Goal: Transaction & Acquisition: Purchase product/service

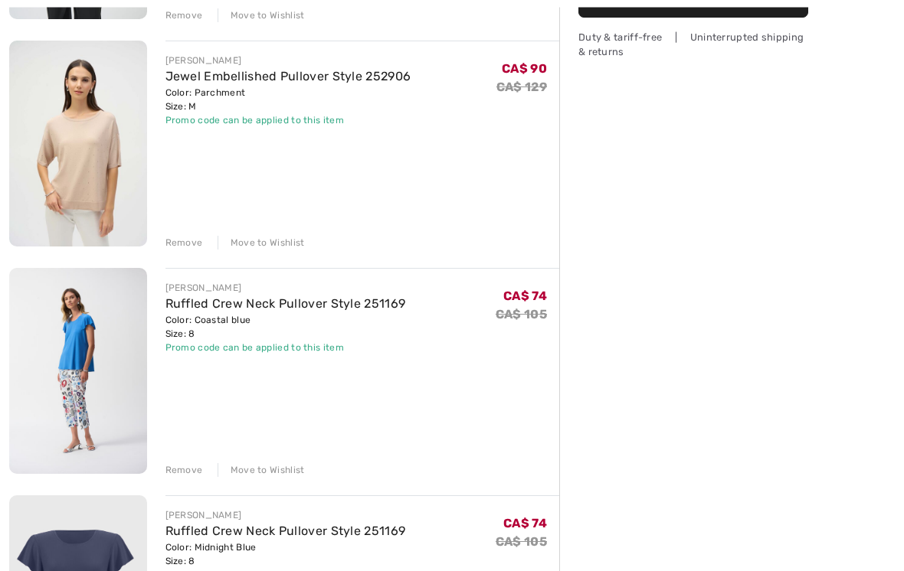
scroll to position [388, 0]
click at [188, 468] on div "Remove" at bounding box center [184, 470] width 38 height 14
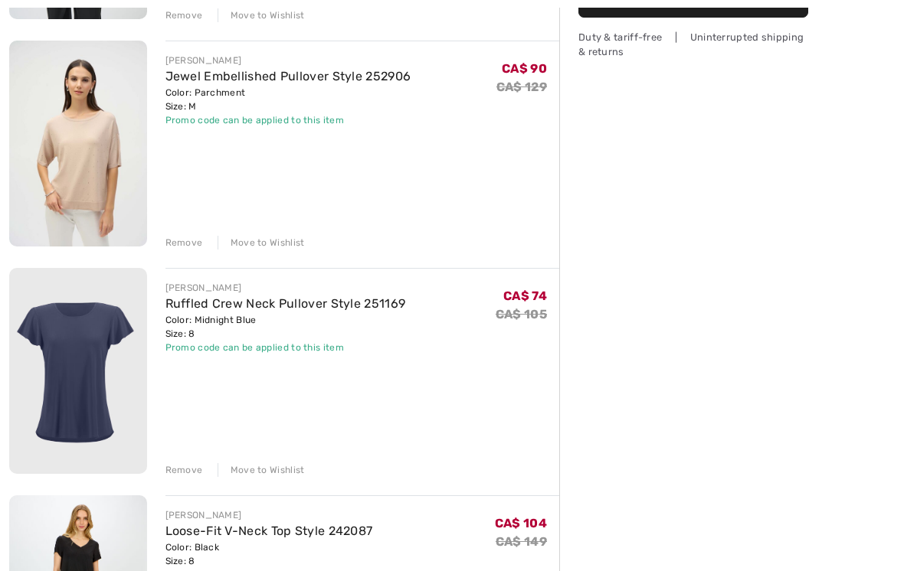
click at [188, 475] on div "Remove" at bounding box center [184, 470] width 38 height 14
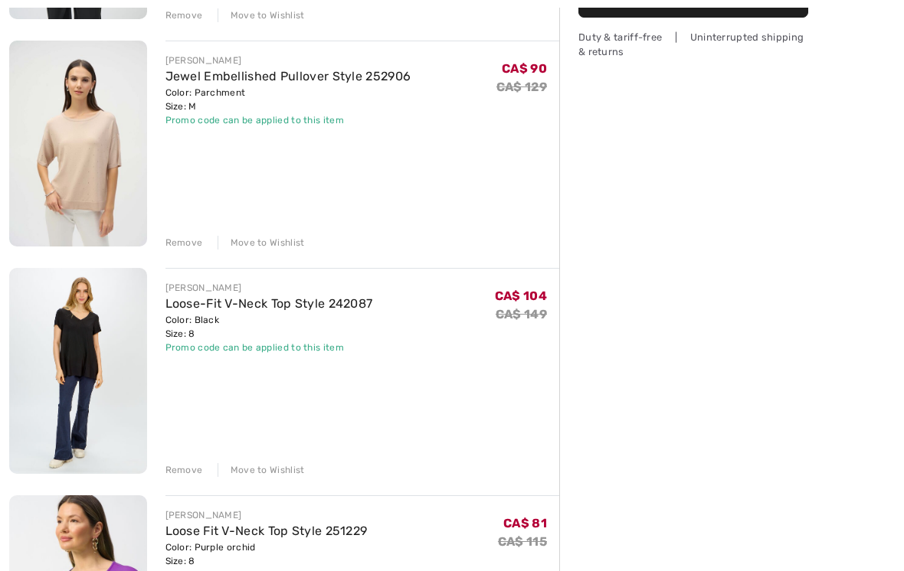
click at [186, 467] on div "Remove" at bounding box center [184, 470] width 38 height 14
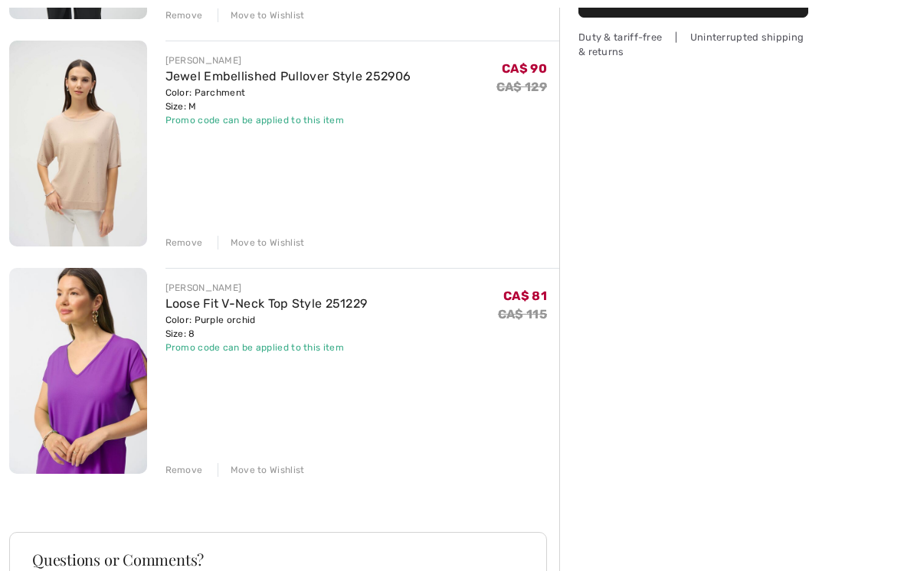
click at [188, 470] on div "Remove" at bounding box center [184, 470] width 38 height 14
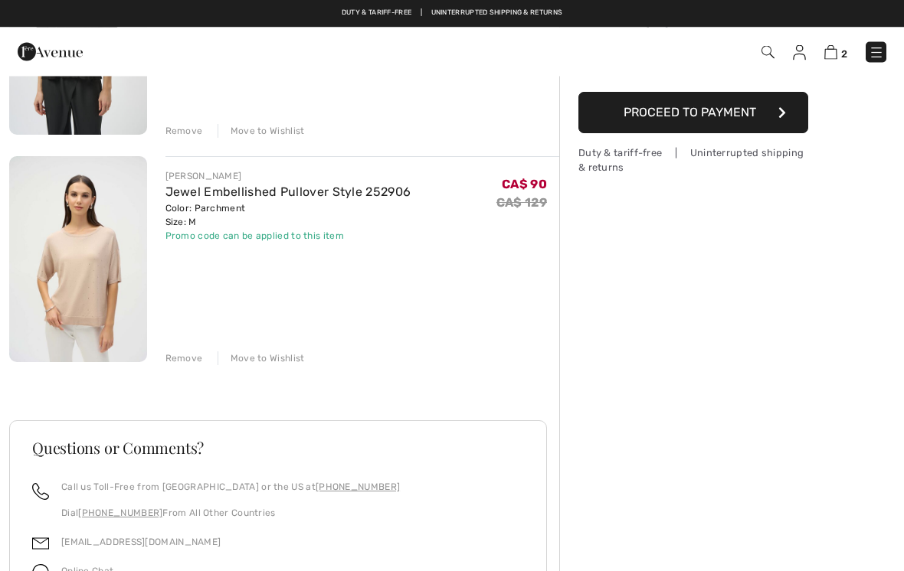
scroll to position [271, 0]
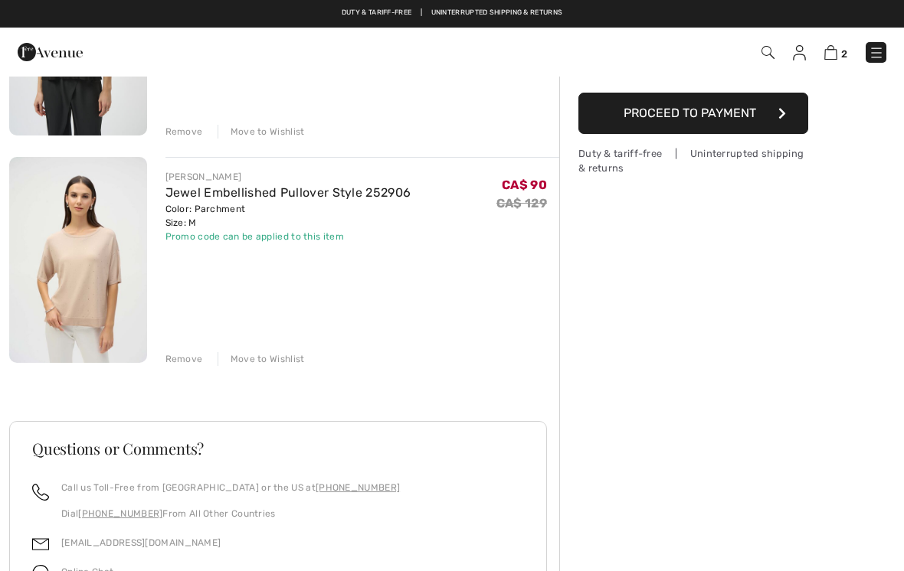
click at [197, 130] on div "Remove" at bounding box center [184, 132] width 38 height 14
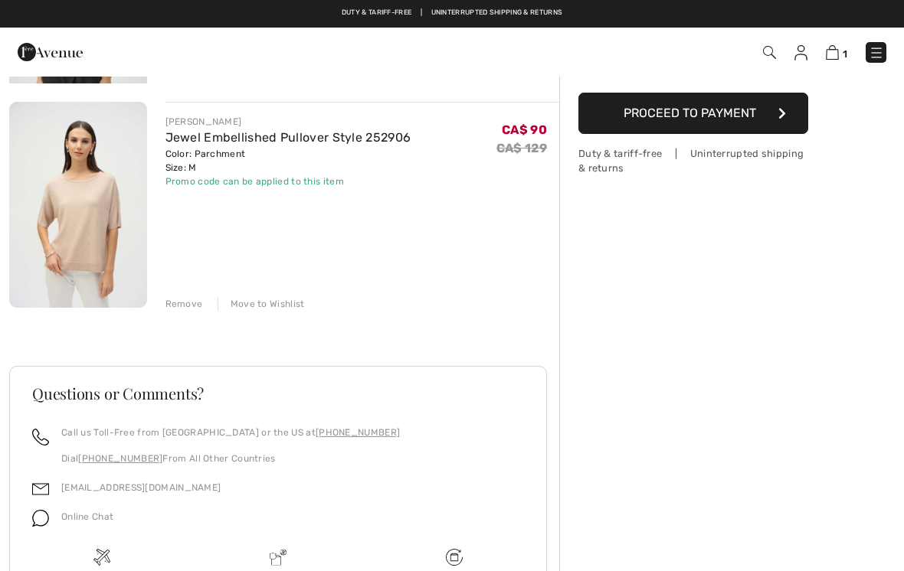
scroll to position [195, 0]
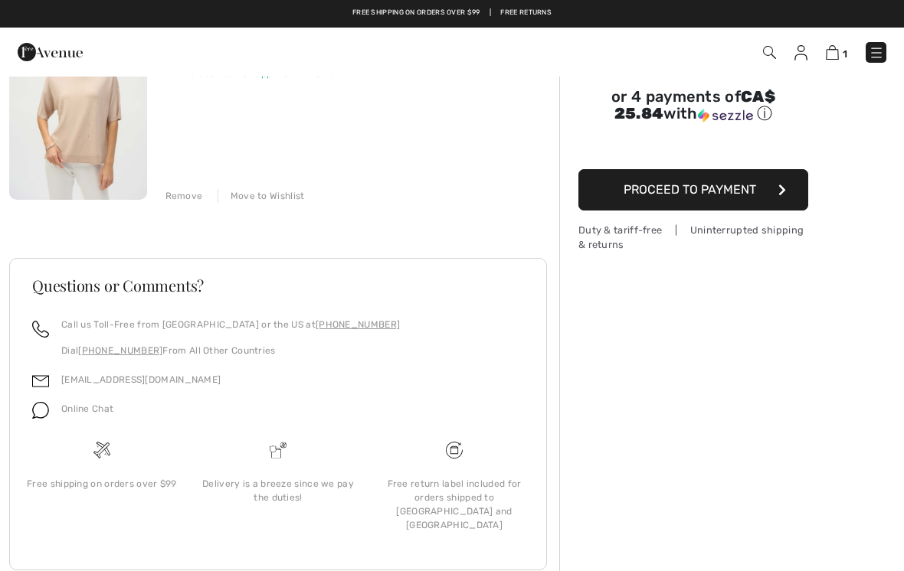
click at [186, 197] on div "Remove" at bounding box center [184, 196] width 38 height 14
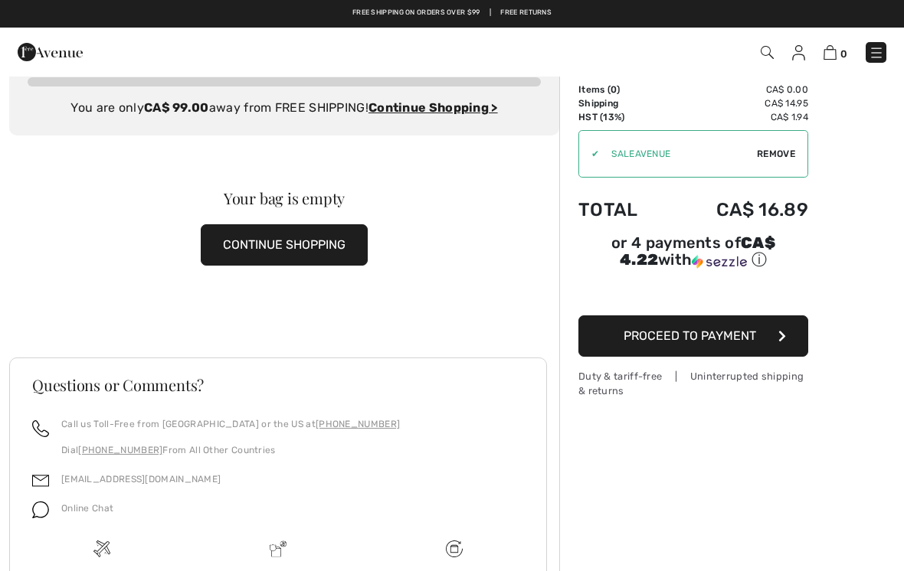
scroll to position [0, 0]
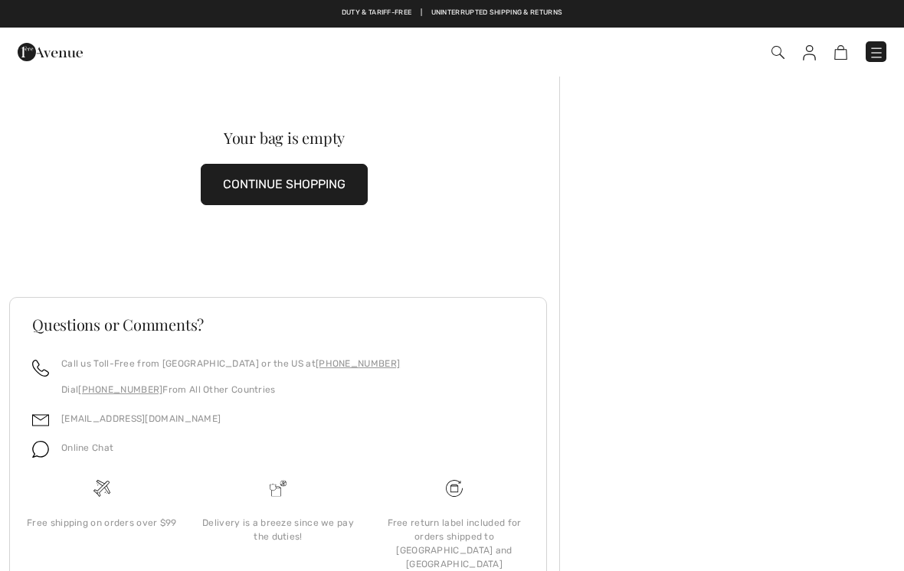
click at [341, 179] on button "CONTINUE SHOPPING" at bounding box center [284, 184] width 167 height 41
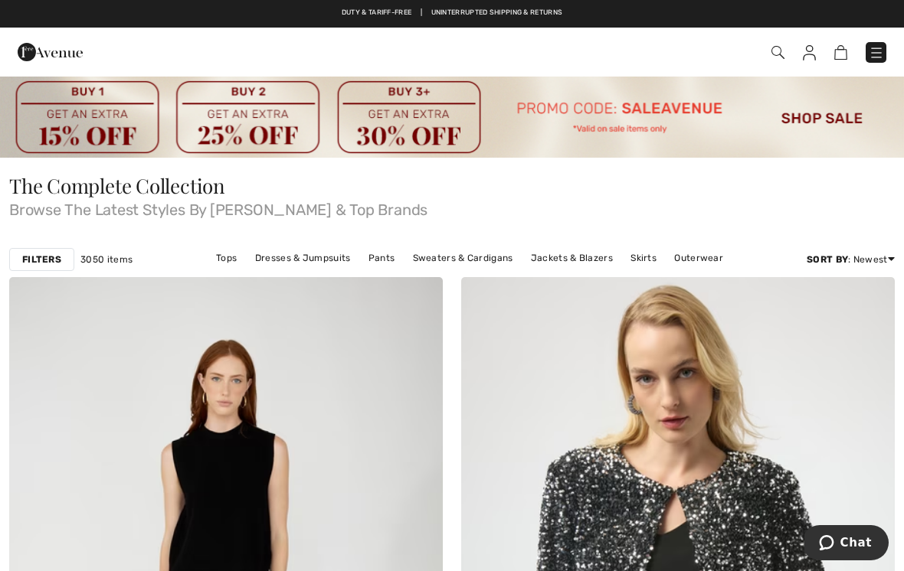
click at [564, 259] on link "Jackets & Blazers" at bounding box center [571, 258] width 97 height 20
click at [561, 259] on link "Jackets & Blazers" at bounding box center [571, 258] width 97 height 20
click at [568, 257] on link "Jackets & Blazers" at bounding box center [571, 258] width 97 height 20
click at [564, 257] on link "Jackets & Blazers" at bounding box center [571, 258] width 97 height 20
click at [837, 116] on img at bounding box center [452, 116] width 904 height 83
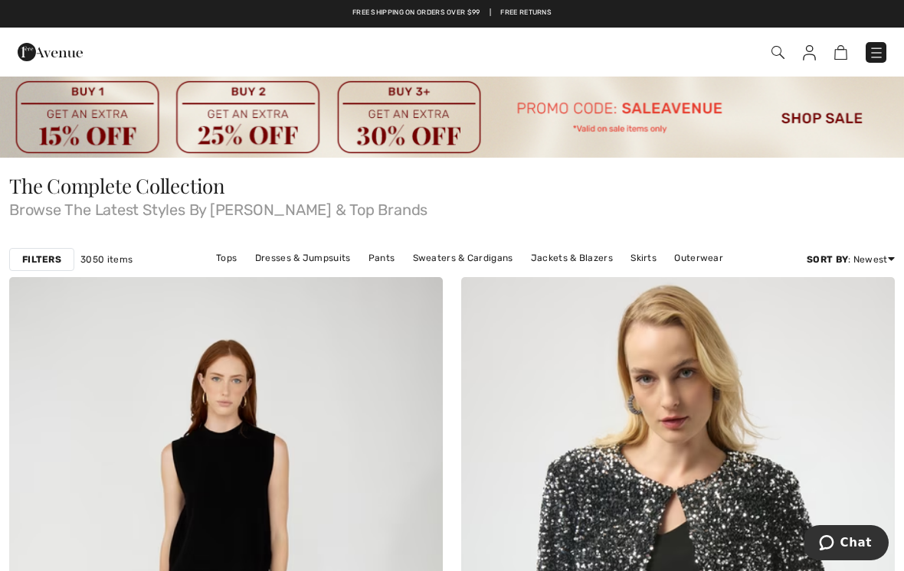
click at [834, 129] on img at bounding box center [452, 116] width 904 height 83
click at [578, 260] on link "Jackets & Blazers" at bounding box center [571, 258] width 97 height 20
click at [576, 262] on link "Jackets & Blazers" at bounding box center [571, 258] width 97 height 20
click at [581, 260] on link "Jackets & Blazers" at bounding box center [571, 258] width 97 height 20
click at [568, 256] on link "Jackets & Blazers" at bounding box center [571, 258] width 97 height 20
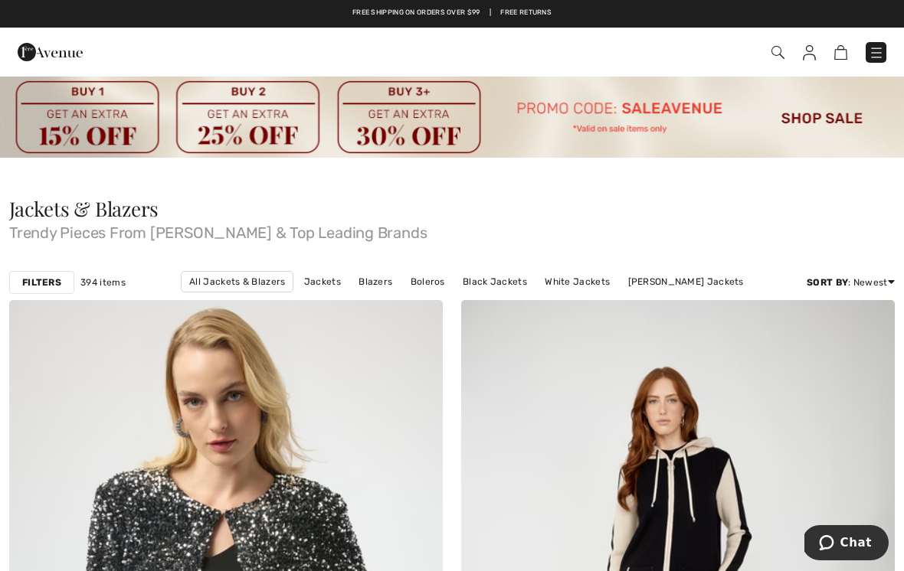
click at [820, 119] on img at bounding box center [452, 116] width 904 height 83
click at [820, 118] on img at bounding box center [452, 116] width 904 height 83
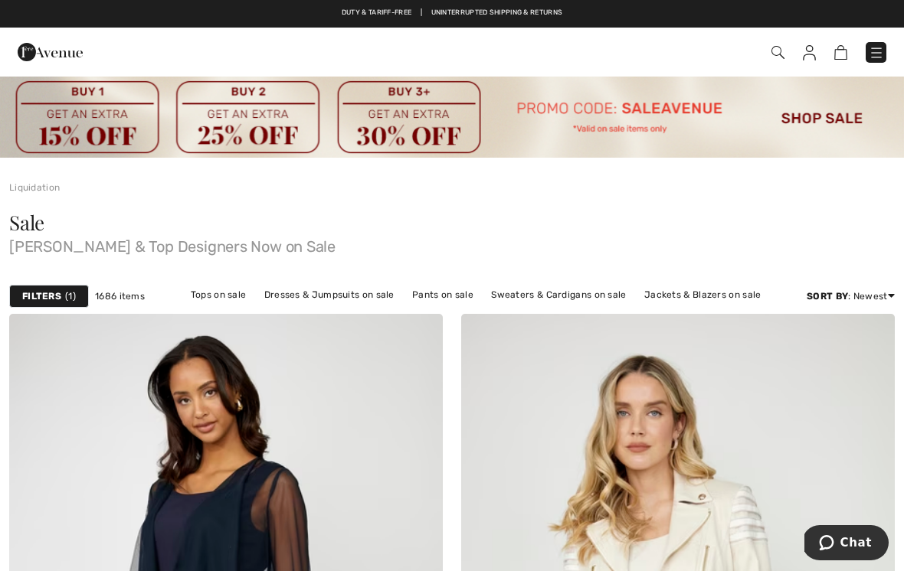
click at [823, 120] on img at bounding box center [452, 116] width 904 height 83
click at [723, 293] on link "Jackets & Blazers on sale" at bounding box center [702, 295] width 133 height 20
click at [712, 296] on link "Jackets & Blazers on sale" at bounding box center [702, 295] width 133 height 20
click at [668, 285] on link "Jackets & Blazers on sale" at bounding box center [702, 295] width 133 height 20
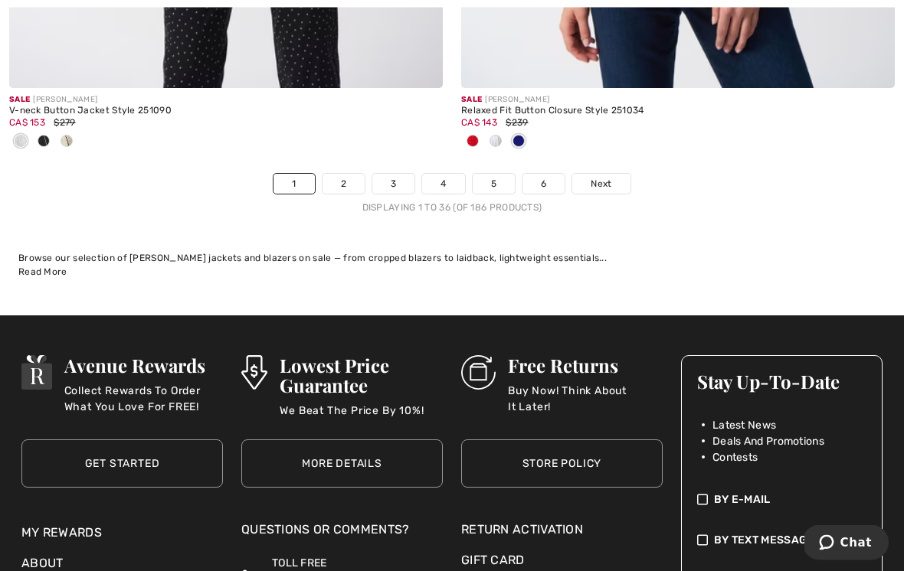
scroll to position [13502, 0]
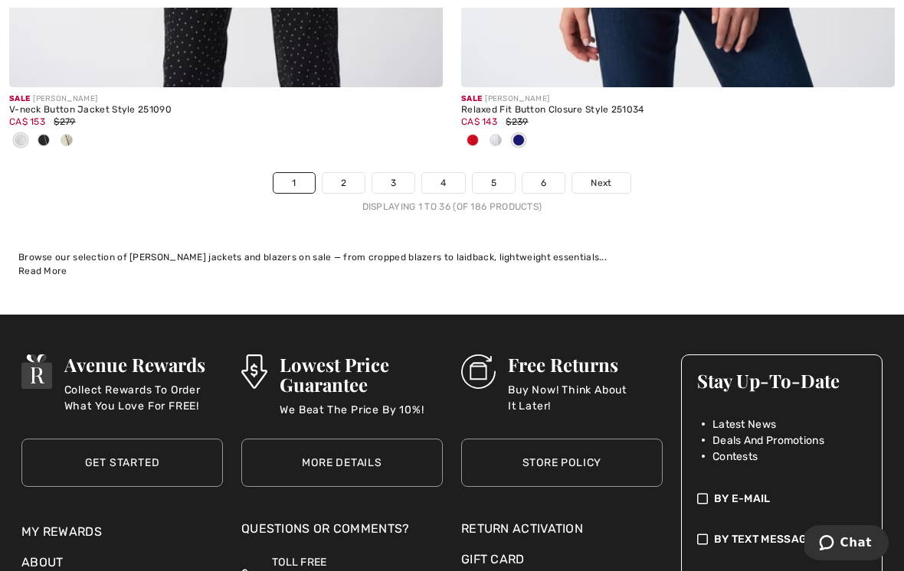
click at [354, 173] on link "2" at bounding box center [343, 183] width 42 height 20
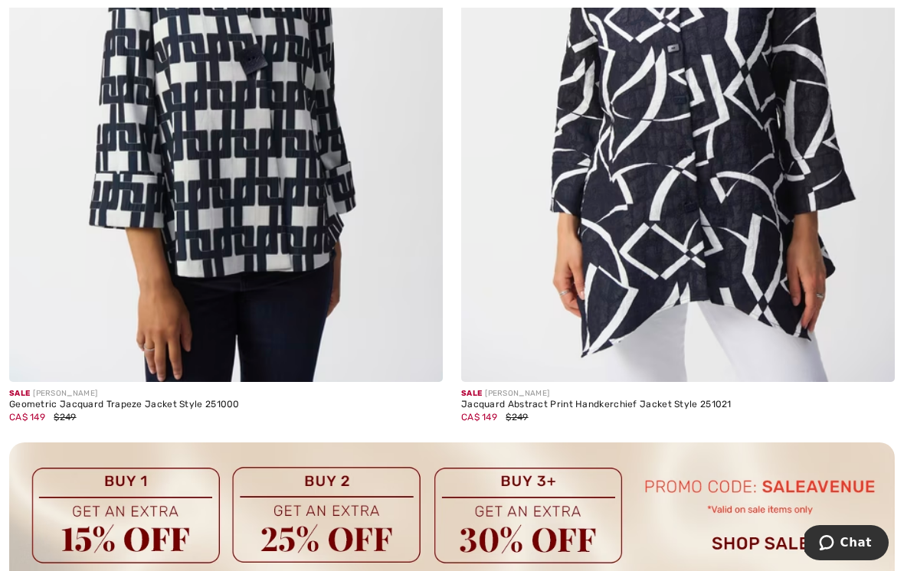
scroll to position [8726, 0]
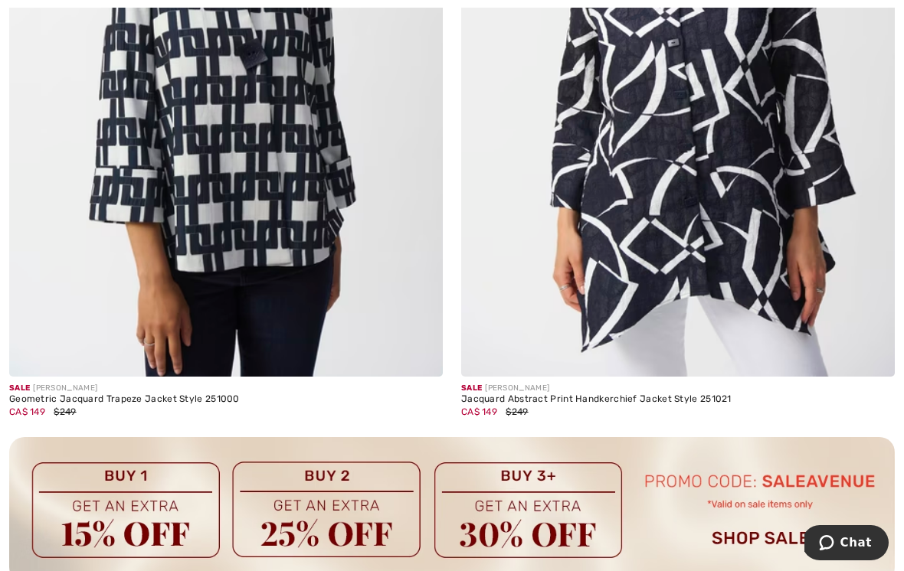
click at [772, 182] on img at bounding box center [678, 52] width 434 height 650
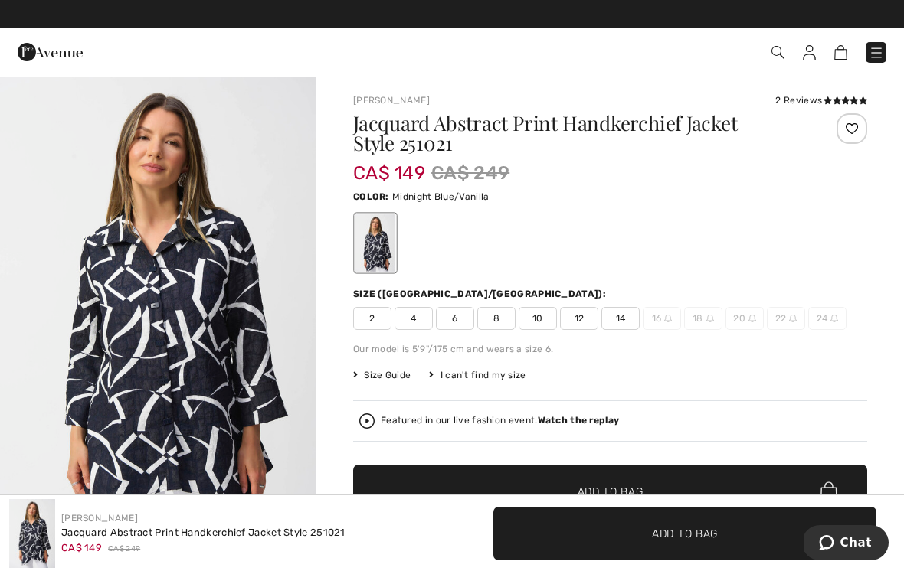
click at [502, 316] on span "8" at bounding box center [496, 318] width 38 height 23
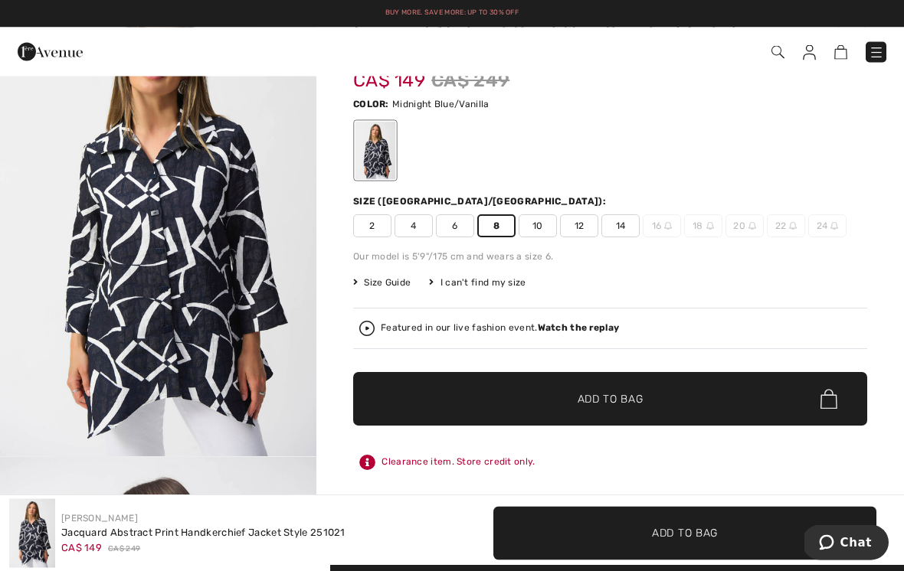
click at [648, 404] on span "✔ Added to Bag Add to Bag" at bounding box center [610, 400] width 514 height 54
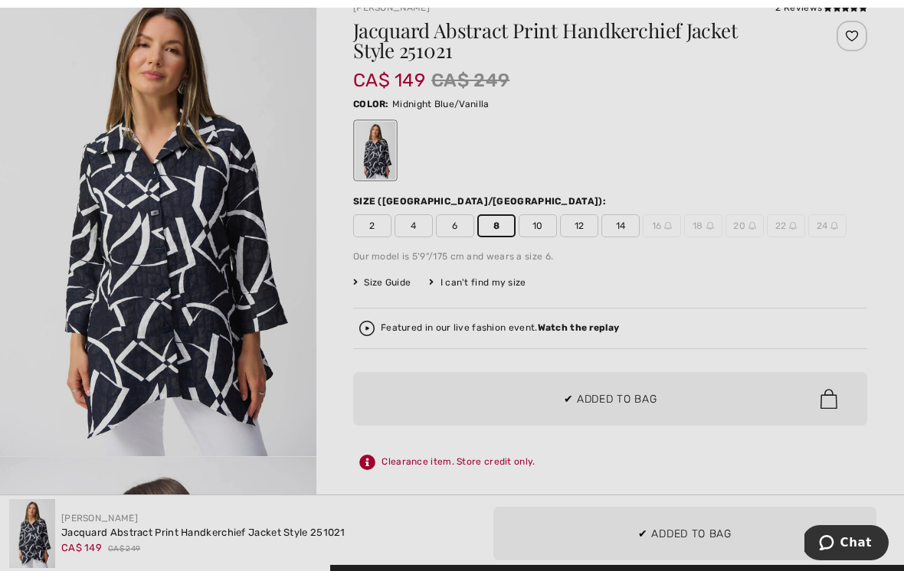
click at [49, 427] on div at bounding box center [452, 285] width 904 height 571
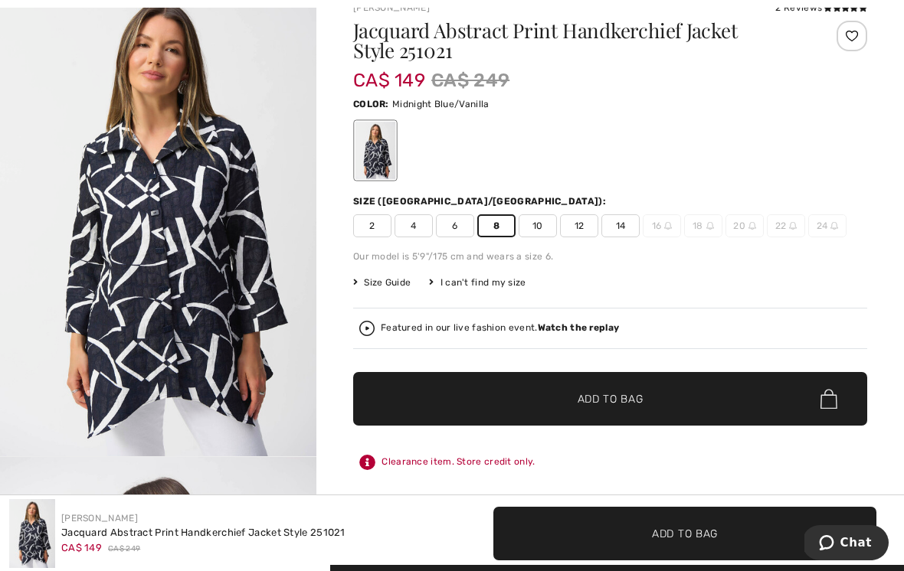
scroll to position [0, 0]
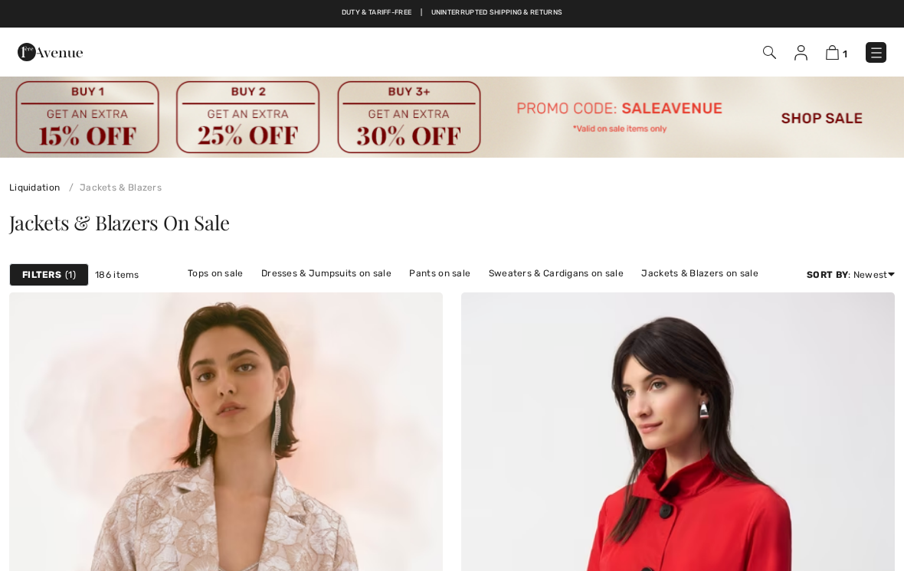
checkbox input "true"
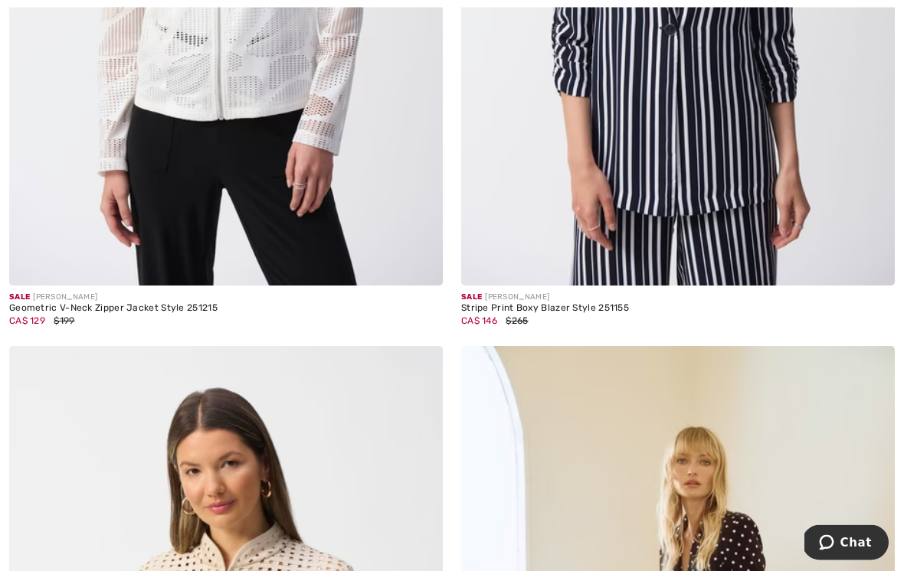
scroll to position [11857, 0]
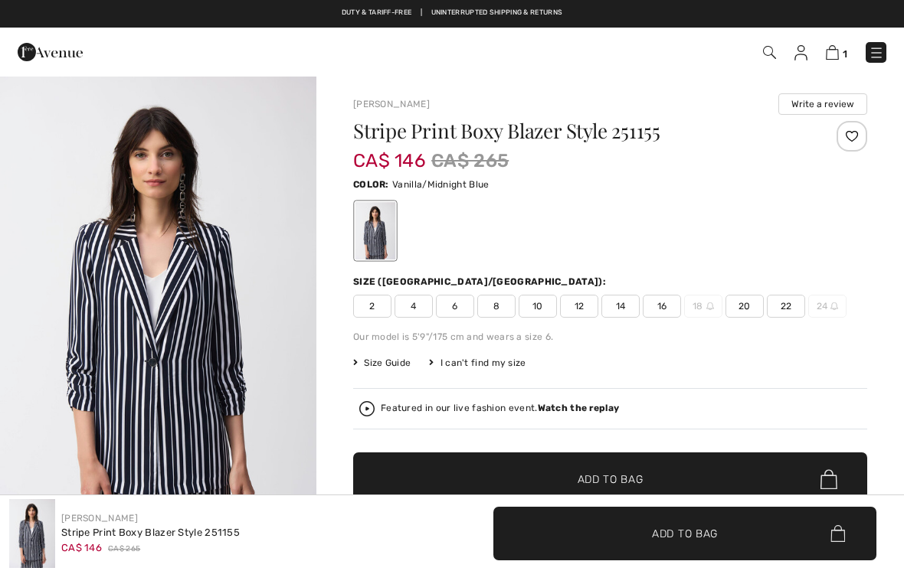
checkbox input "true"
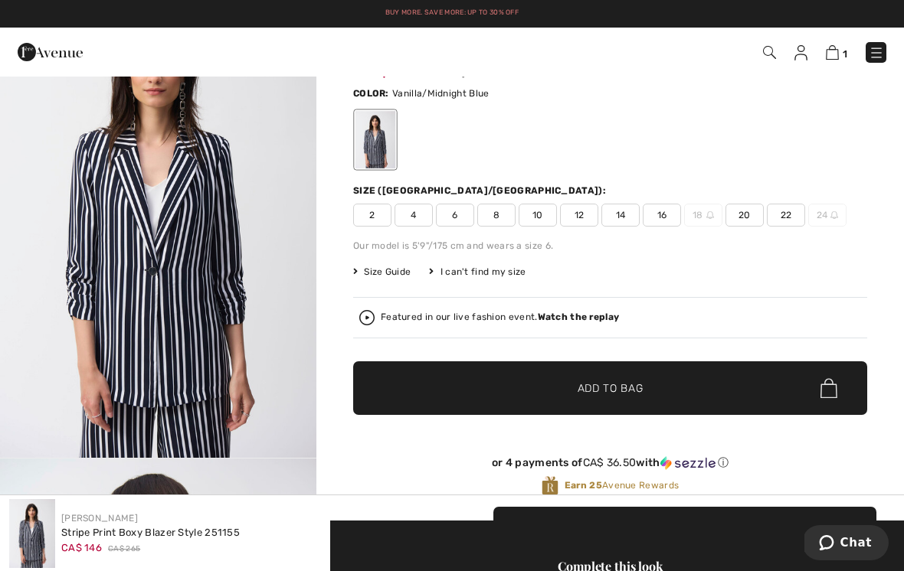
scroll to position [90, 0]
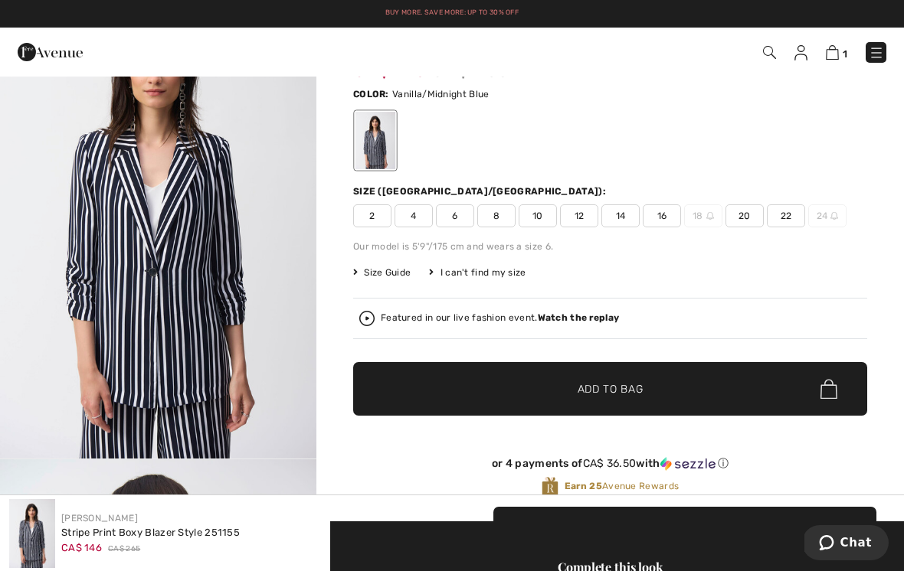
click at [545, 218] on span "10" at bounding box center [538, 216] width 38 height 23
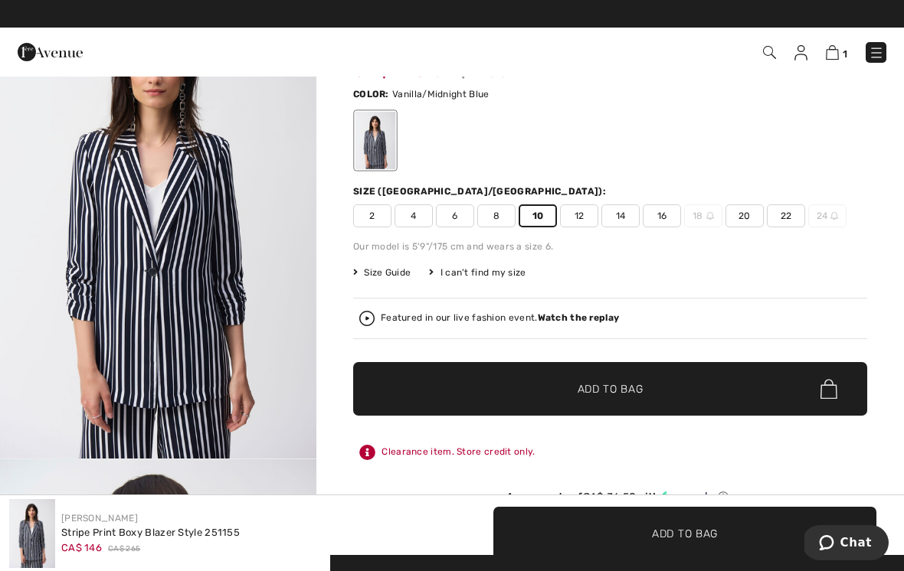
click at [662, 386] on span "✔ Added to Bag Add to Bag" at bounding box center [610, 389] width 514 height 54
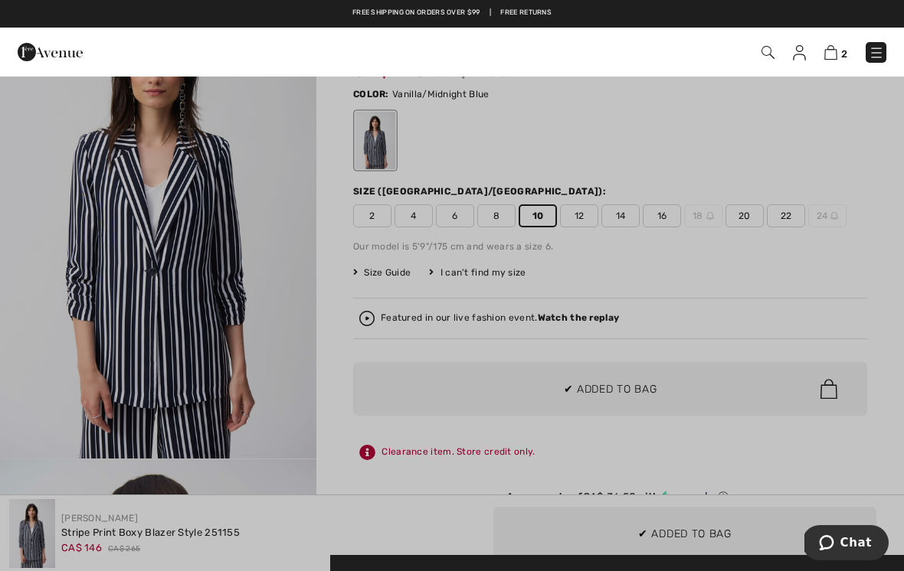
click at [45, 389] on div at bounding box center [452, 285] width 904 height 571
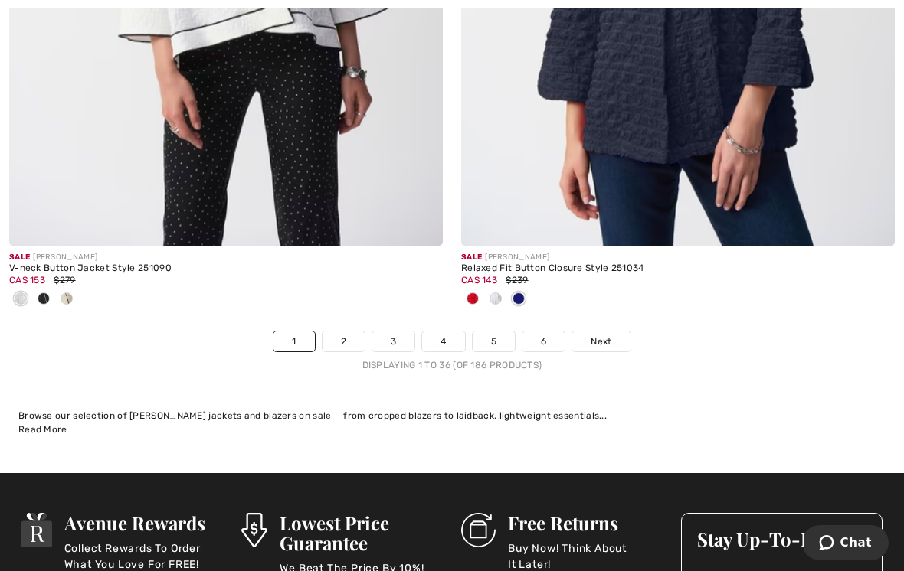
scroll to position [13345, 0]
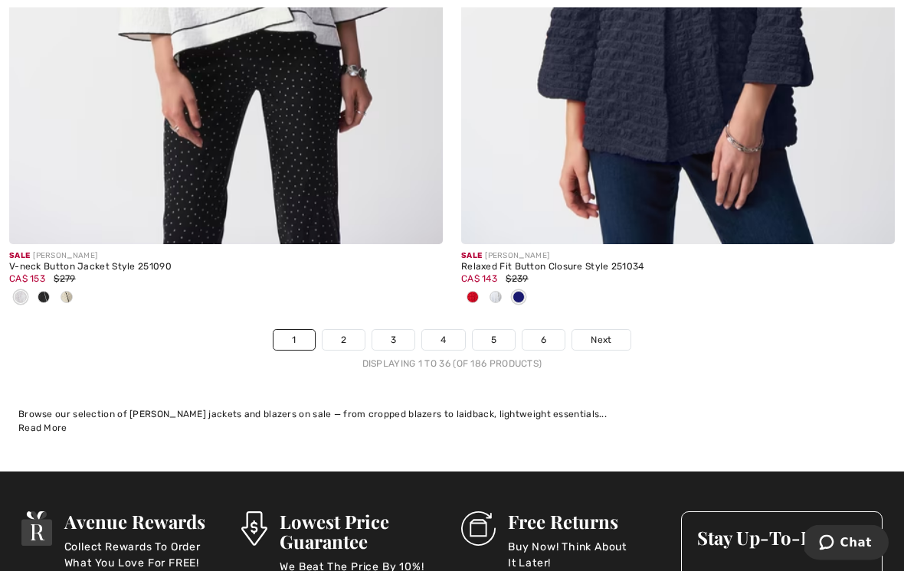
click at [344, 331] on link "2" at bounding box center [343, 341] width 42 height 20
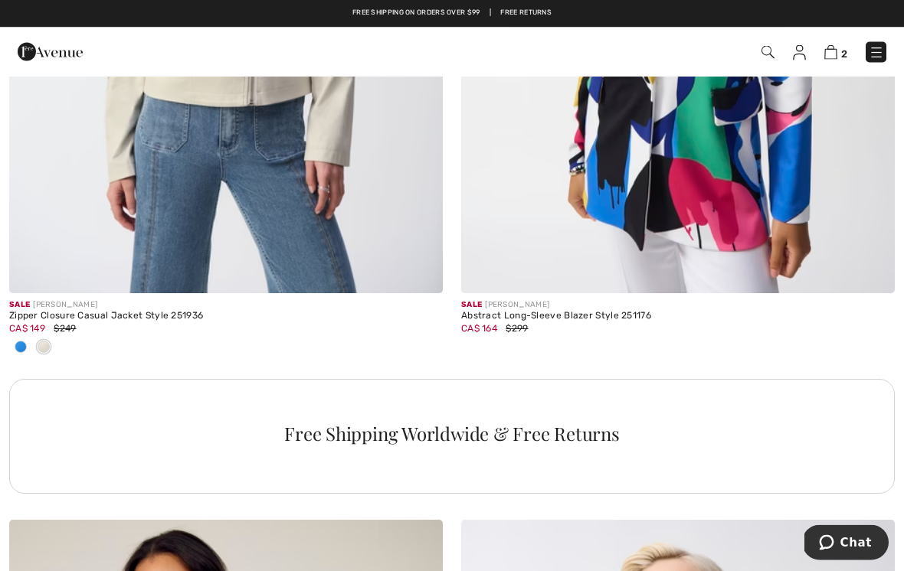
scroll to position [4303, 0]
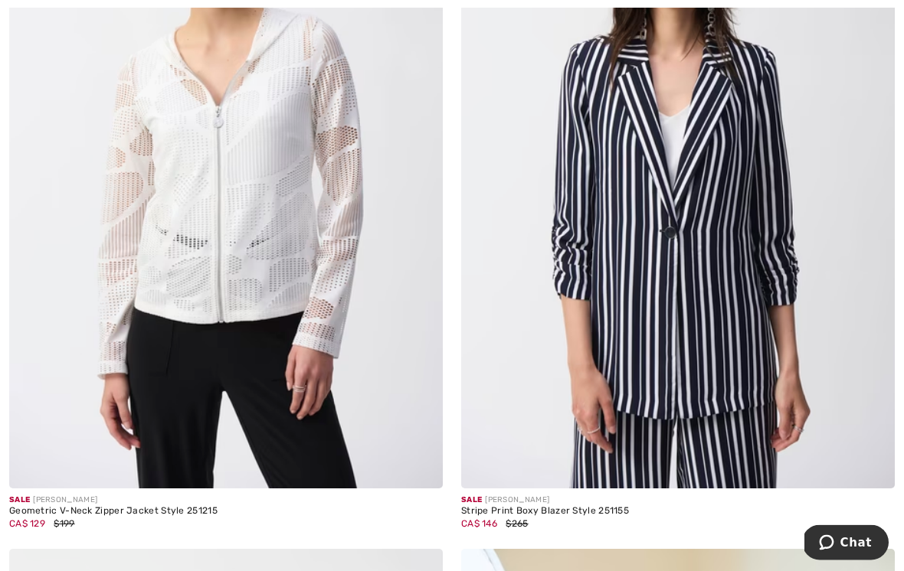
scroll to position [11653, 0]
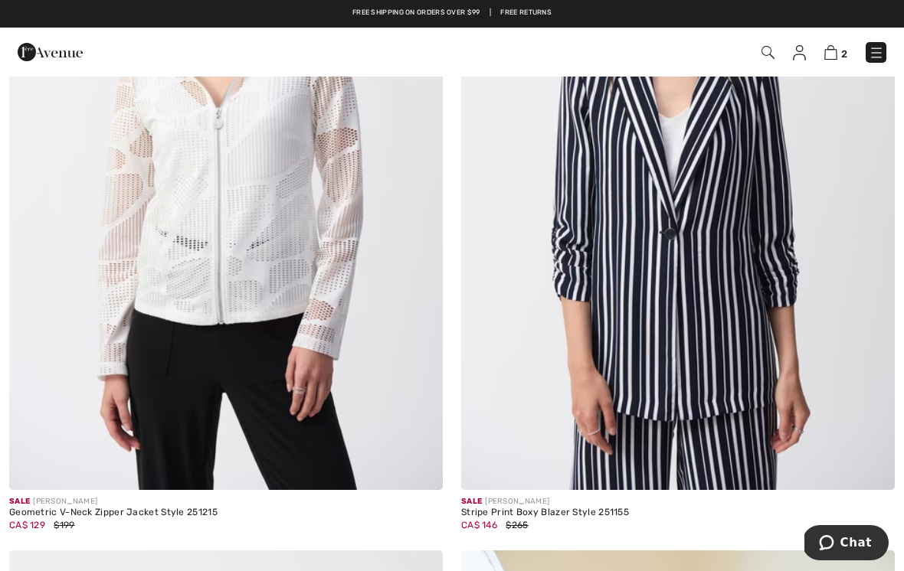
click at [776, 194] on img at bounding box center [678, 165] width 434 height 650
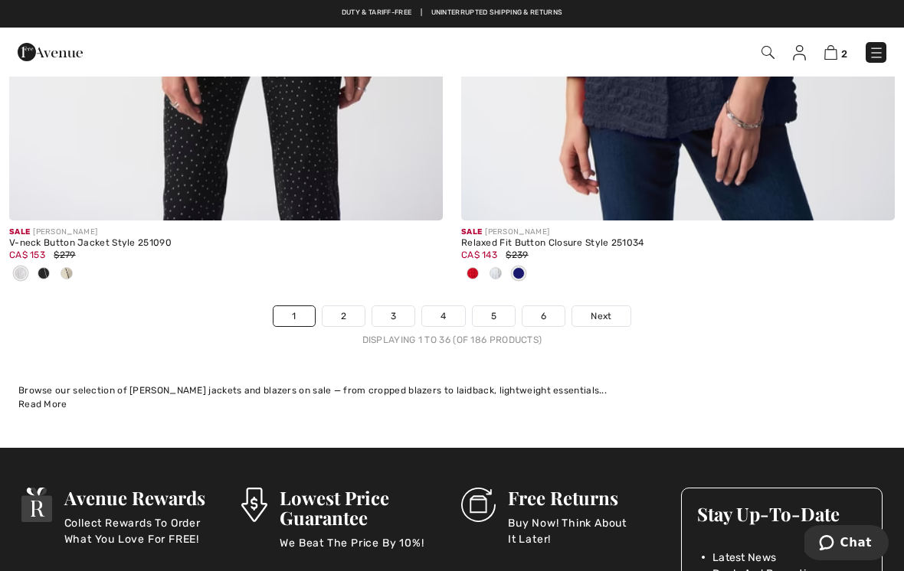
click at [348, 306] on link "2" at bounding box center [343, 316] width 42 height 20
click at [399, 306] on link "3" at bounding box center [393, 316] width 42 height 20
click at [400, 309] on link "3" at bounding box center [393, 316] width 42 height 20
click at [398, 306] on link "3" at bounding box center [393, 316] width 42 height 20
click at [401, 314] on link "3" at bounding box center [393, 316] width 42 height 20
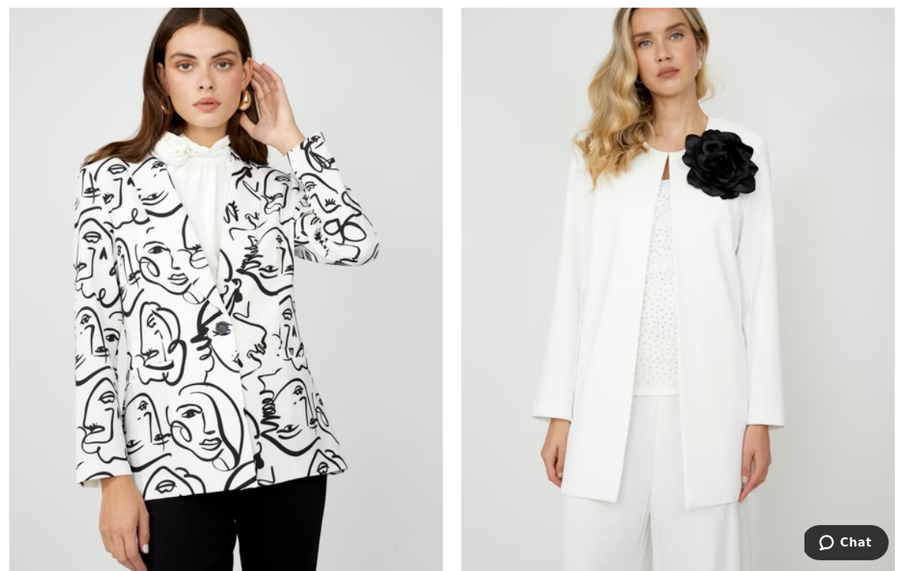
scroll to position [3191, 0]
click at [295, 335] on img at bounding box center [226, 294] width 434 height 650
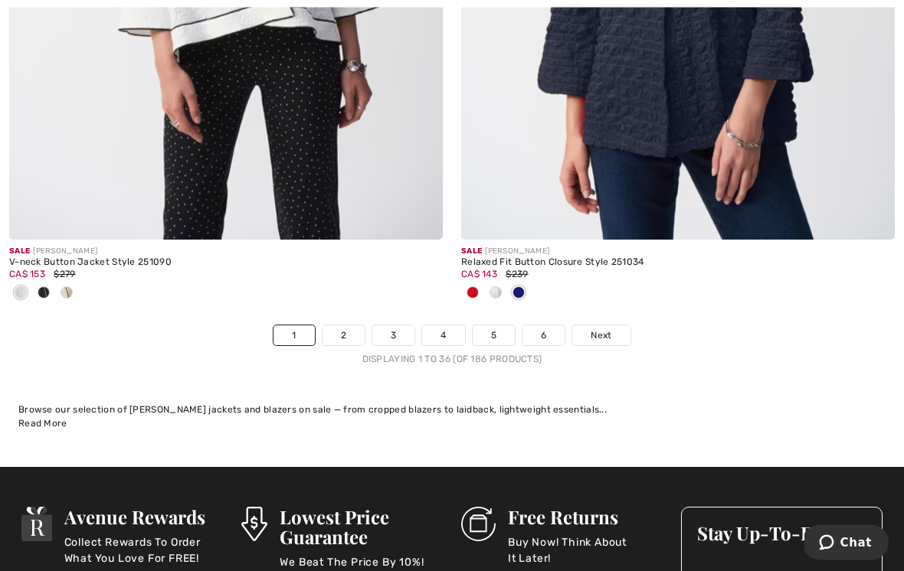
scroll to position [13348, 0]
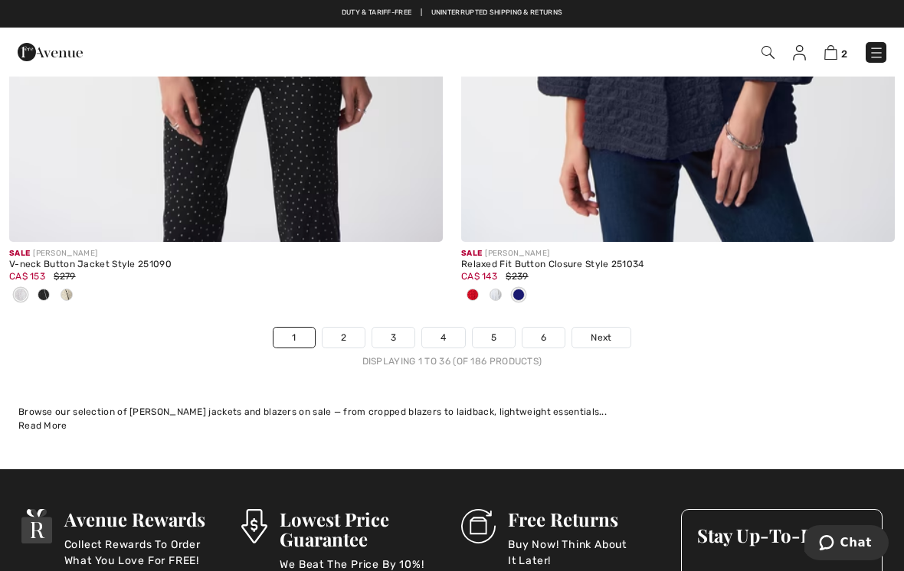
click at [400, 328] on link "3" at bounding box center [393, 338] width 42 height 20
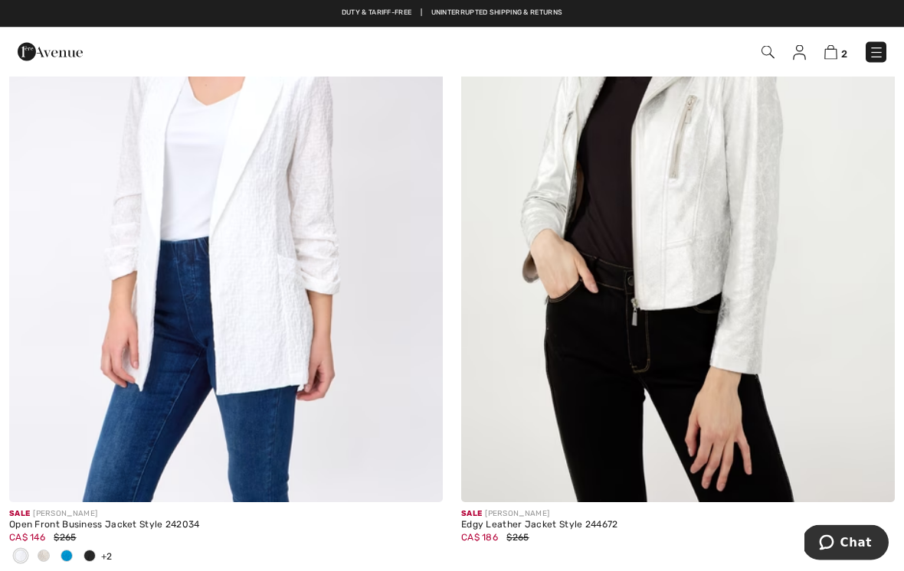
scroll to position [6291, 0]
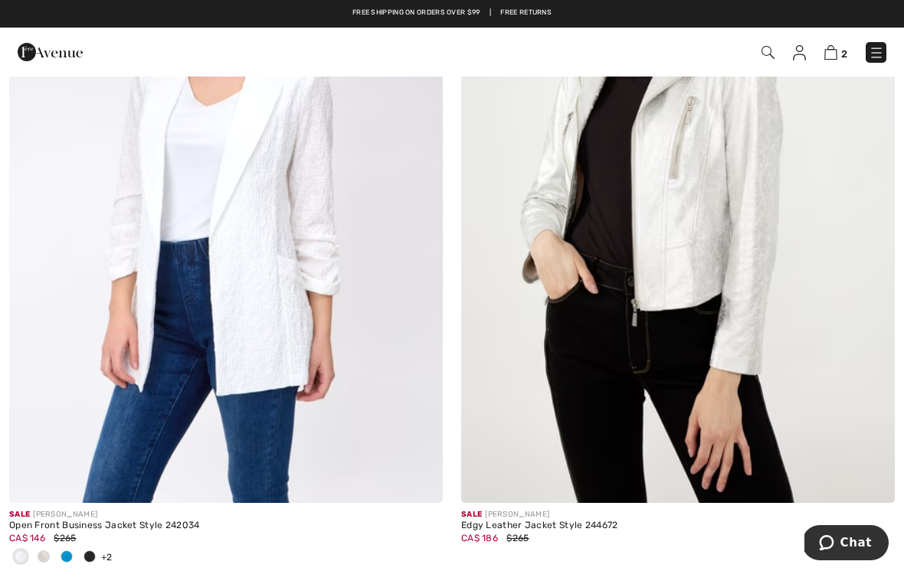
click at [328, 267] on img at bounding box center [226, 178] width 434 height 650
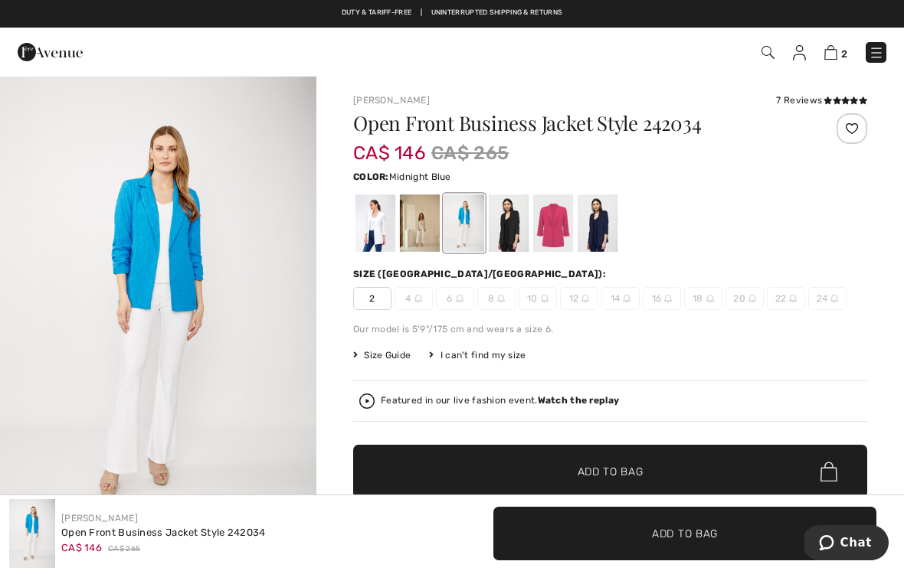
click at [607, 219] on div at bounding box center [598, 223] width 40 height 57
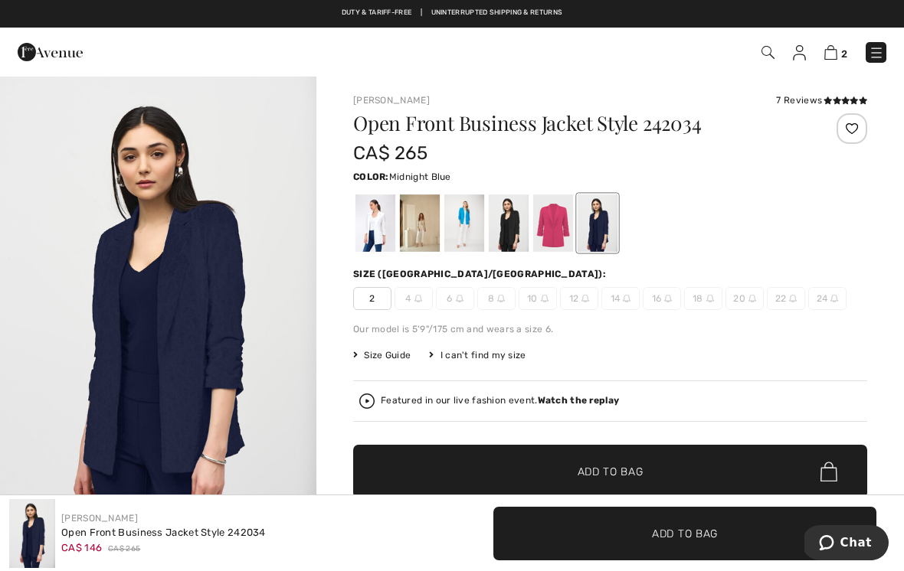
click at [554, 223] on div at bounding box center [553, 223] width 40 height 57
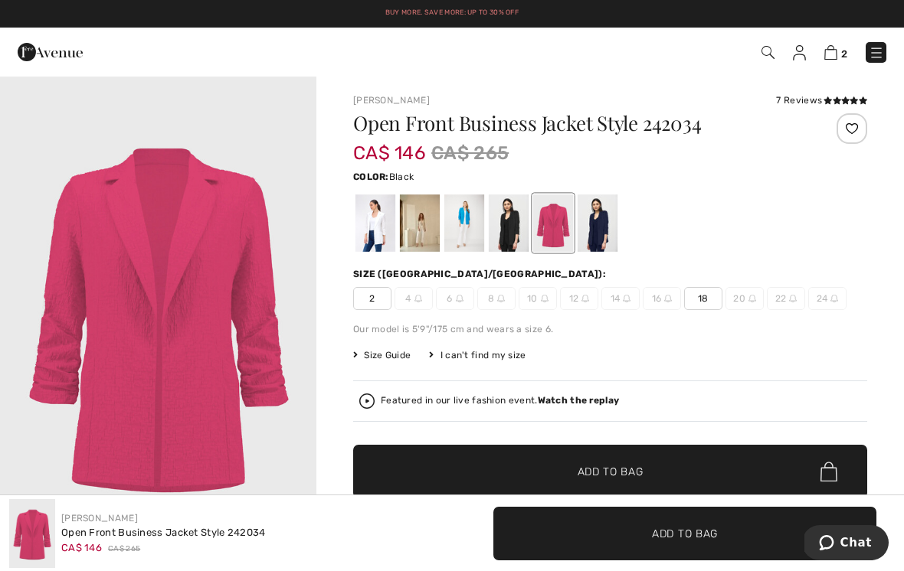
click at [509, 224] on div at bounding box center [509, 223] width 40 height 57
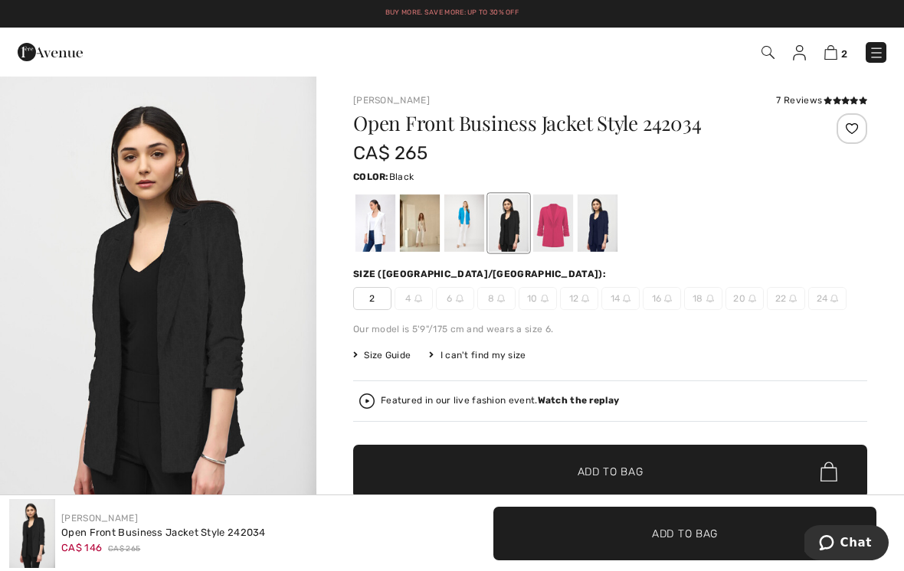
click at [464, 218] on div at bounding box center [464, 223] width 40 height 57
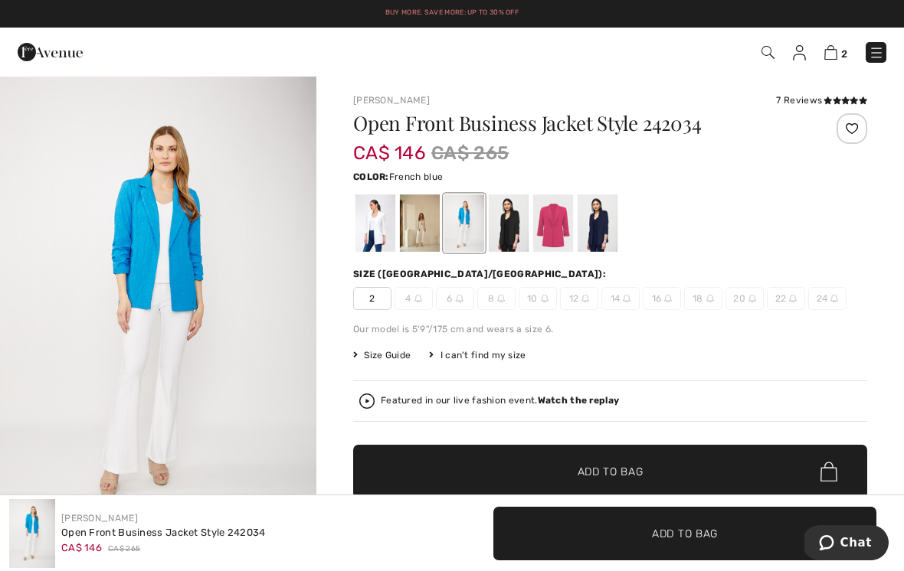
click at [418, 221] on div at bounding box center [420, 223] width 40 height 57
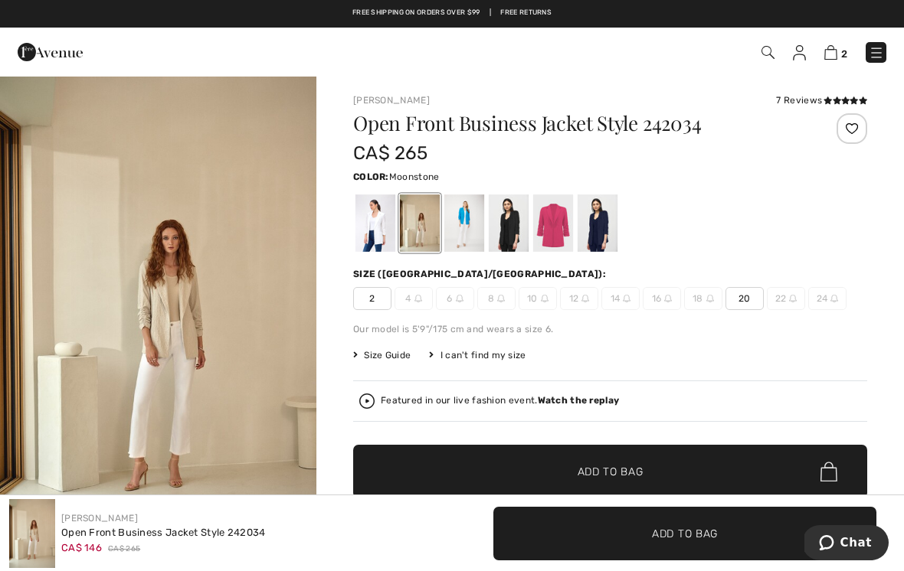
click at [384, 218] on div at bounding box center [375, 223] width 40 height 57
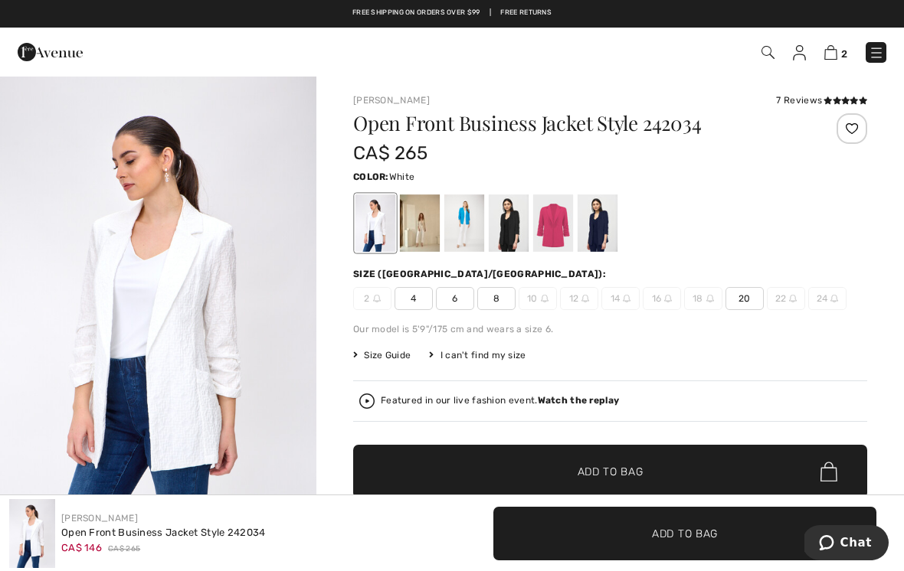
click at [888, 557] on div "✔ Added to Bag Add to Bag" at bounding box center [678, 534] width 434 height 54
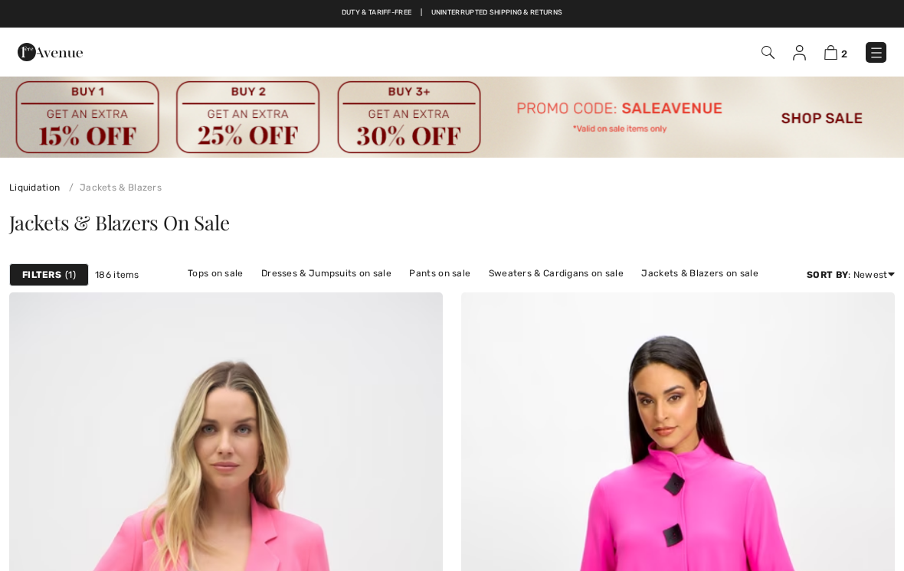
scroll to position [6291, 0]
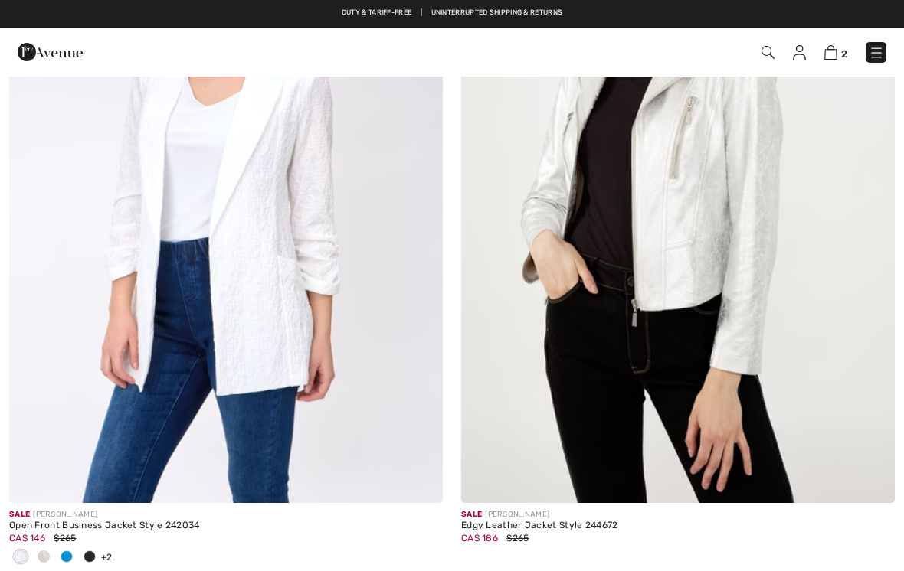
checkbox input "true"
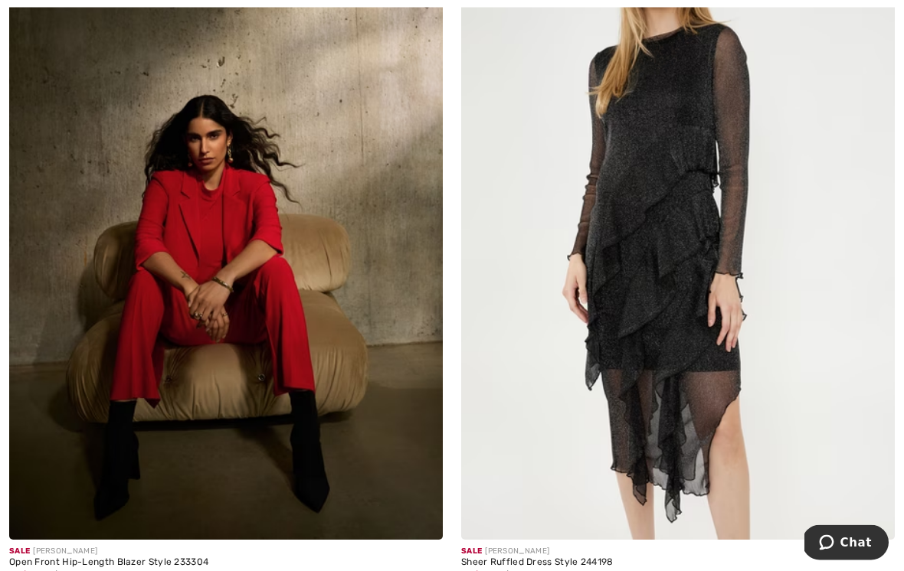
scroll to position [8411, 0]
click at [296, 303] on img at bounding box center [226, 215] width 434 height 650
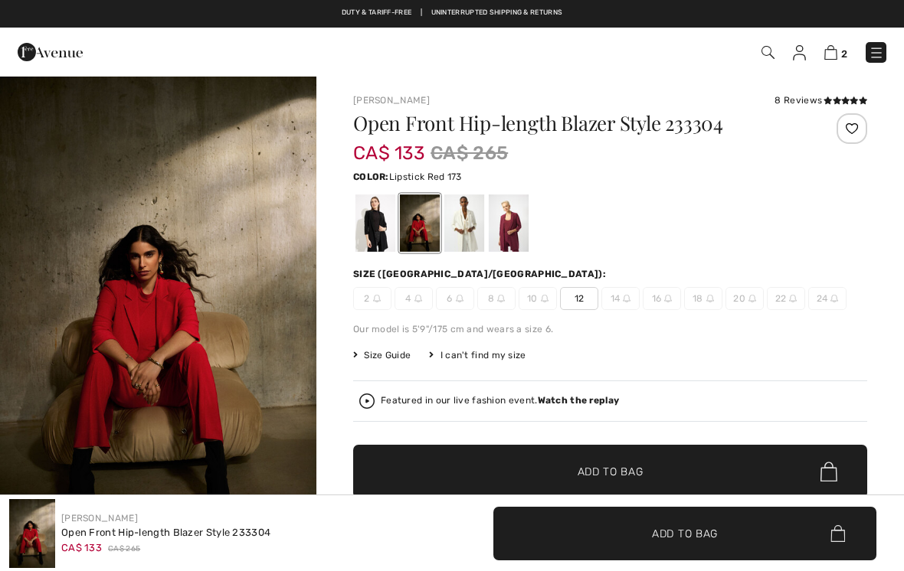
checkbox input "true"
click at [734, 103] on div "[PERSON_NAME] 8 Reviews 8 Reviews" at bounding box center [610, 100] width 514 height 14
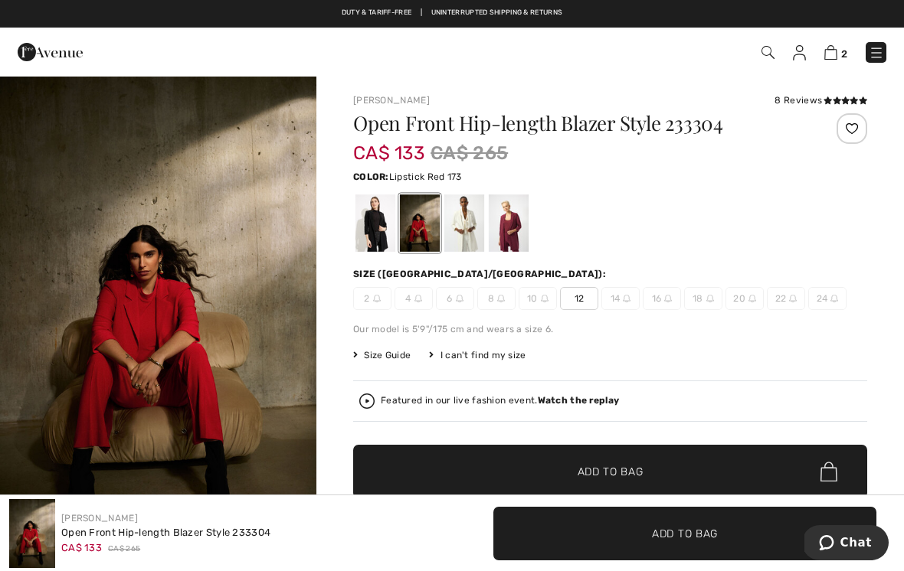
click at [379, 221] on div at bounding box center [375, 223] width 40 height 57
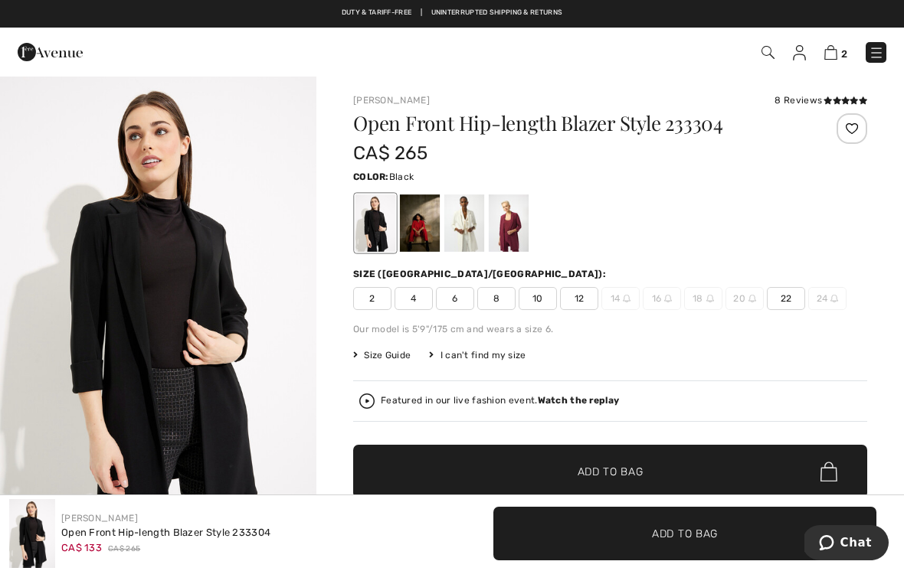
click at [422, 219] on div at bounding box center [420, 223] width 40 height 57
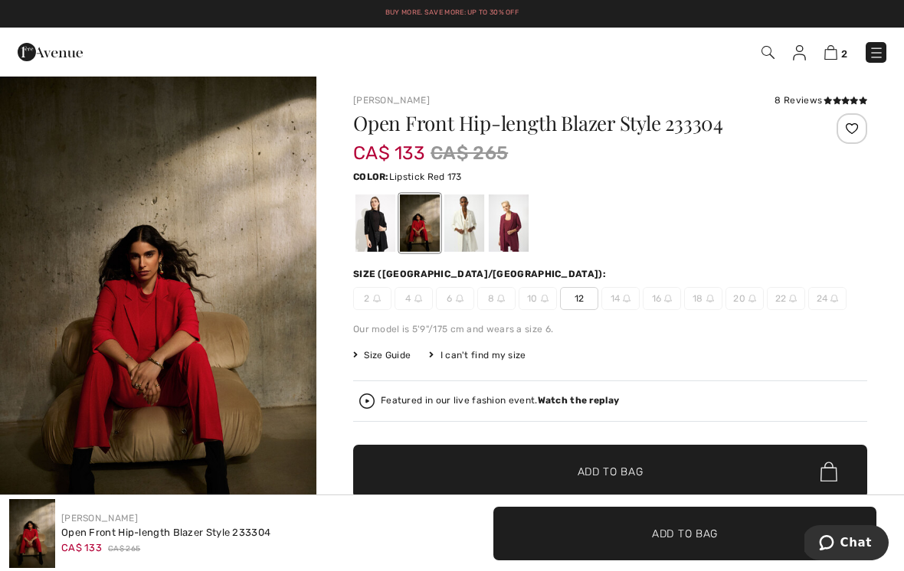
click at [460, 217] on div at bounding box center [464, 223] width 40 height 57
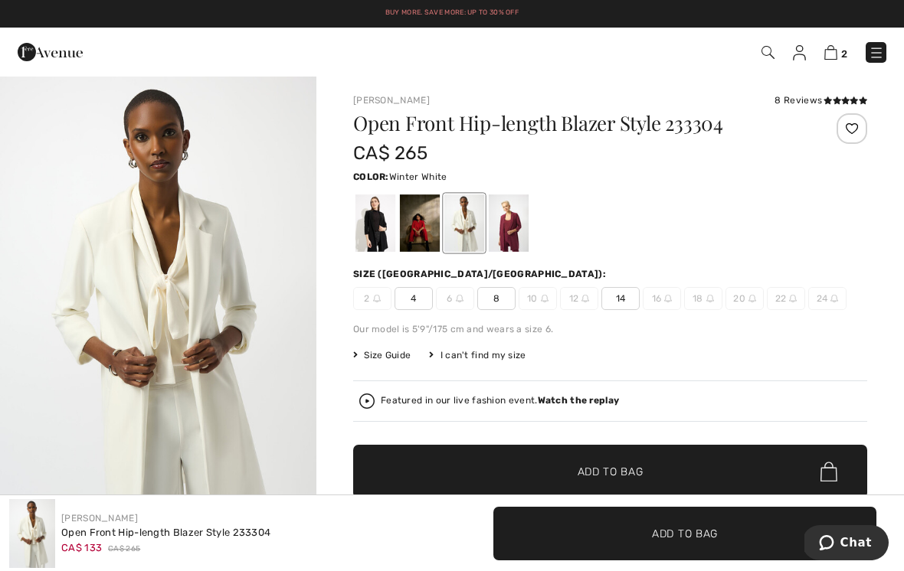
click at [513, 212] on div at bounding box center [509, 223] width 40 height 57
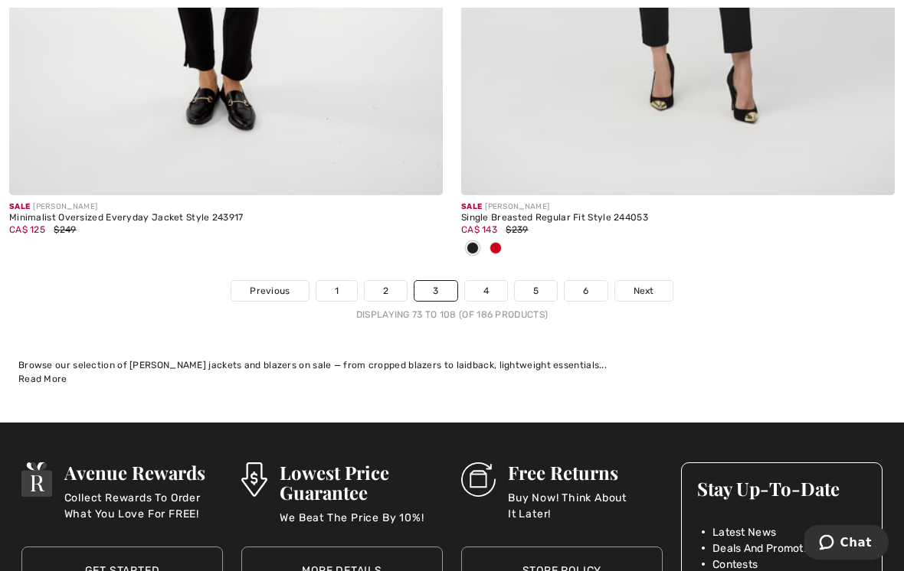
scroll to position [13218, 0]
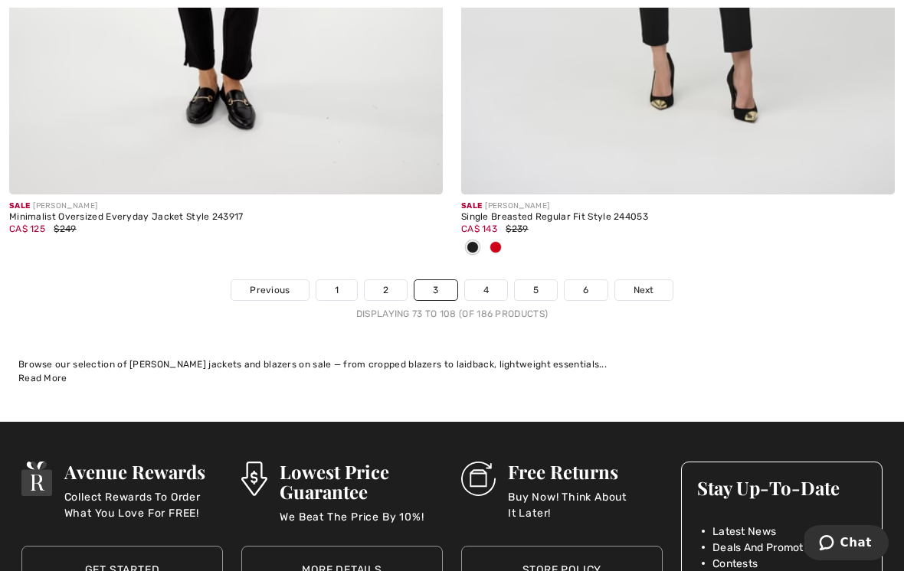
click at [490, 281] on link "4" at bounding box center [486, 290] width 42 height 20
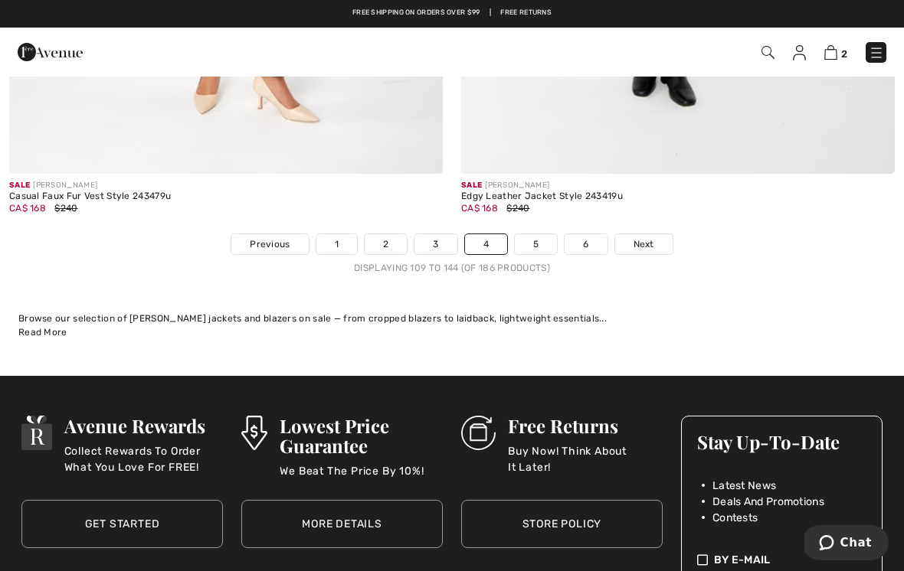
scroll to position [13263, 0]
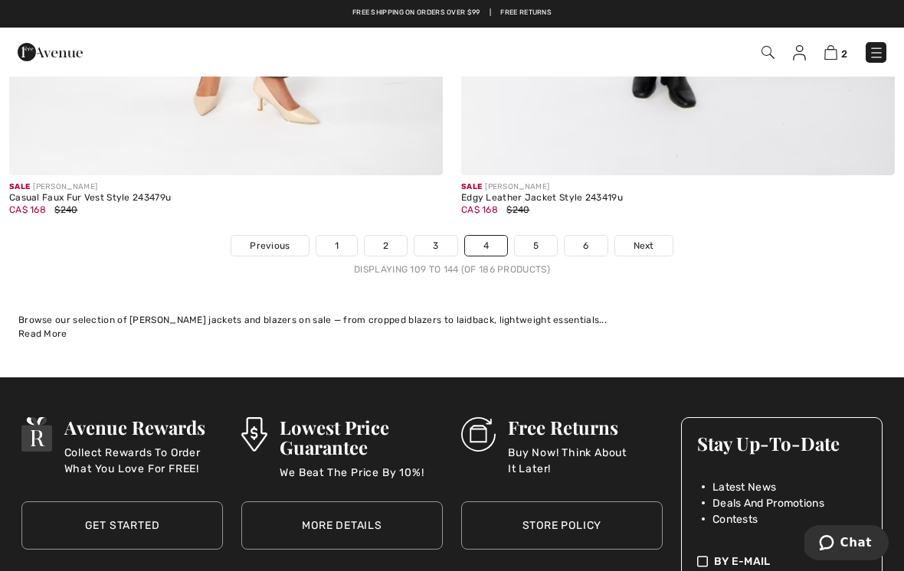
click at [537, 236] on link "5" at bounding box center [536, 246] width 42 height 20
click at [546, 236] on link "5" at bounding box center [536, 246] width 42 height 20
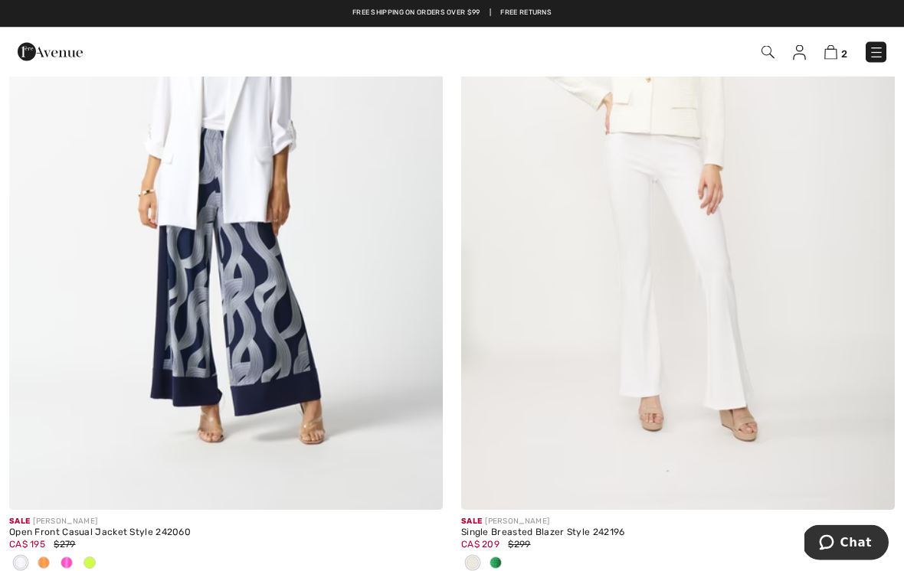
scroll to position [2564, 0]
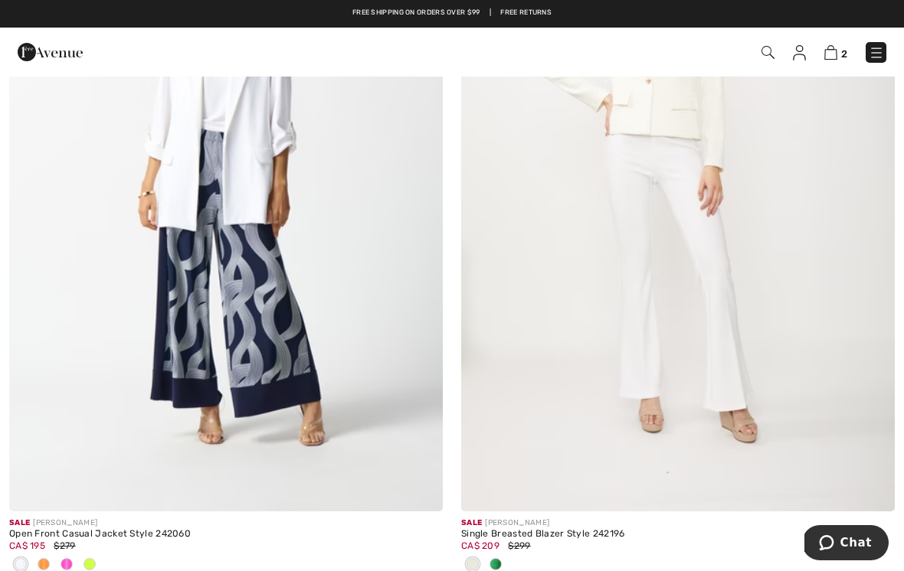
click at [266, 172] on img at bounding box center [226, 186] width 434 height 650
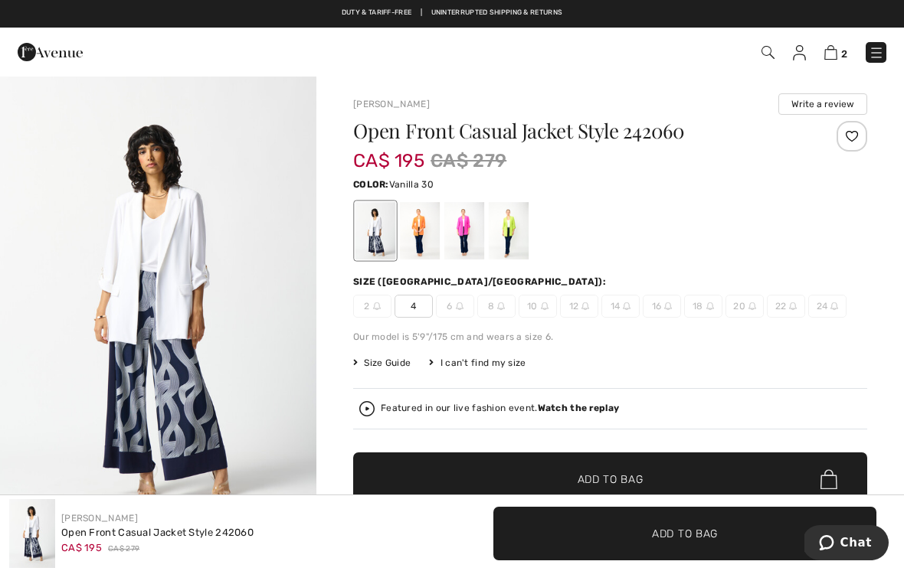
click at [427, 221] on div at bounding box center [420, 230] width 40 height 57
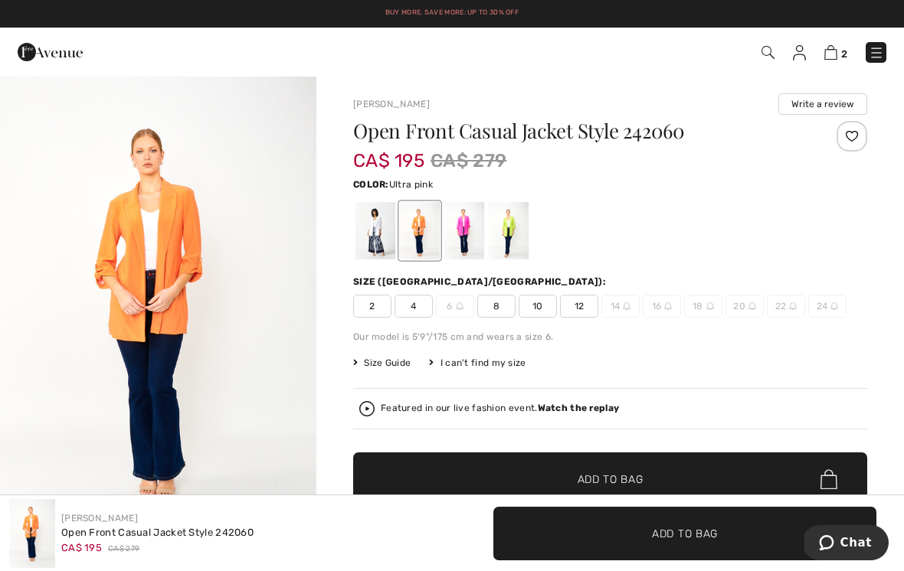
click at [470, 228] on div at bounding box center [464, 230] width 40 height 57
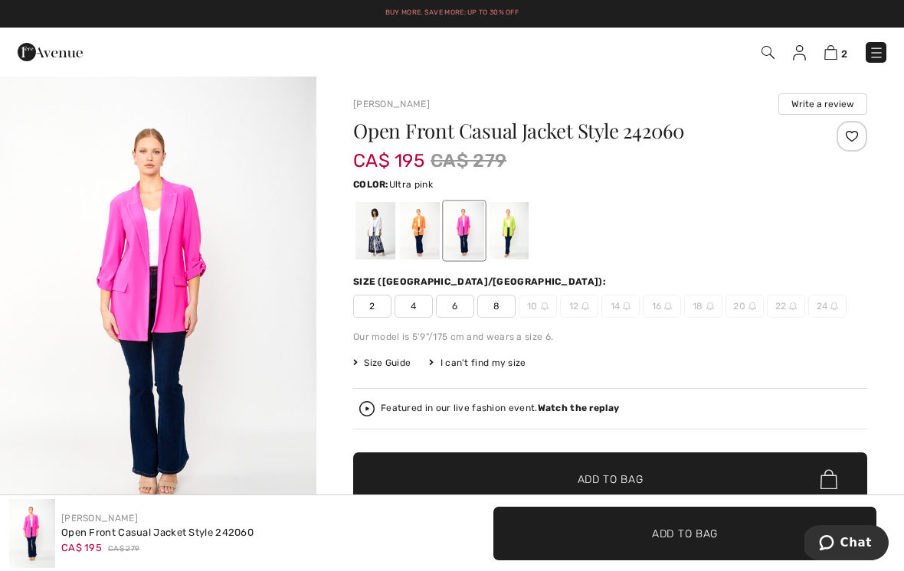
click at [515, 220] on div at bounding box center [509, 230] width 40 height 57
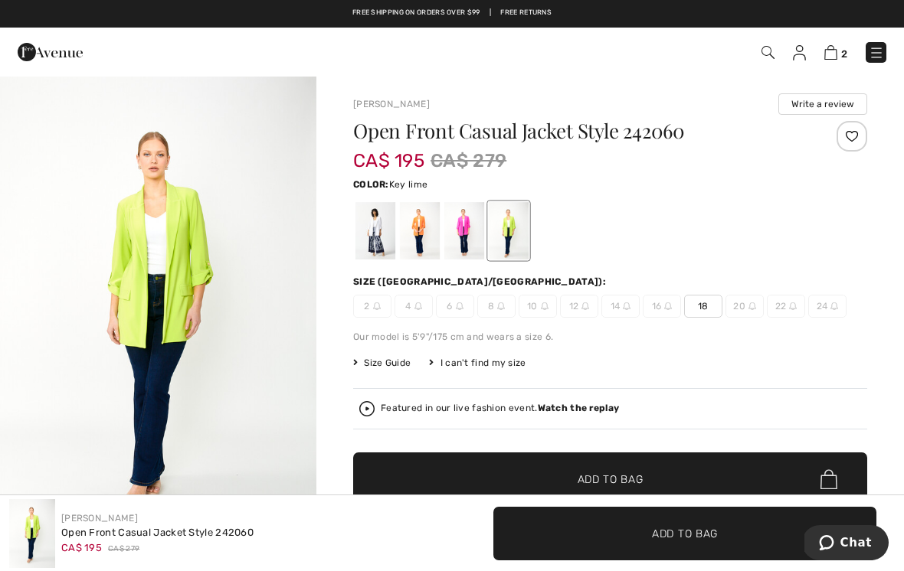
click at [427, 225] on div at bounding box center [420, 230] width 40 height 57
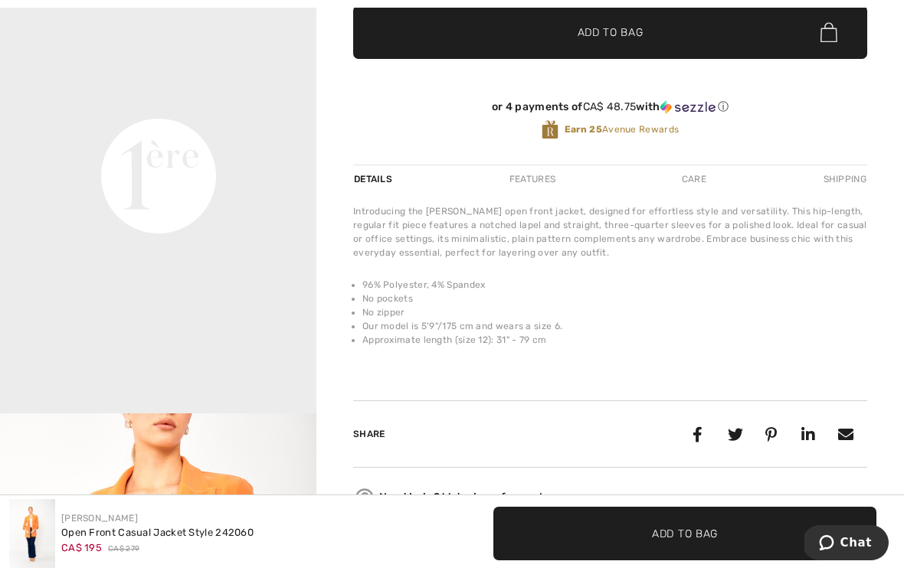
scroll to position [641, 0]
click at [248, 95] on video "Your browser does not support the video tag." at bounding box center [158, 15] width 316 height 159
click at [263, 95] on video "Your browser does not support the video tag." at bounding box center [158, 15] width 316 height 159
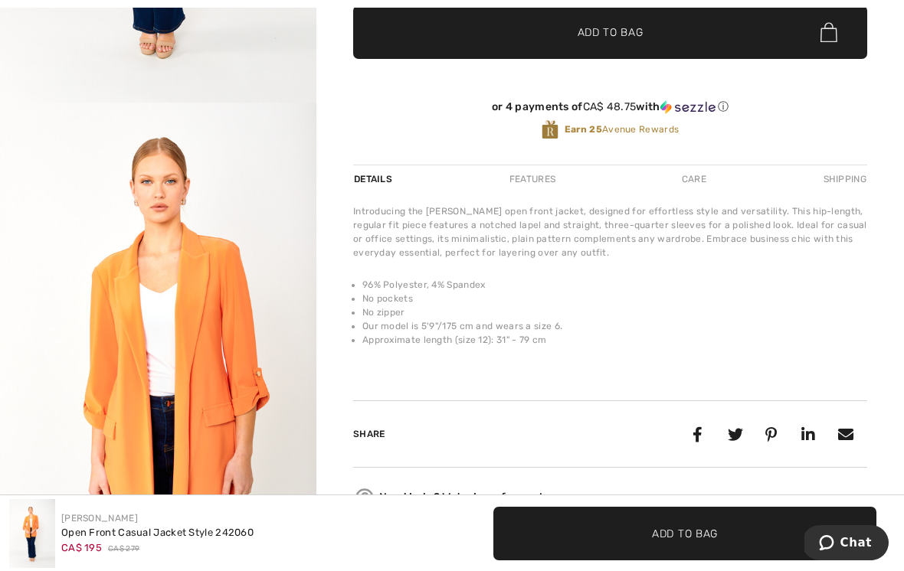
scroll to position [0, 0]
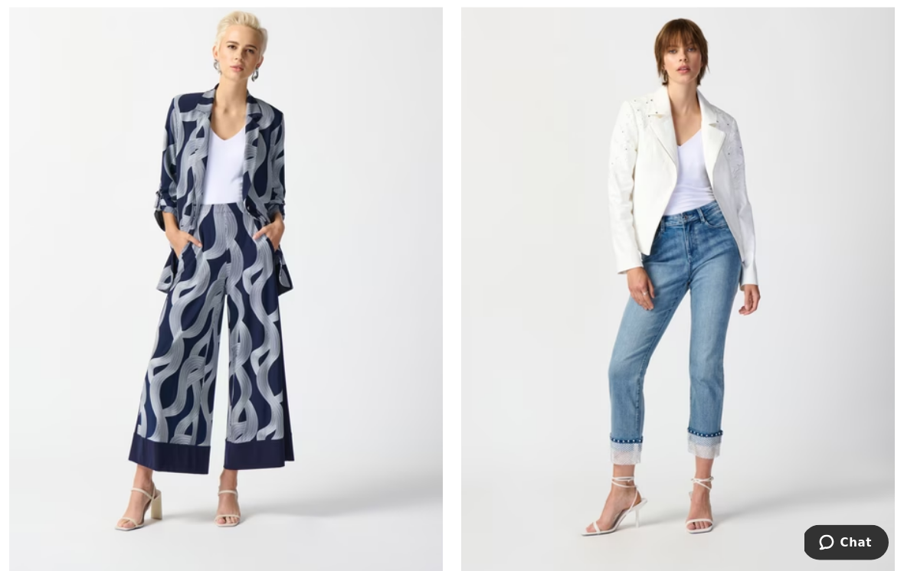
scroll to position [4827, 0]
click at [273, 326] on img at bounding box center [226, 271] width 434 height 650
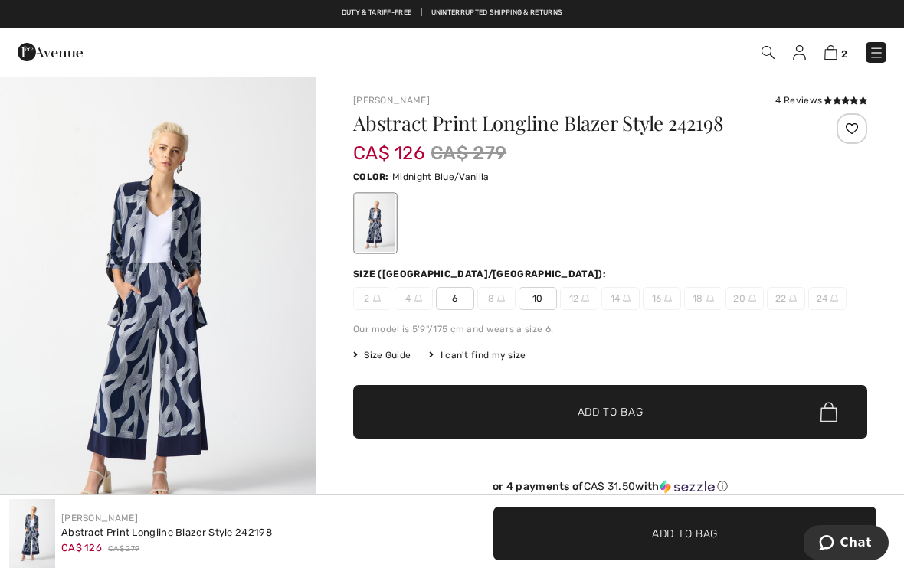
click at [544, 294] on span "10" at bounding box center [538, 298] width 38 height 23
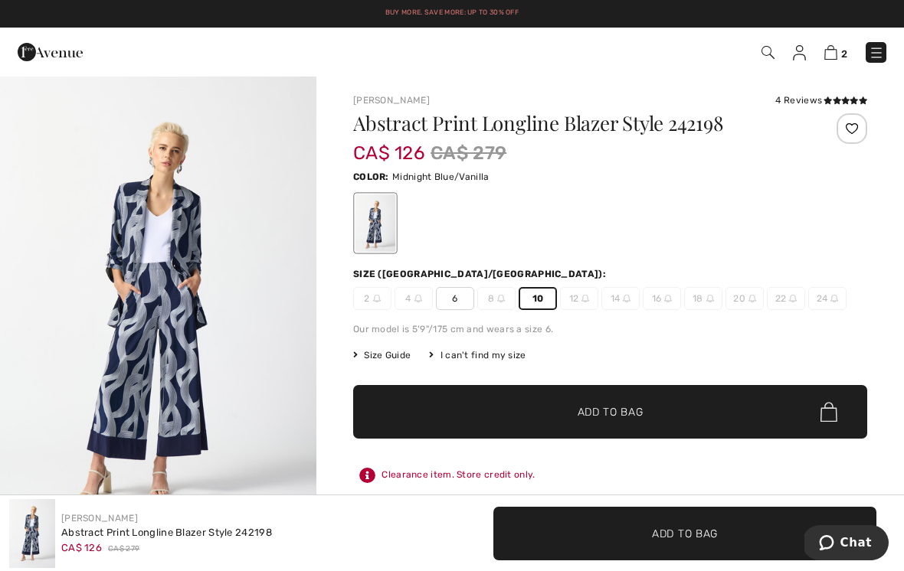
click at [624, 414] on span "Add to Bag" at bounding box center [611, 412] width 66 height 16
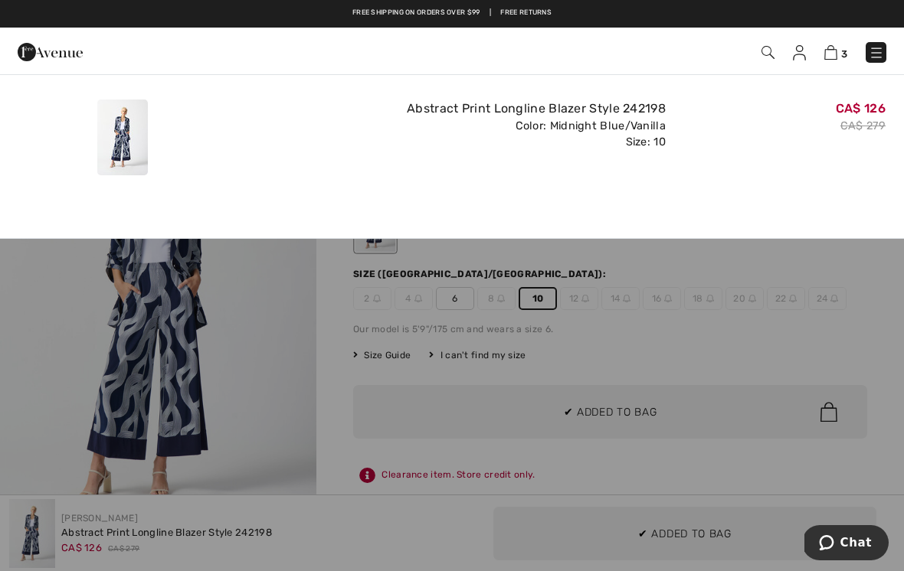
click at [281, 391] on div at bounding box center [452, 285] width 904 height 571
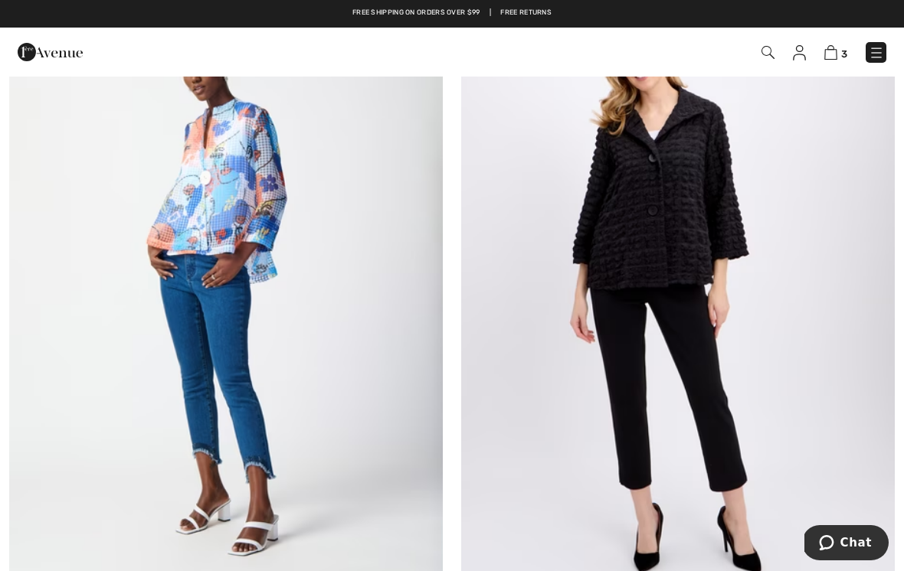
scroll to position [7664, 0]
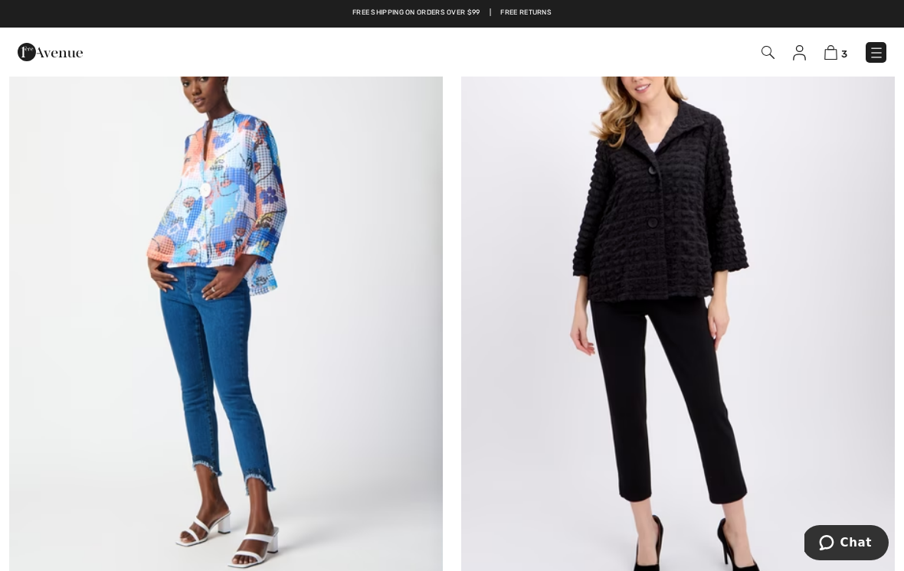
click at [738, 210] on img at bounding box center [678, 302] width 434 height 650
click at [751, 230] on img at bounding box center [678, 302] width 434 height 650
click at [748, 225] on img at bounding box center [678, 302] width 434 height 650
click at [819, 244] on img at bounding box center [678, 302] width 434 height 650
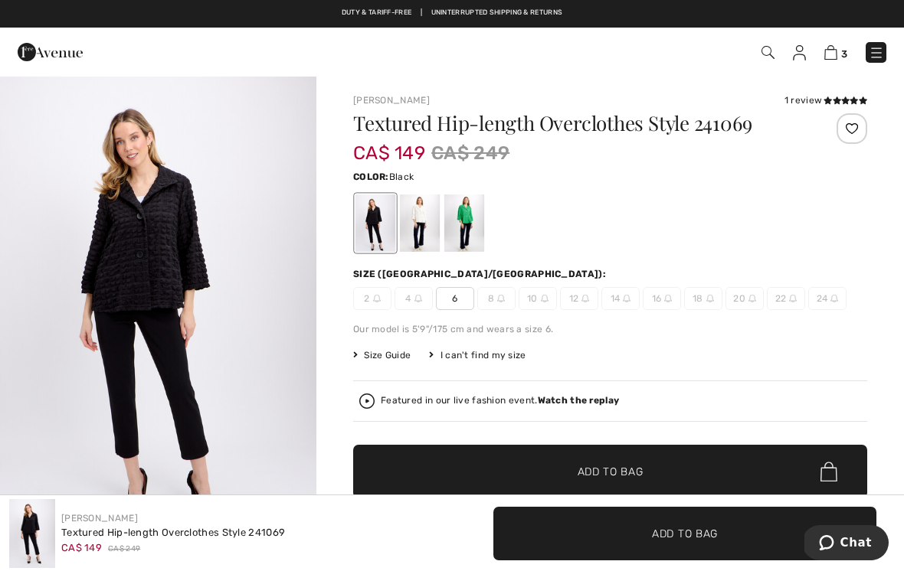
click at [426, 208] on div at bounding box center [420, 223] width 40 height 57
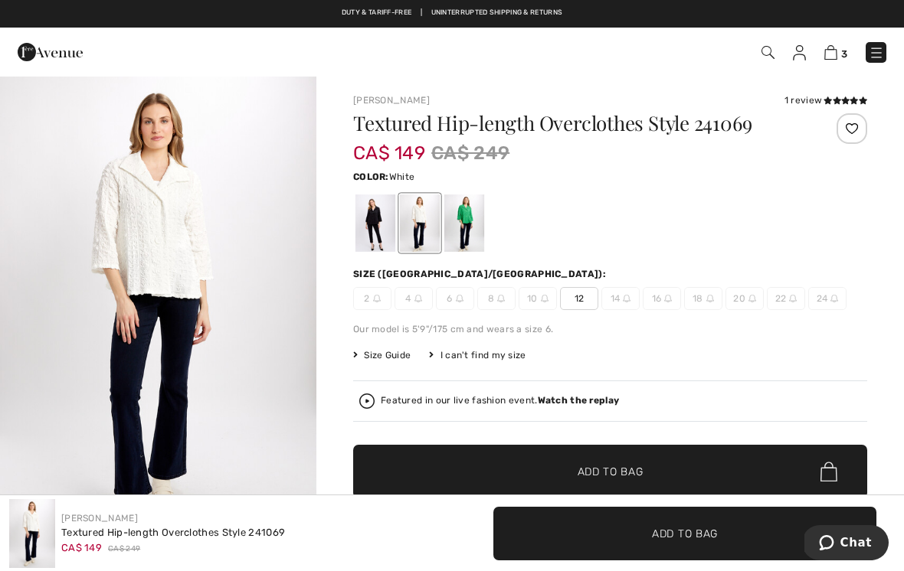
click at [476, 211] on div at bounding box center [464, 223] width 40 height 57
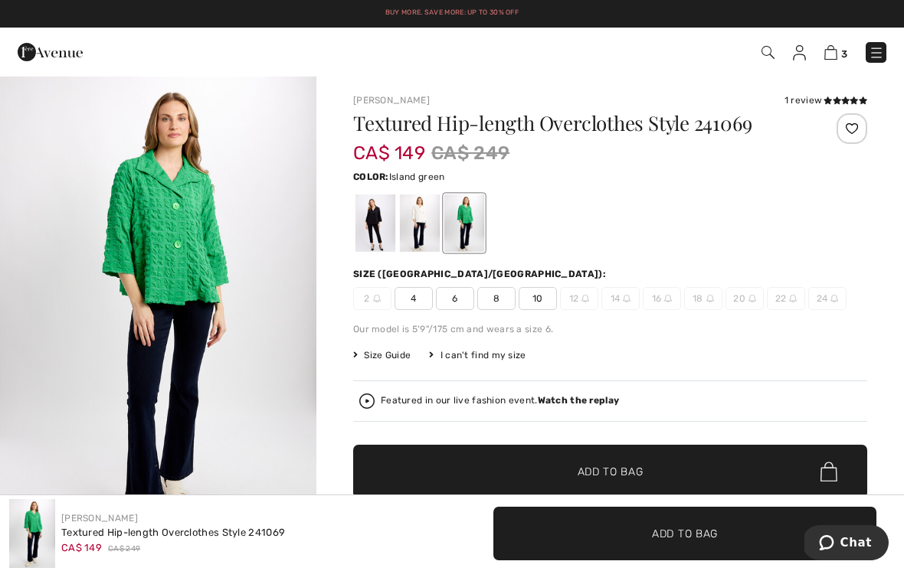
click at [377, 217] on div at bounding box center [375, 223] width 40 height 57
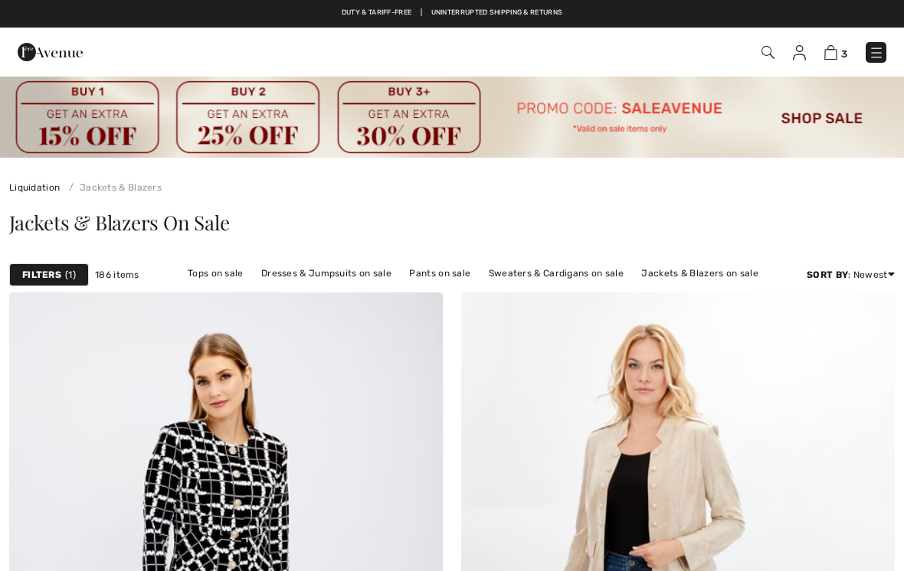
scroll to position [7836, 0]
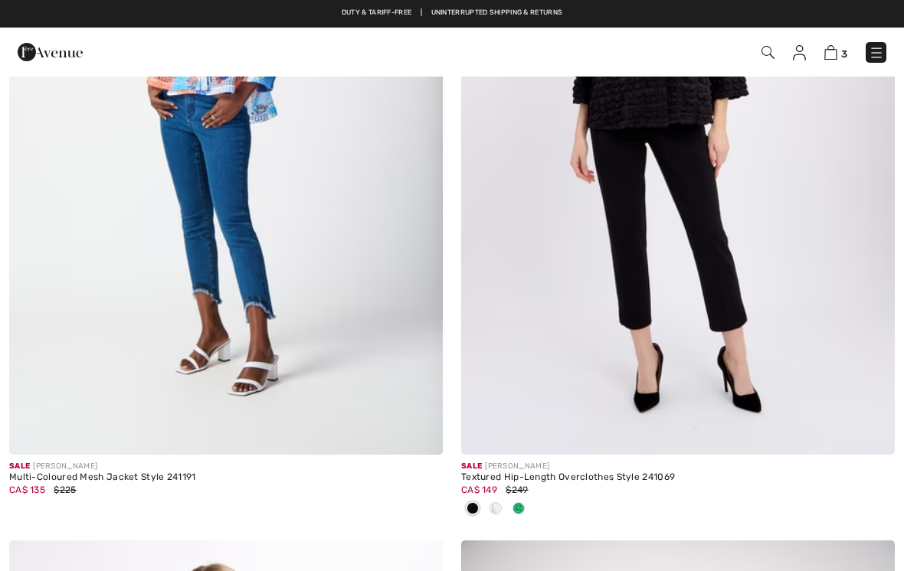
checkbox input "true"
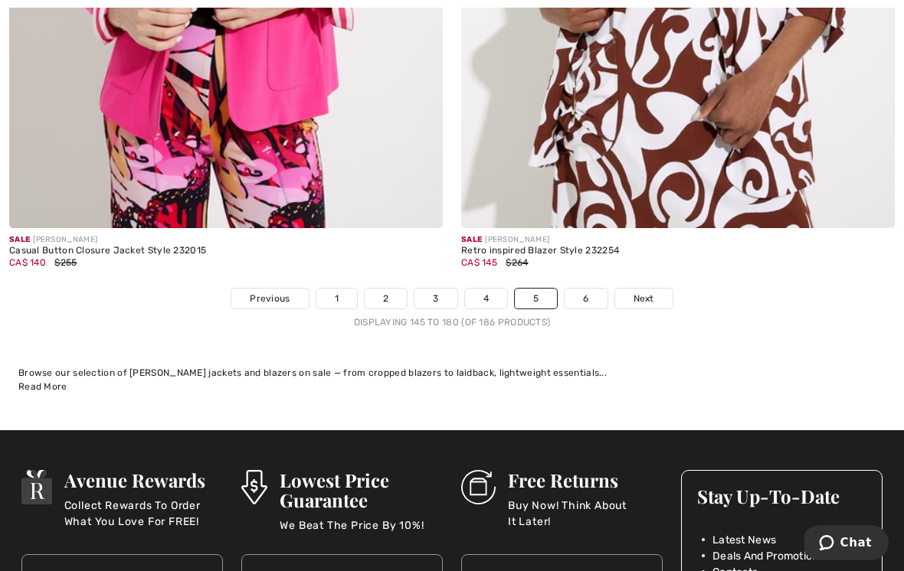
scroll to position [13296, 0]
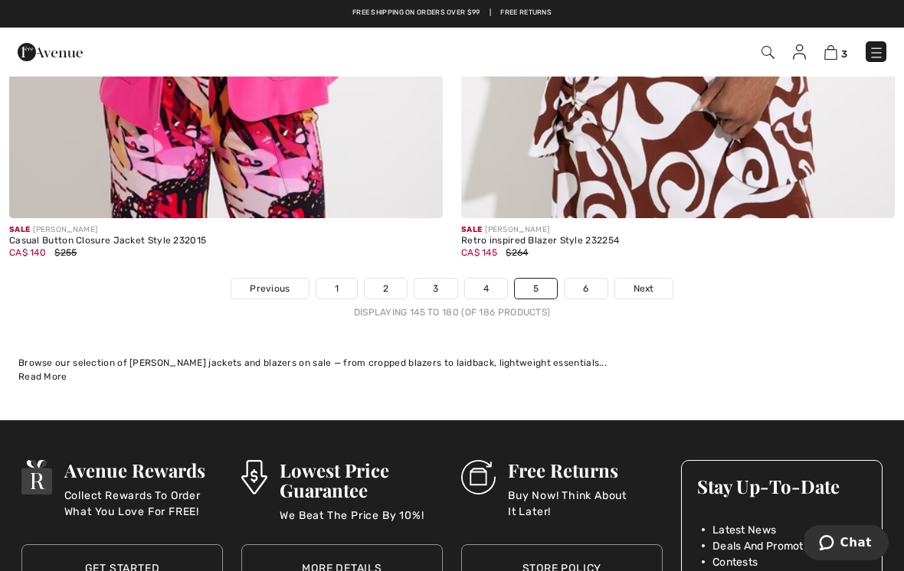
click at [594, 279] on link "6" at bounding box center [585, 289] width 42 height 20
click at [591, 279] on link "6" at bounding box center [585, 289] width 42 height 20
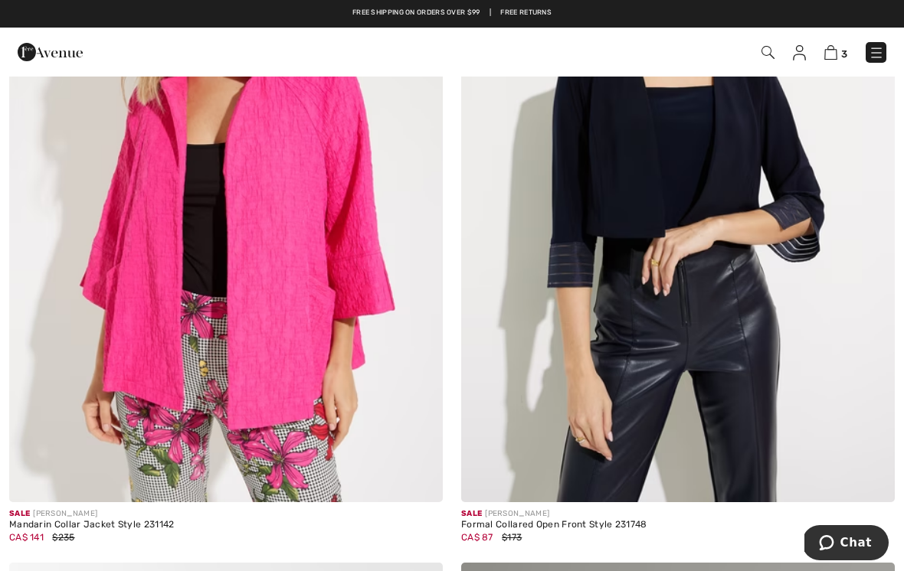
scroll to position [1163, 0]
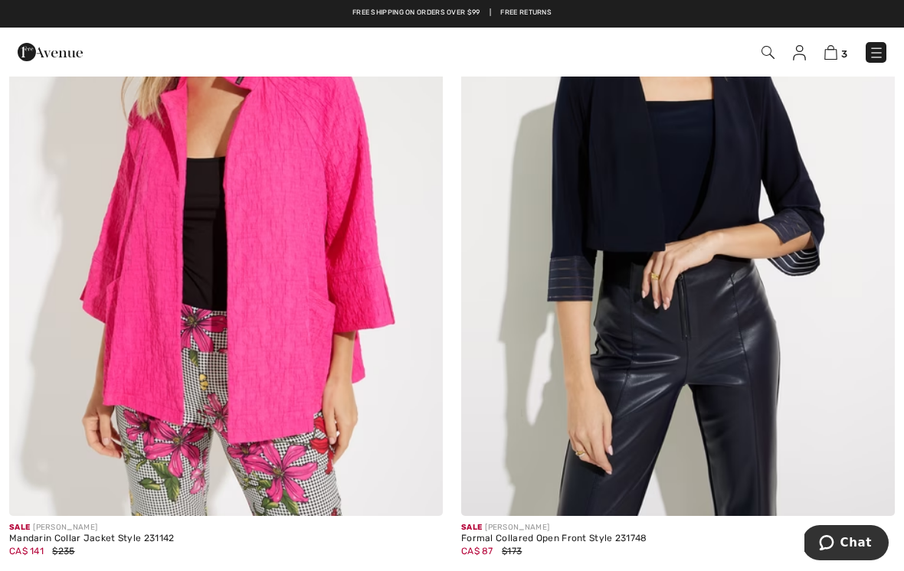
click at [333, 343] on img at bounding box center [226, 191] width 434 height 650
click at [315, 343] on img at bounding box center [226, 191] width 434 height 650
click at [324, 346] on img at bounding box center [226, 191] width 434 height 650
click at [329, 320] on img at bounding box center [226, 191] width 434 height 650
click at [342, 339] on img at bounding box center [226, 191] width 434 height 650
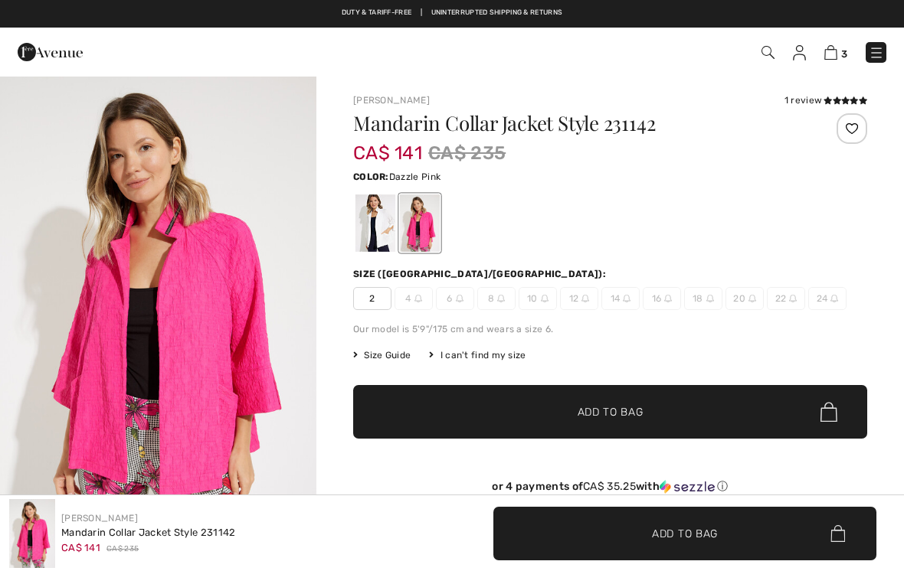
checkbox input "true"
click at [377, 220] on div at bounding box center [375, 223] width 40 height 57
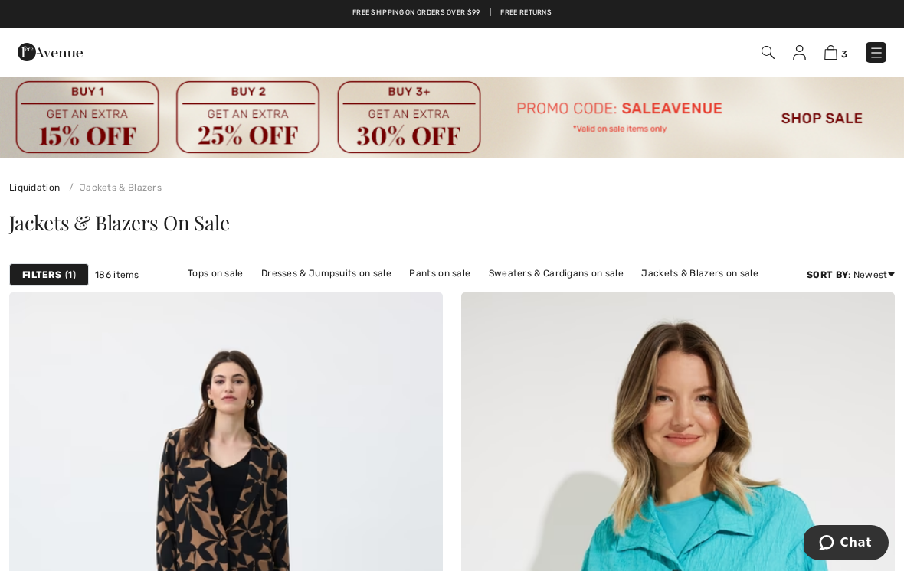
click at [440, 272] on link "Pants on sale" at bounding box center [439, 273] width 77 height 20
click at [442, 272] on link "Pants on sale" at bounding box center [439, 273] width 77 height 20
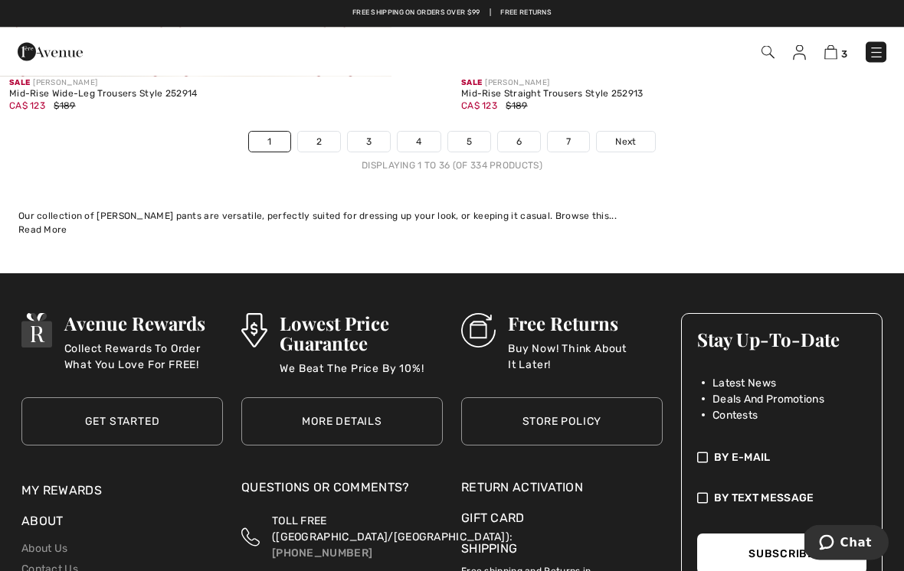
scroll to position [13468, 0]
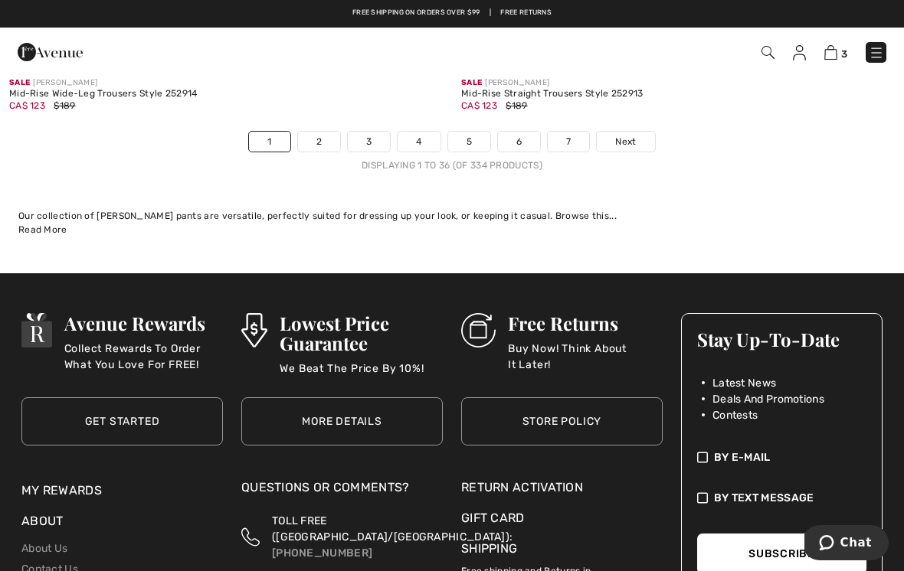
click at [326, 132] on link "2" at bounding box center [319, 142] width 42 height 20
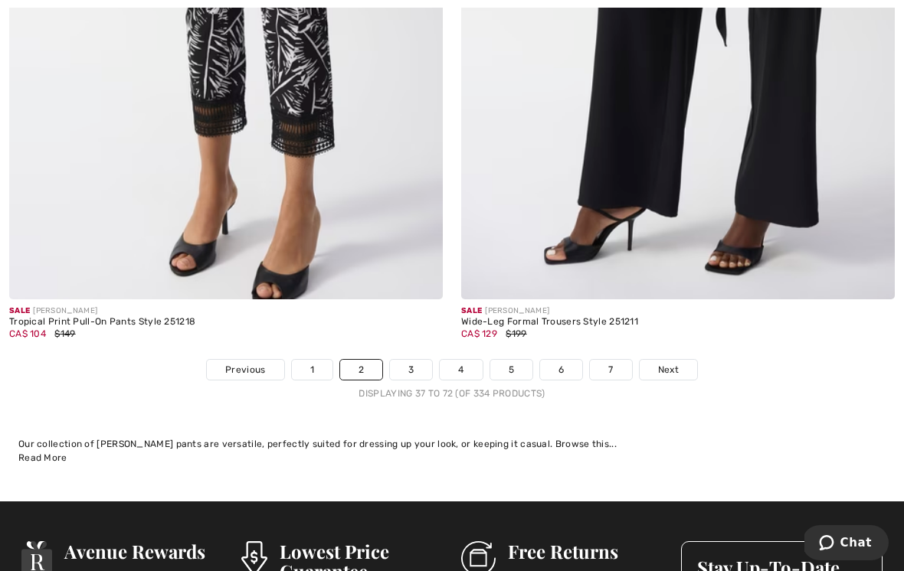
scroll to position [13319, 0]
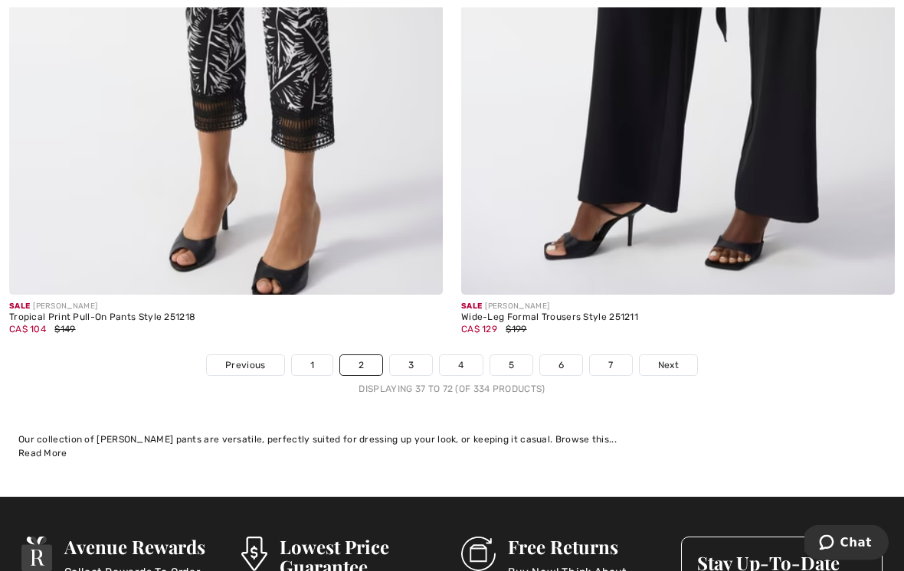
click at [430, 356] on link "3" at bounding box center [411, 366] width 42 height 20
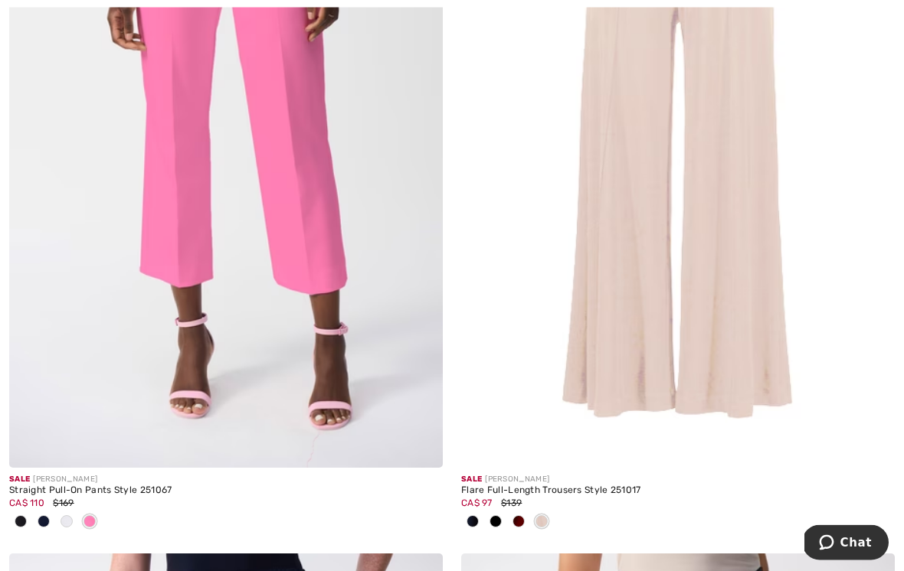
scroll to position [5641, 0]
click at [342, 356] on img at bounding box center [226, 143] width 434 height 650
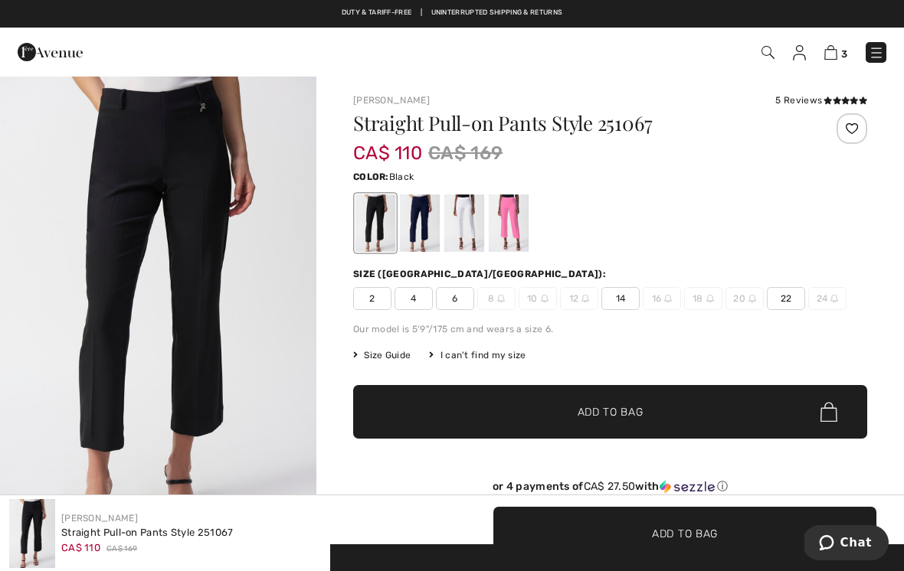
click at [434, 213] on div at bounding box center [420, 223] width 40 height 57
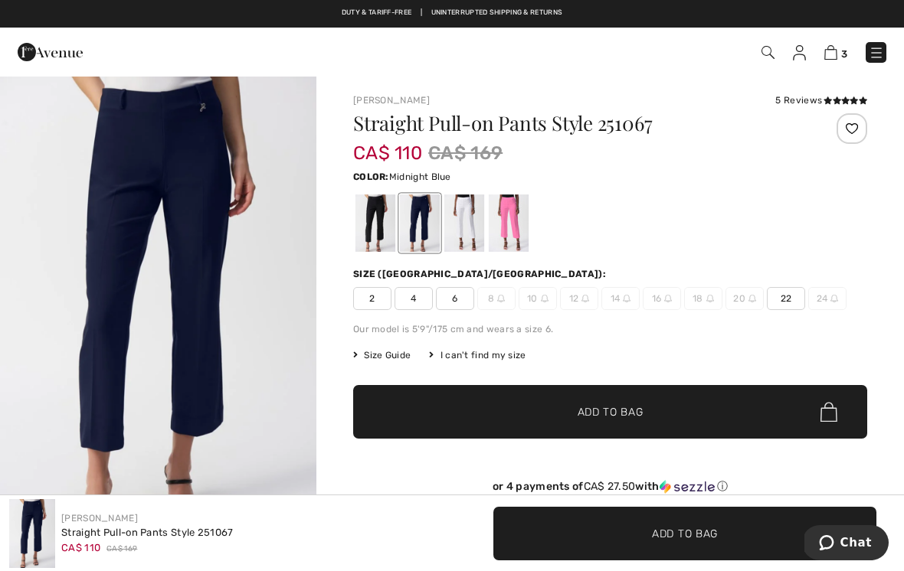
click at [474, 216] on div at bounding box center [464, 223] width 40 height 57
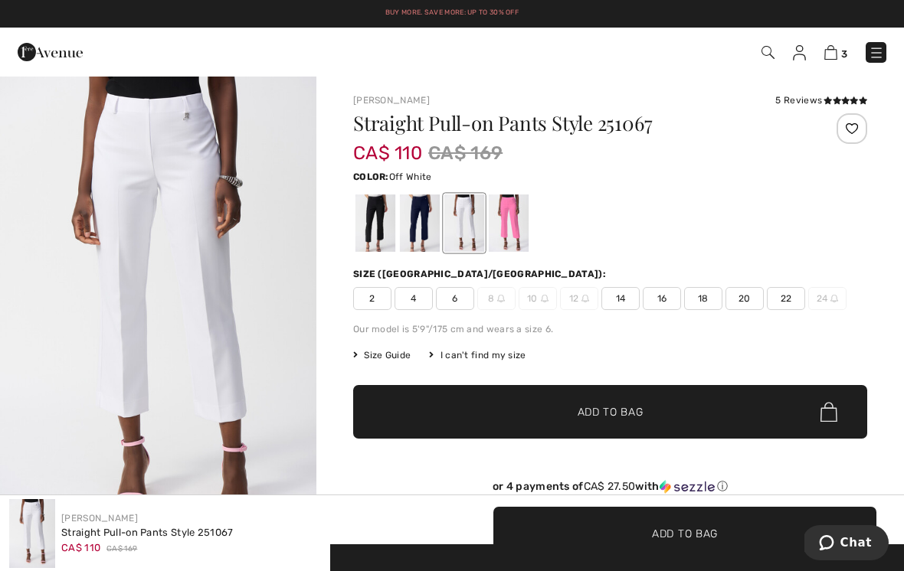
click at [515, 218] on div at bounding box center [509, 223] width 40 height 57
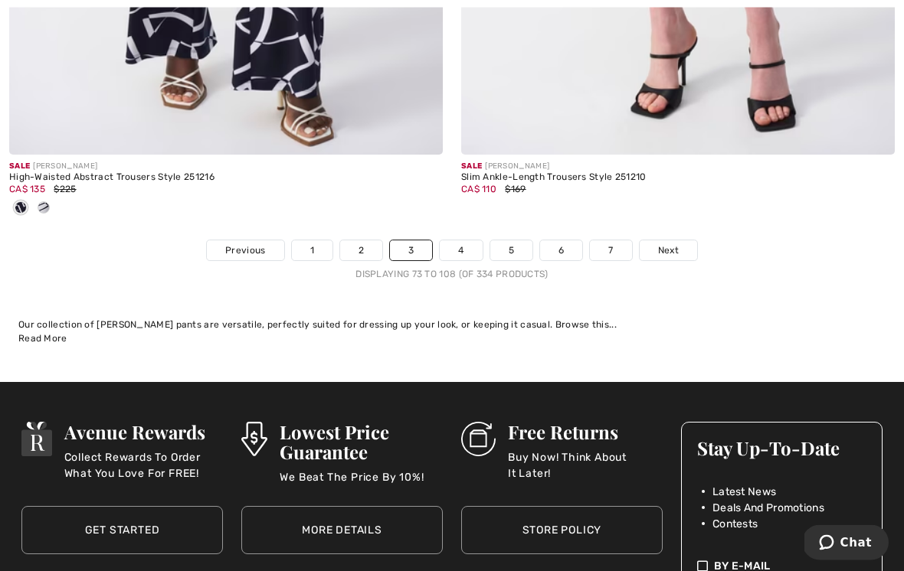
scroll to position [13309, 0]
click at [470, 240] on link "4" at bounding box center [461, 250] width 42 height 20
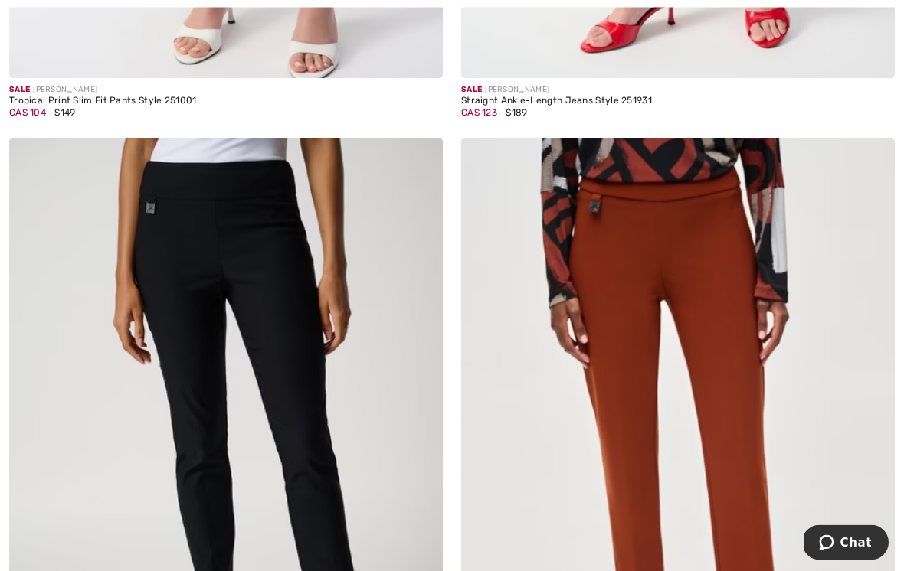
scroll to position [3022, 0]
click at [311, 391] on img at bounding box center [226, 463] width 434 height 650
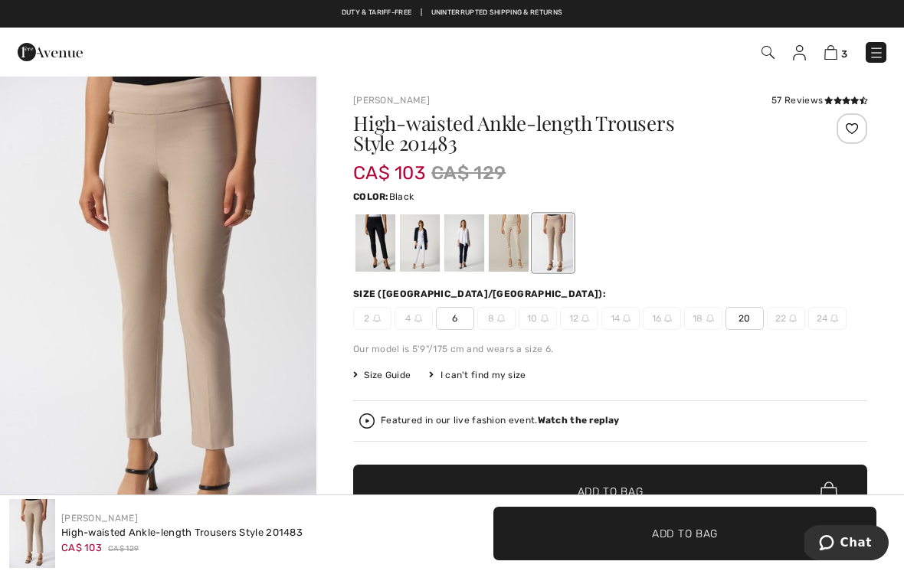
click at [371, 239] on div at bounding box center [375, 242] width 40 height 57
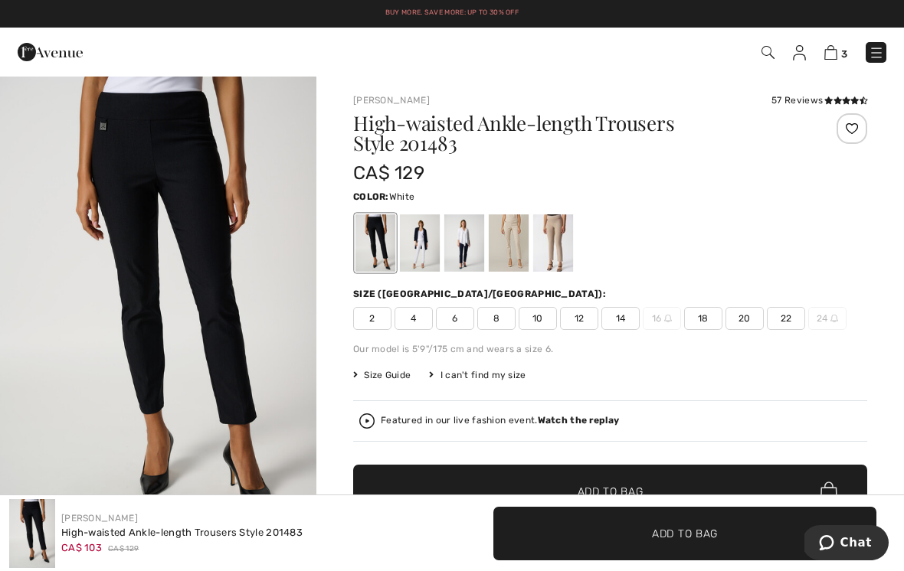
click at [426, 240] on div at bounding box center [420, 242] width 40 height 57
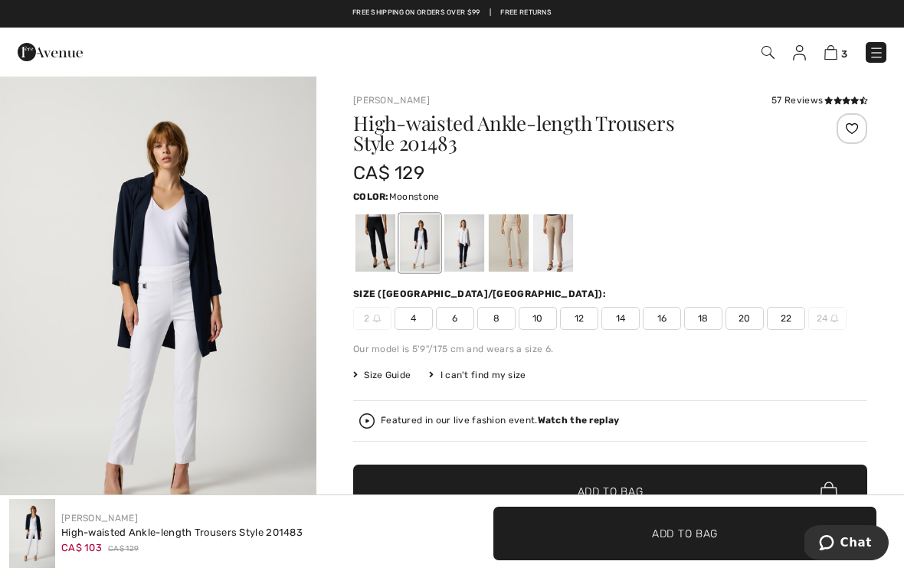
click at [514, 235] on div at bounding box center [509, 242] width 40 height 57
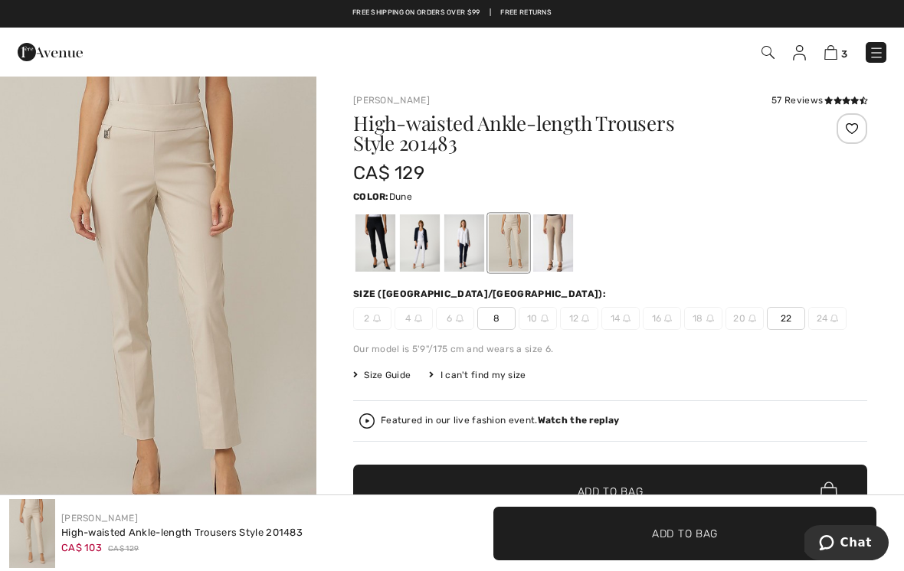
click at [563, 243] on div at bounding box center [553, 242] width 40 height 57
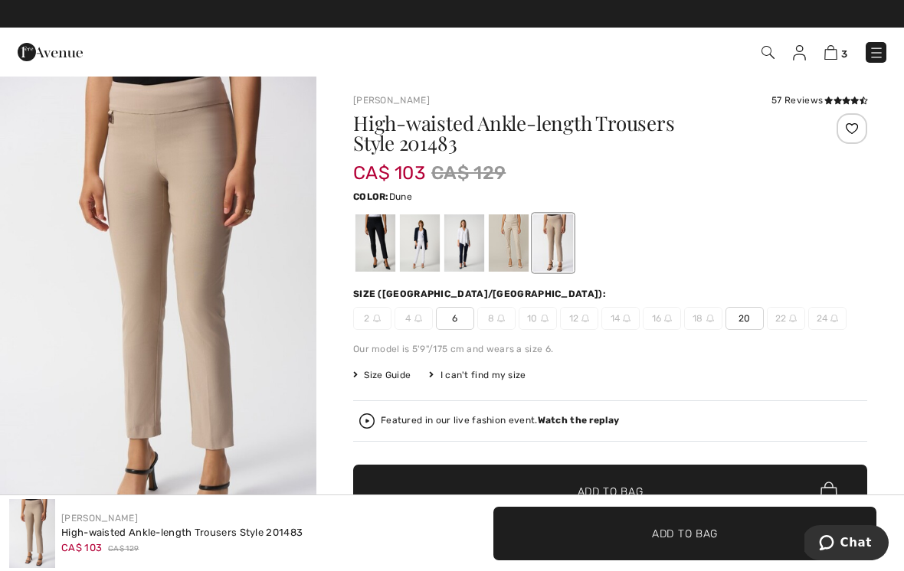
click at [551, 240] on div at bounding box center [553, 242] width 40 height 57
click at [517, 235] on div at bounding box center [509, 242] width 40 height 57
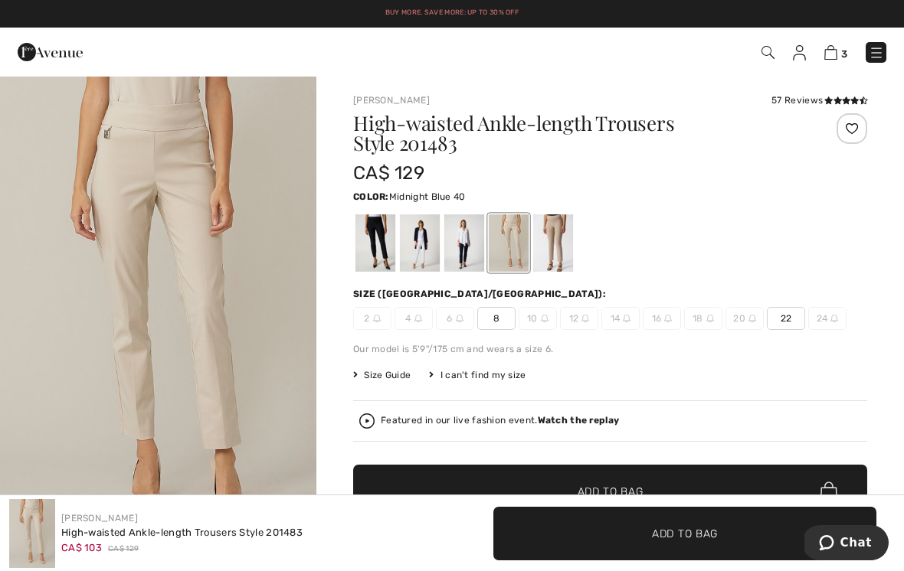
click at [470, 237] on div at bounding box center [464, 242] width 40 height 57
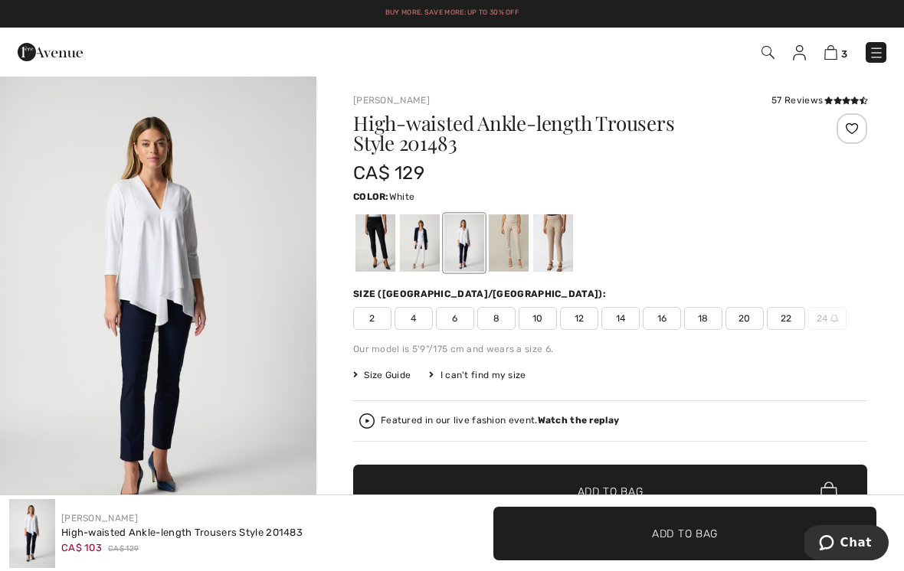
click at [427, 237] on div at bounding box center [420, 242] width 40 height 57
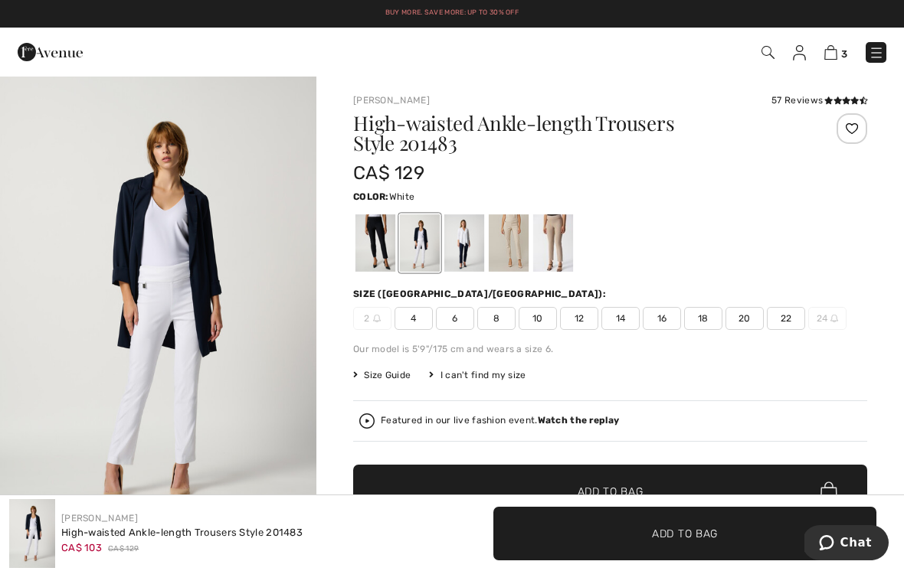
click at [384, 235] on div at bounding box center [375, 242] width 40 height 57
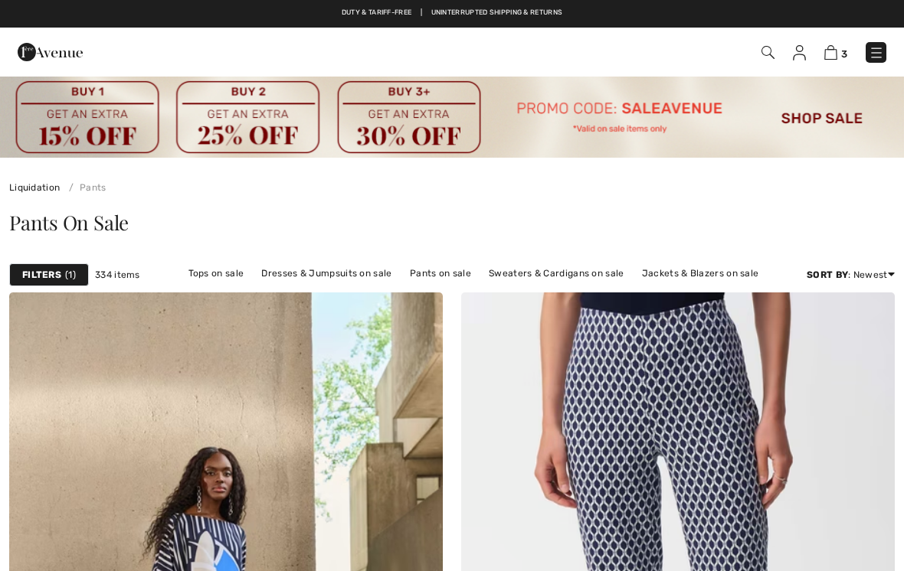
scroll to position [3046, 0]
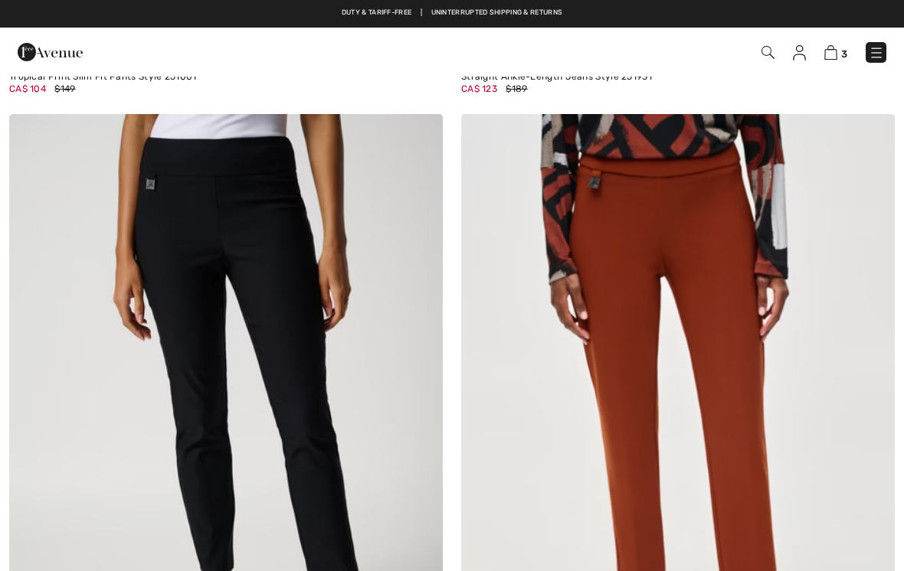
checkbox input "true"
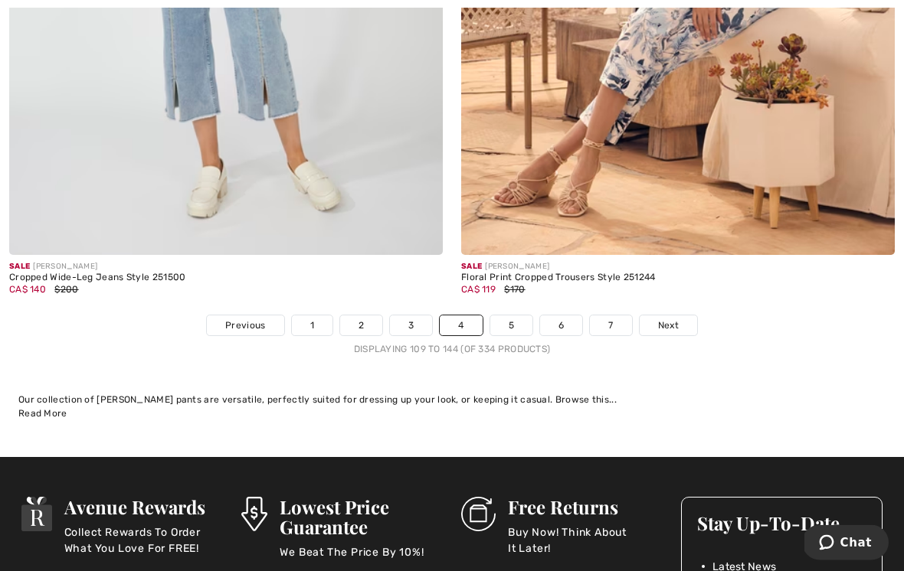
scroll to position [13234, 0]
click at [519, 316] on link "5" at bounding box center [511, 326] width 42 height 20
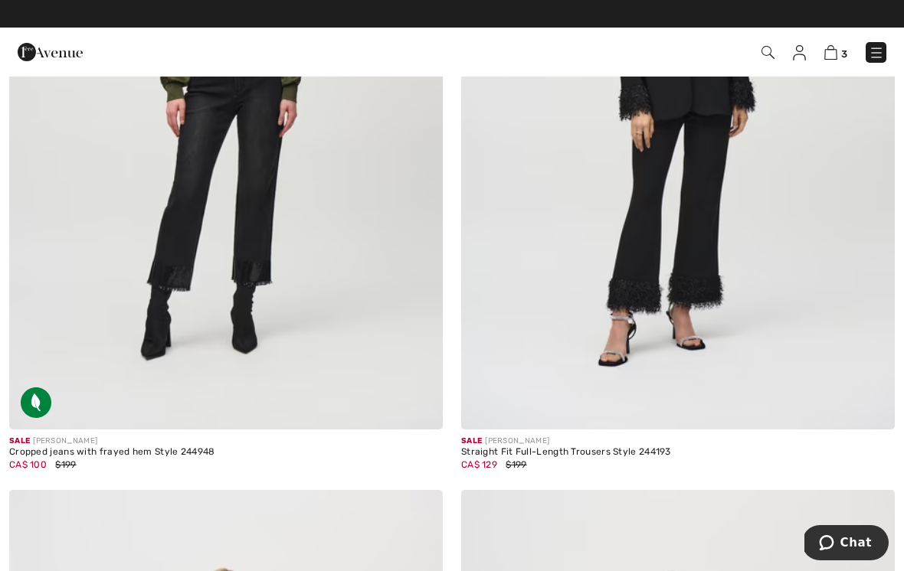
scroll to position [11561, 0]
click at [800, 284] on img at bounding box center [678, 105] width 434 height 650
click at [800, 254] on img at bounding box center [678, 105] width 434 height 650
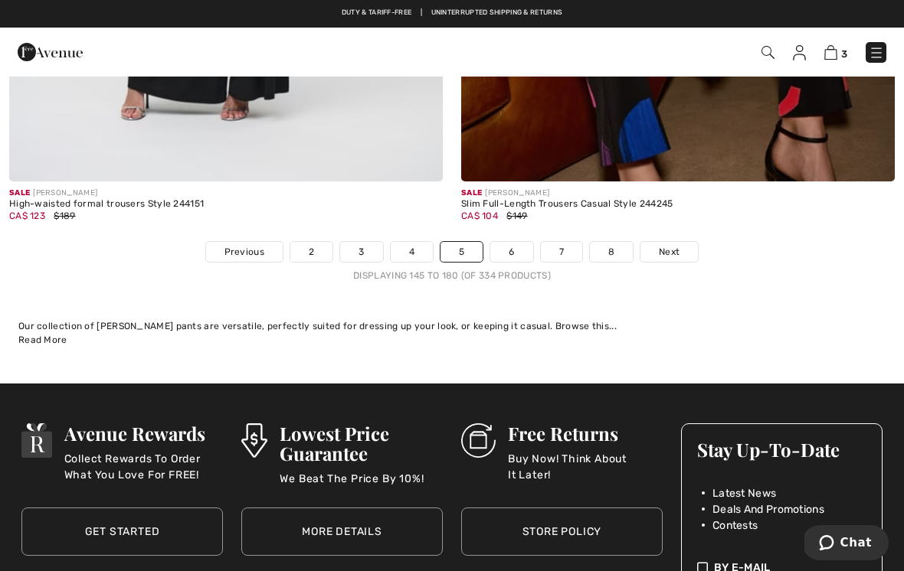
scroll to position [13225, 0]
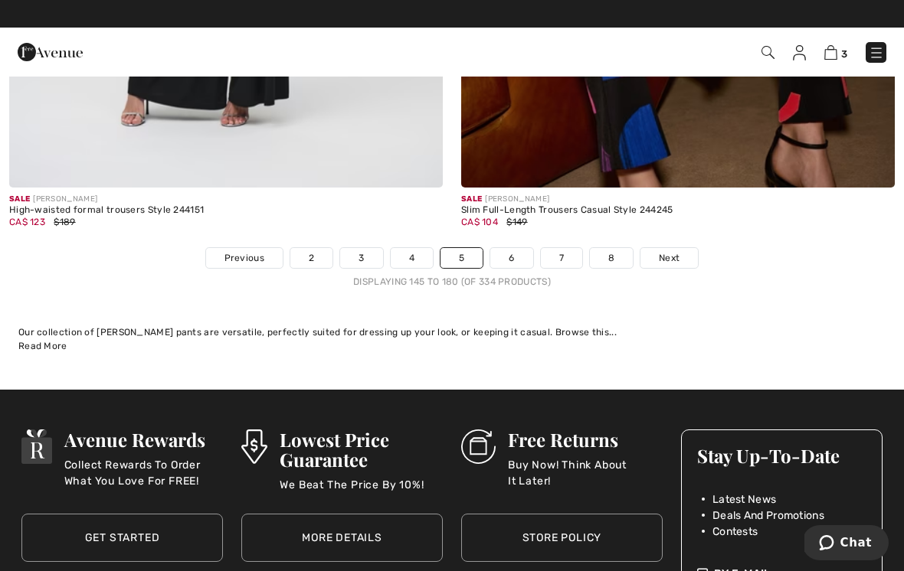
click at [509, 248] on link "6" at bounding box center [511, 258] width 42 height 20
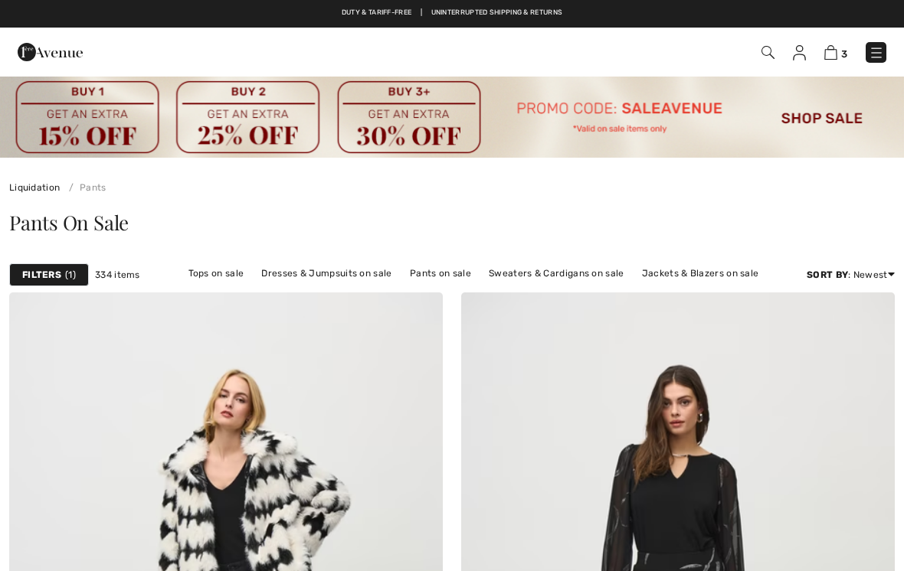
checkbox input "true"
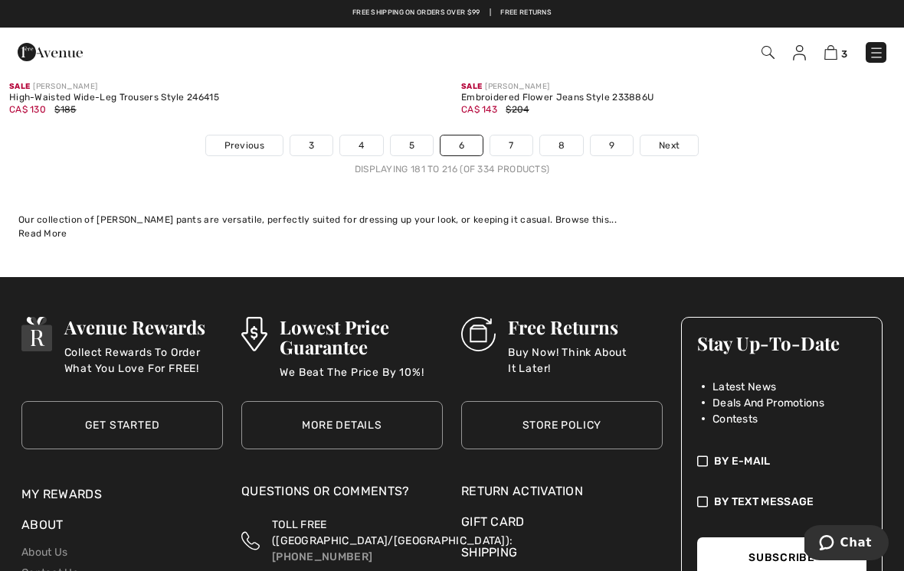
scroll to position [13286, 0]
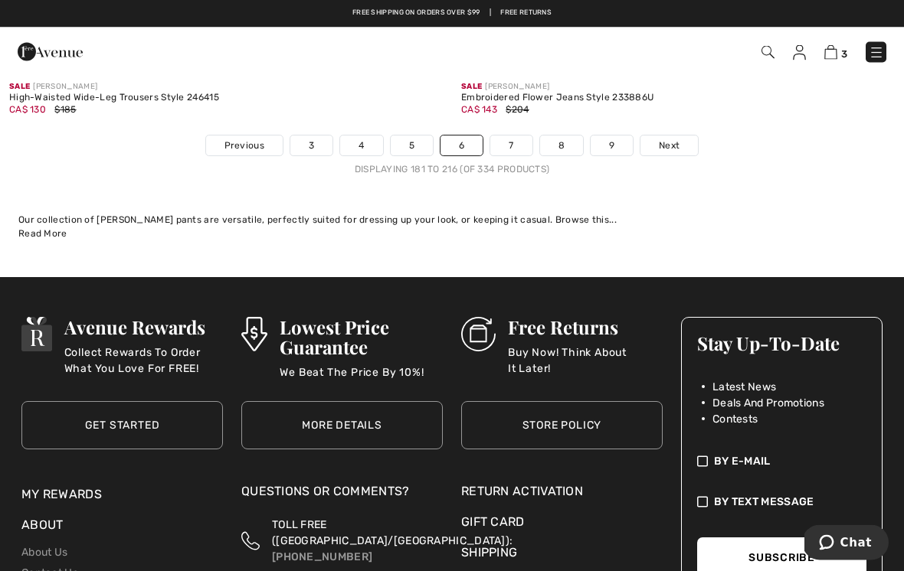
click at [507, 136] on link "7" at bounding box center [510, 146] width 41 height 20
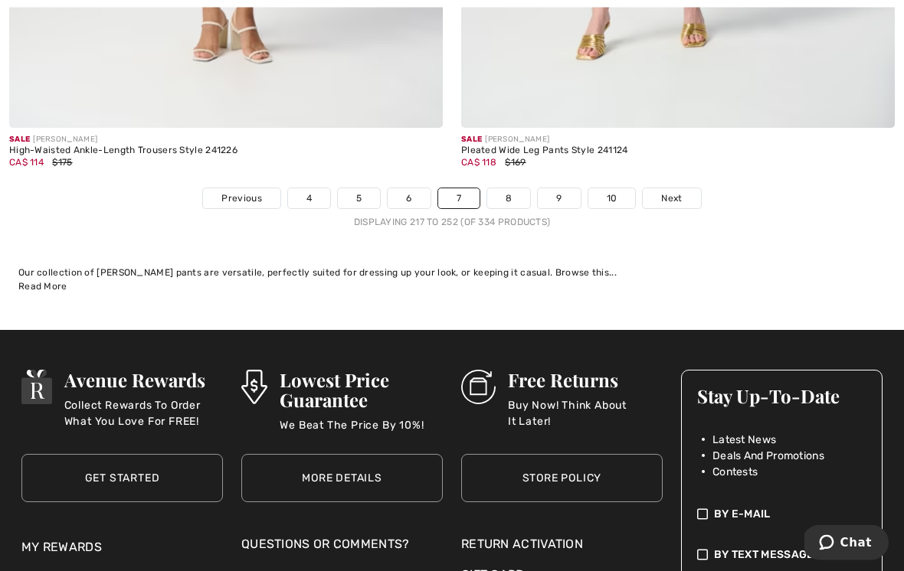
scroll to position [13437, 0]
click at [513, 189] on link "8" at bounding box center [508, 198] width 43 height 20
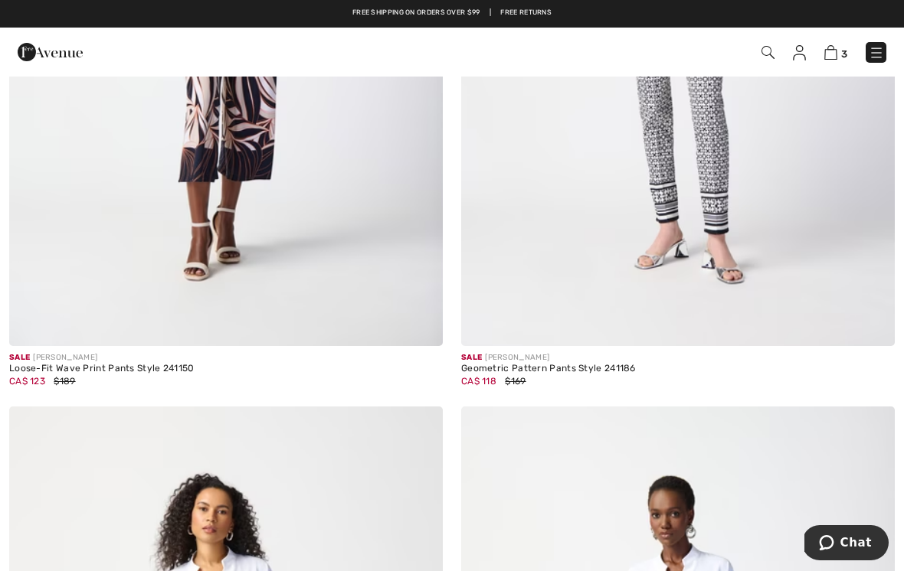
scroll to position [599, 0]
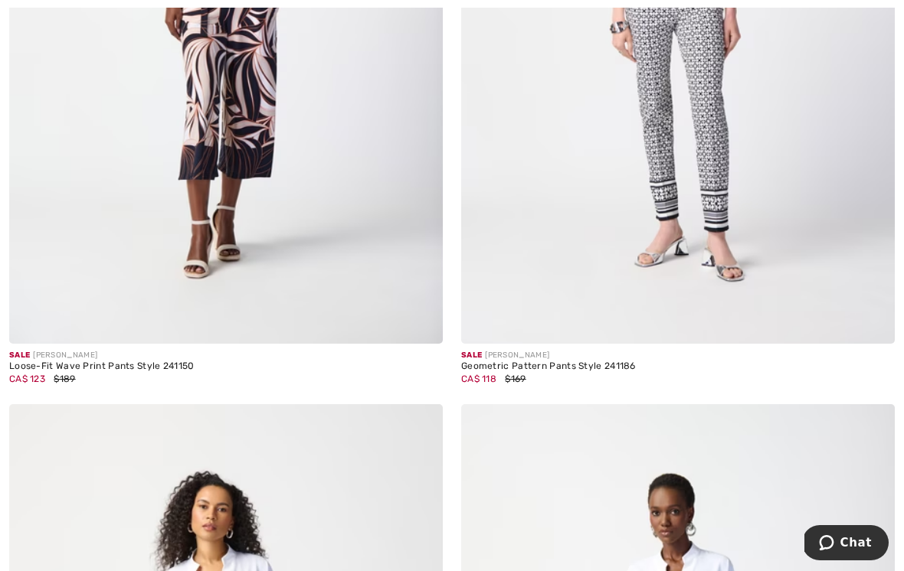
click at [796, 208] on img at bounding box center [678, 19] width 434 height 650
click at [741, 198] on img at bounding box center [678, 19] width 434 height 650
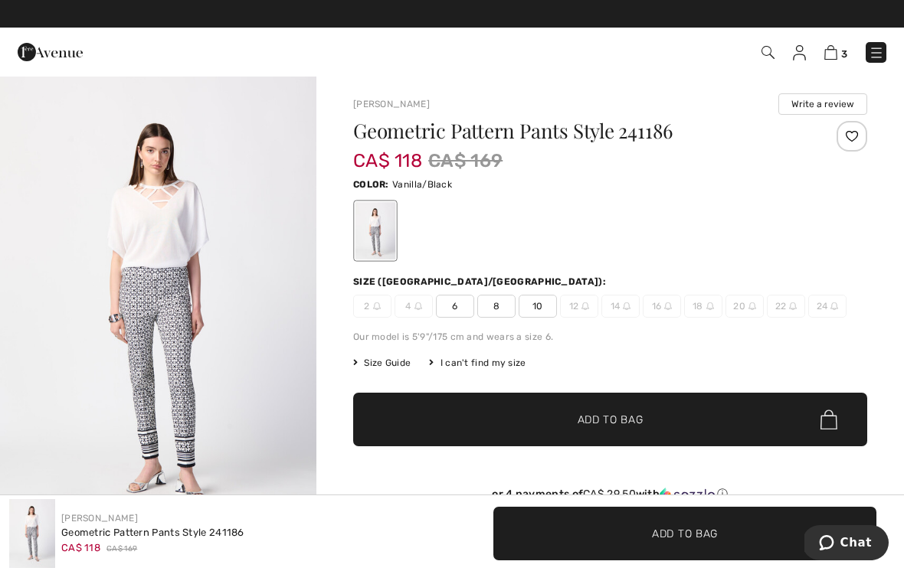
click at [504, 309] on span "8" at bounding box center [496, 306] width 38 height 23
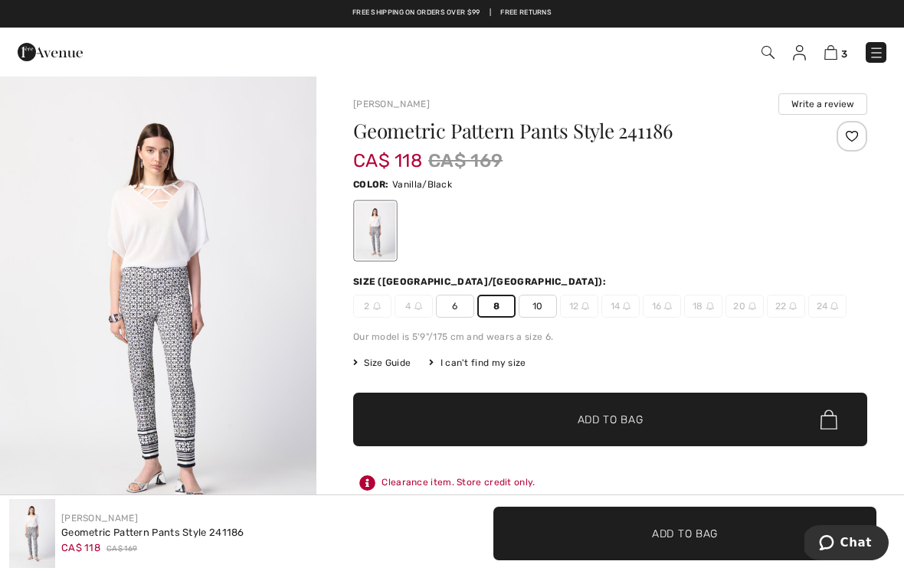
click at [646, 414] on span "✔ Added to Bag Add to Bag" at bounding box center [610, 420] width 514 height 54
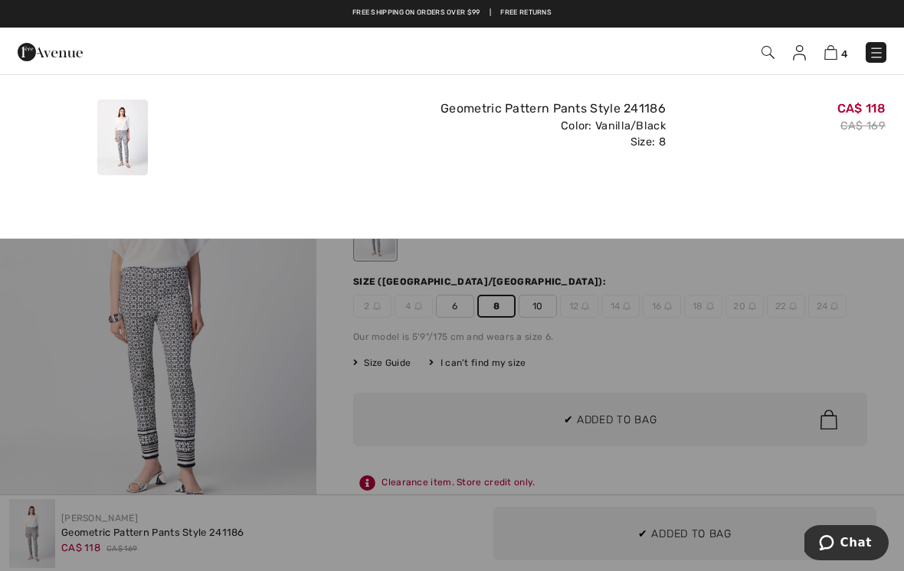
click at [478, 184] on div "Added to Bag [PERSON_NAME] Geometric Pattern Pants Style 241186 CA$ 118 CA$ 169…" at bounding box center [452, 133] width 904 height 119
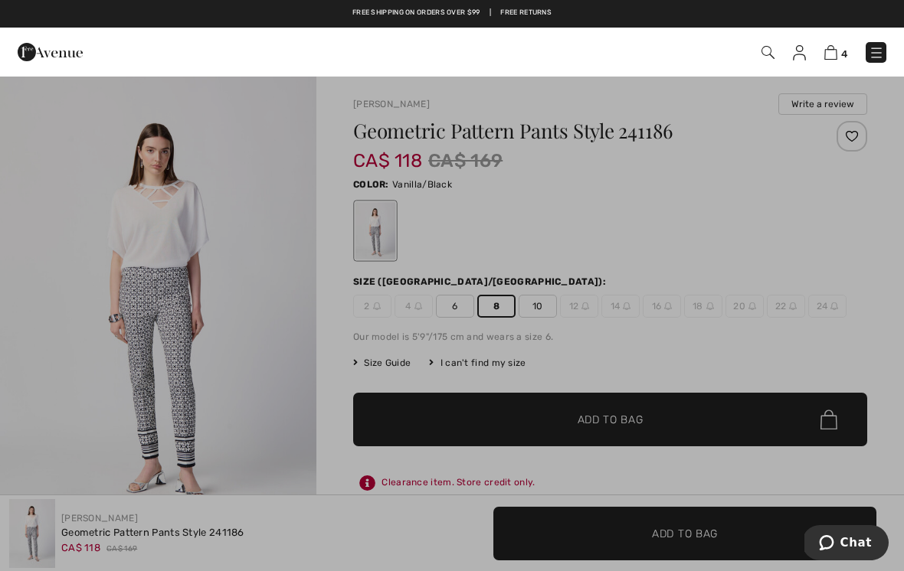
click at [81, 142] on div at bounding box center [452, 285] width 904 height 571
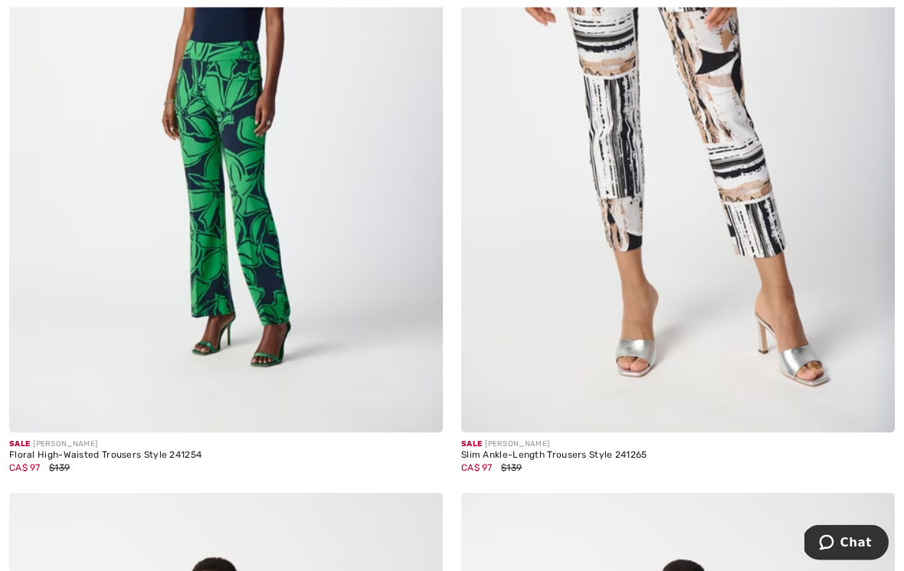
scroll to position [1932, 0]
click at [787, 231] on img at bounding box center [678, 107] width 434 height 650
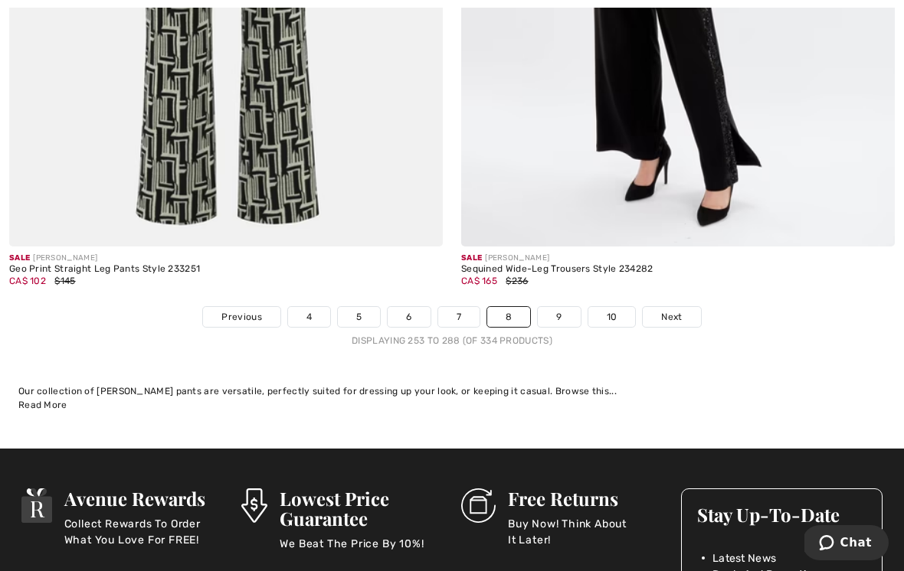
scroll to position [13142, 0]
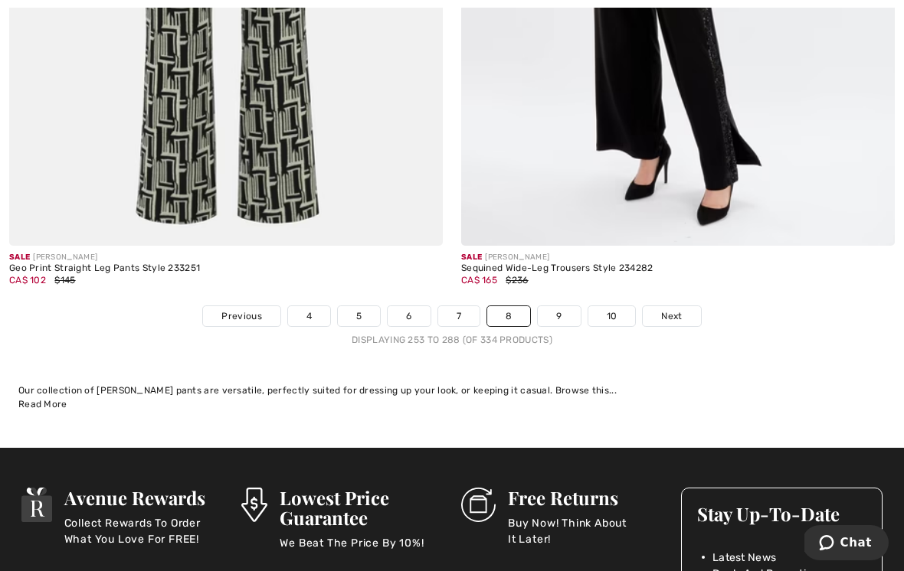
click at [571, 308] on link "9" at bounding box center [559, 316] width 42 height 20
click at [569, 306] on link "9" at bounding box center [559, 316] width 42 height 20
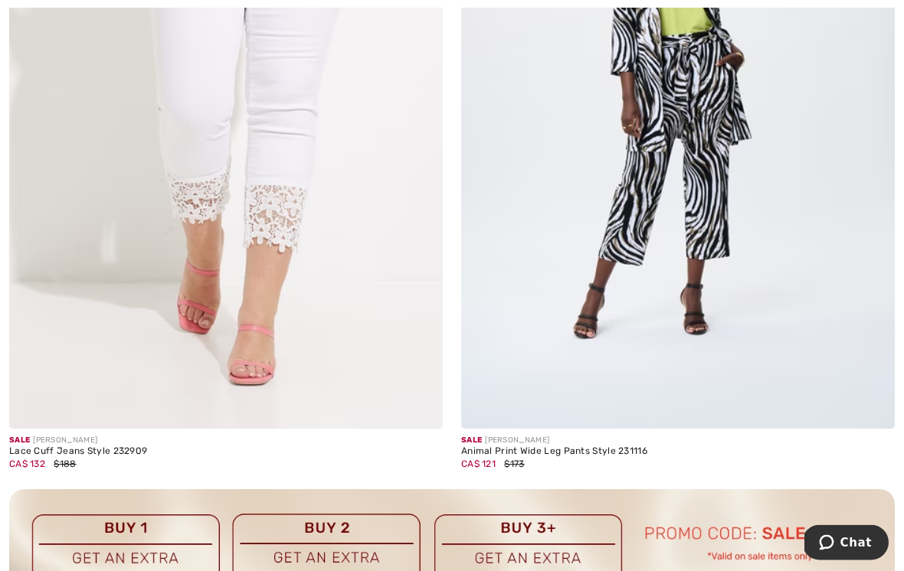
scroll to position [8523, 0]
click at [689, 87] on img at bounding box center [678, 103] width 434 height 650
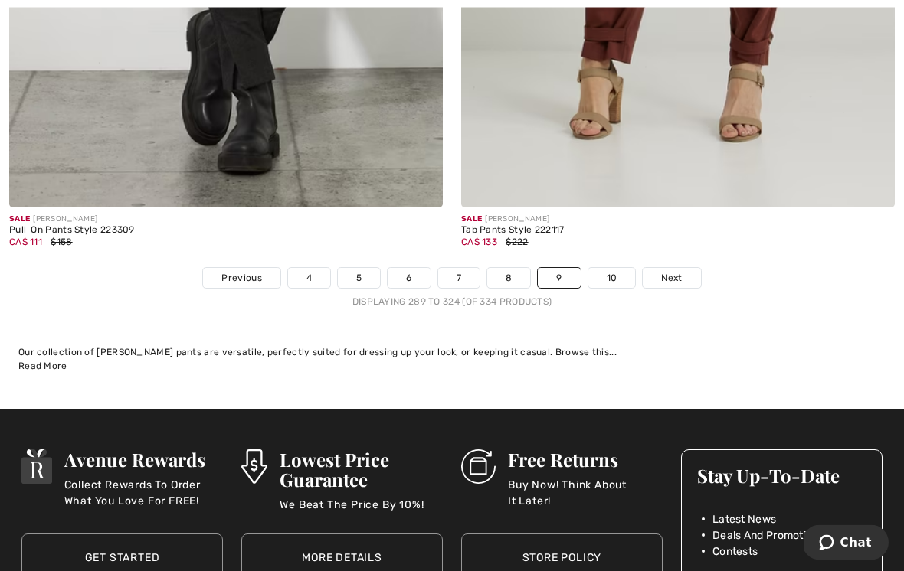
scroll to position [13231, 0]
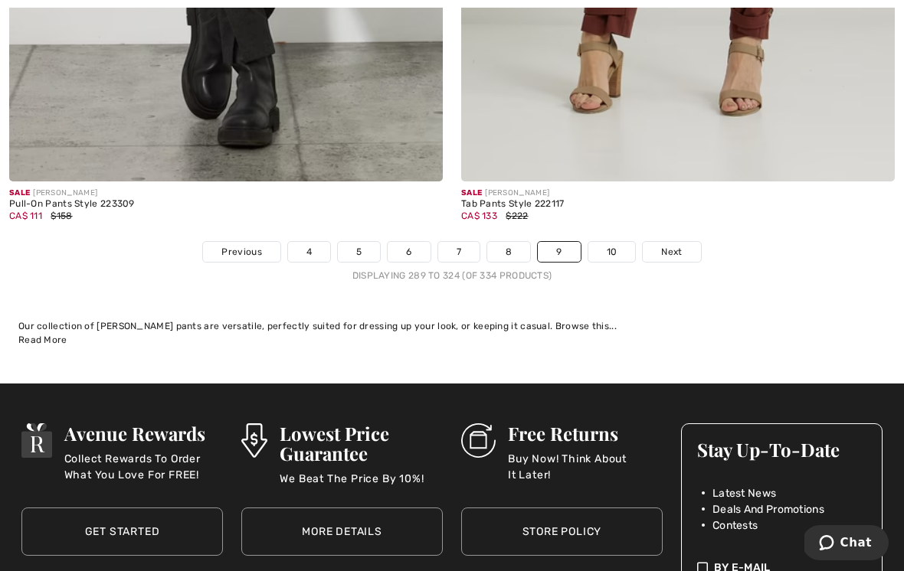
click at [611, 242] on link "10" at bounding box center [611, 252] width 47 height 20
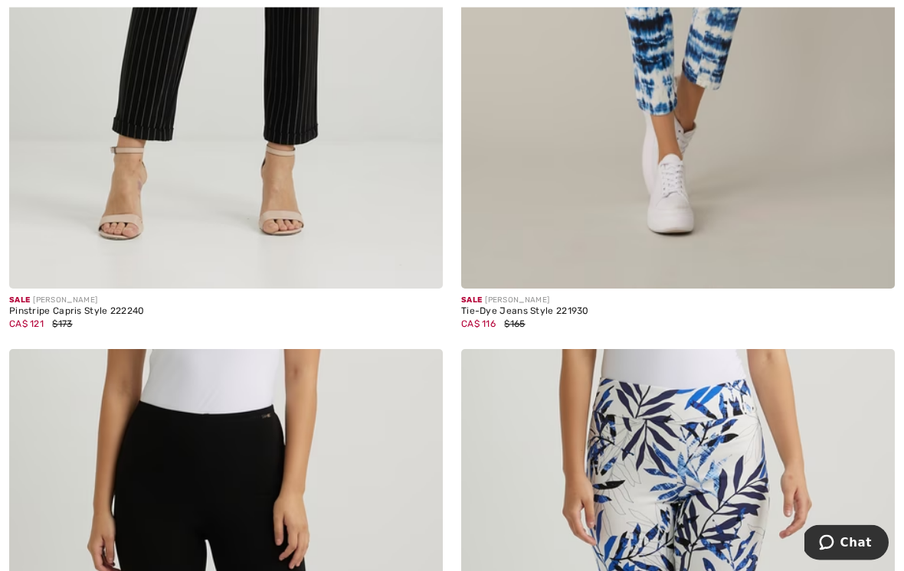
scroll to position [654, 0]
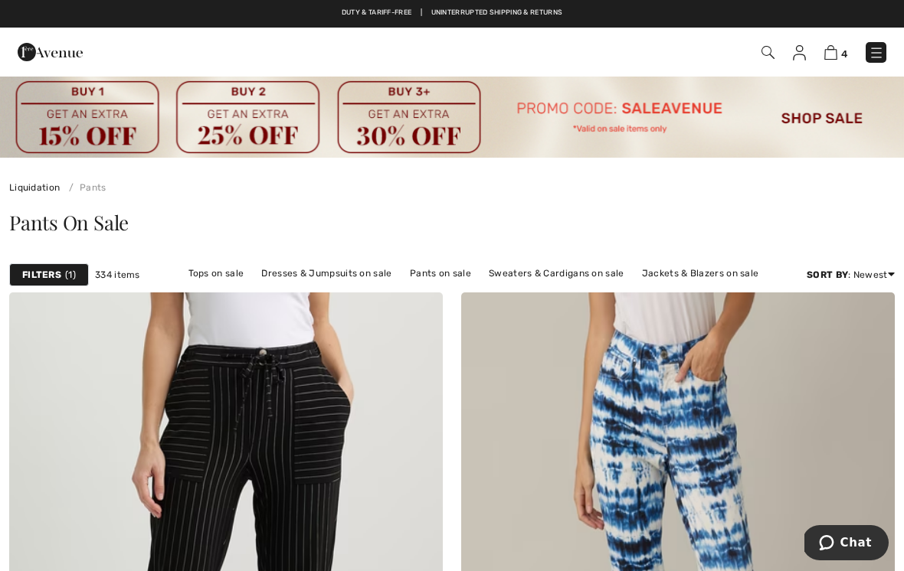
click at [234, 272] on link "Tops on sale" at bounding box center [216, 273] width 71 height 20
click at [224, 274] on link "Tops on sale" at bounding box center [216, 273] width 71 height 20
click at [223, 274] on link "Tops on sale" at bounding box center [216, 273] width 71 height 20
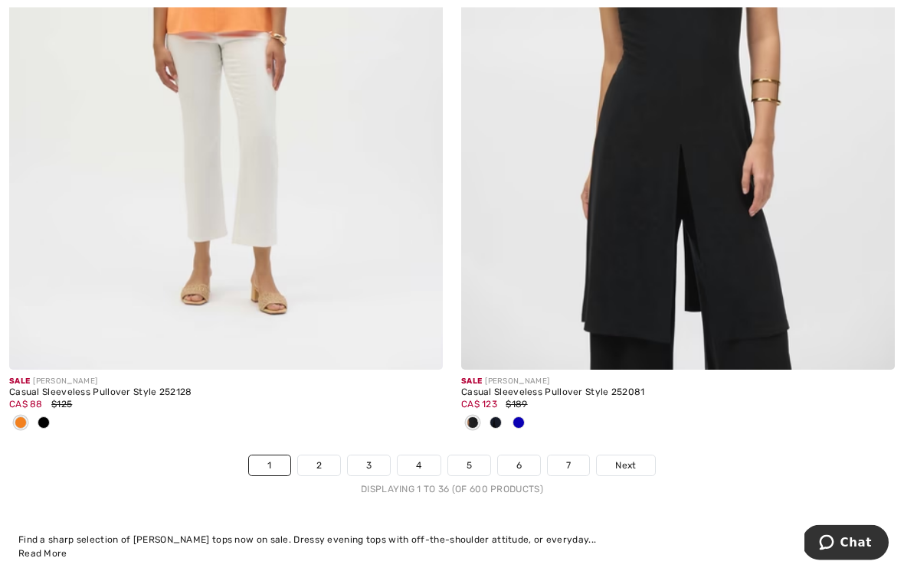
scroll to position [13195, 0]
click at [319, 455] on link "2" at bounding box center [319, 465] width 42 height 20
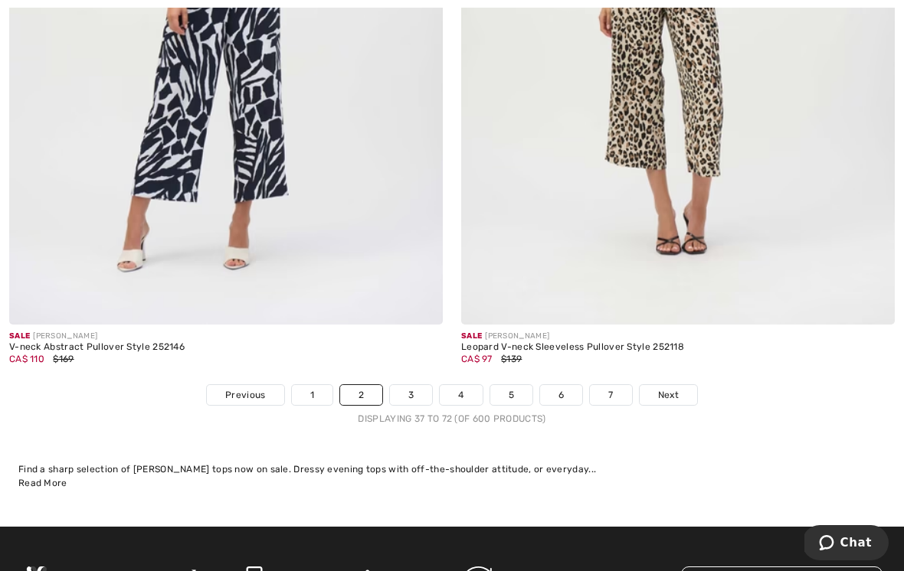
scroll to position [13167, 0]
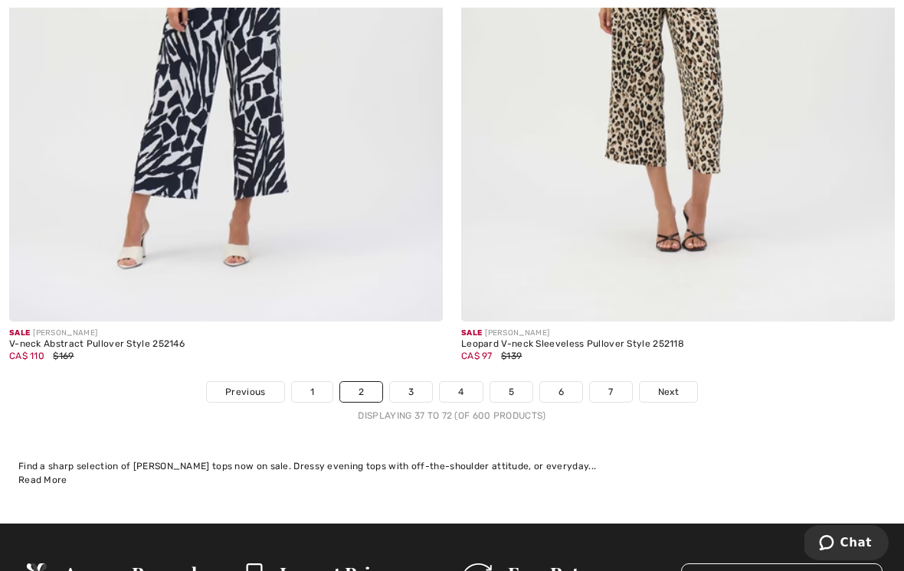
click at [417, 382] on link "3" at bounding box center [411, 392] width 42 height 20
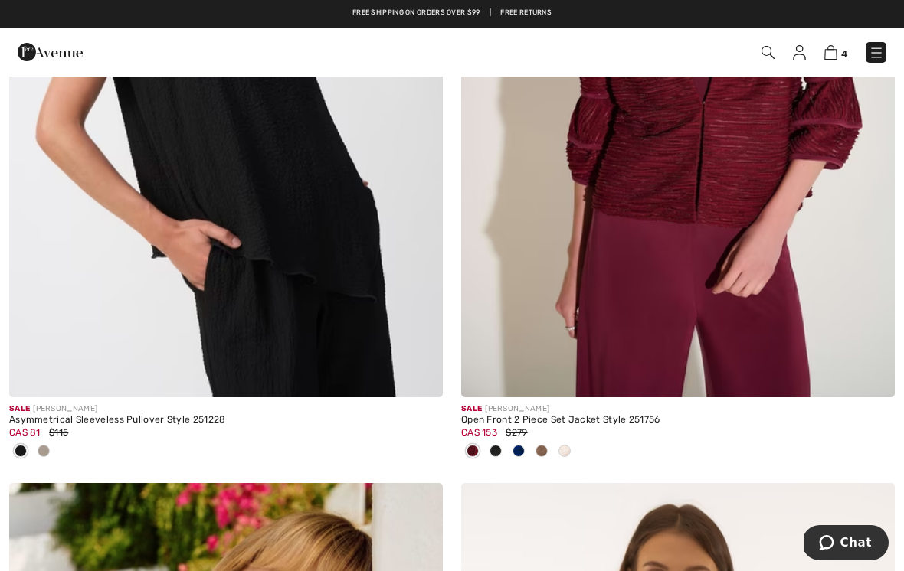
scroll to position [6490, 0]
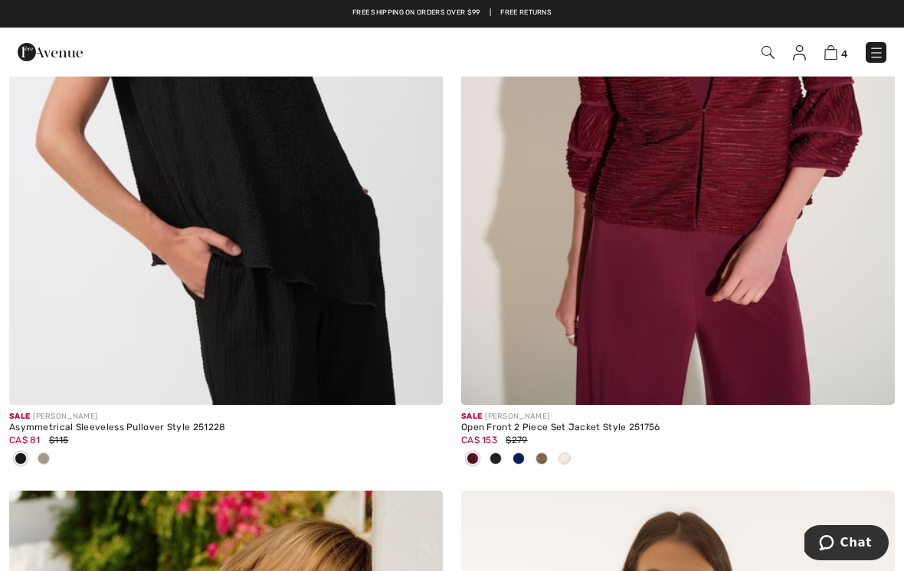
click at [354, 198] on img at bounding box center [226, 80] width 434 height 650
click at [368, 159] on img at bounding box center [226, 80] width 434 height 650
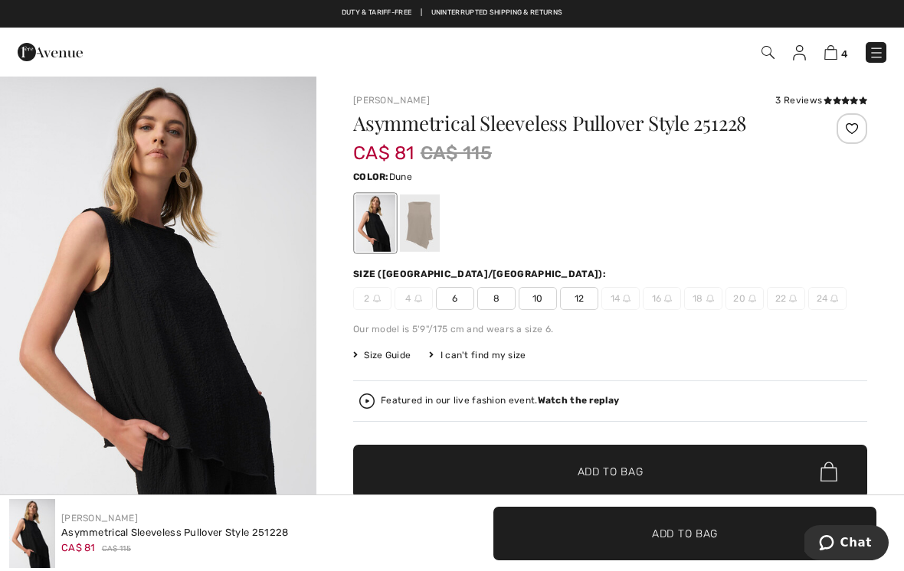
click at [426, 217] on div at bounding box center [420, 223] width 40 height 57
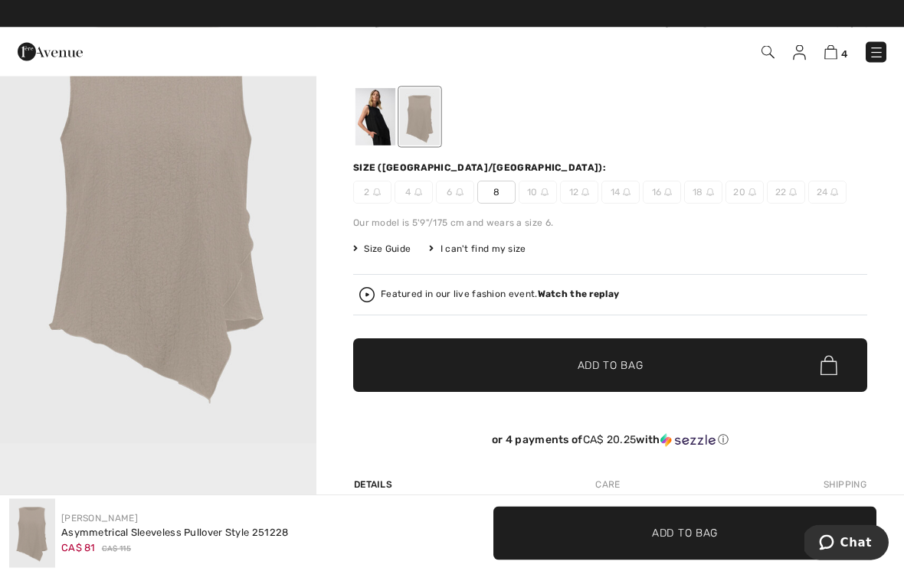
scroll to position [66, 0]
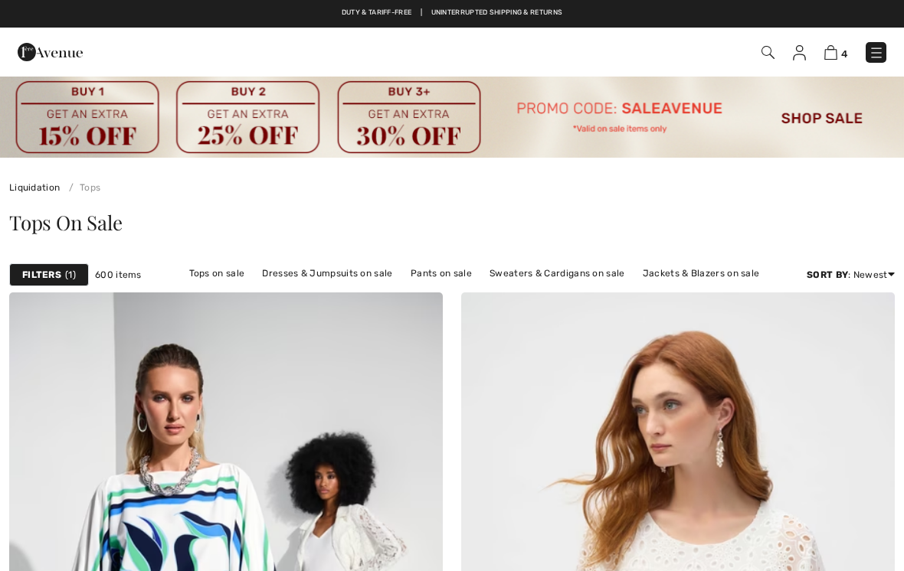
scroll to position [6490, 0]
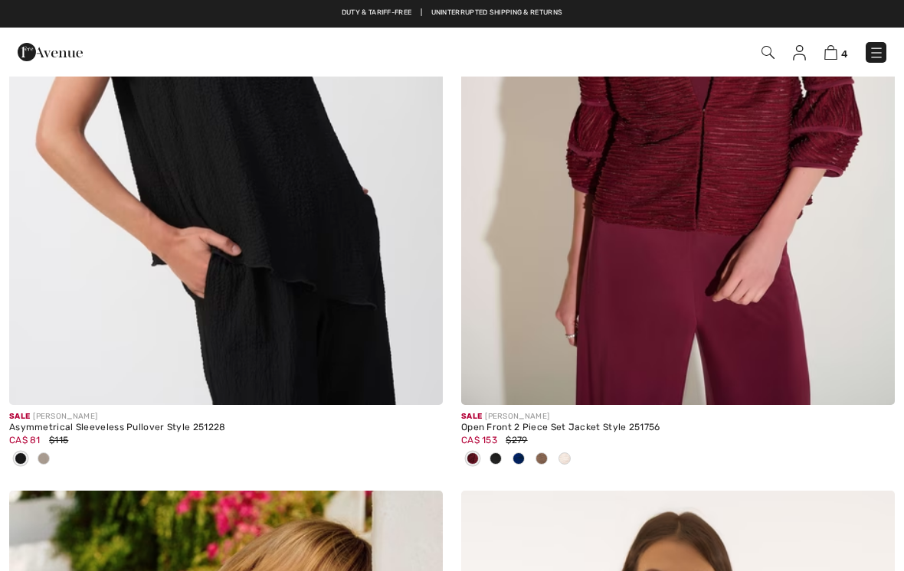
checkbox input "true"
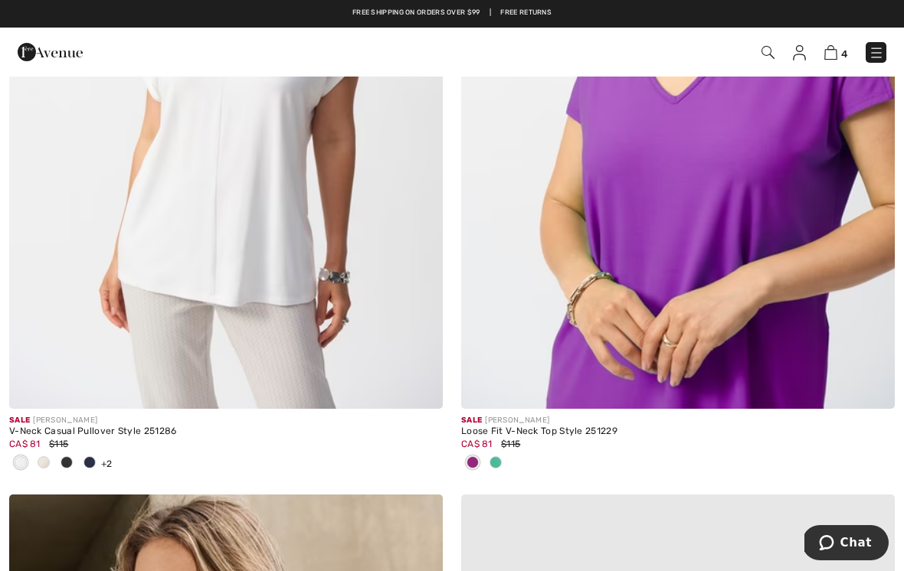
scroll to position [10337, 0]
click at [784, 185] on img at bounding box center [678, 85] width 434 height 650
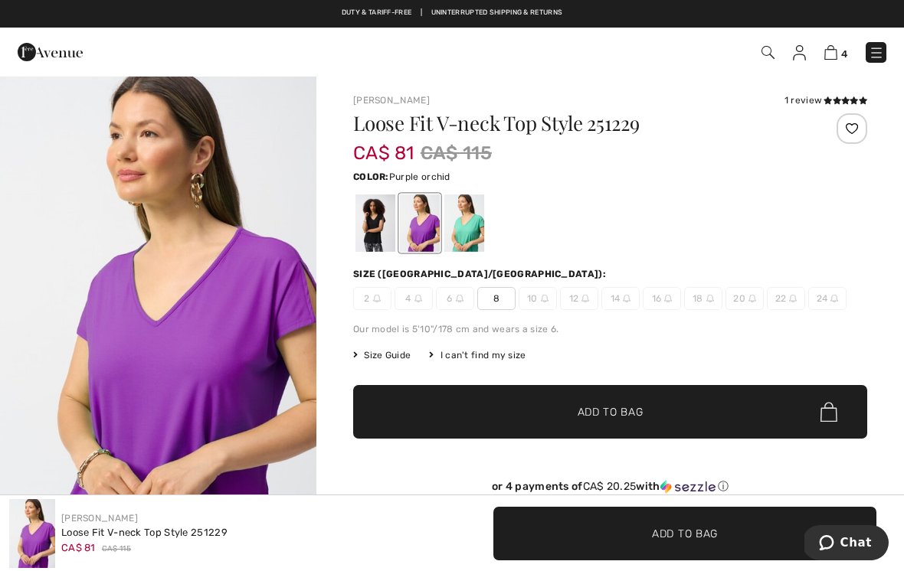
click at [375, 223] on div at bounding box center [375, 223] width 40 height 57
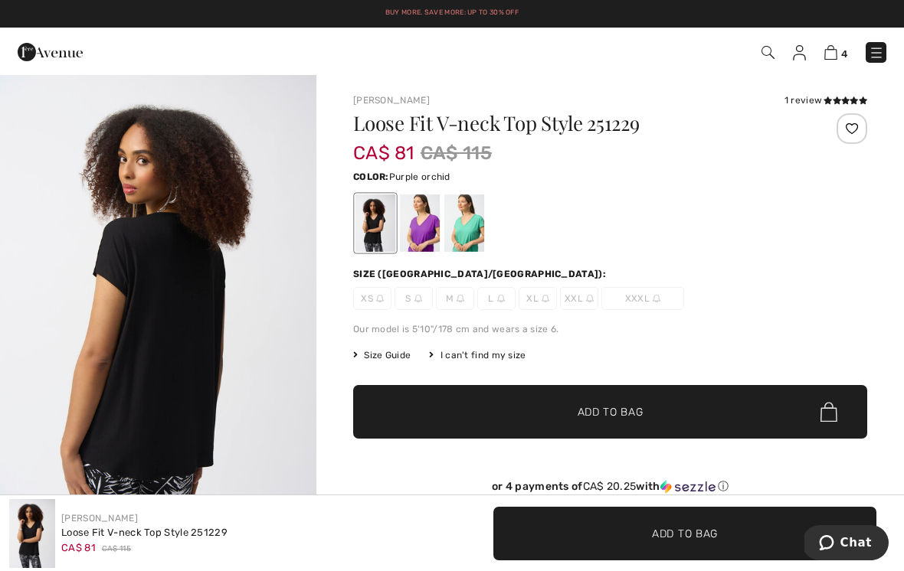
click at [433, 214] on div at bounding box center [420, 223] width 40 height 57
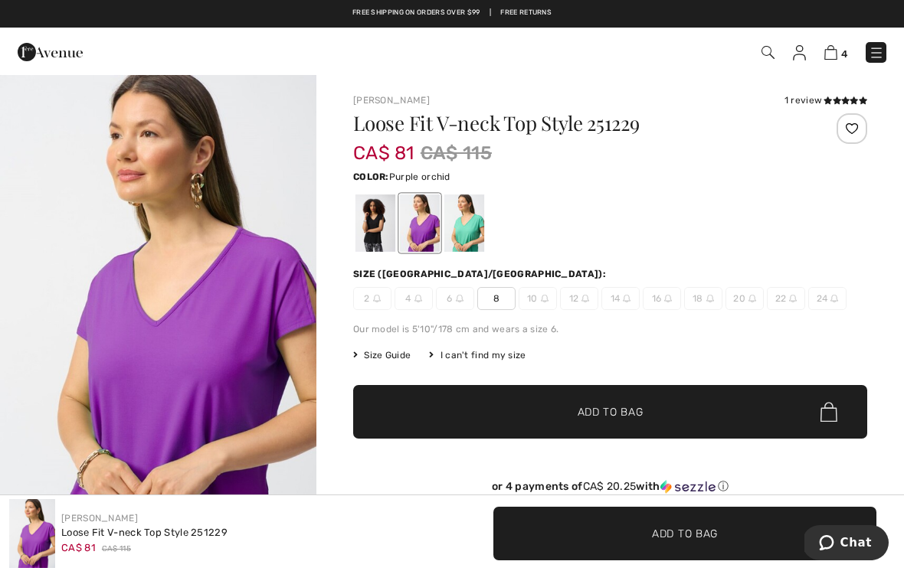
click at [638, 414] on span "Add to Bag" at bounding box center [611, 412] width 66 height 16
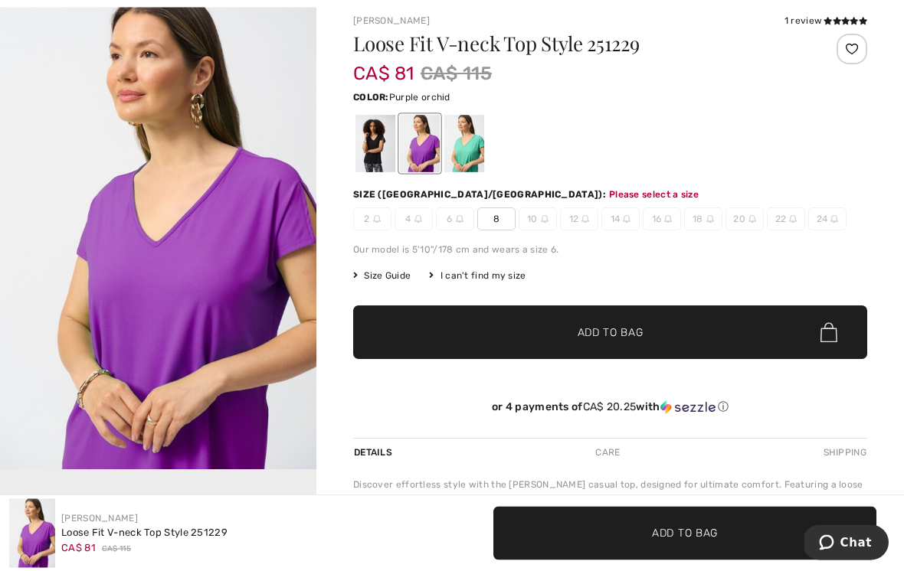
scroll to position [157, 0]
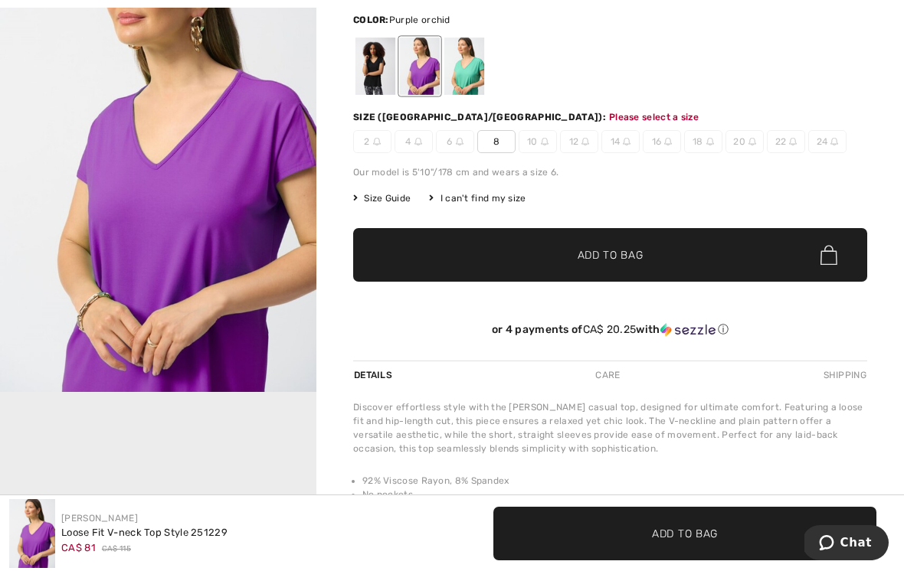
click at [502, 147] on span "8" at bounding box center [496, 141] width 38 height 23
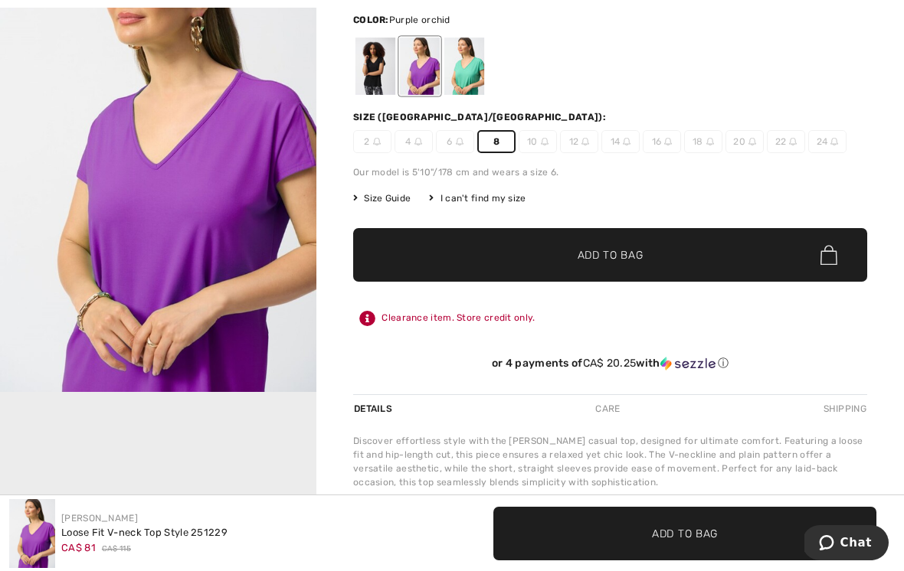
click at [659, 254] on span "✔ Added to Bag Add to Bag" at bounding box center [610, 255] width 514 height 54
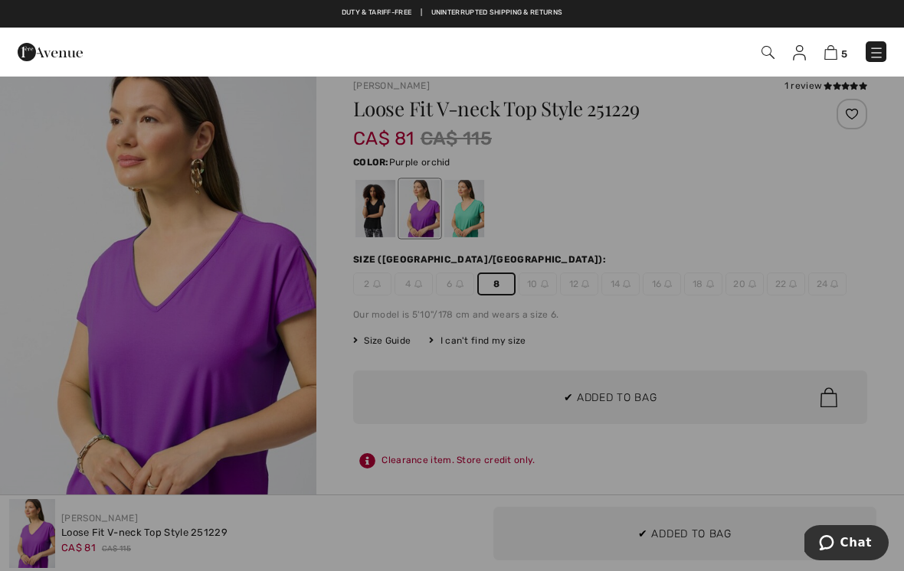
scroll to position [0, 0]
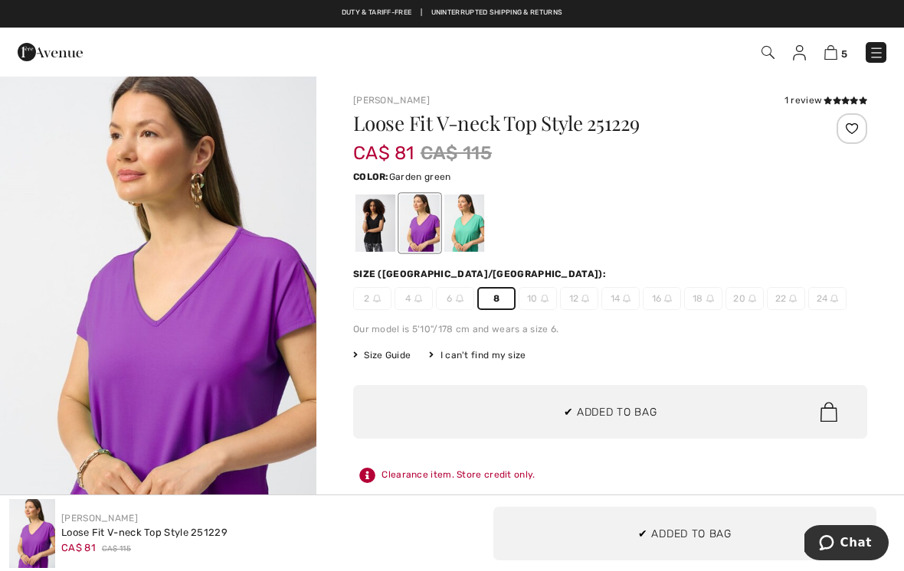
click at [469, 213] on div at bounding box center [464, 223] width 40 height 57
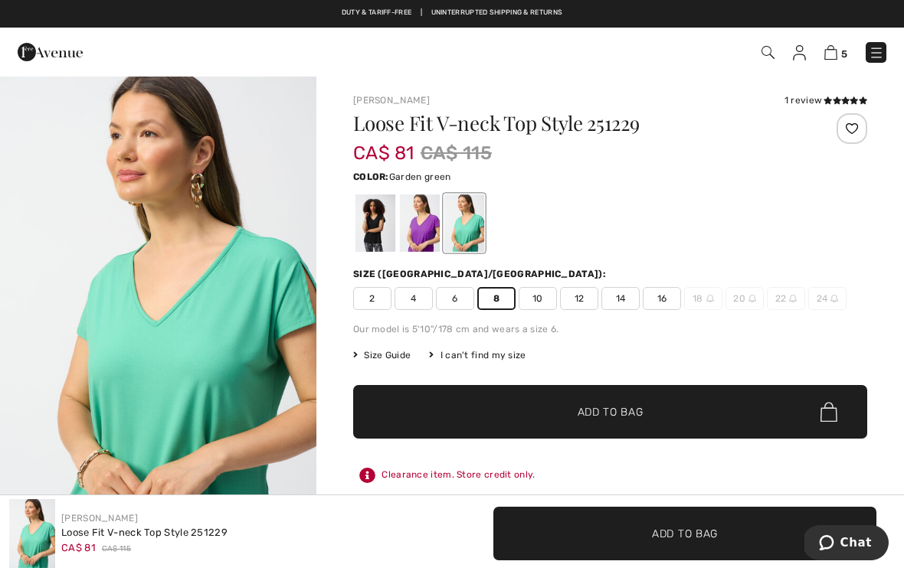
click at [535, 299] on span "10" at bounding box center [538, 298] width 38 height 23
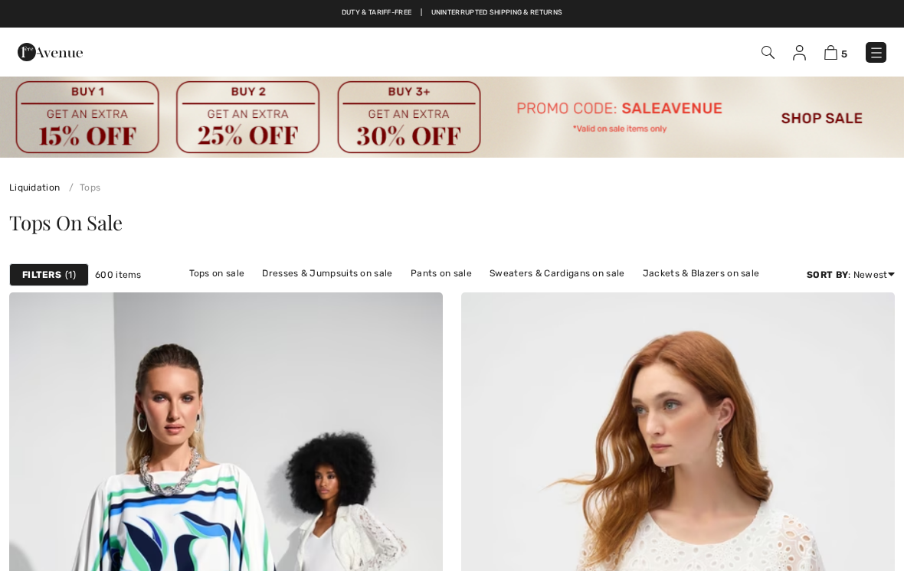
scroll to position [10361, 0]
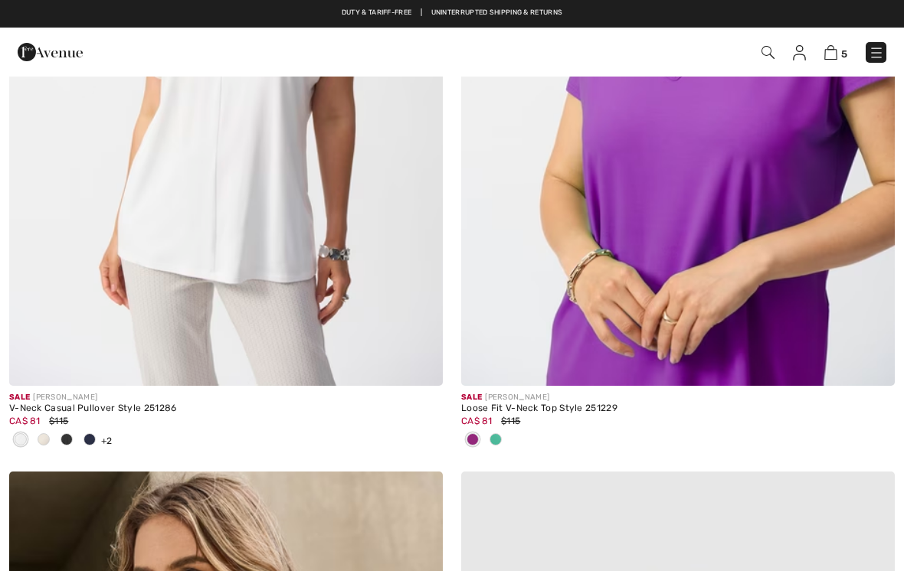
checkbox input "true"
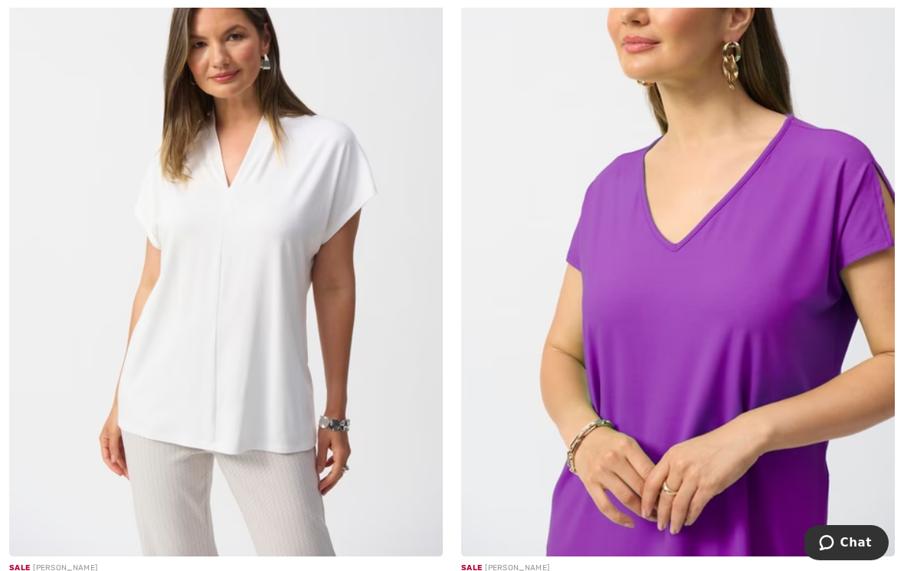
scroll to position [10197, 0]
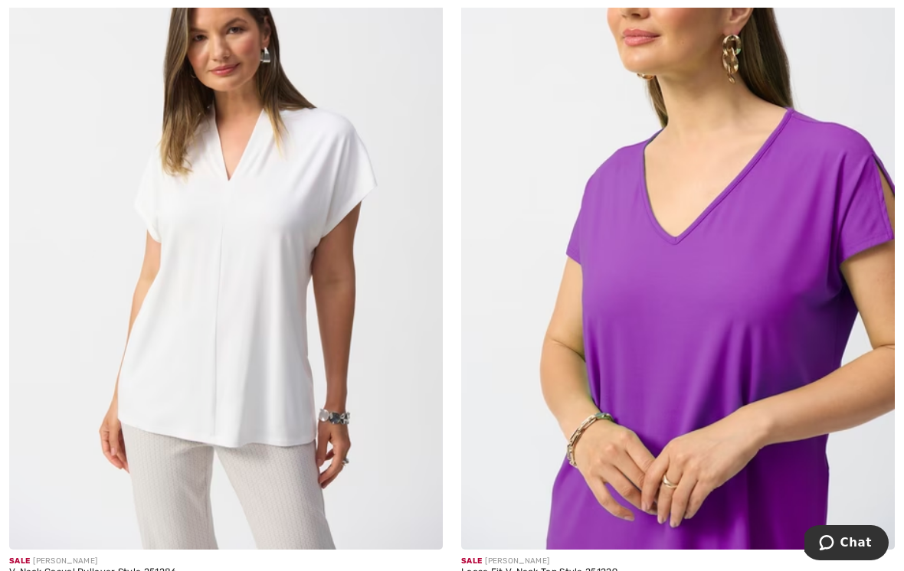
click at [321, 279] on img at bounding box center [226, 225] width 434 height 650
click at [286, 263] on img at bounding box center [226, 225] width 434 height 650
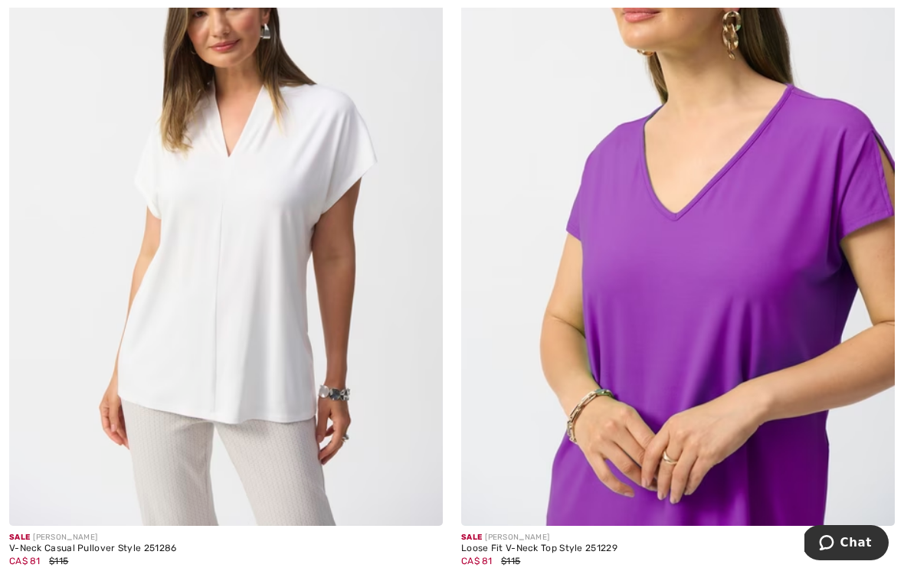
click at [244, 221] on img at bounding box center [226, 201] width 434 height 650
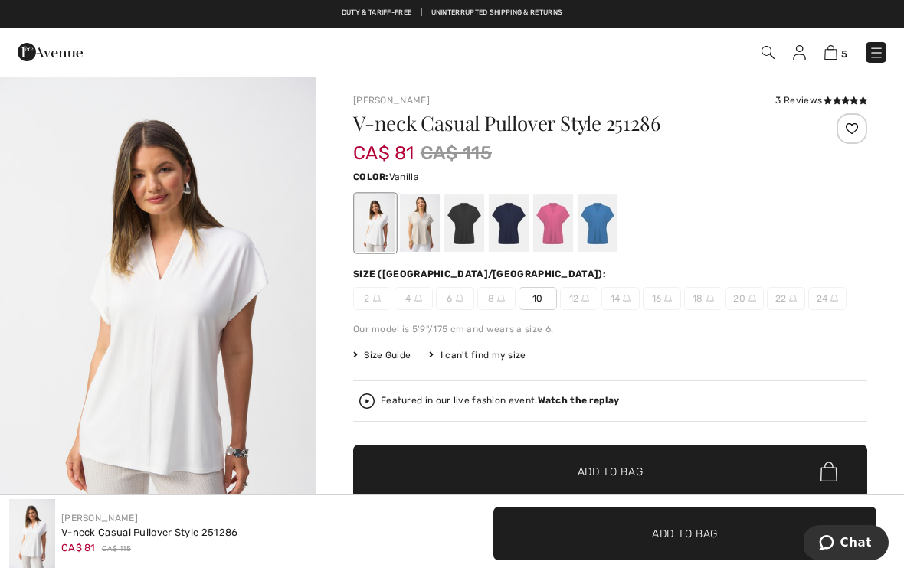
click at [610, 221] on div at bounding box center [598, 223] width 40 height 57
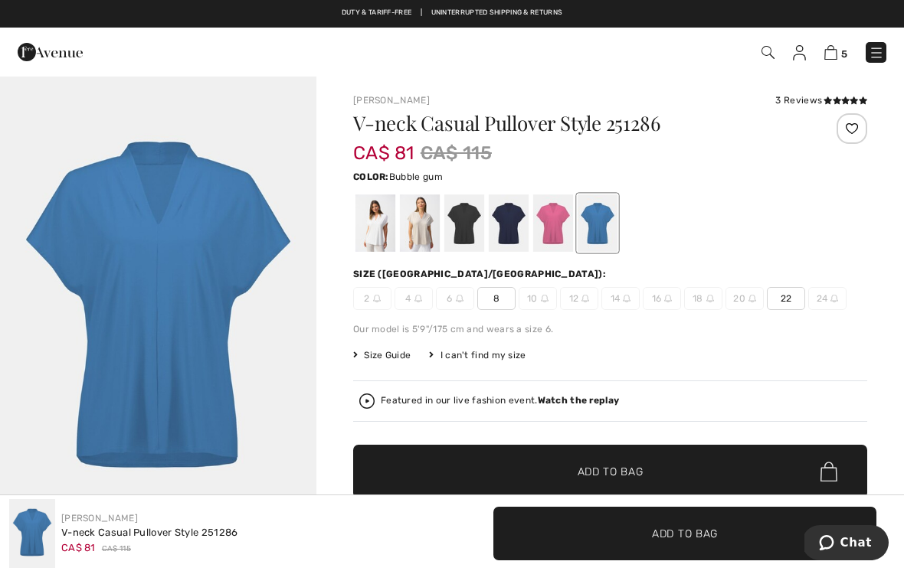
click at [554, 221] on div at bounding box center [553, 223] width 40 height 57
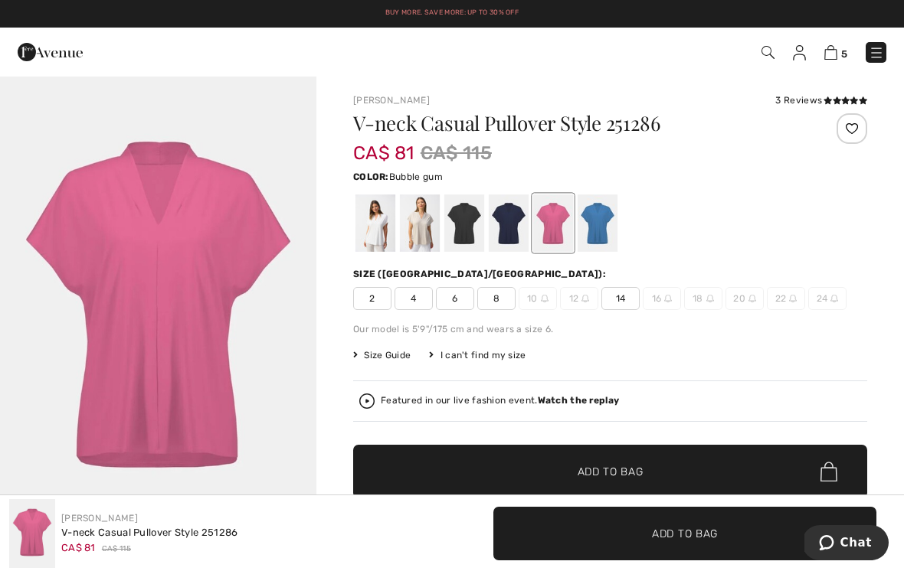
click at [509, 218] on div at bounding box center [509, 223] width 40 height 57
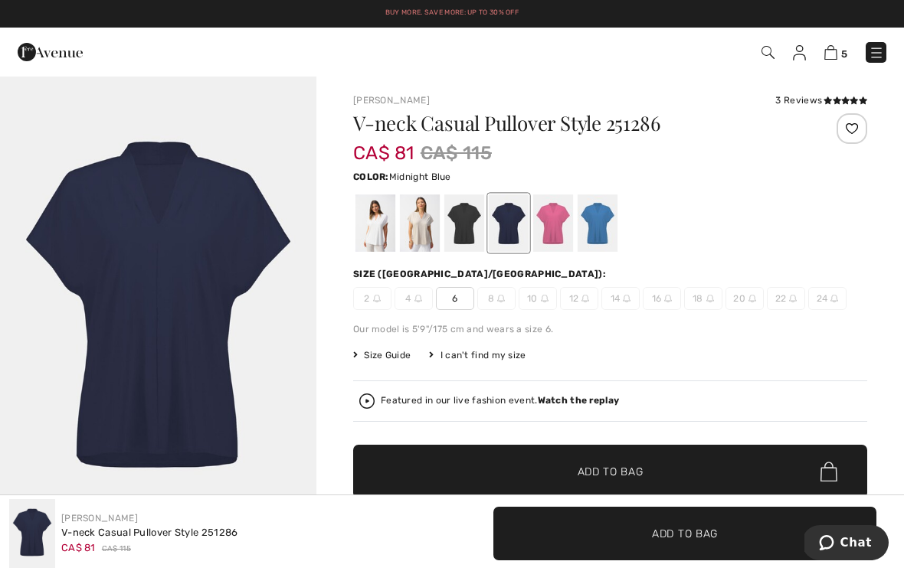
click at [464, 227] on div at bounding box center [464, 223] width 40 height 57
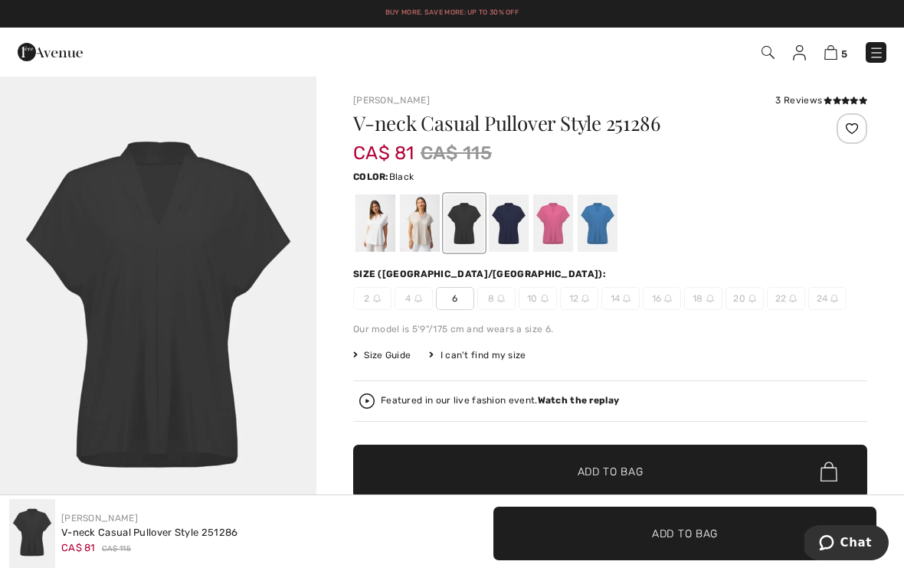
click at [427, 217] on div at bounding box center [420, 223] width 40 height 57
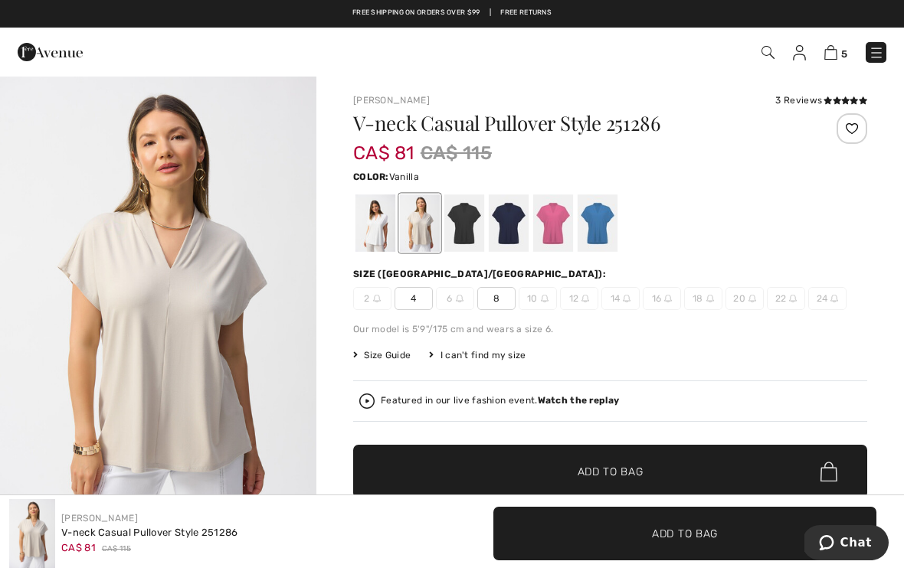
click at [375, 218] on div at bounding box center [375, 223] width 40 height 57
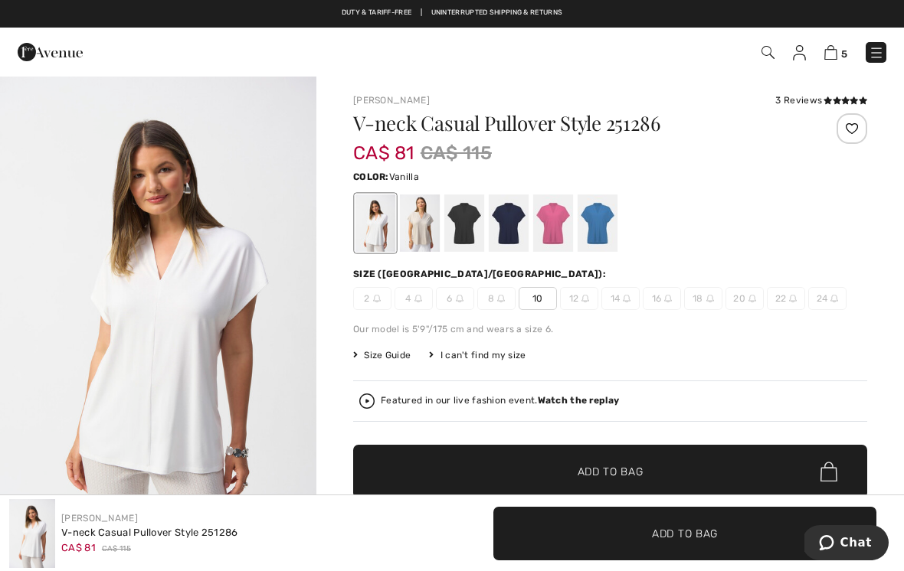
click at [640, 480] on span "✔ Added to Bag Add to Bag" at bounding box center [610, 472] width 514 height 54
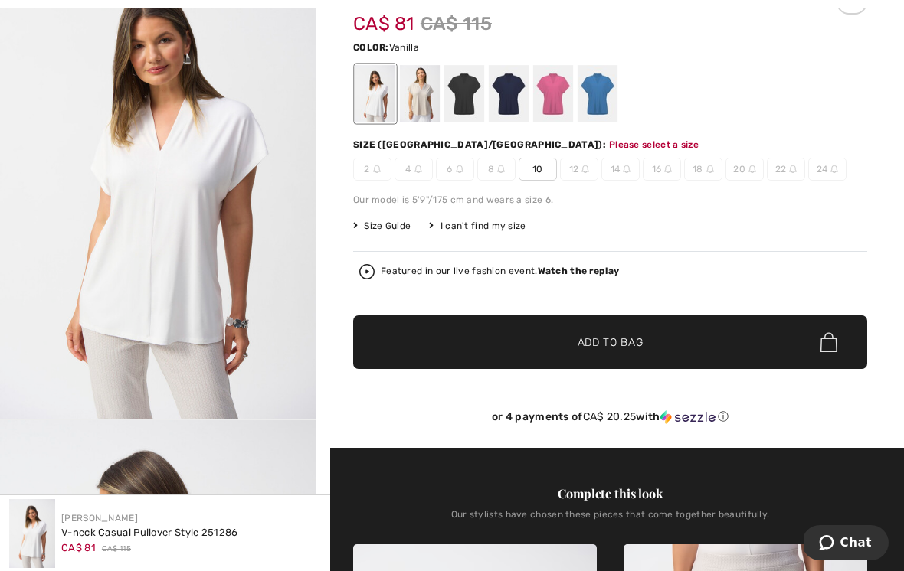
scroll to position [157, 0]
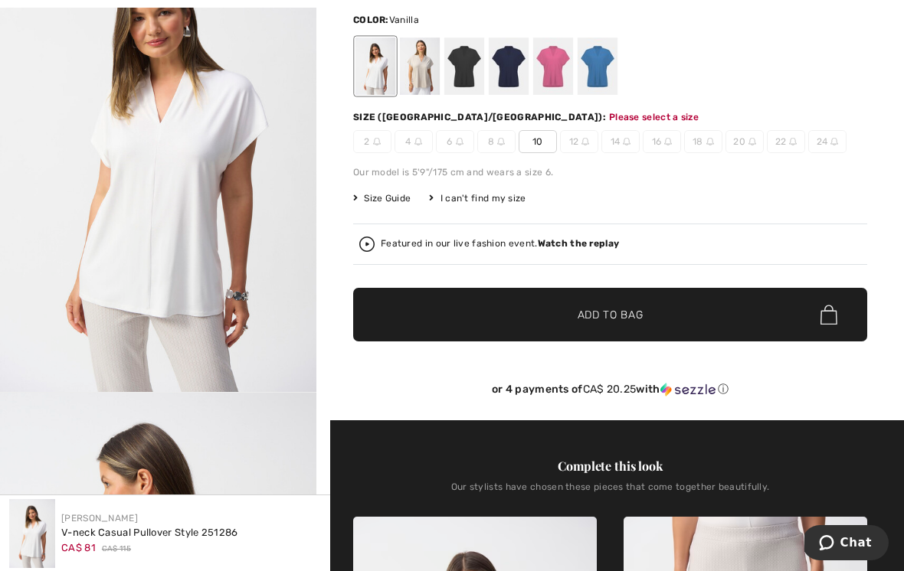
click at [767, 306] on span "✔ Added to Bag Add to Bag" at bounding box center [610, 315] width 514 height 54
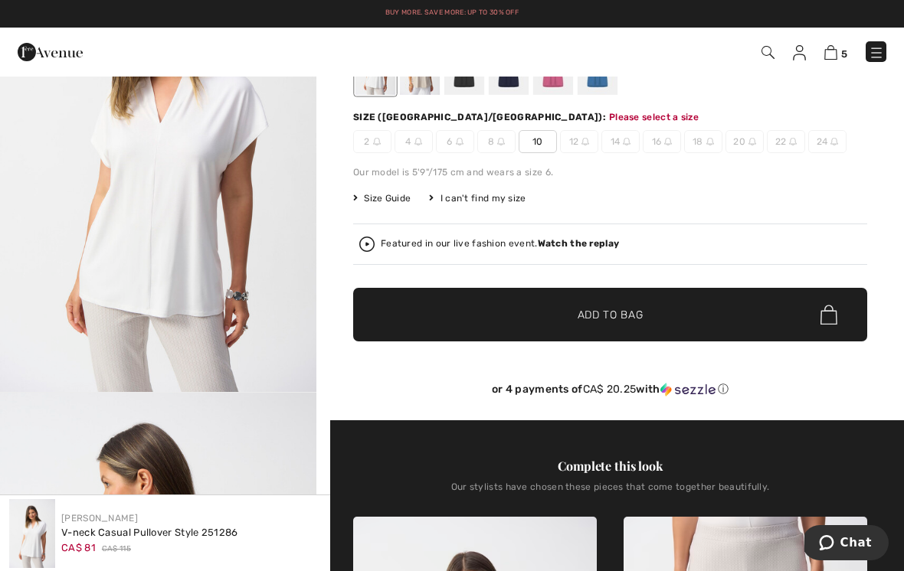
click at [541, 148] on span "10" at bounding box center [538, 141] width 38 height 23
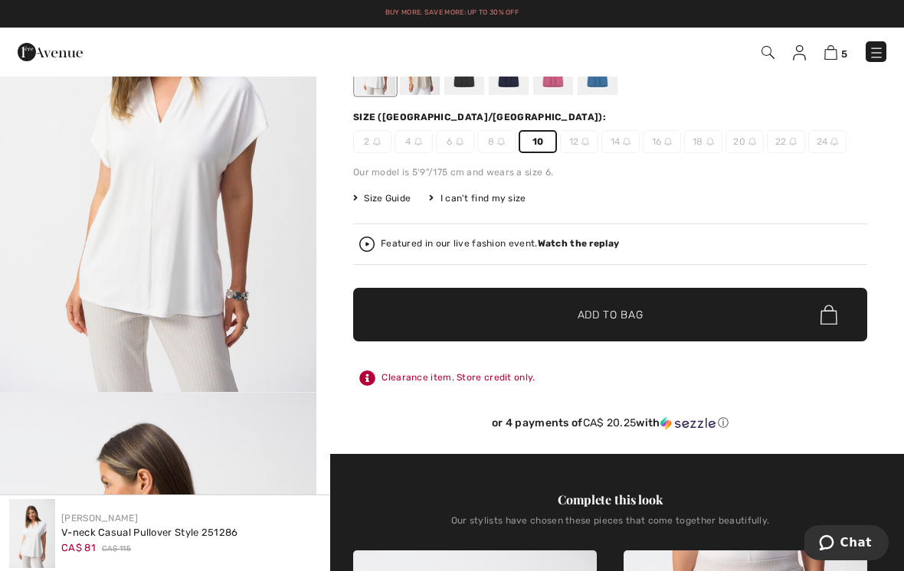
click at [715, 319] on span "✔ Added to Bag Add to Bag" at bounding box center [610, 315] width 514 height 54
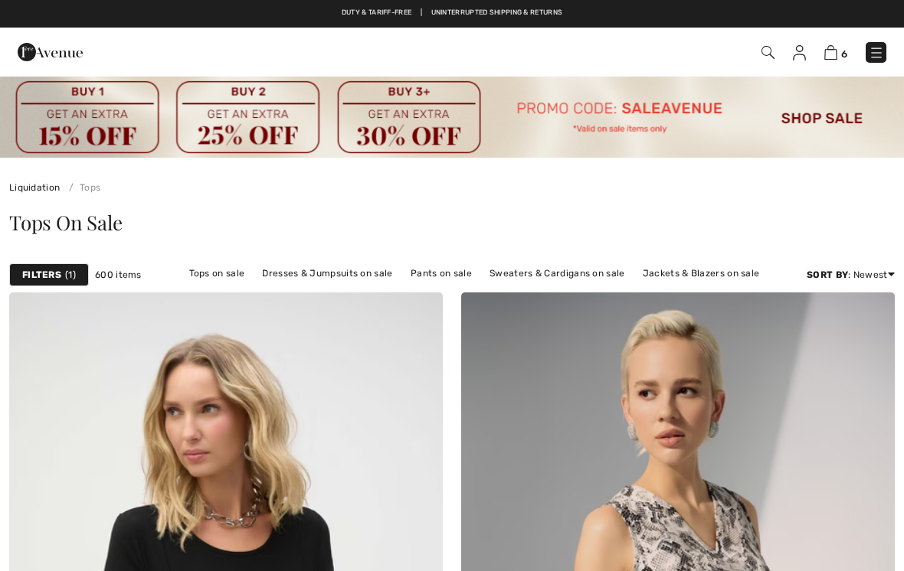
scroll to position [12731, 0]
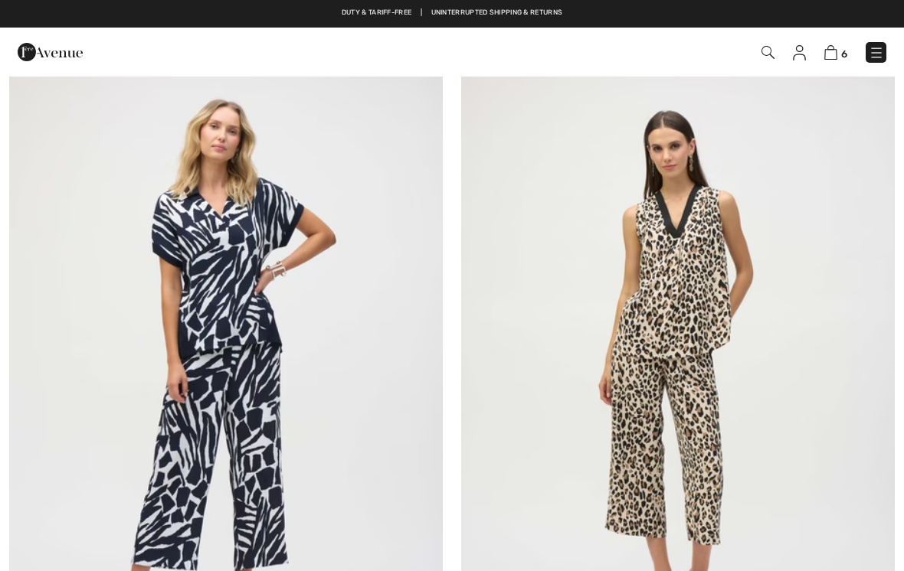
checkbox input "true"
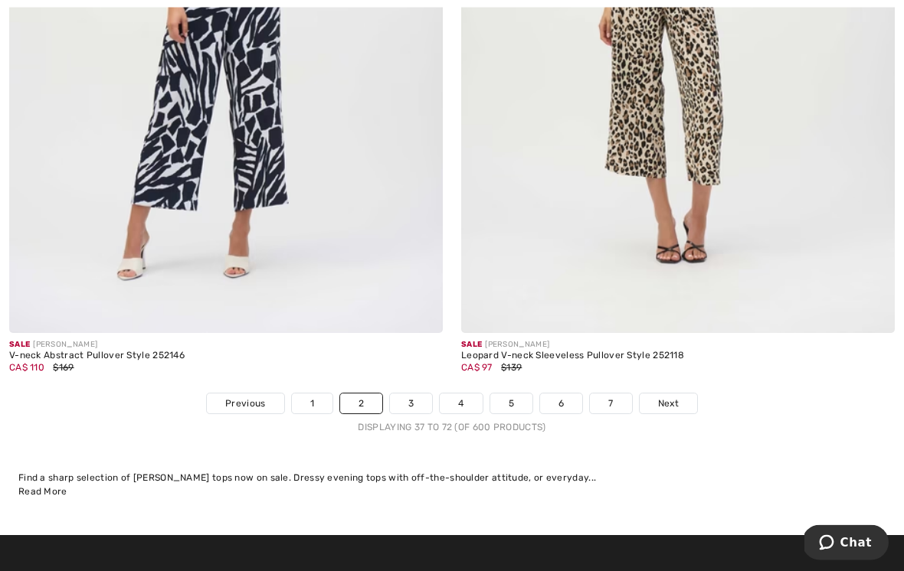
scroll to position [13155, 0]
click at [417, 394] on link "3" at bounding box center [411, 404] width 42 height 20
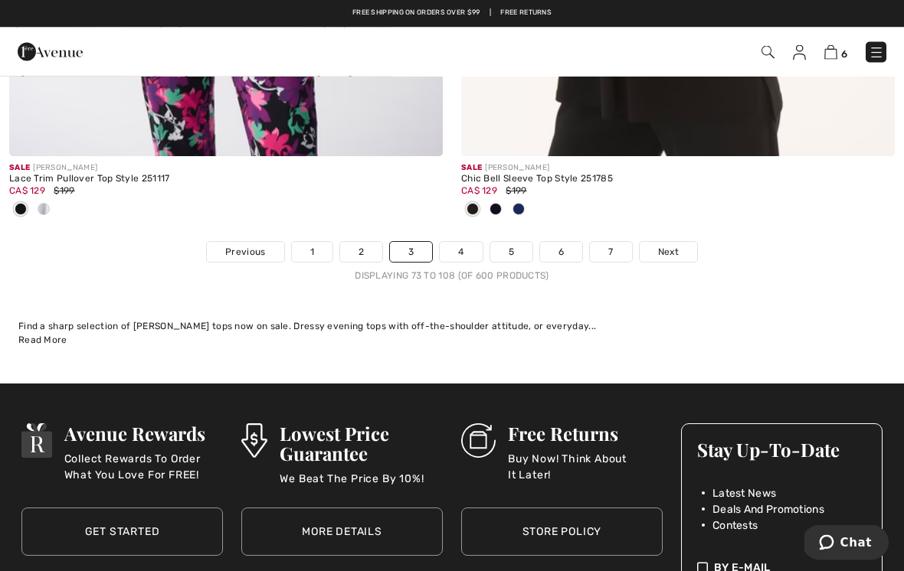
scroll to position [13532, 0]
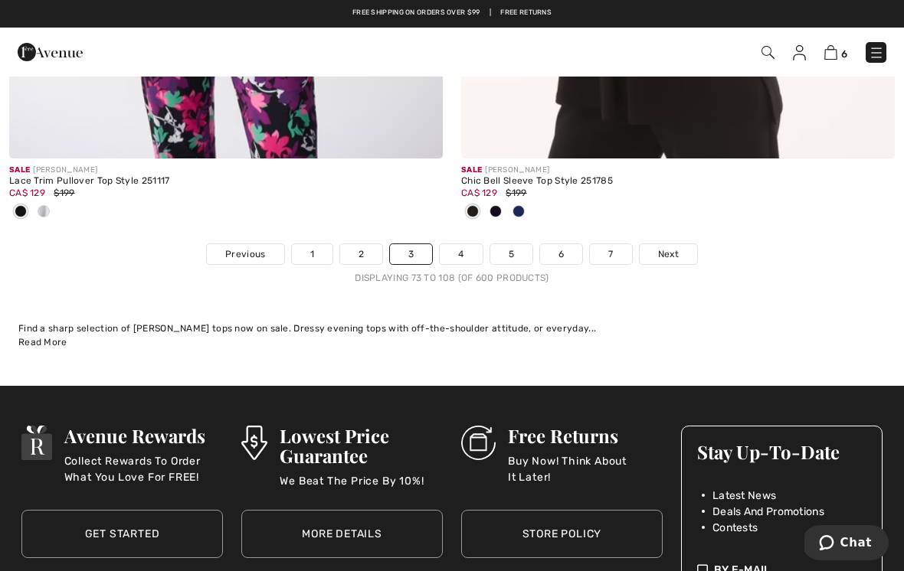
click at [464, 244] on link "4" at bounding box center [461, 254] width 42 height 20
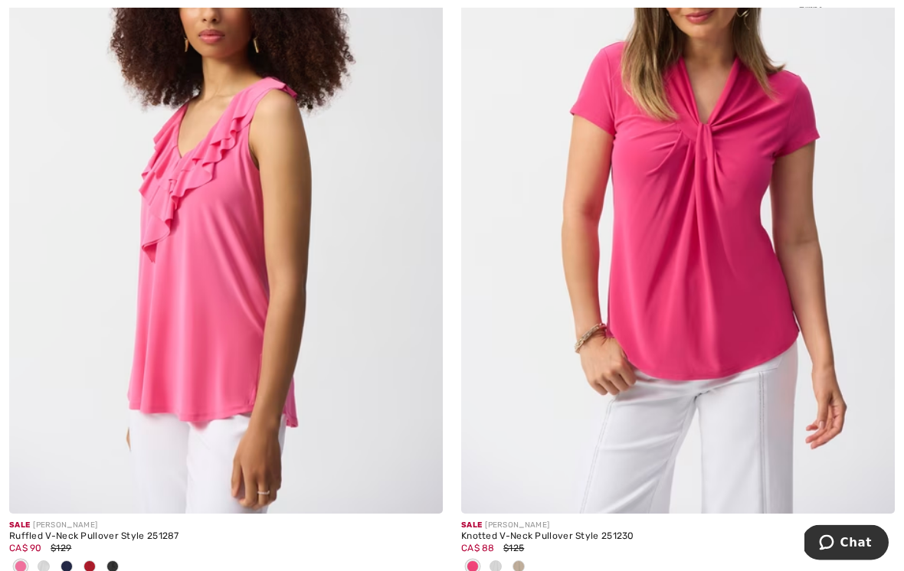
scroll to position [7042, 0]
click at [726, 194] on img at bounding box center [678, 189] width 434 height 650
click at [744, 141] on img at bounding box center [678, 189] width 434 height 650
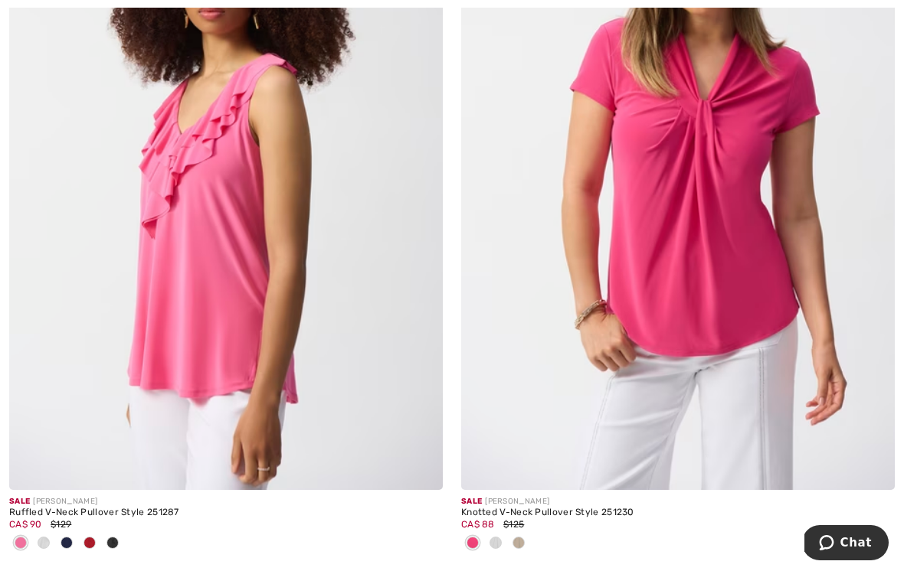
click at [754, 227] on img at bounding box center [678, 165] width 434 height 650
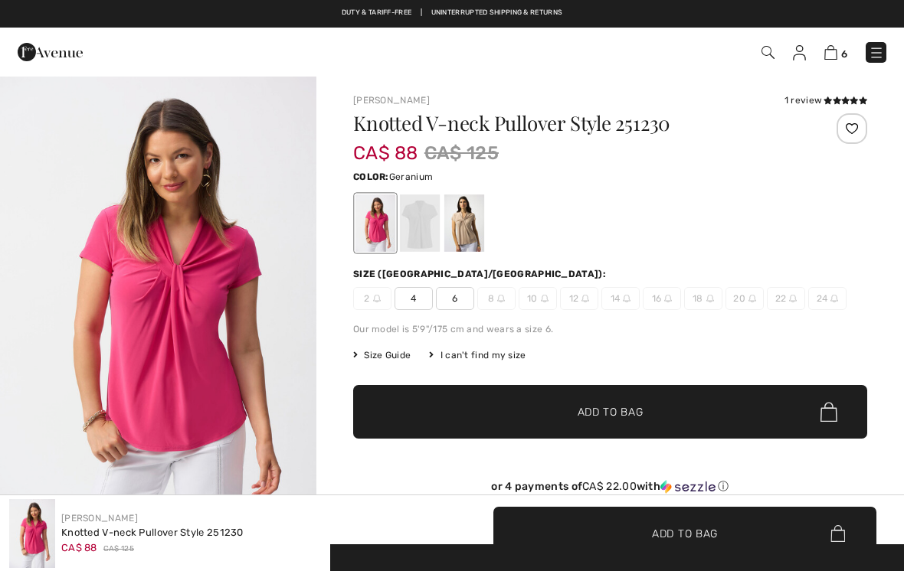
checkbox input "true"
click at [470, 221] on div at bounding box center [464, 223] width 40 height 57
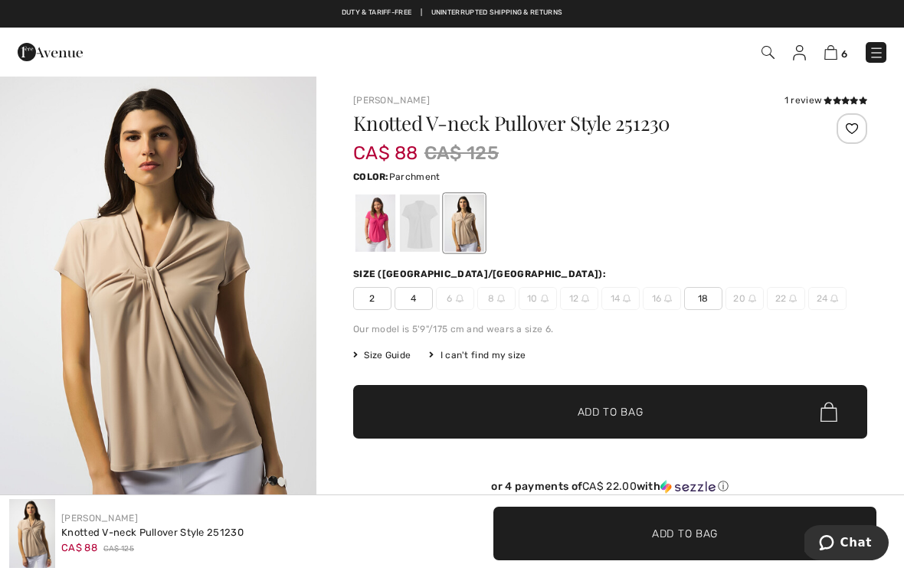
click at [425, 216] on div at bounding box center [420, 223] width 40 height 57
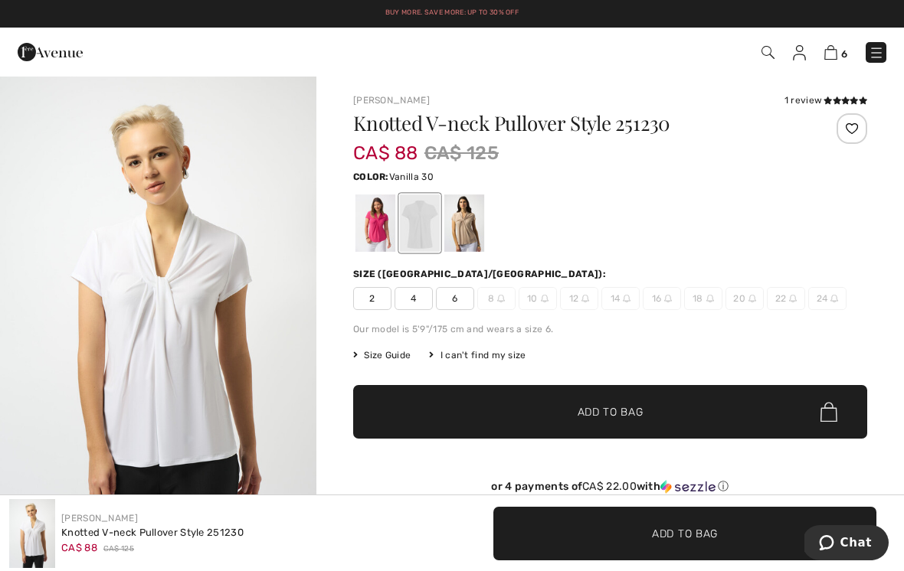
click at [381, 216] on div at bounding box center [375, 223] width 40 height 57
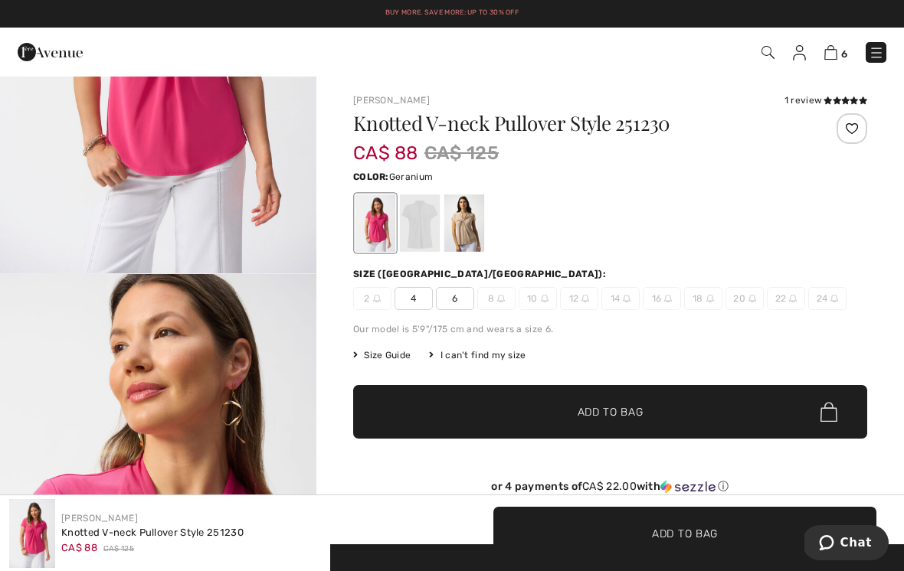
click at [833, 97] on icon at bounding box center [837, 101] width 8 height 8
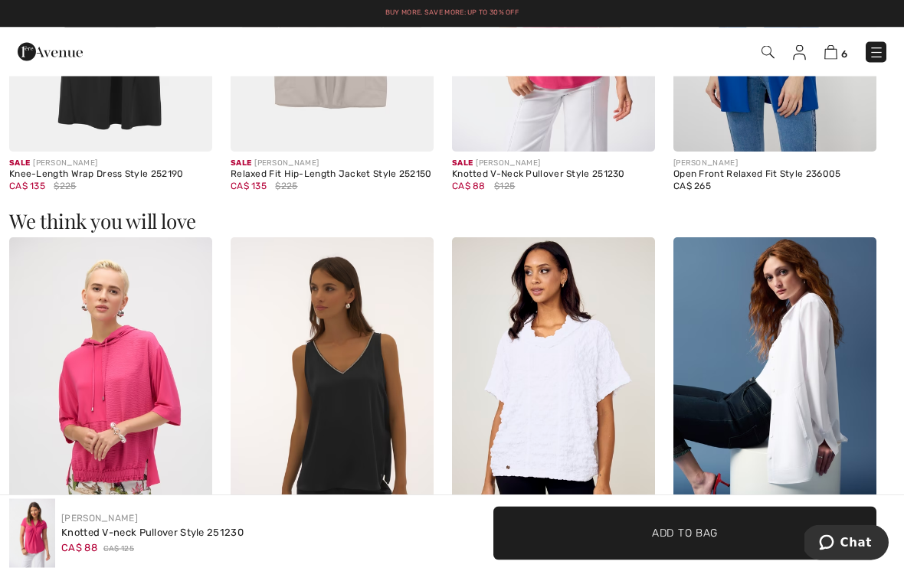
scroll to position [1621, 0]
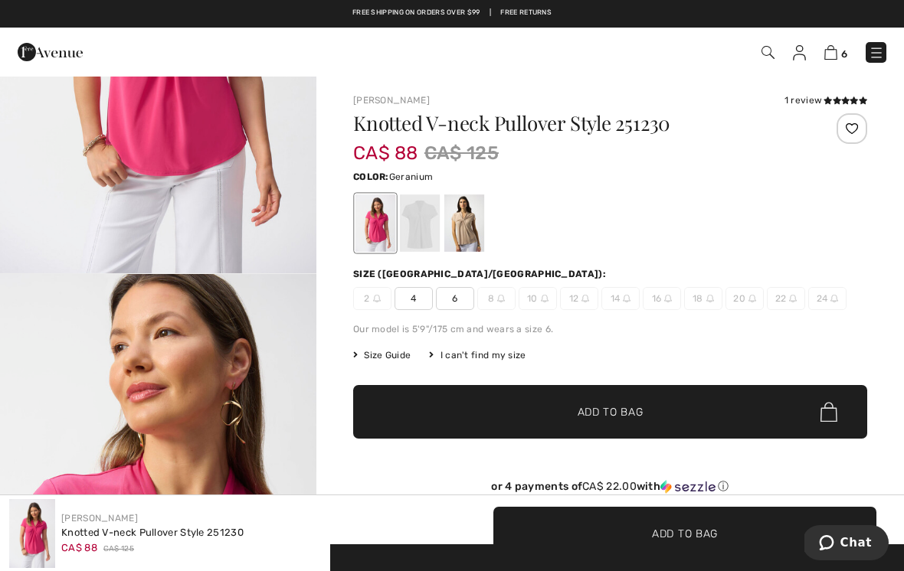
click at [427, 213] on div at bounding box center [420, 223] width 40 height 57
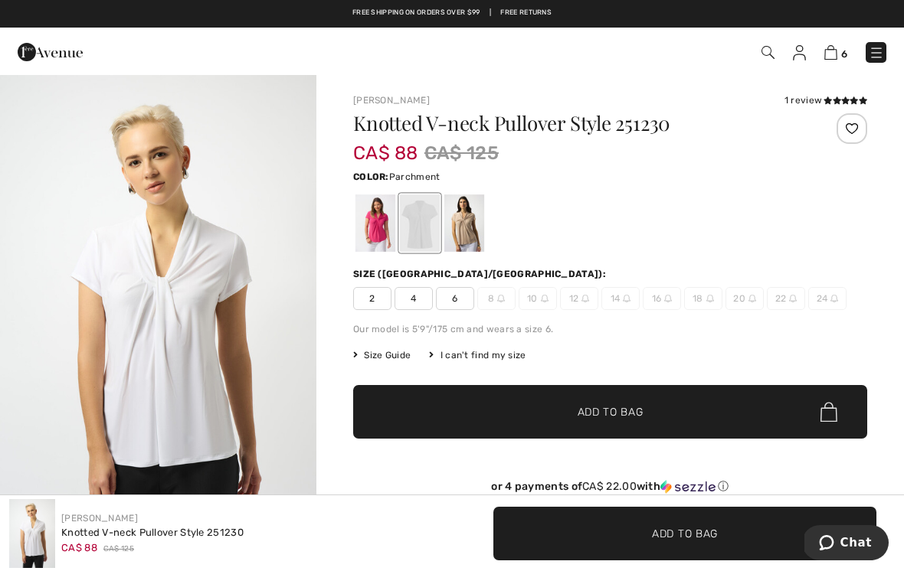
click at [471, 214] on div at bounding box center [464, 223] width 40 height 57
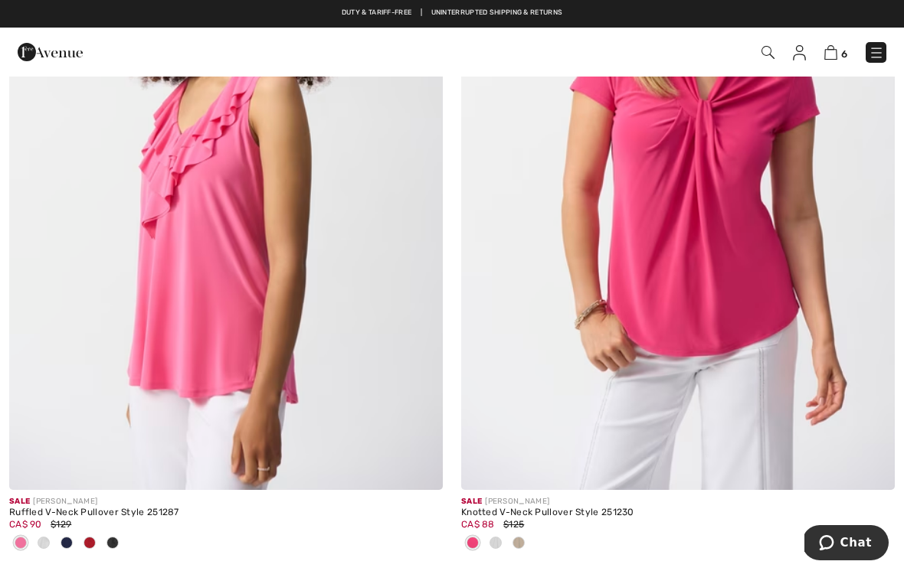
click at [270, 227] on img at bounding box center [226, 165] width 434 height 650
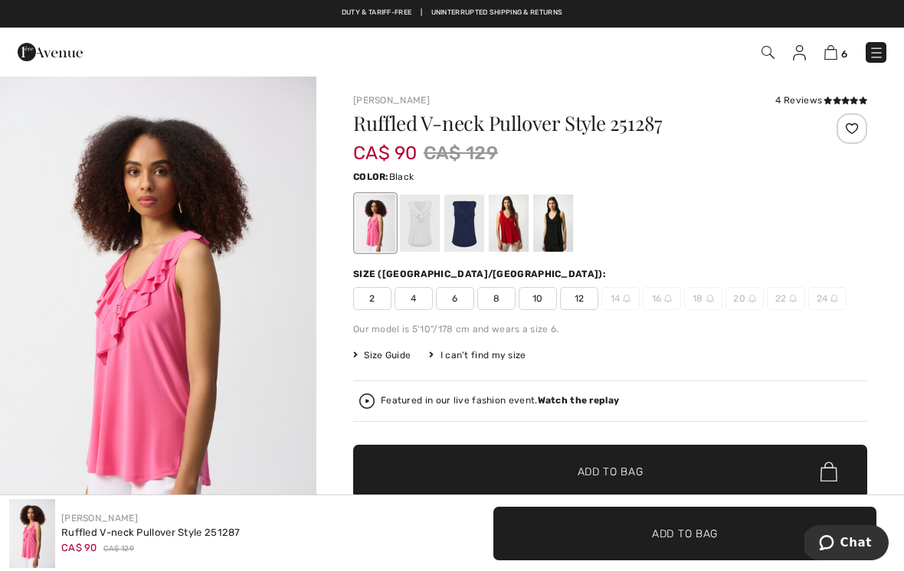
click at [566, 219] on div at bounding box center [553, 223] width 40 height 57
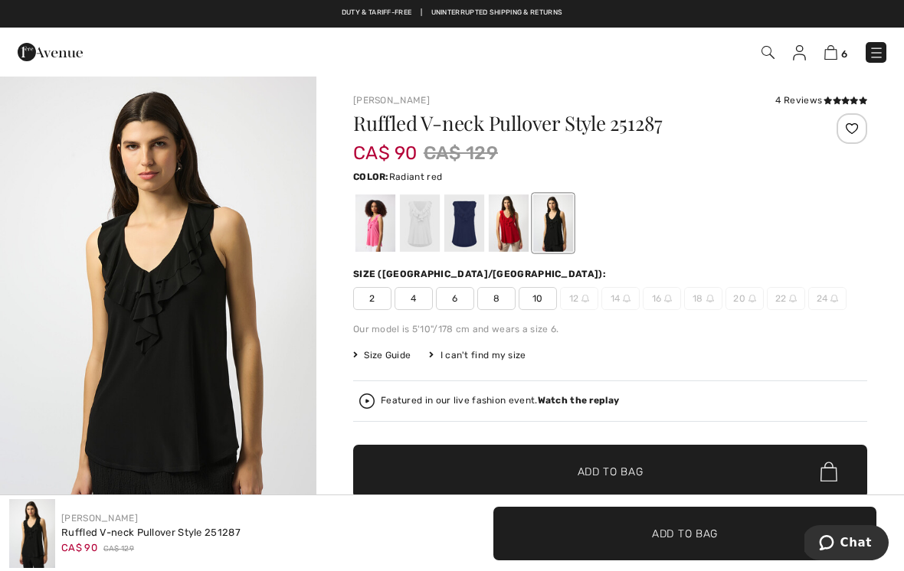
click at [511, 218] on div at bounding box center [509, 223] width 40 height 57
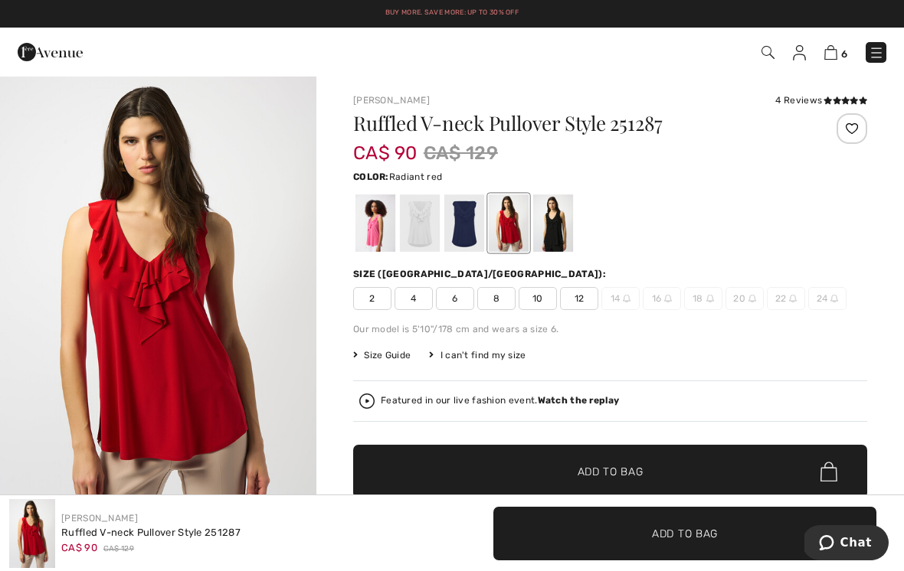
click at [474, 216] on div at bounding box center [464, 223] width 40 height 57
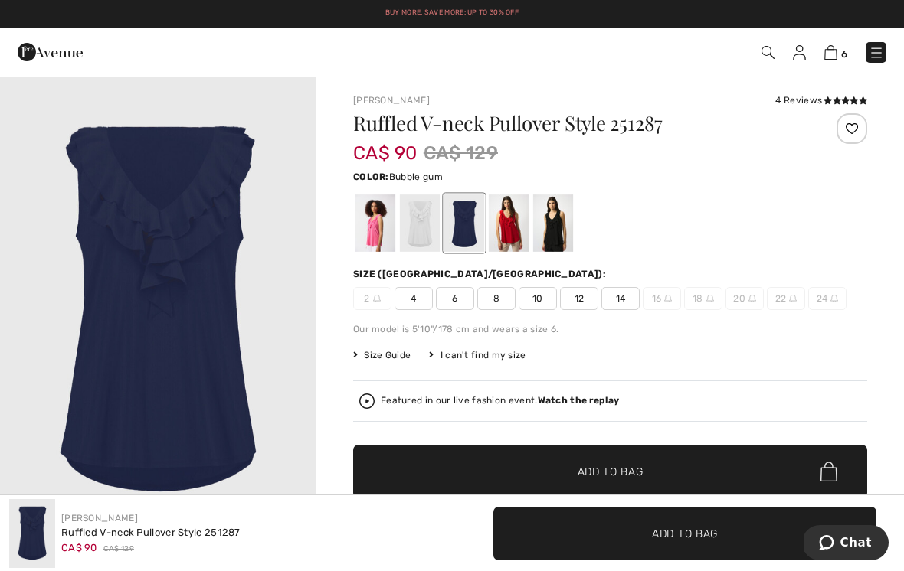
click at [382, 218] on div at bounding box center [375, 223] width 40 height 57
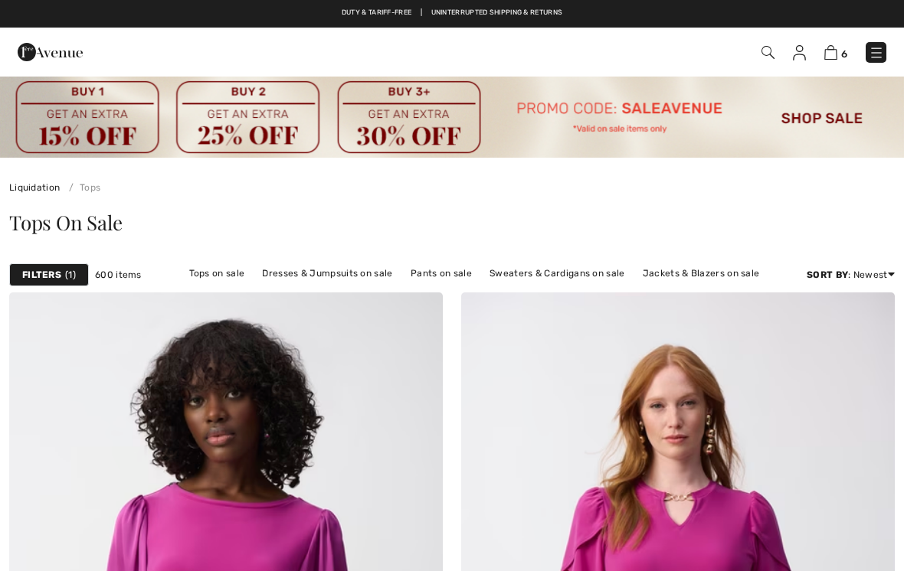
scroll to position [7564, 0]
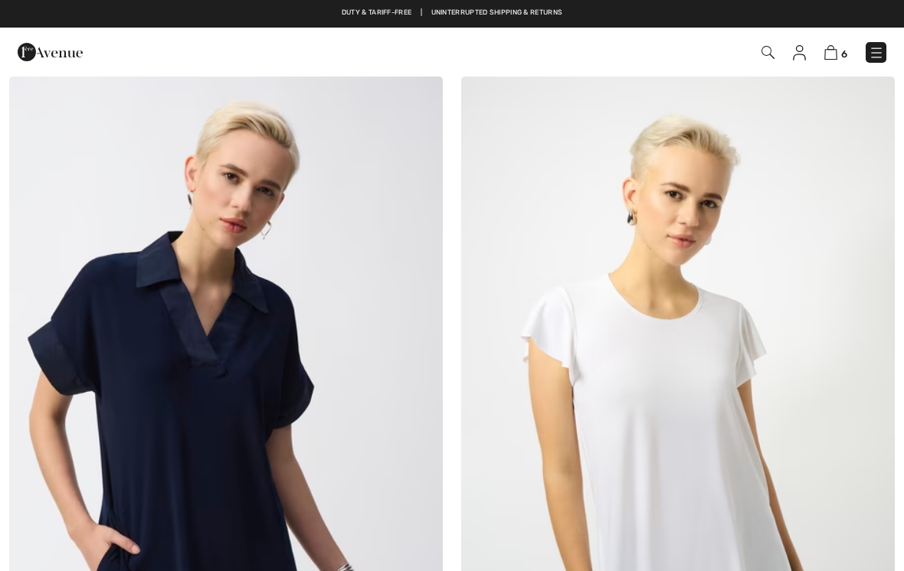
checkbox input "true"
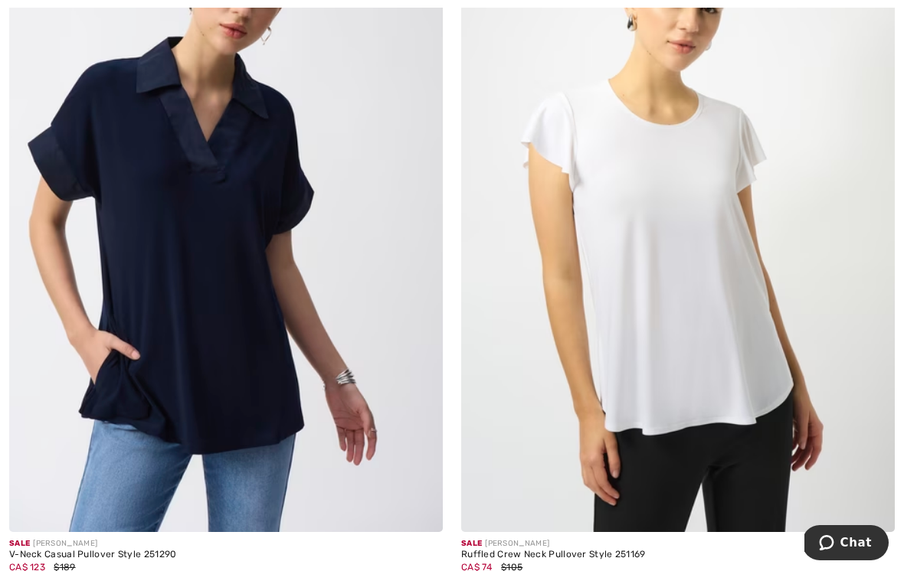
scroll to position [7770, 0]
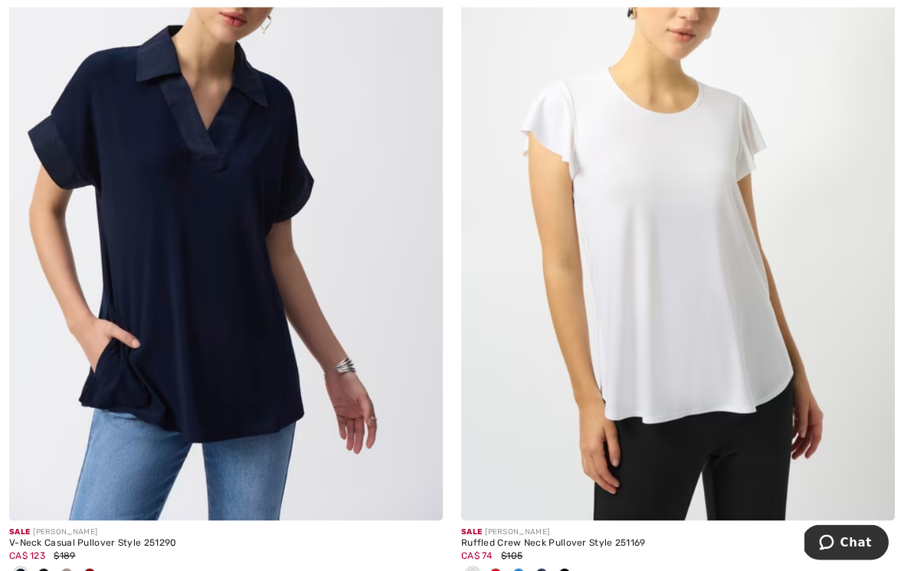
click at [737, 169] on img at bounding box center [678, 196] width 434 height 650
click at [737, 152] on img at bounding box center [678, 196] width 434 height 650
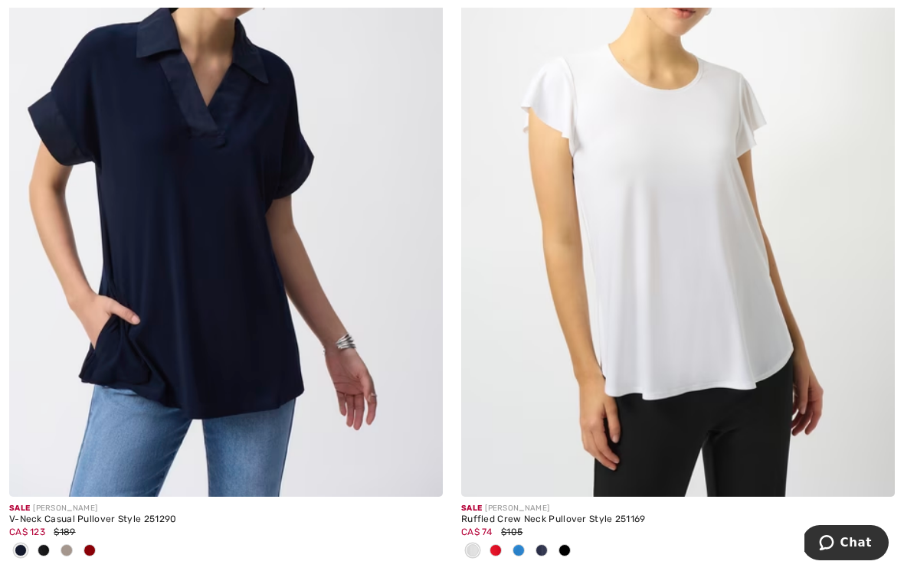
click at [738, 135] on img at bounding box center [678, 172] width 434 height 650
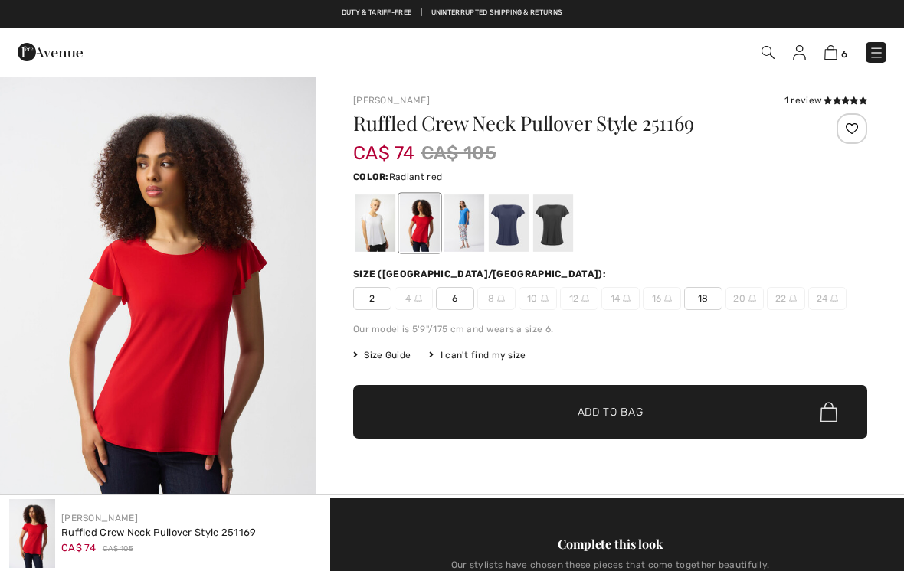
checkbox input "true"
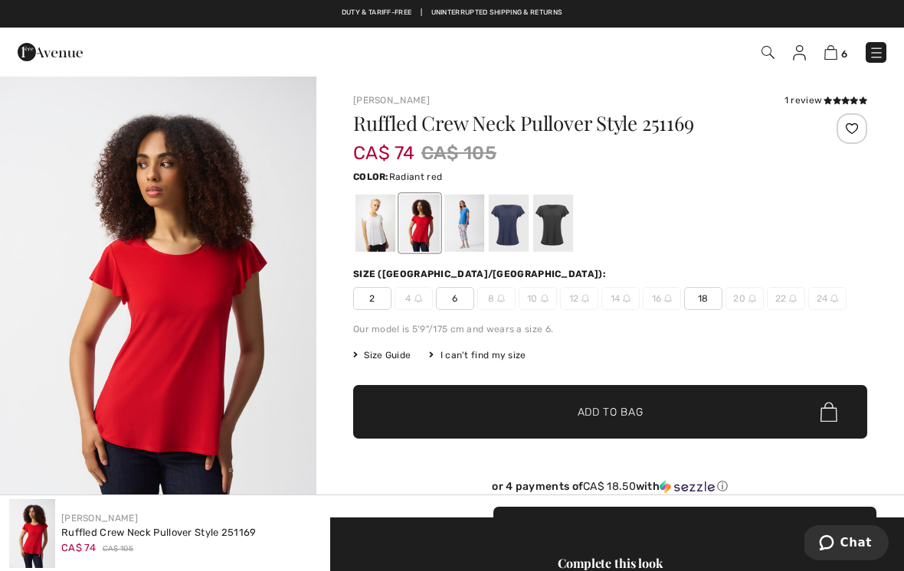
click at [564, 216] on div at bounding box center [553, 223] width 40 height 57
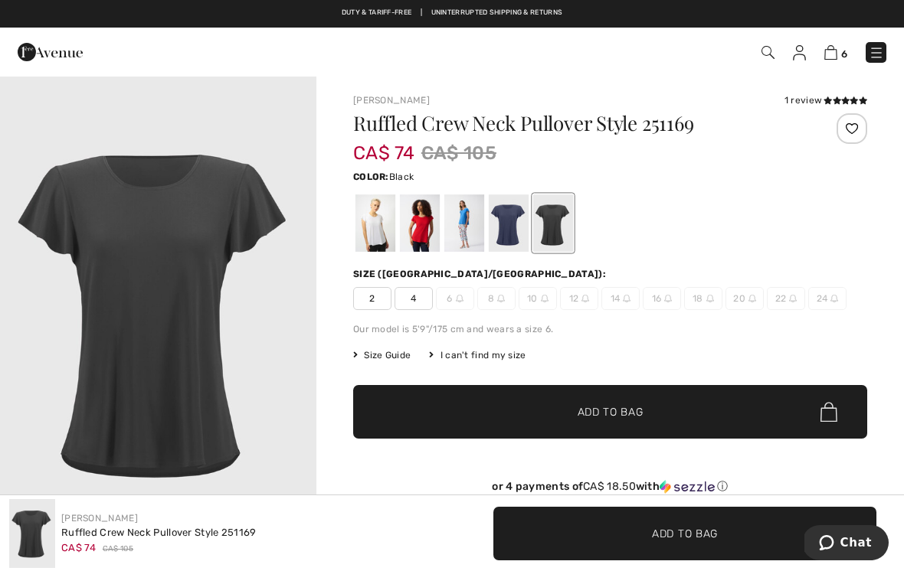
click at [519, 209] on div at bounding box center [509, 223] width 40 height 57
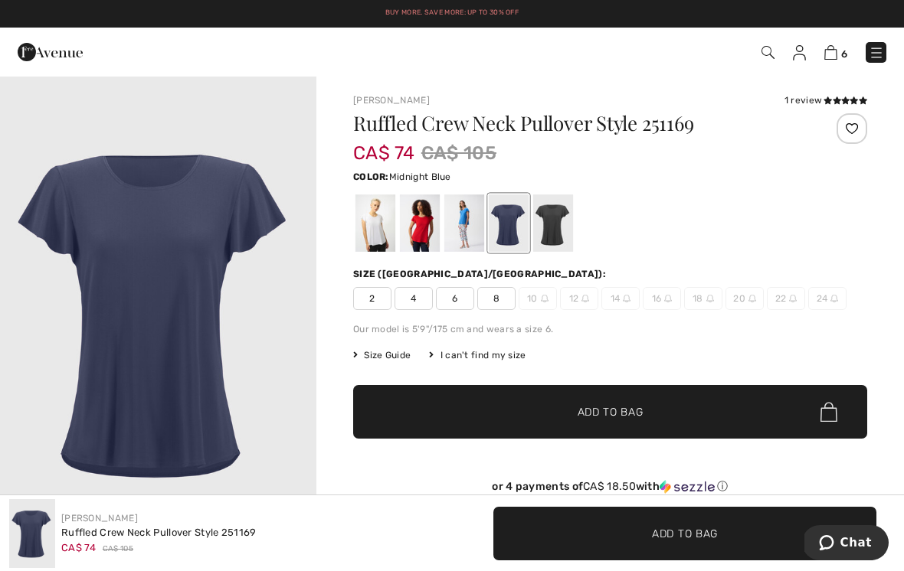
click at [476, 214] on div at bounding box center [464, 223] width 40 height 57
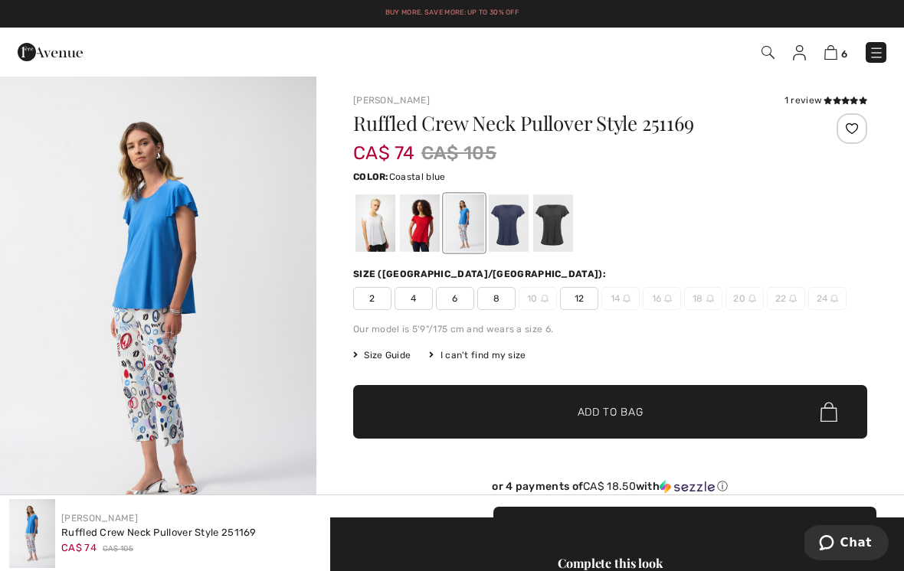
click at [422, 211] on div at bounding box center [420, 223] width 40 height 57
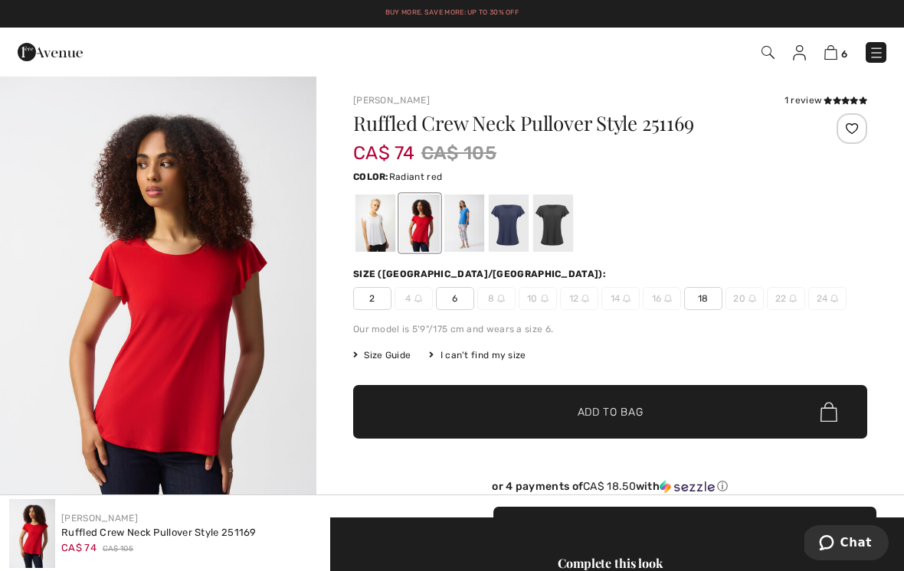
click at [375, 214] on div at bounding box center [375, 223] width 40 height 57
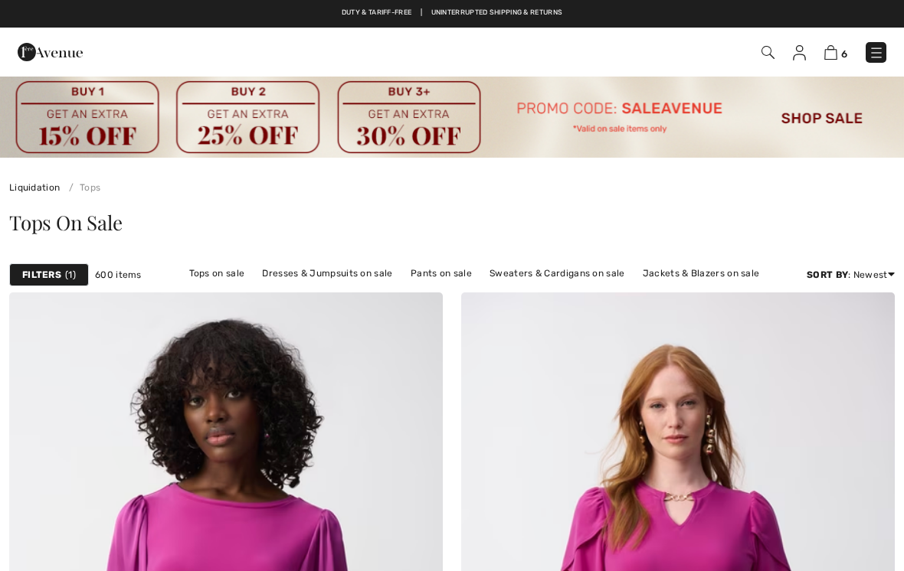
scroll to position [7794, 0]
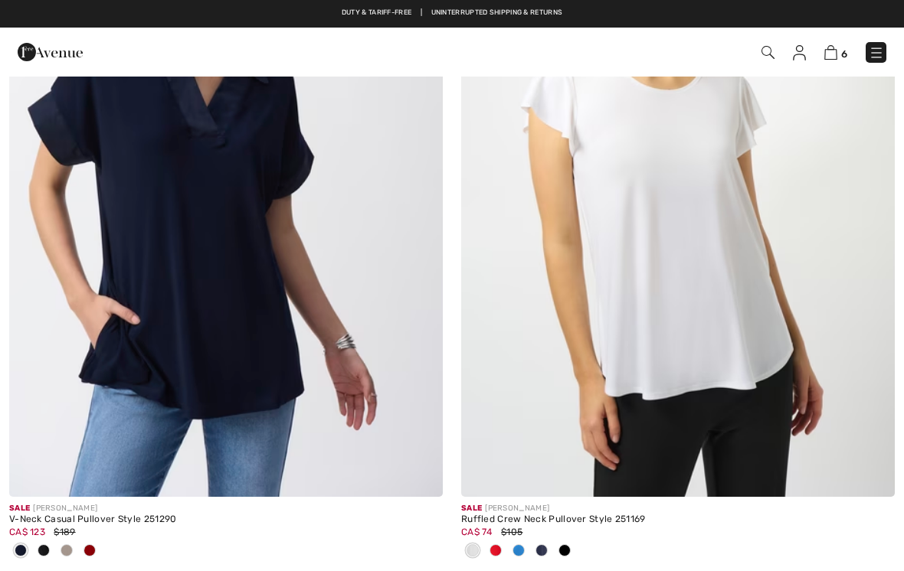
checkbox input "true"
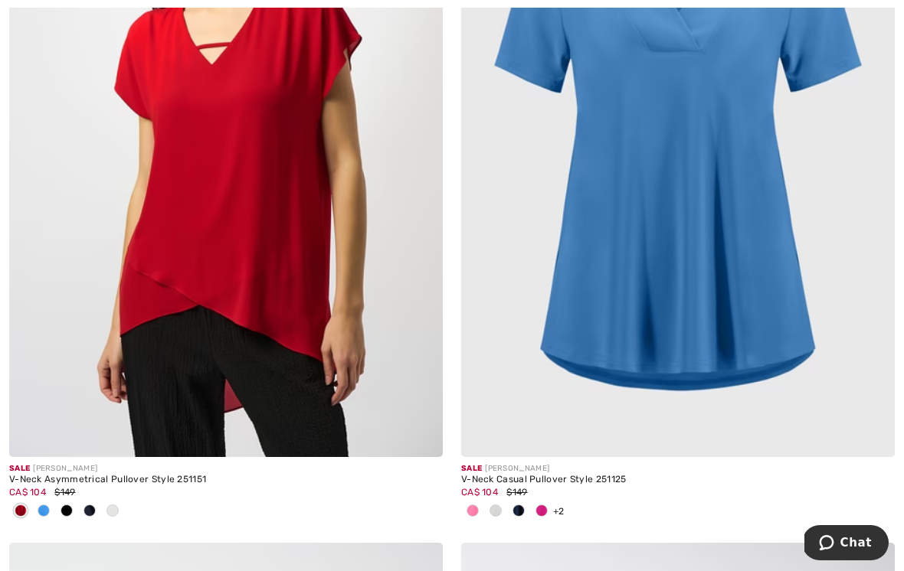
scroll to position [11660, 0]
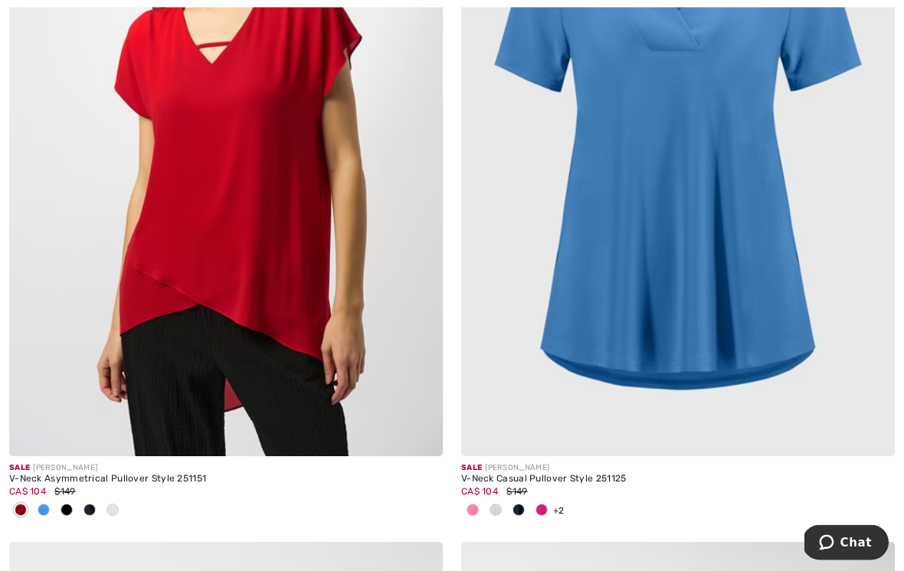
click at [767, 150] on img at bounding box center [678, 132] width 434 height 650
click at [771, 136] on img at bounding box center [678, 132] width 434 height 650
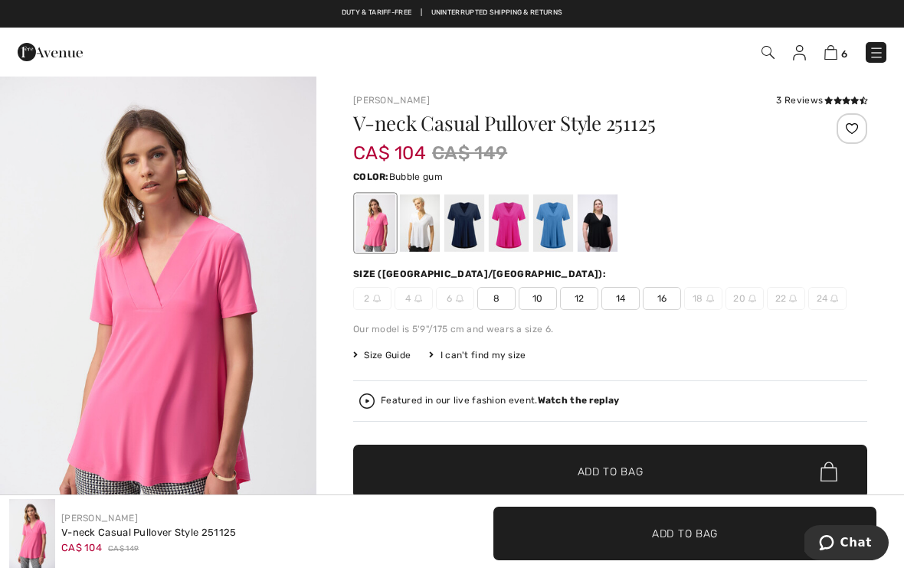
click at [433, 209] on div at bounding box center [420, 223] width 40 height 57
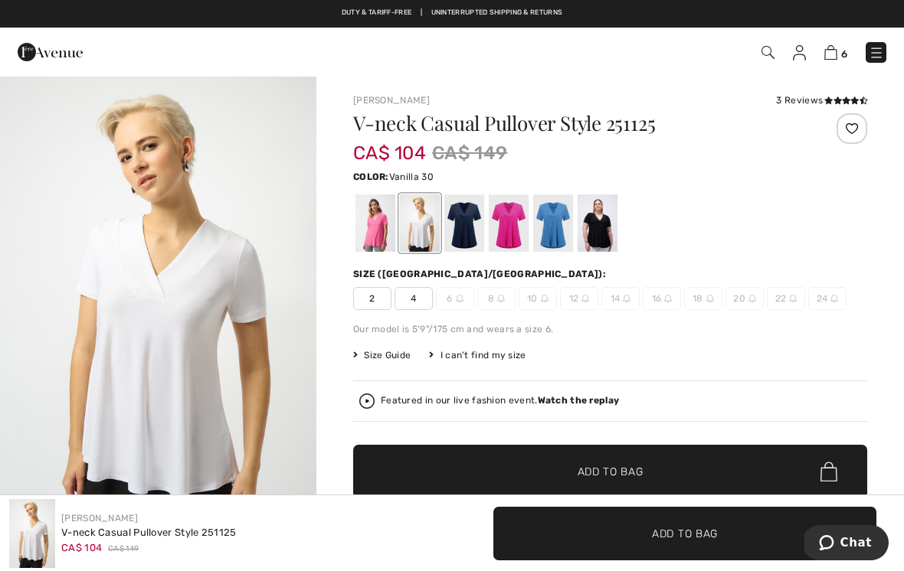
click at [479, 207] on div at bounding box center [464, 223] width 40 height 57
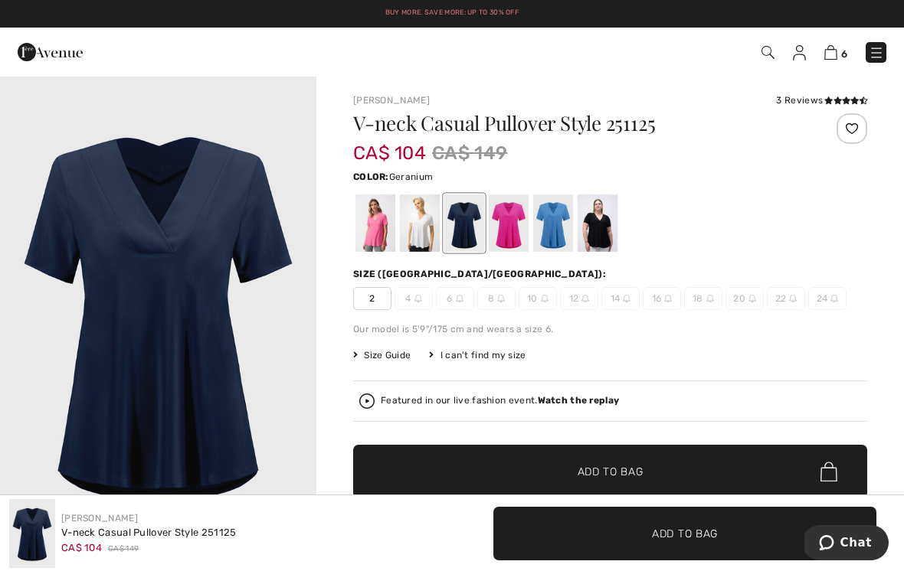
click at [515, 207] on div at bounding box center [509, 223] width 40 height 57
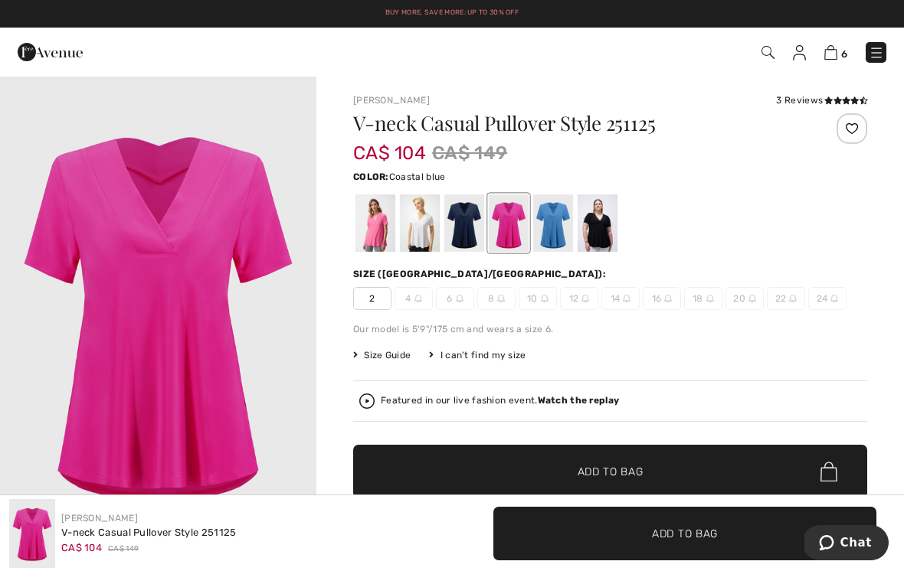
click at [556, 203] on div at bounding box center [553, 223] width 40 height 57
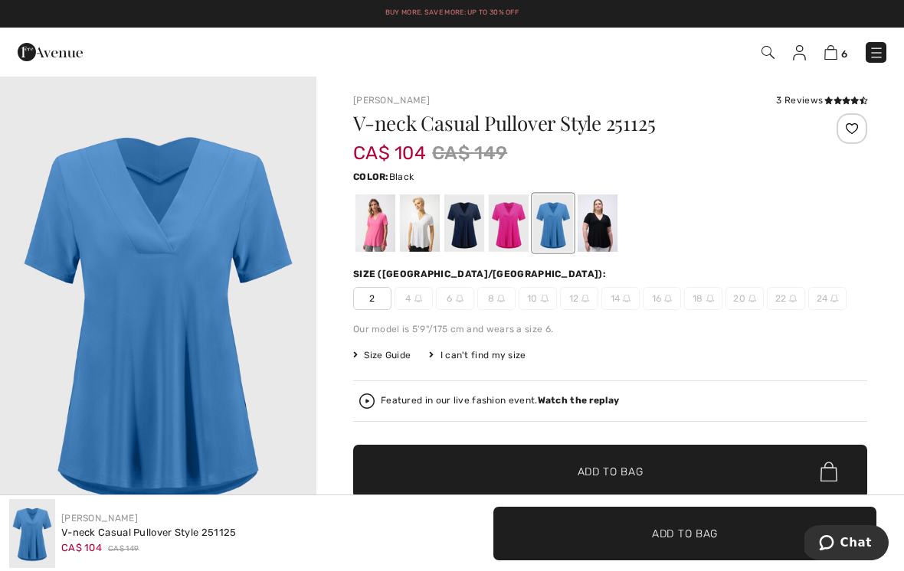
click at [601, 202] on div at bounding box center [598, 223] width 40 height 57
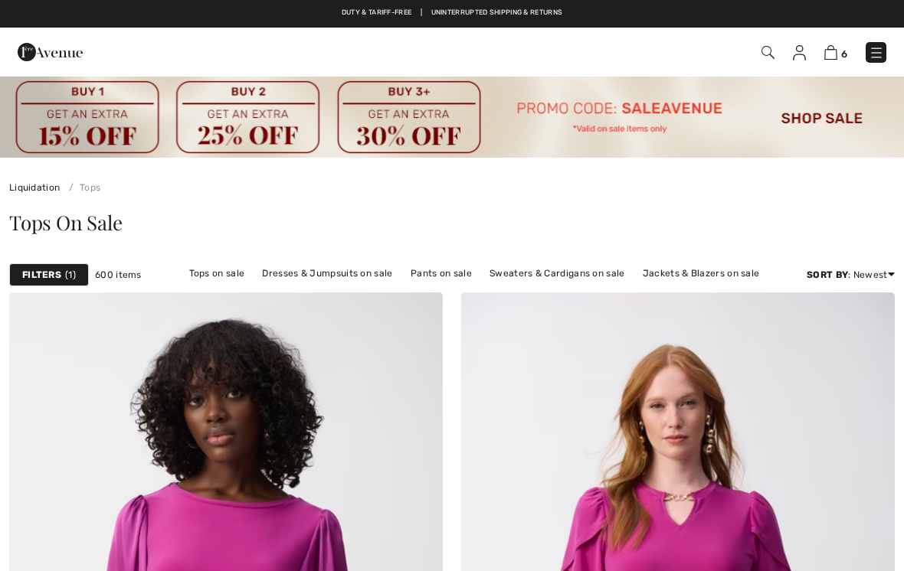
scroll to position [11685, 0]
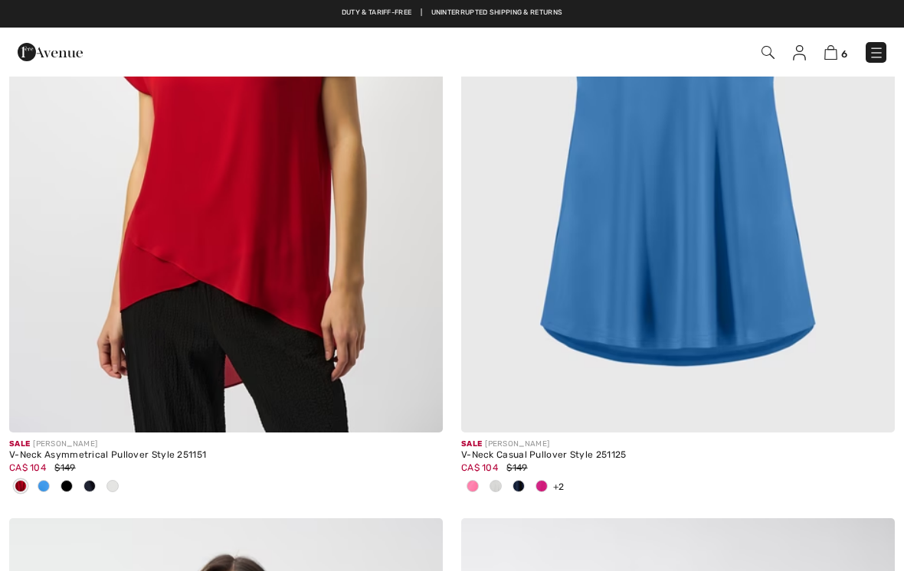
checkbox input "true"
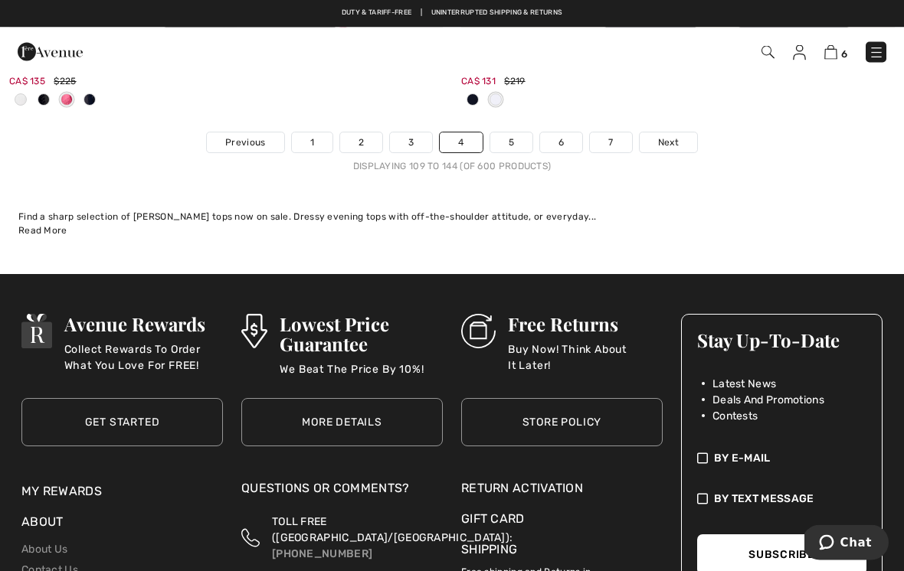
scroll to position [13543, 0]
click at [512, 133] on link "5" at bounding box center [511, 143] width 42 height 20
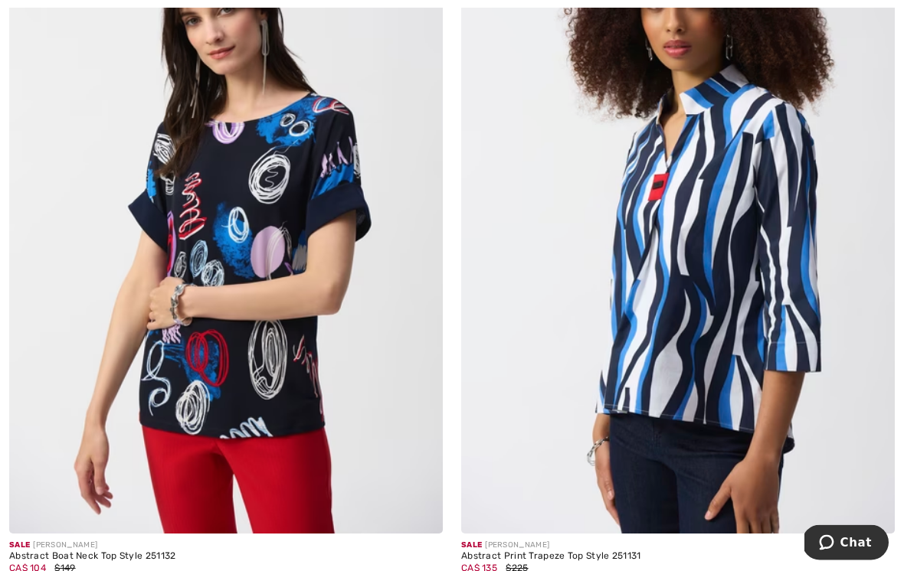
scroll to position [13005, 0]
click at [292, 265] on img at bounding box center [226, 209] width 434 height 650
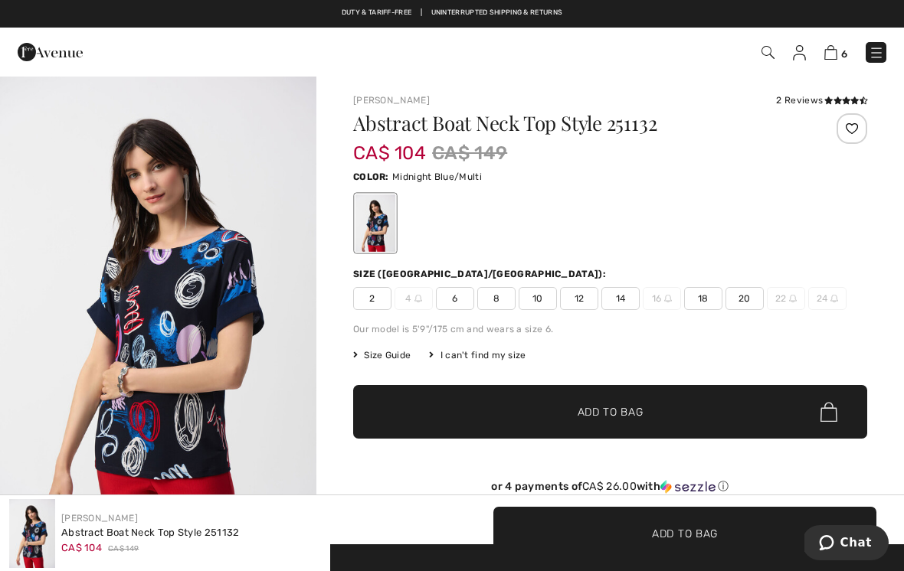
click at [537, 303] on span "10" at bounding box center [538, 298] width 38 height 23
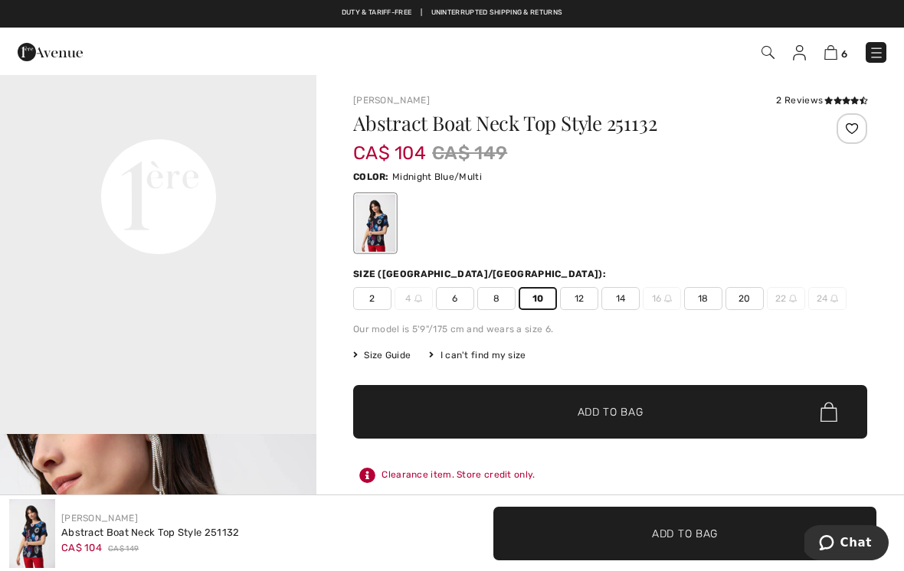
scroll to position [1054, 0]
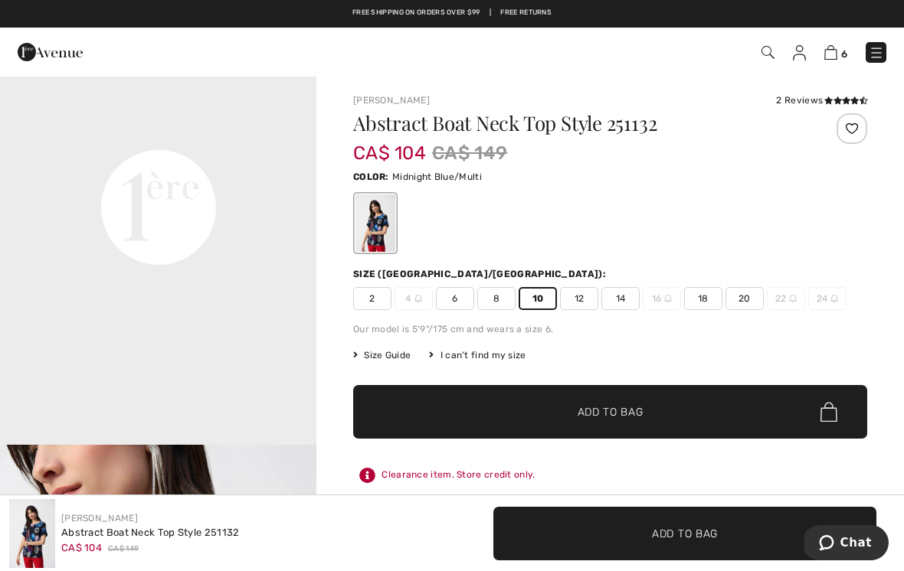
click at [833, 100] on icon at bounding box center [837, 101] width 8 height 8
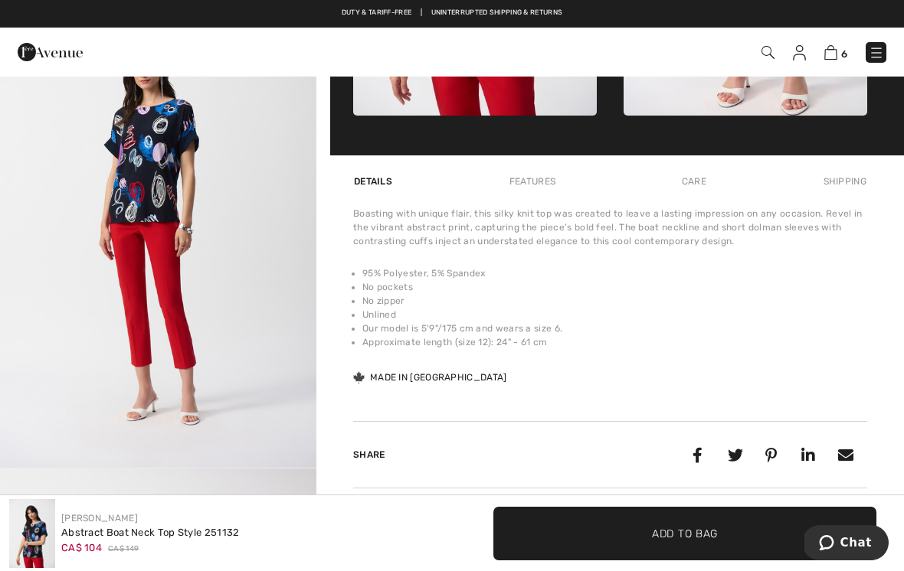
scroll to position [1054, 0]
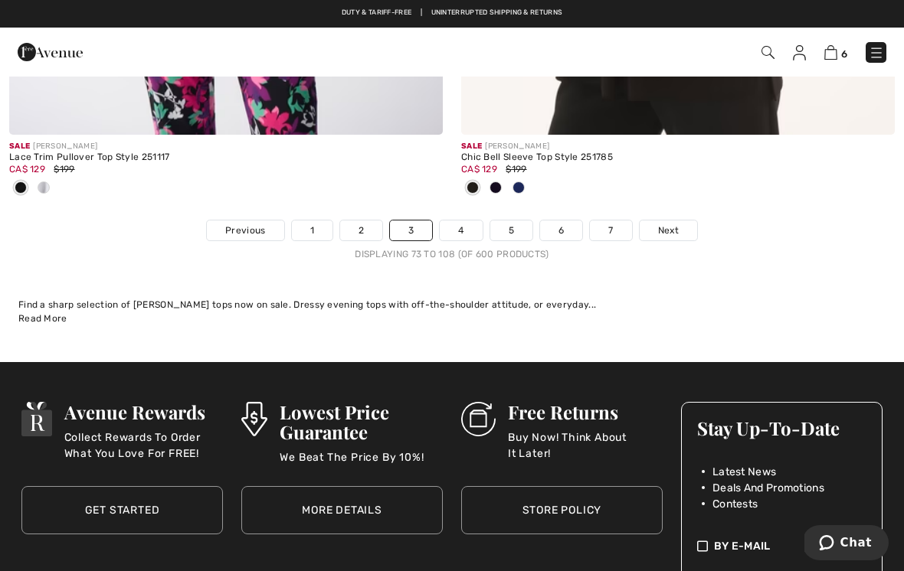
click at [513, 221] on link "5" at bounding box center [511, 231] width 42 height 20
click at [521, 221] on link "5" at bounding box center [511, 231] width 42 height 20
click at [517, 221] on link "5" at bounding box center [511, 231] width 42 height 20
click at [515, 221] on link "5" at bounding box center [511, 231] width 42 height 20
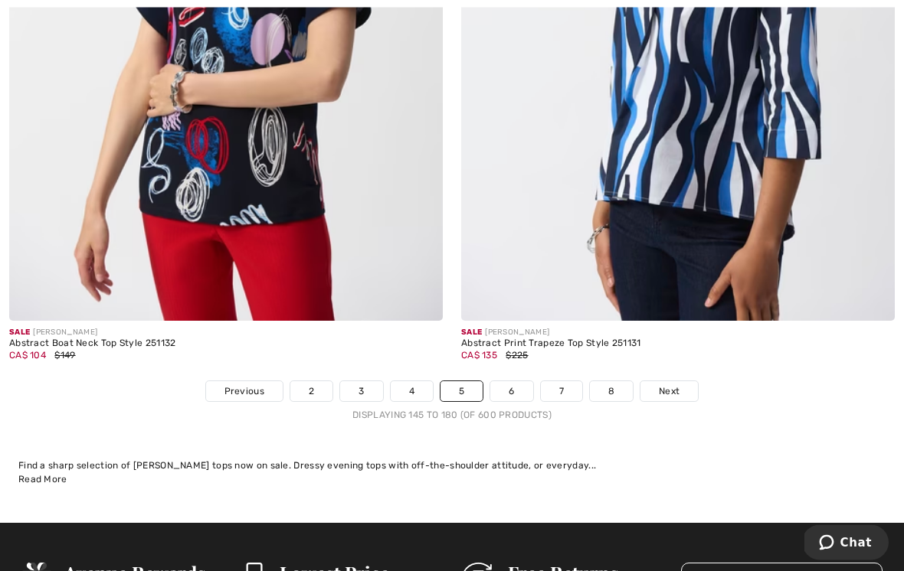
scroll to position [13219, 0]
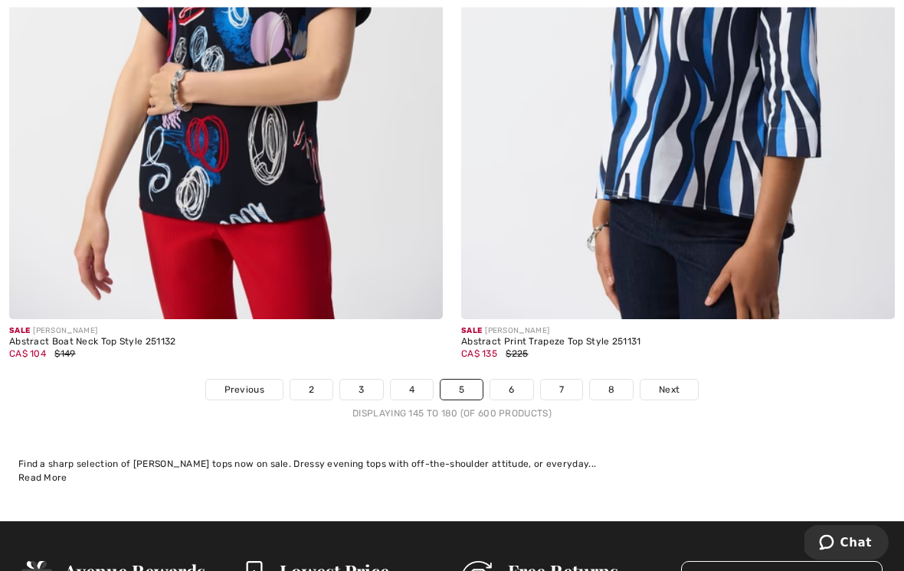
click at [517, 381] on link "6" at bounding box center [511, 391] width 42 height 20
click at [521, 381] on link "6" at bounding box center [511, 391] width 42 height 20
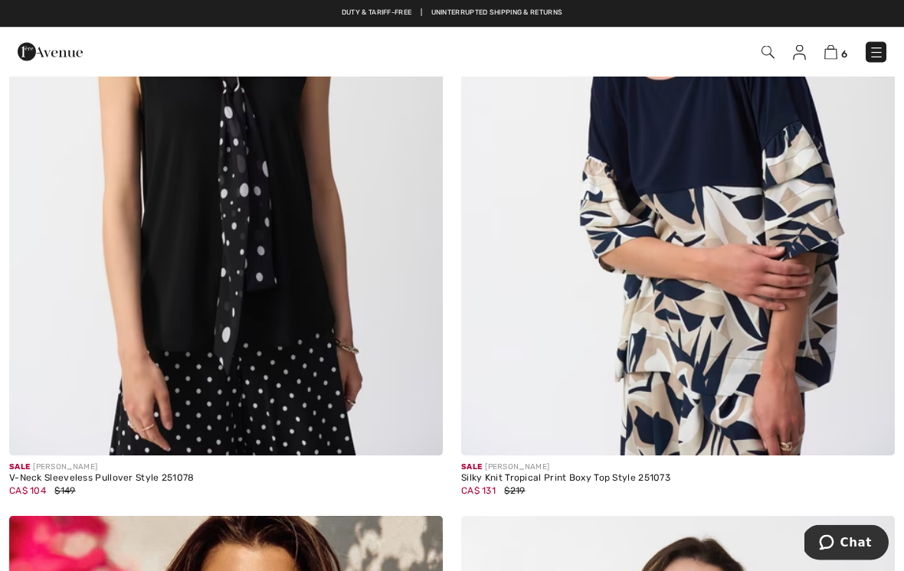
scroll to position [1222, 0]
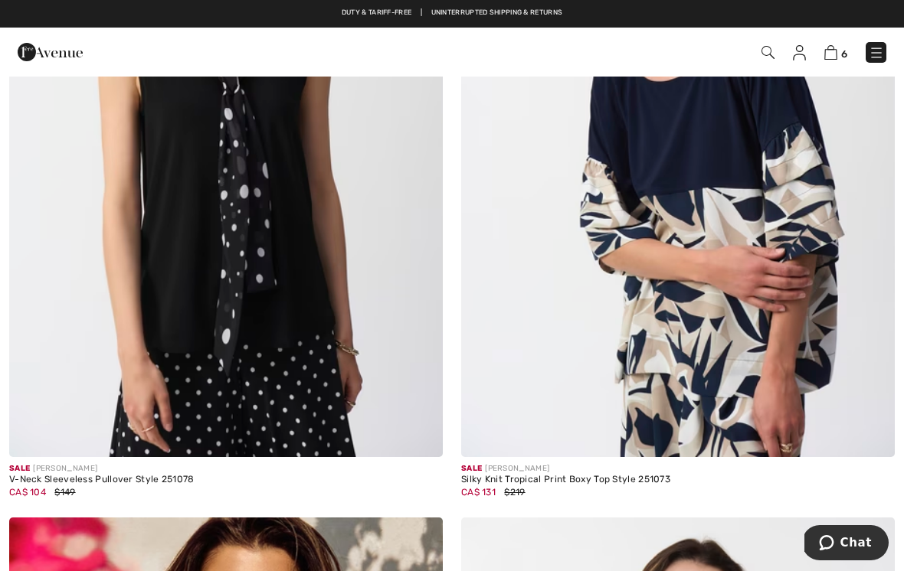
click at [306, 296] on img at bounding box center [226, 132] width 434 height 650
click at [320, 286] on img at bounding box center [226, 132] width 434 height 650
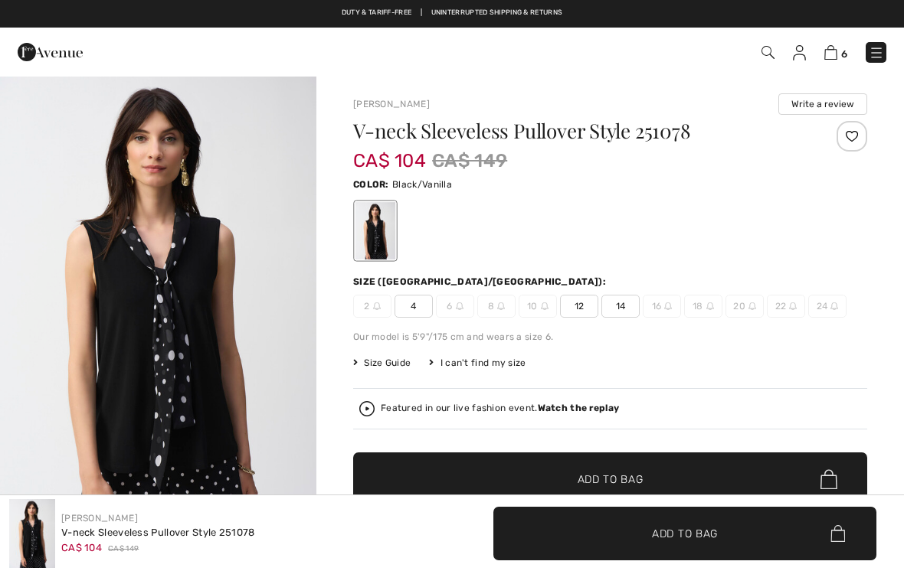
checkbox input "true"
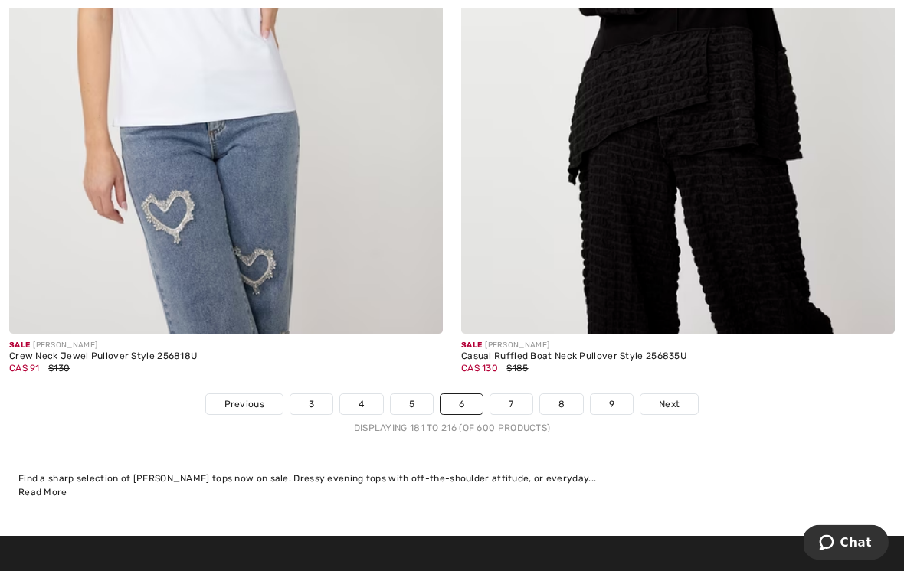
scroll to position [13104, 0]
click at [511, 394] on link "7" at bounding box center [510, 404] width 41 height 20
click at [517, 394] on link "7" at bounding box center [510, 404] width 41 height 20
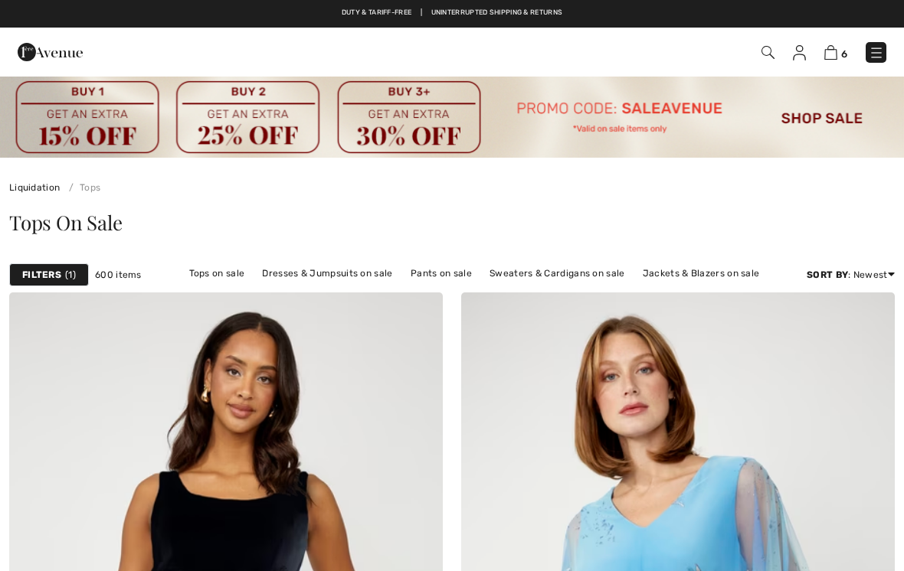
checkbox input "true"
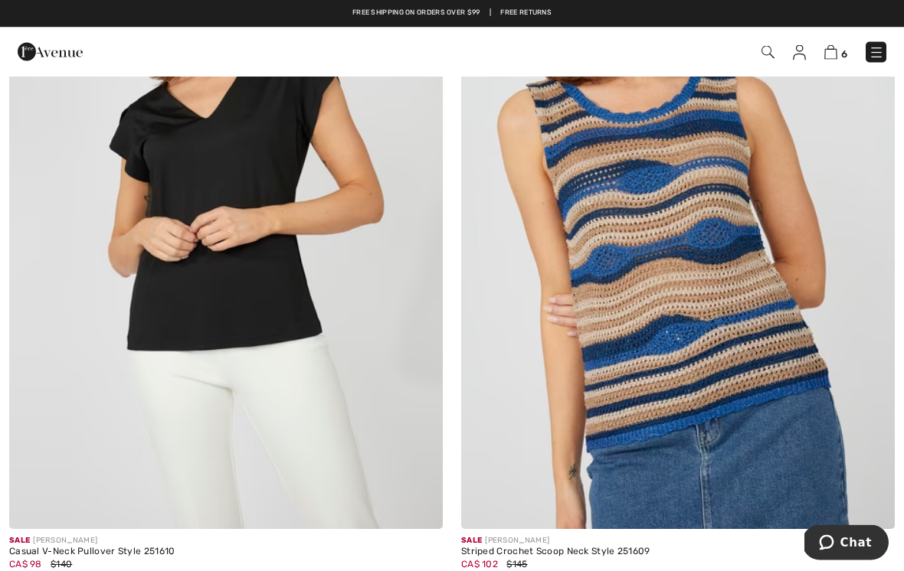
scroll to position [6392, 0]
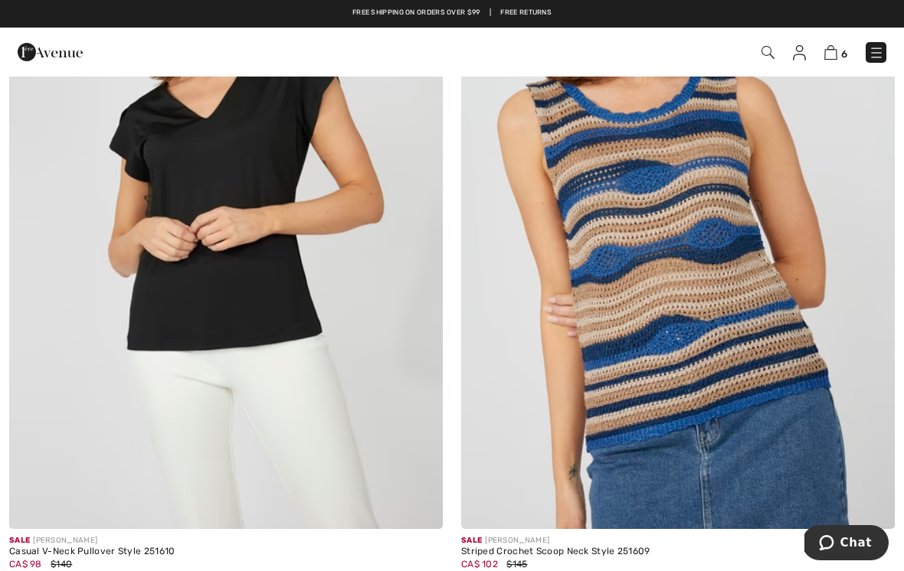
click at [315, 224] on img at bounding box center [226, 204] width 434 height 650
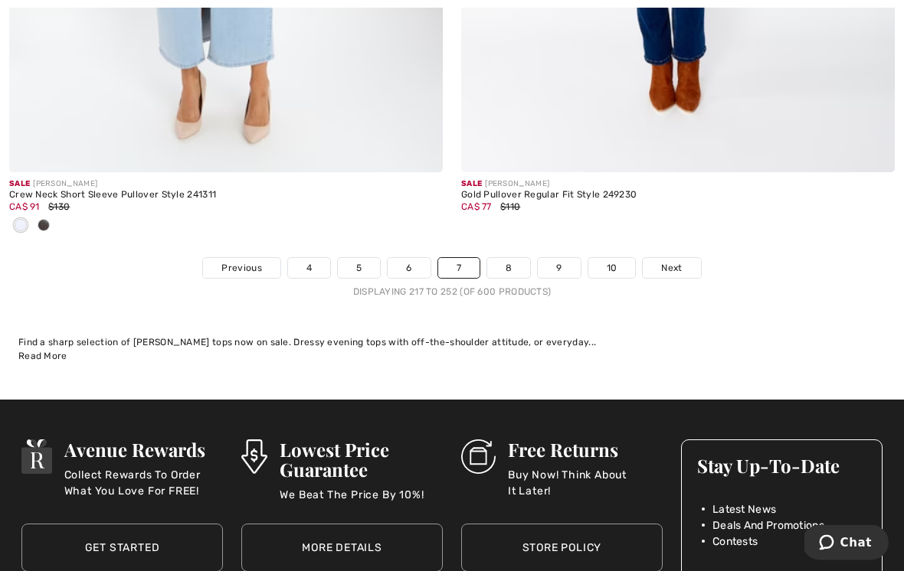
scroll to position [13342, 0]
click at [512, 259] on link "8" at bounding box center [508, 268] width 43 height 20
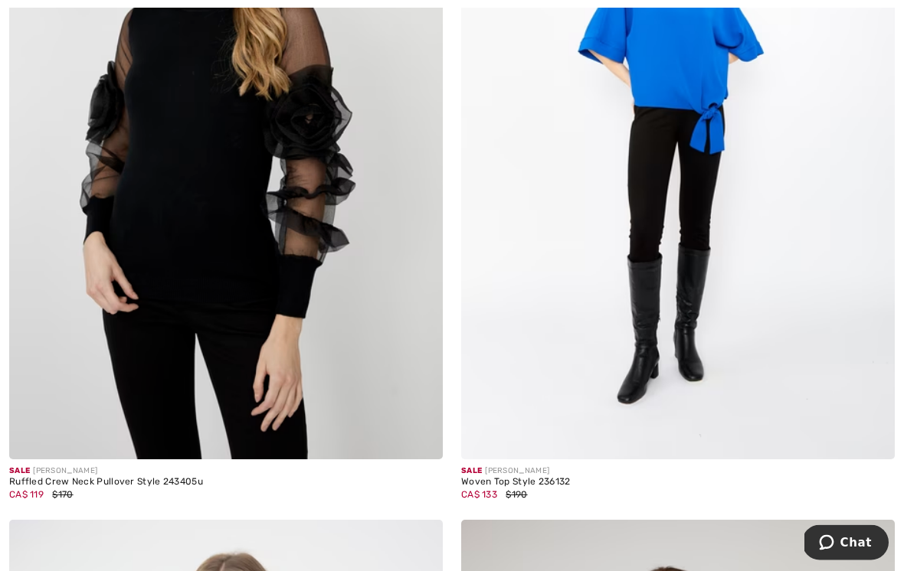
scroll to position [10083, 0]
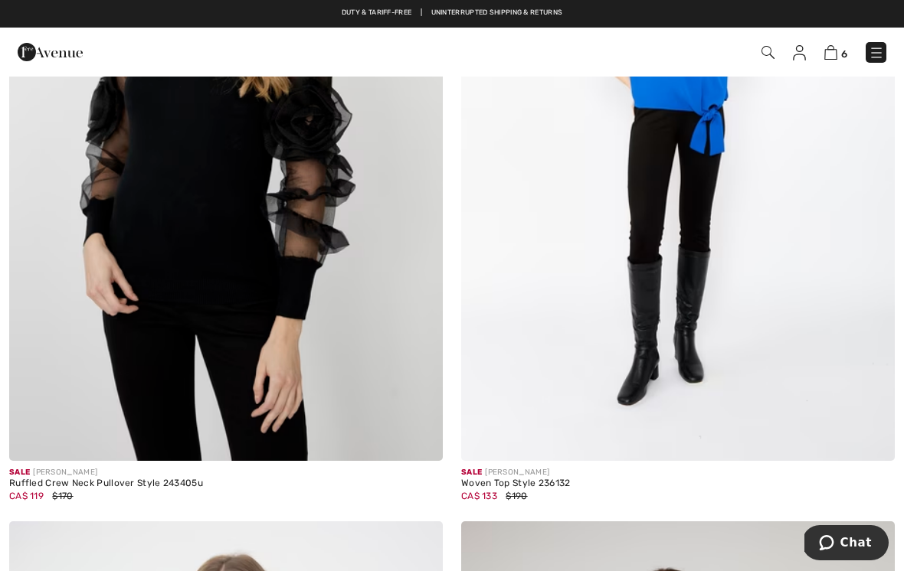
click at [316, 241] on img at bounding box center [226, 136] width 434 height 650
click at [360, 252] on img at bounding box center [226, 136] width 434 height 650
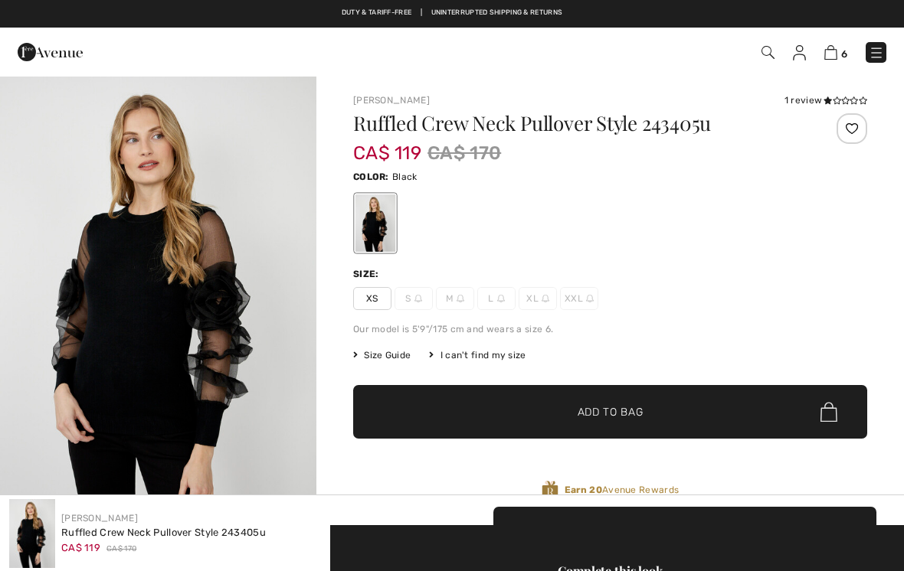
checkbox input "true"
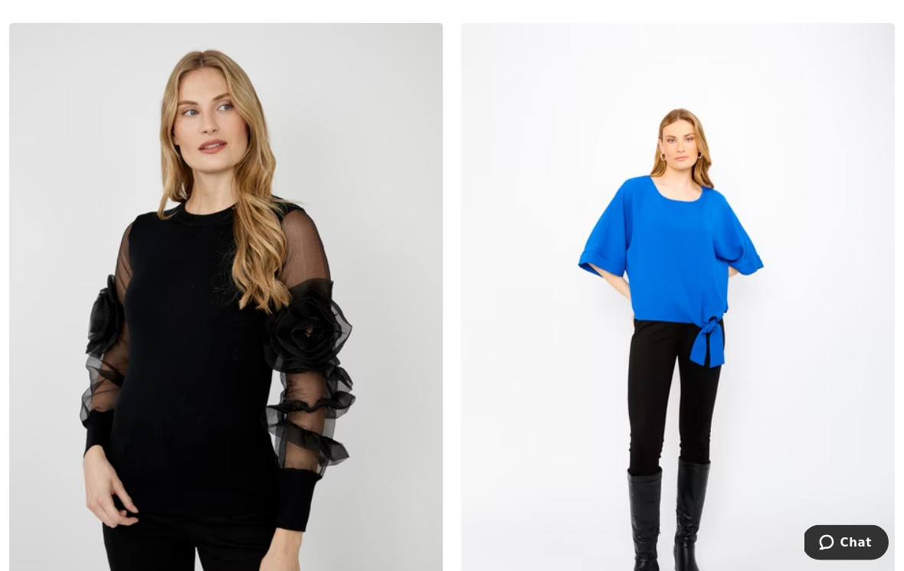
scroll to position [9871, 0]
click at [313, 363] on img at bounding box center [226, 348] width 434 height 650
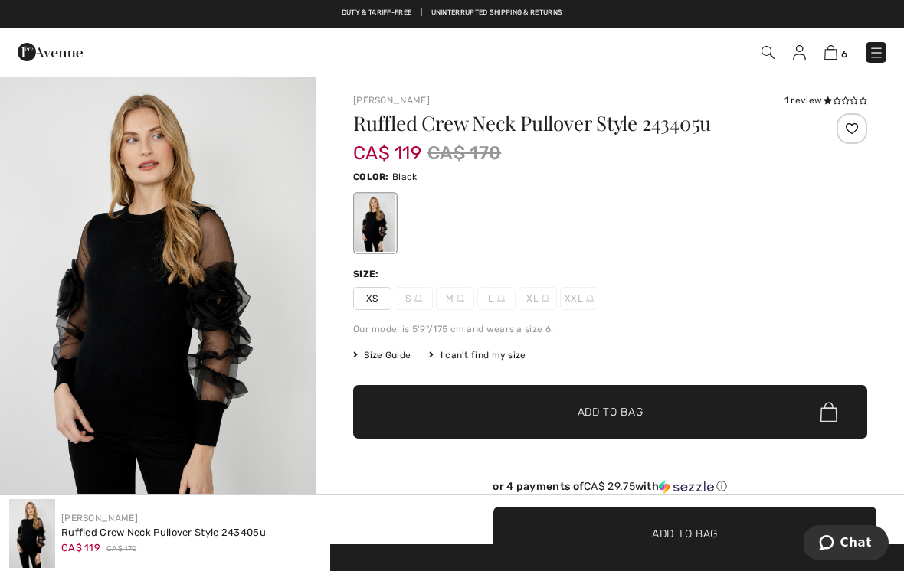
click at [825, 100] on icon at bounding box center [827, 101] width 8 height 8
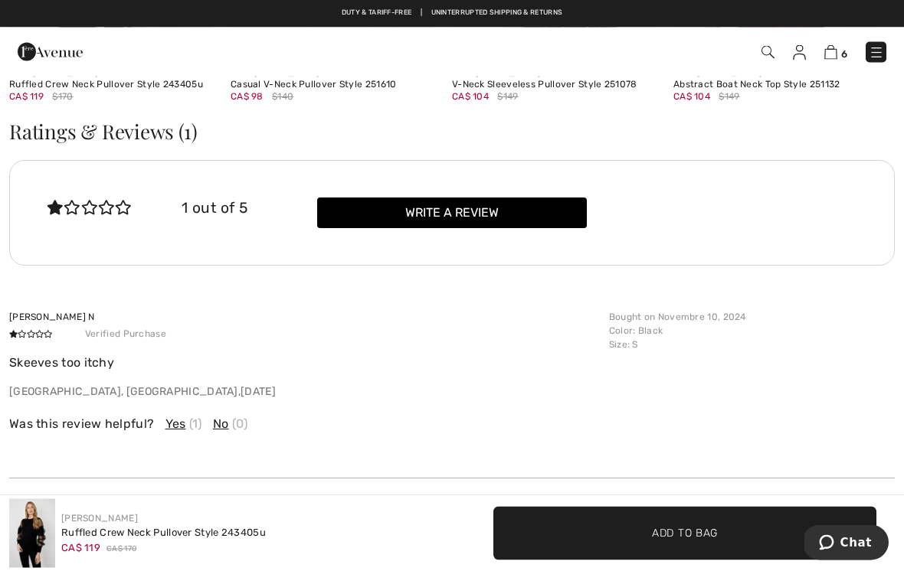
scroll to position [2526, 0]
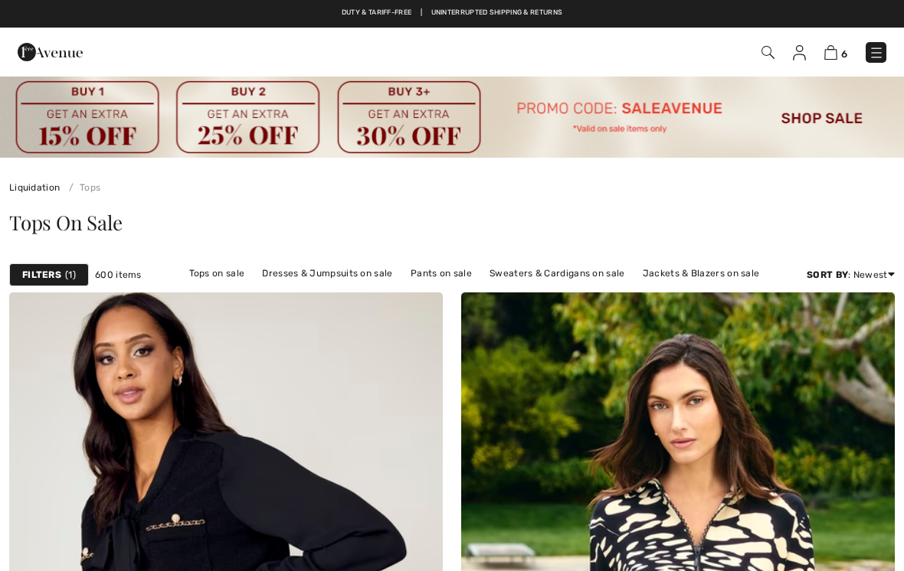
checkbox input "true"
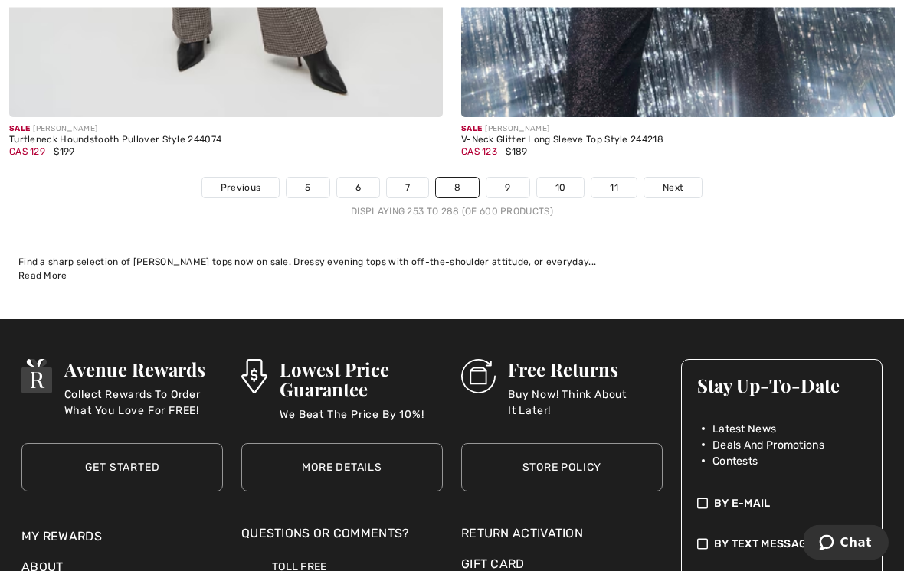
scroll to position [13321, 0]
click at [504, 178] on link "9" at bounding box center [507, 188] width 42 height 20
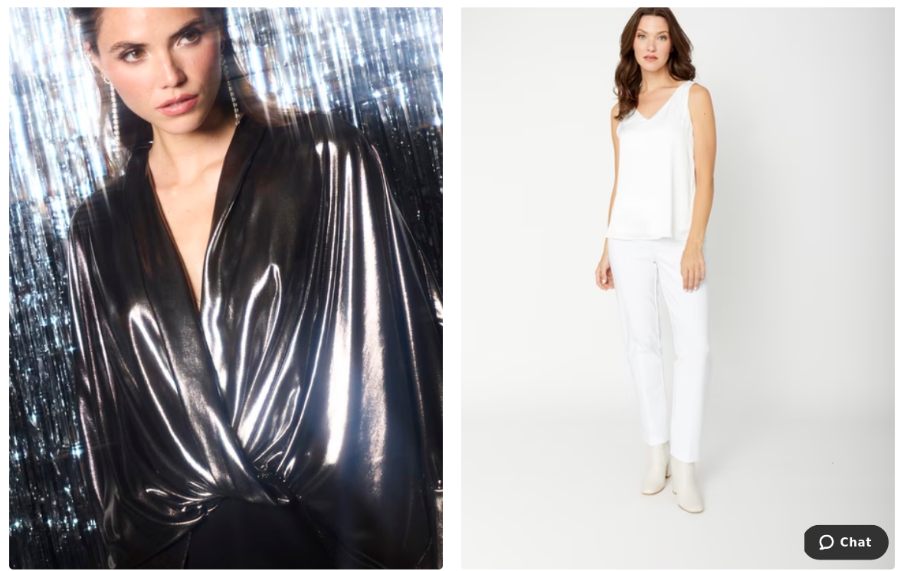
scroll to position [5632, 0]
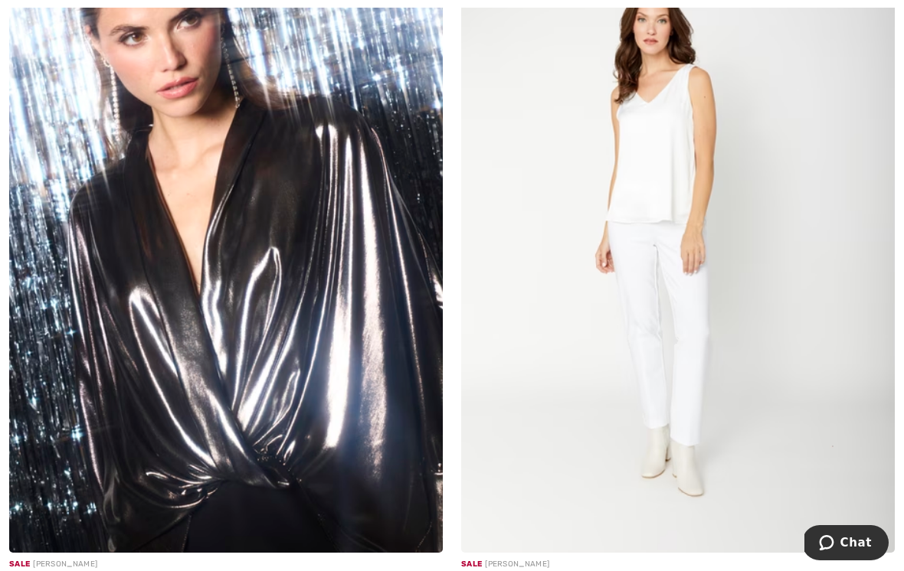
click at [669, 233] on img at bounding box center [678, 228] width 434 height 650
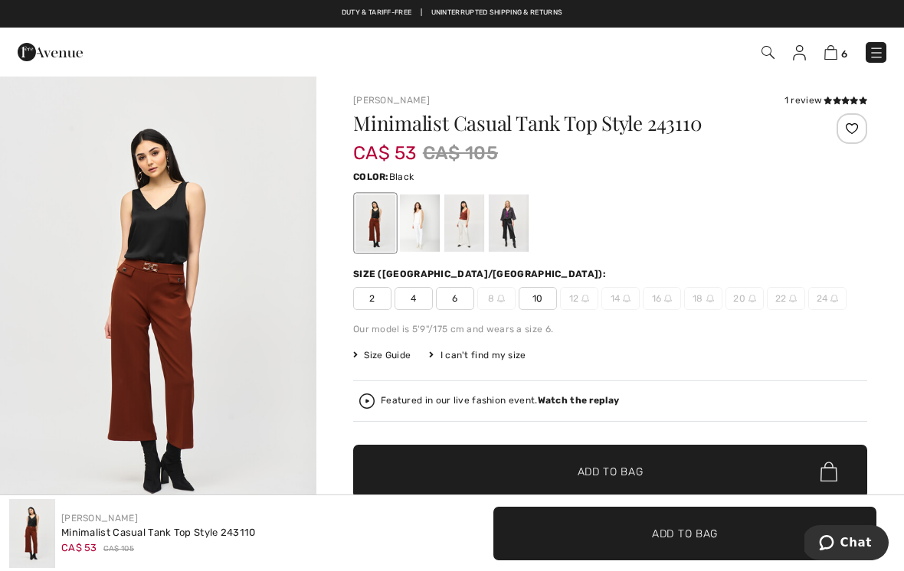
click at [384, 218] on div at bounding box center [375, 223] width 40 height 57
click at [836, 97] on icon at bounding box center [837, 101] width 8 height 8
click at [434, 220] on div at bounding box center [420, 223] width 40 height 57
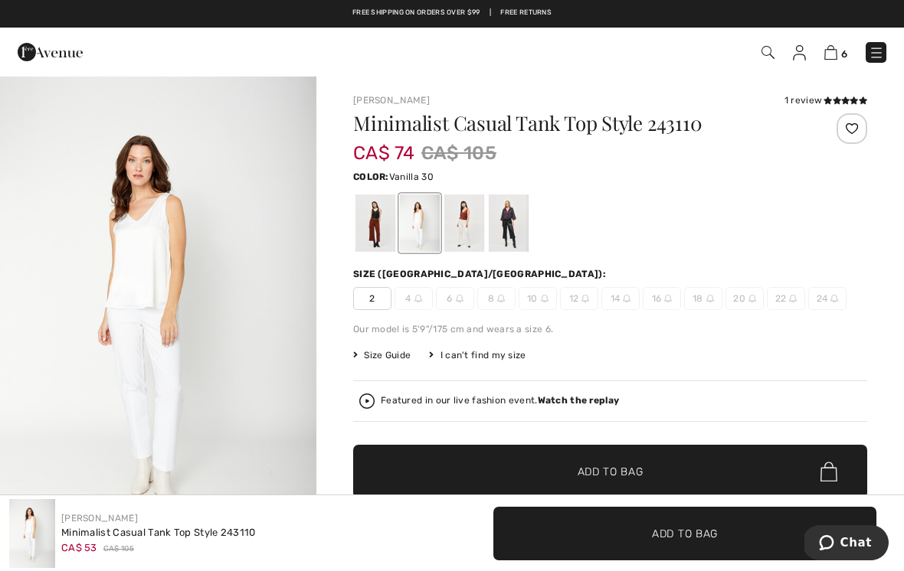
click at [424, 218] on div at bounding box center [420, 223] width 40 height 57
click at [470, 217] on div at bounding box center [464, 223] width 40 height 57
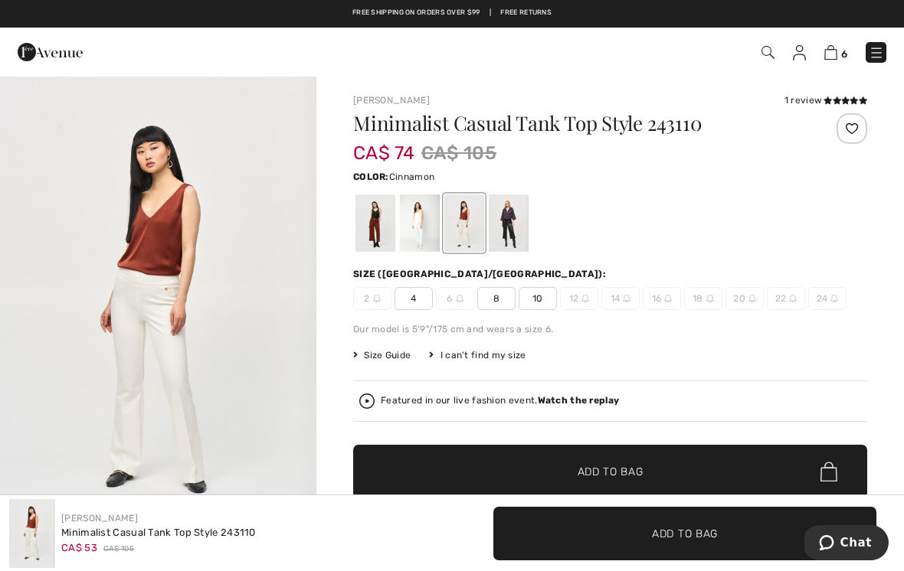
click at [515, 218] on div at bounding box center [509, 223] width 40 height 57
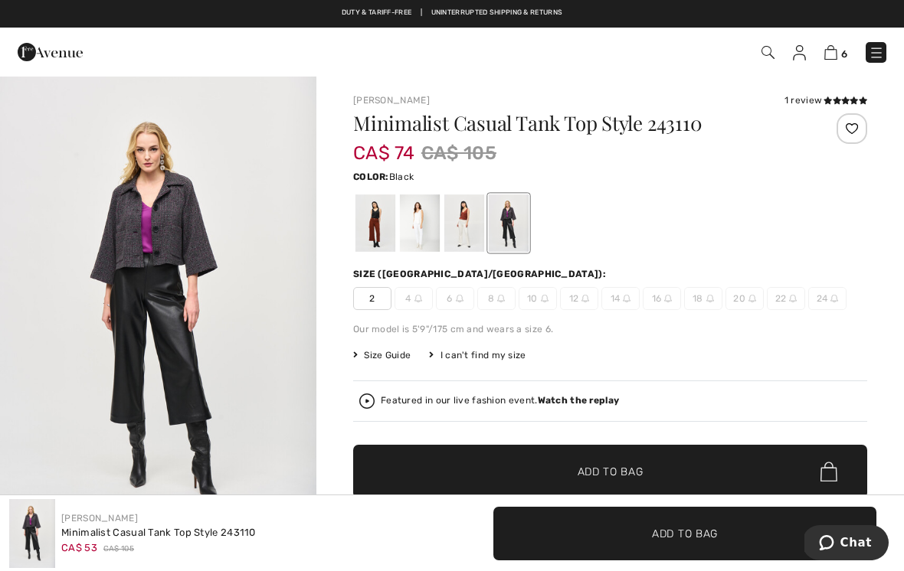
click at [373, 225] on div at bounding box center [375, 223] width 40 height 57
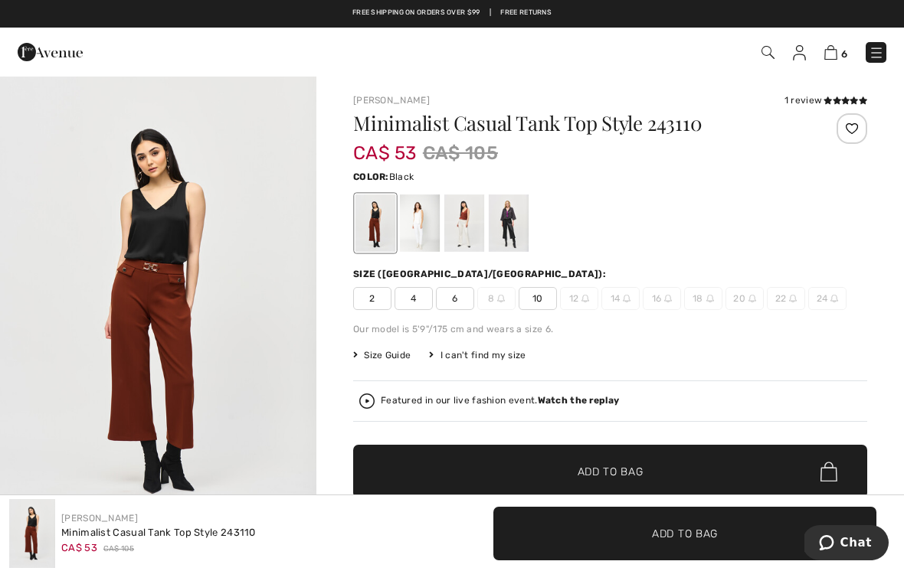
click at [537, 300] on span "10" at bounding box center [538, 298] width 38 height 23
click at [898, 227] on div "Joseph Ribkoff 1 review 1 review Minimalist Casual Tank Top Style 243110 CA$ 53…" at bounding box center [609, 534] width 587 height 918
click at [639, 462] on span "✔ Added to Bag Add to Bag" at bounding box center [610, 472] width 514 height 54
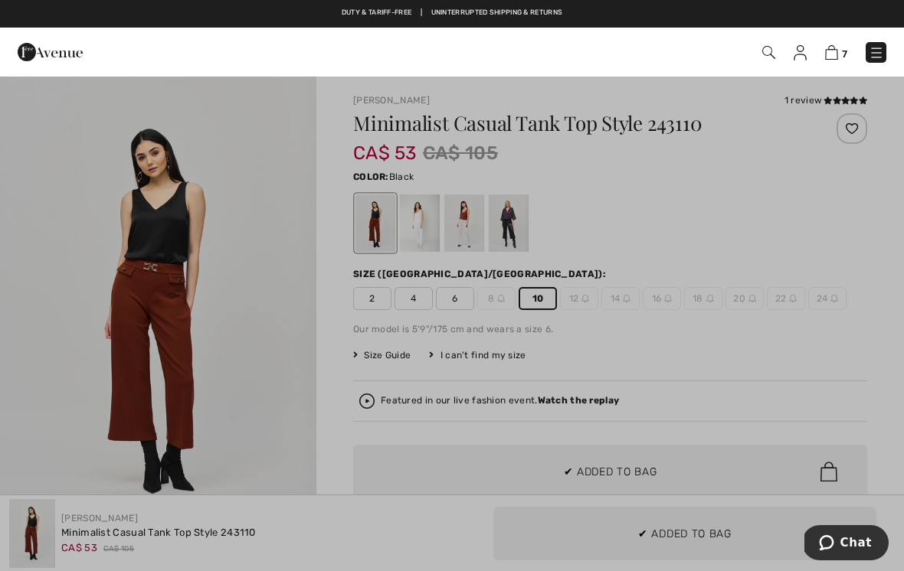
click at [282, 378] on div at bounding box center [452, 285] width 904 height 571
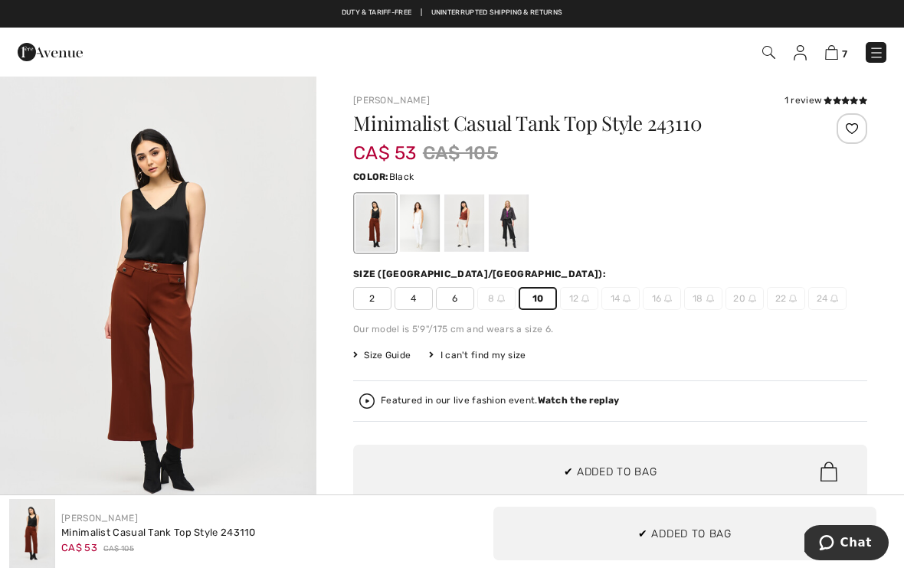
click at [422, 221] on div at bounding box center [420, 223] width 40 height 57
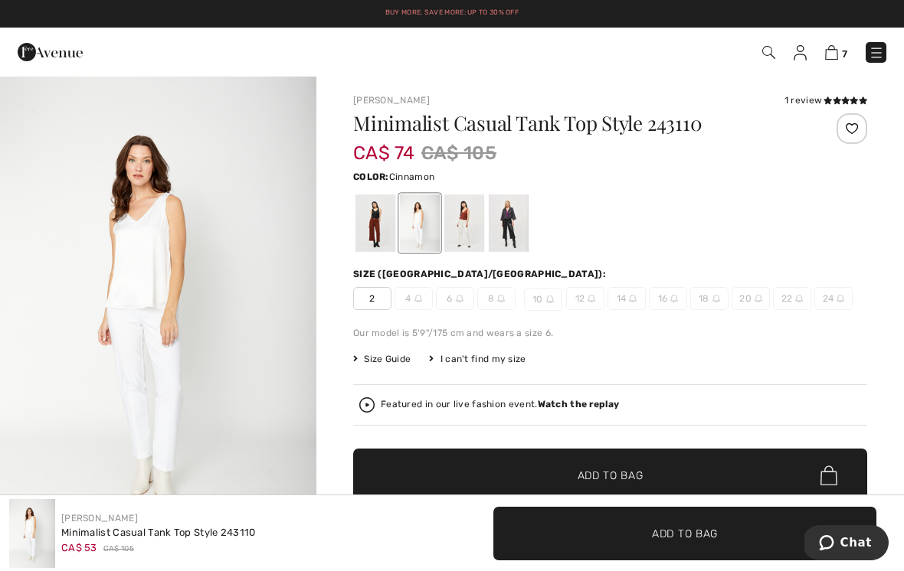
click at [470, 218] on div at bounding box center [464, 223] width 40 height 57
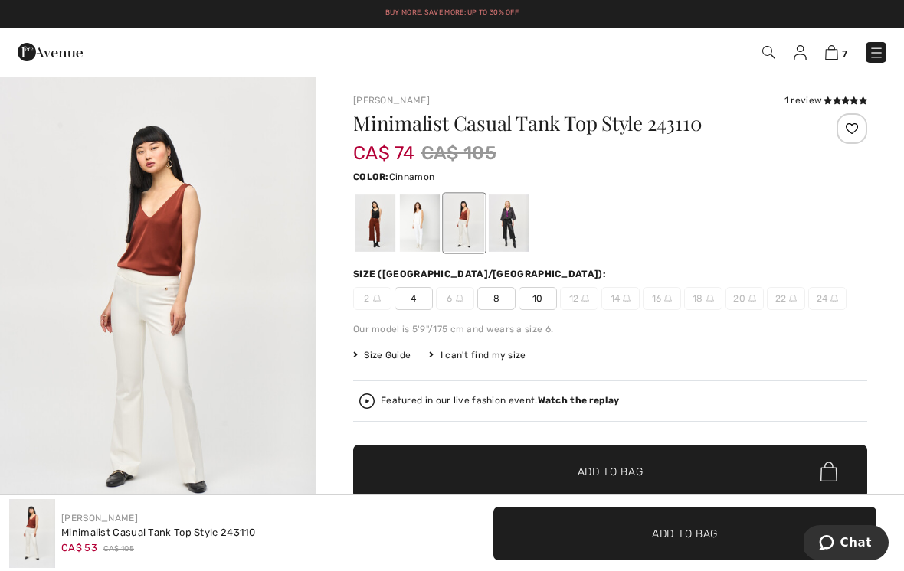
click at [515, 203] on div at bounding box center [509, 223] width 40 height 57
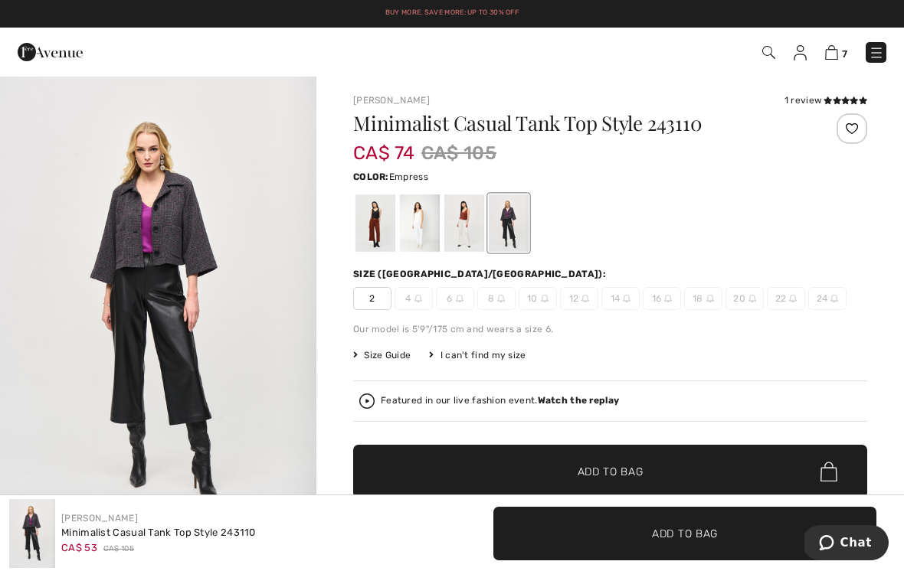
click at [475, 217] on div at bounding box center [464, 223] width 40 height 57
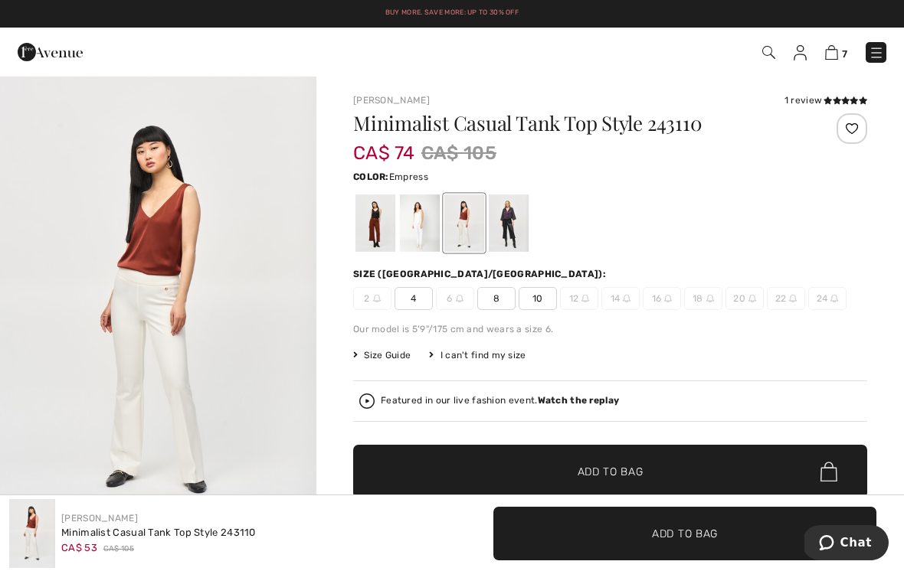
click at [510, 220] on div at bounding box center [509, 223] width 40 height 57
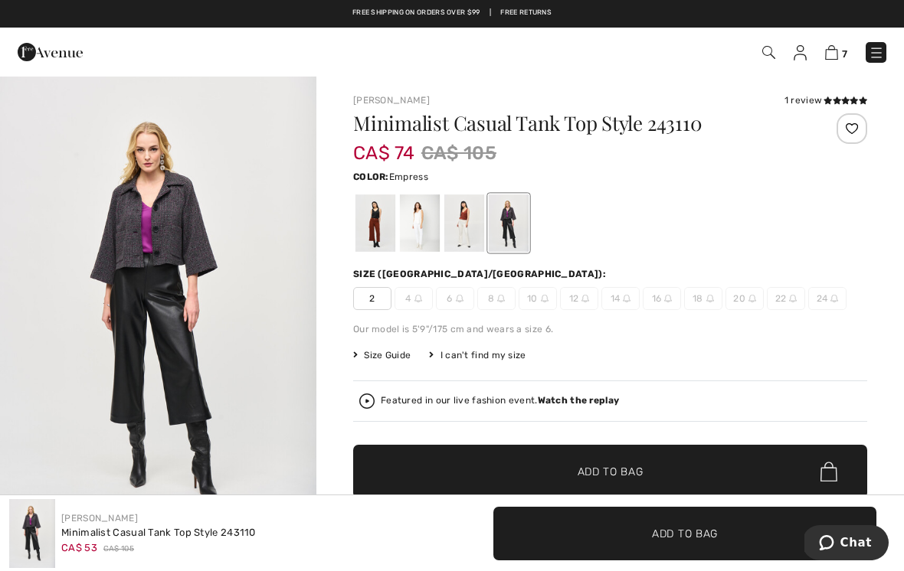
click at [469, 214] on div at bounding box center [464, 223] width 40 height 57
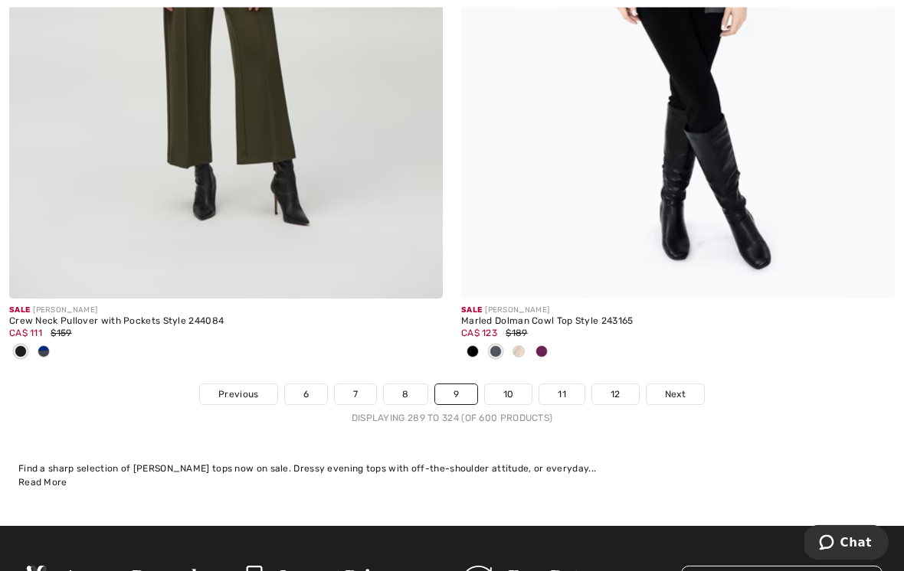
scroll to position [13316, 0]
click at [517, 386] on link "10" at bounding box center [508, 394] width 47 height 20
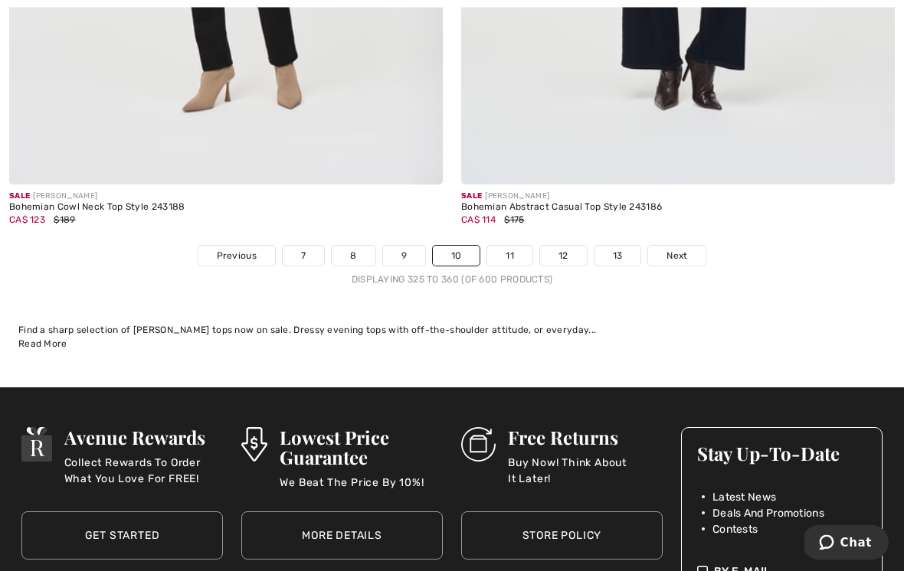
scroll to position [13270, 0]
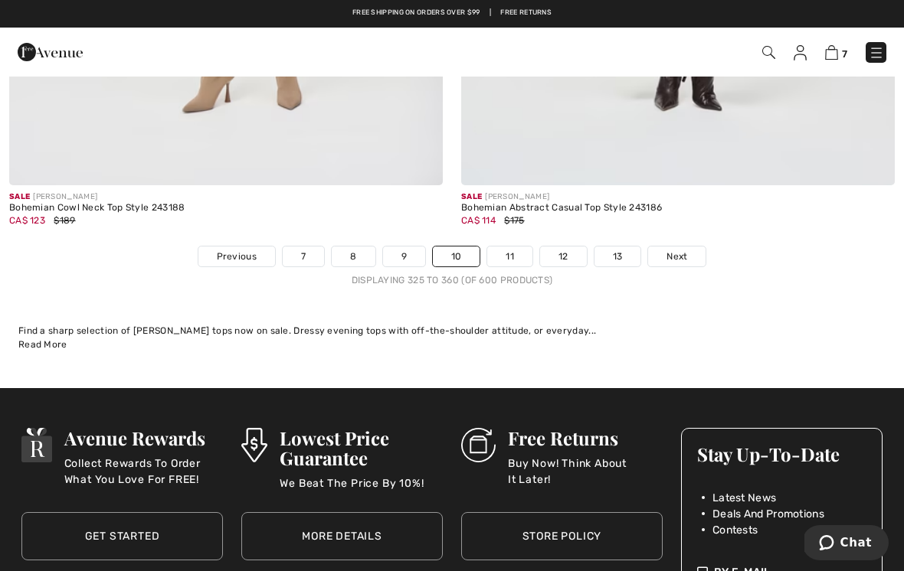
click at [513, 247] on link "11" at bounding box center [509, 257] width 45 height 20
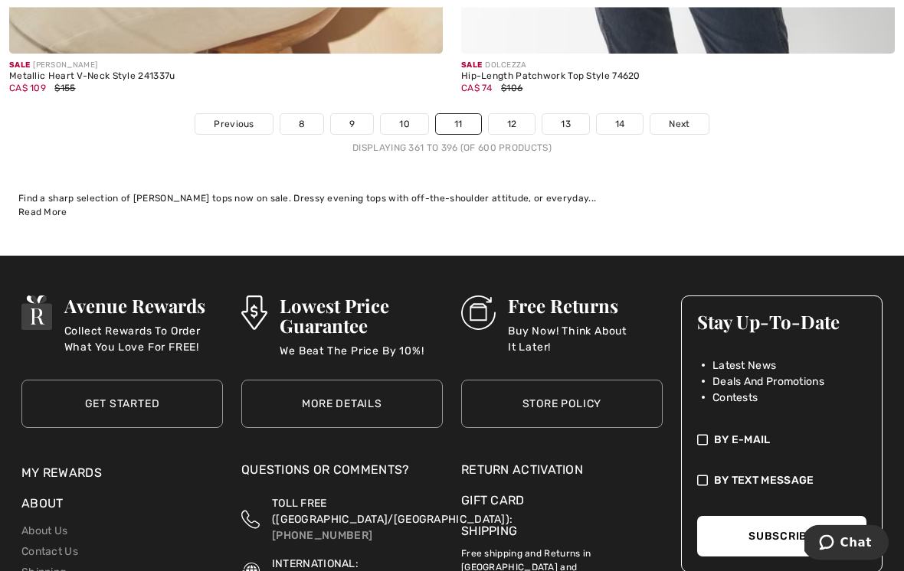
scroll to position [13388, 0]
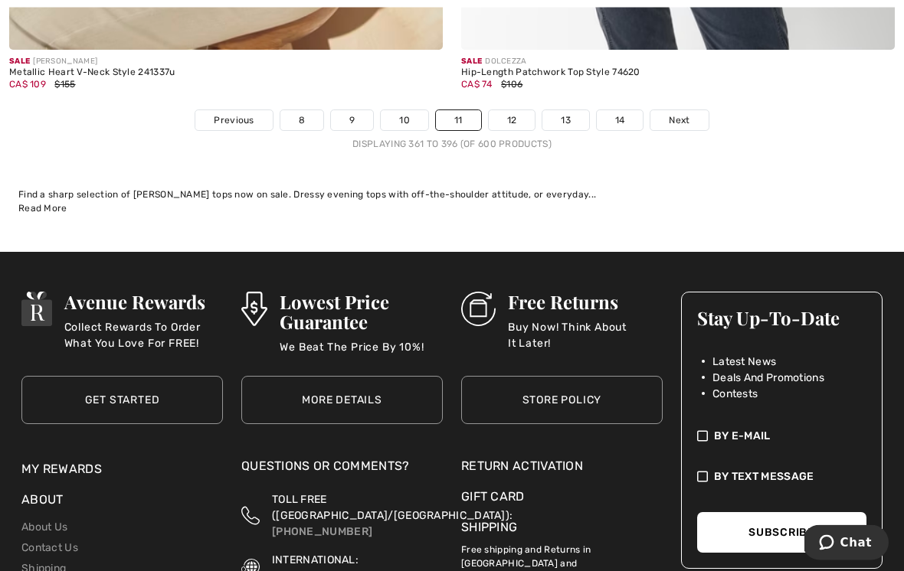
click at [518, 111] on link "12" at bounding box center [512, 121] width 47 height 20
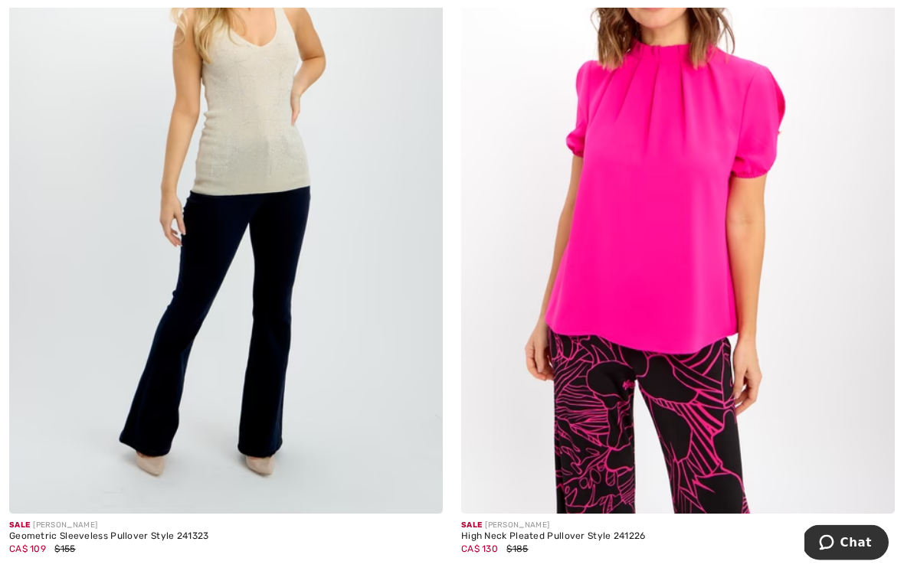
scroll to position [4007, 0]
click at [728, 163] on img at bounding box center [678, 189] width 434 height 650
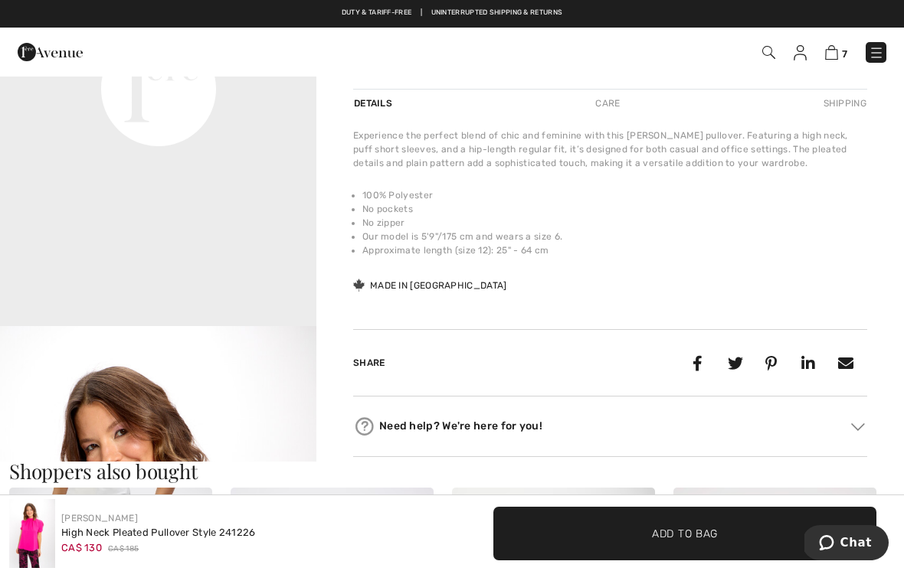
scroll to position [710, 0]
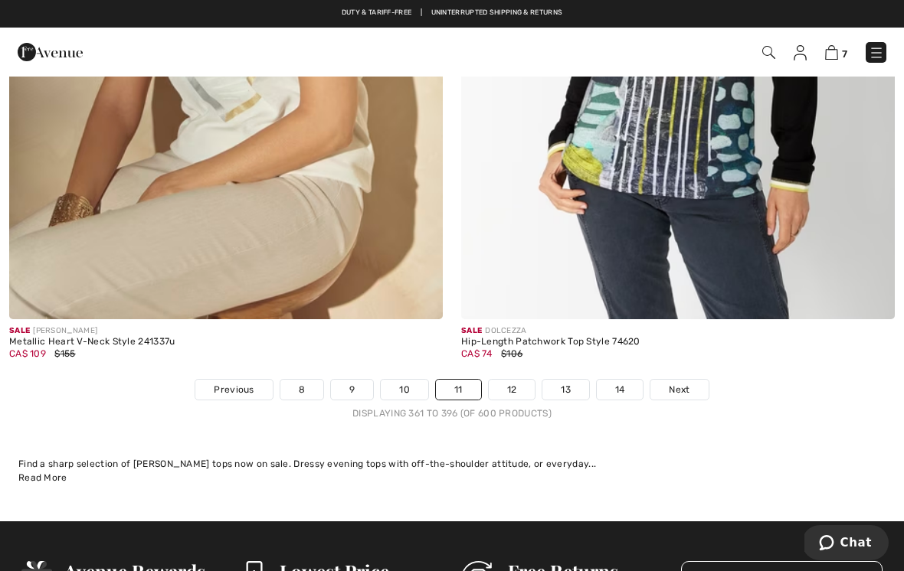
scroll to position [13114, 0]
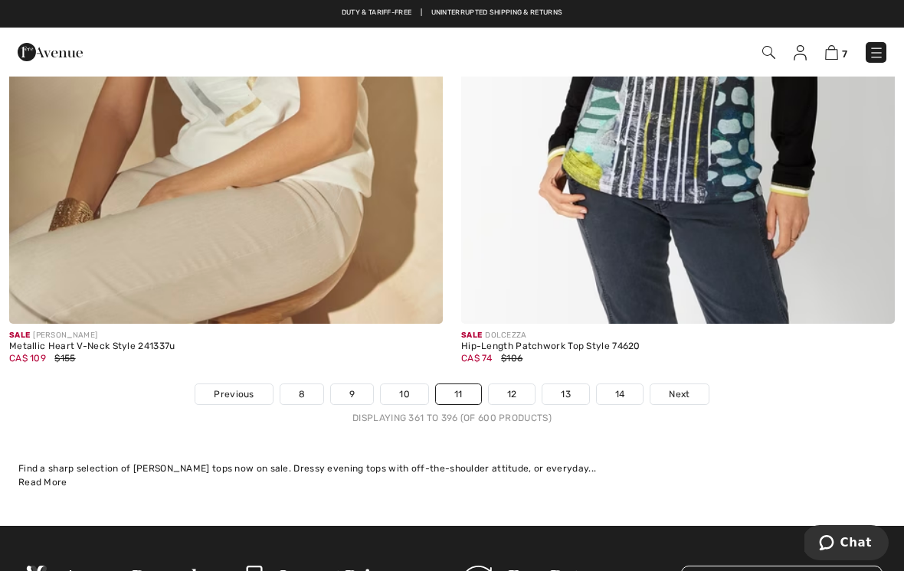
click at [520, 384] on link "12" at bounding box center [512, 394] width 47 height 20
click at [513, 384] on link "12" at bounding box center [512, 394] width 47 height 20
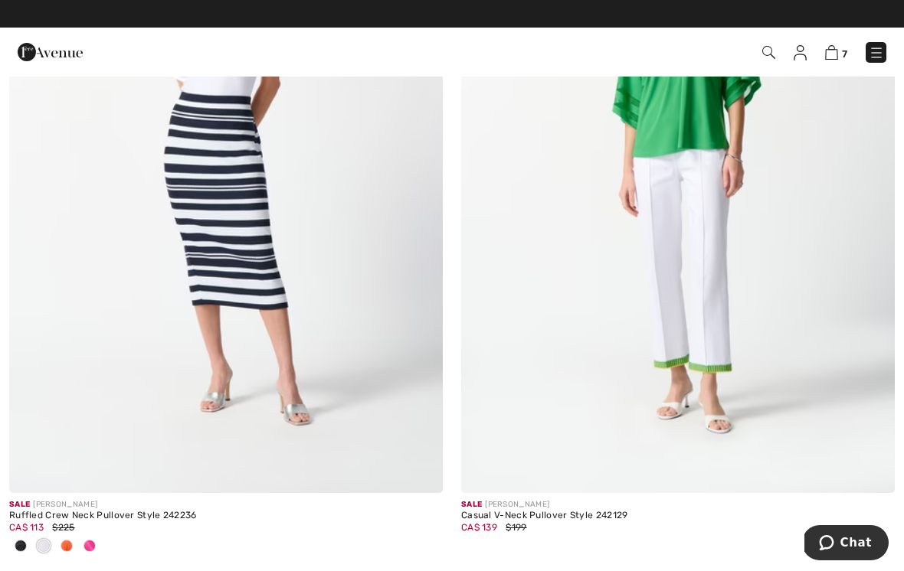
scroll to position [9471, 0]
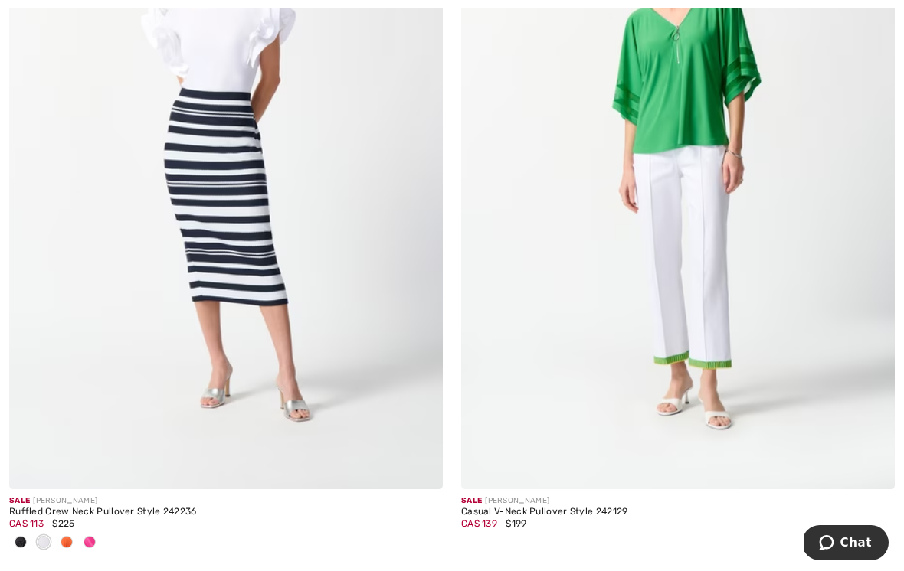
click at [268, 243] on img at bounding box center [226, 164] width 434 height 650
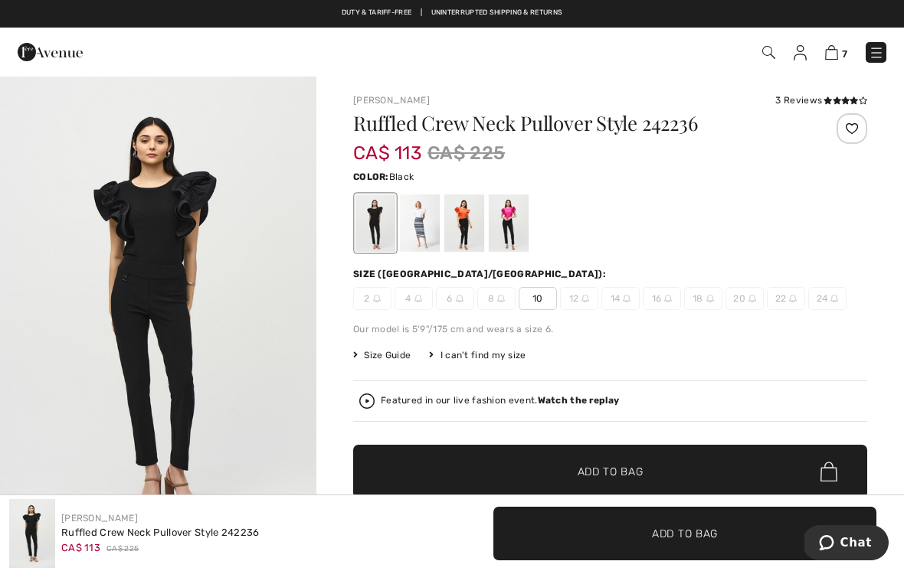
click at [427, 227] on div at bounding box center [420, 223] width 40 height 57
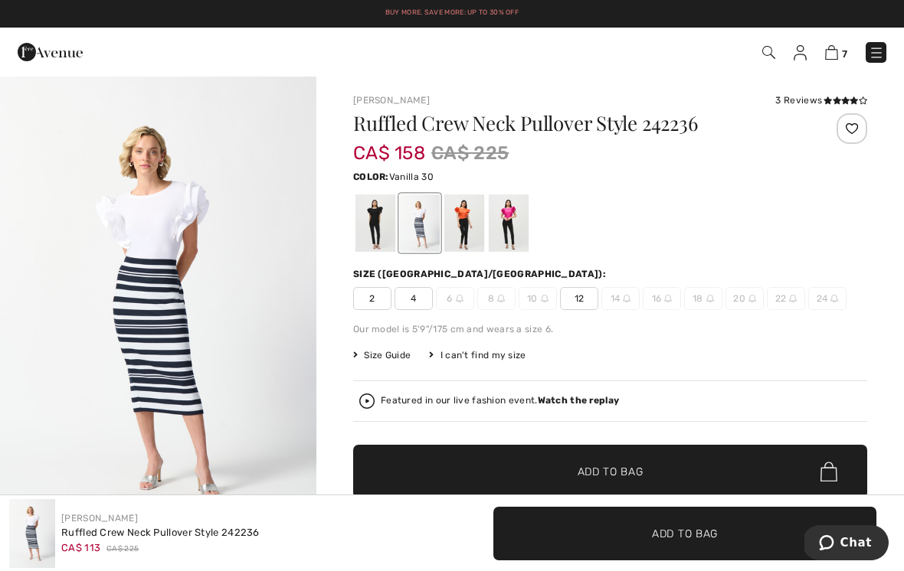
click at [469, 220] on div at bounding box center [464, 223] width 40 height 57
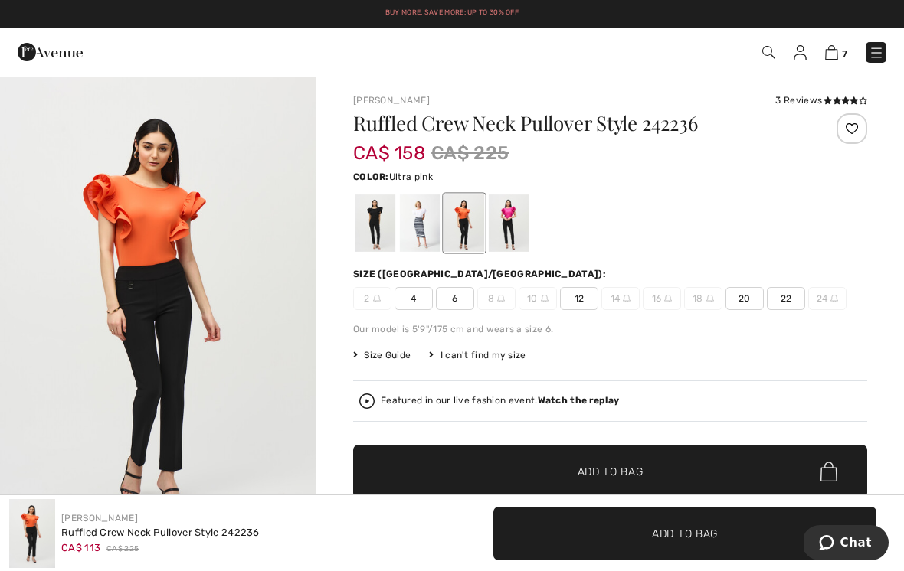
click at [515, 221] on div at bounding box center [509, 223] width 40 height 57
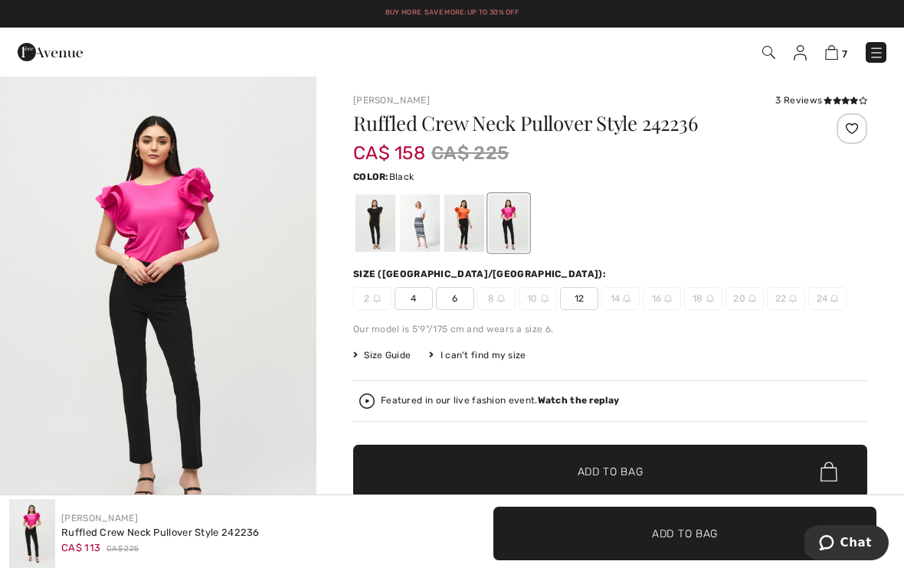
click at [384, 218] on div at bounding box center [375, 223] width 40 height 57
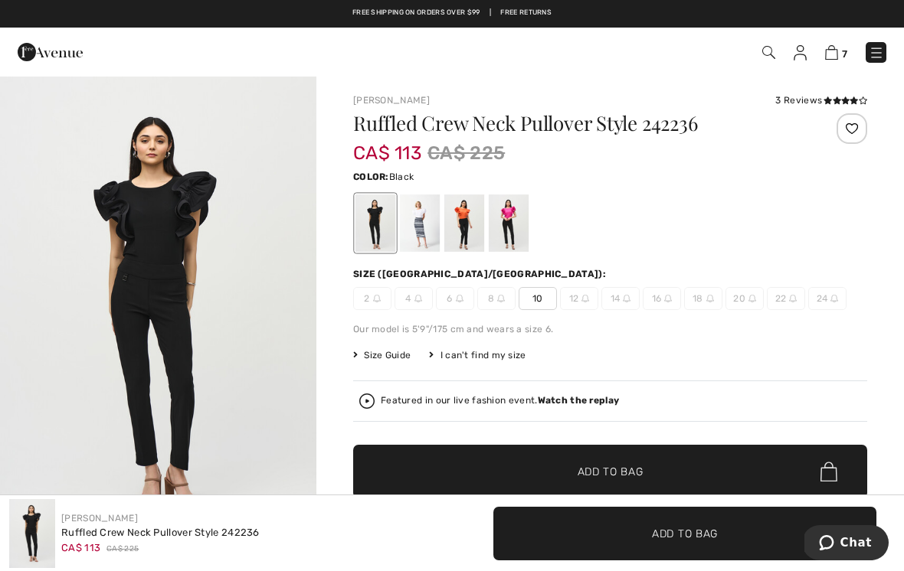
click at [833, 100] on icon at bounding box center [837, 101] width 8 height 8
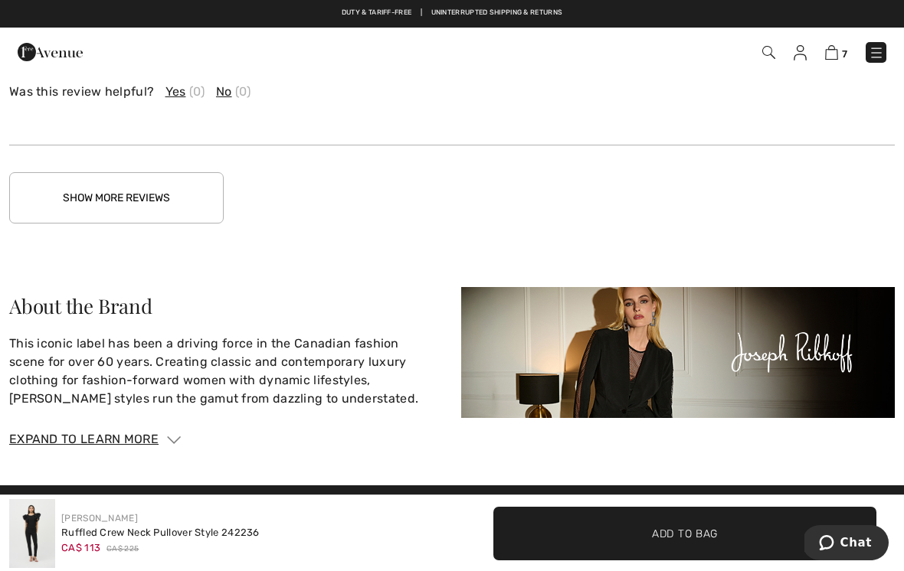
scroll to position [2215, 0]
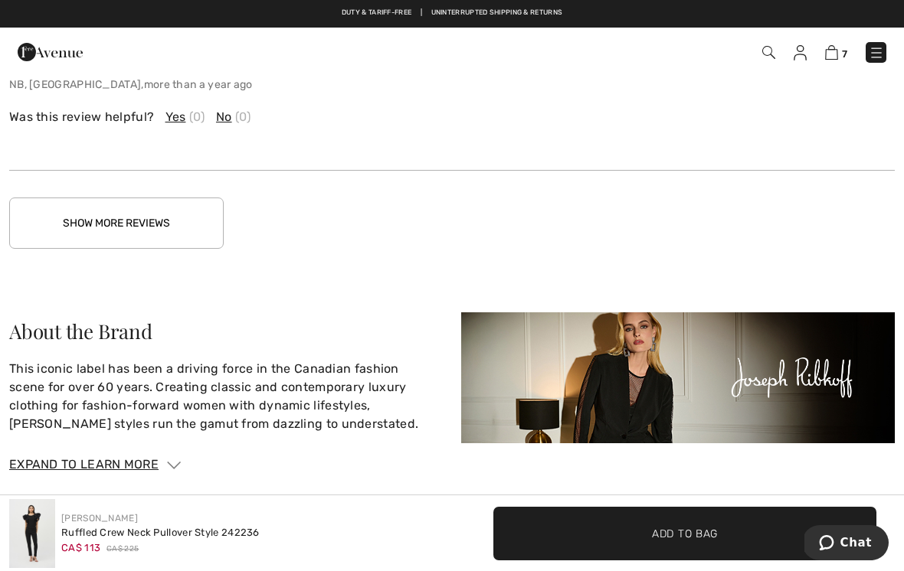
click at [198, 218] on button "Show More Reviews" at bounding box center [116, 223] width 214 height 51
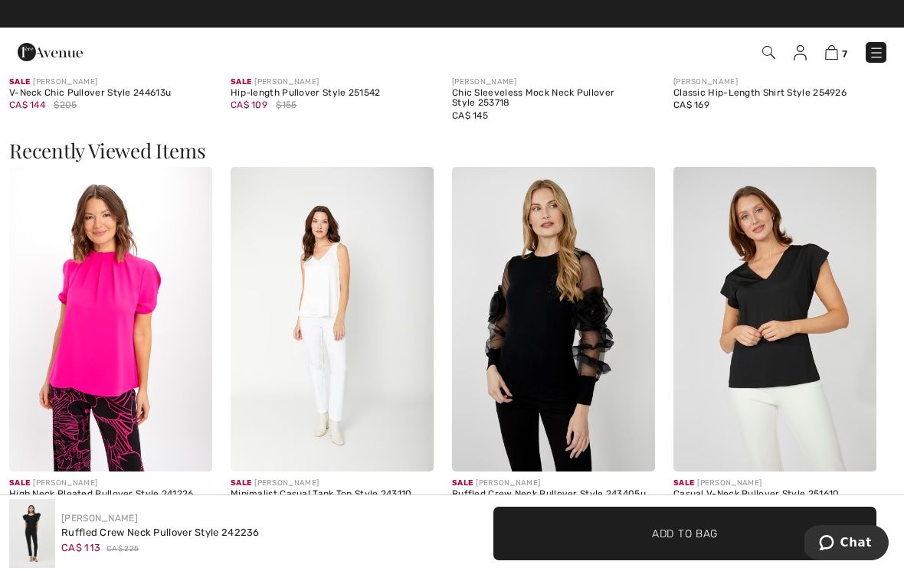
scroll to position [1251, 0]
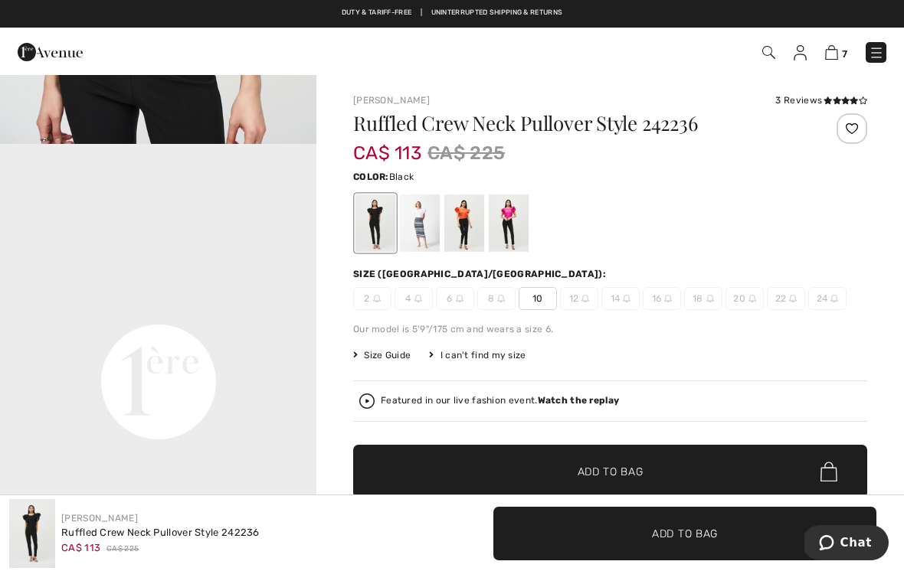
scroll to position [899, 0]
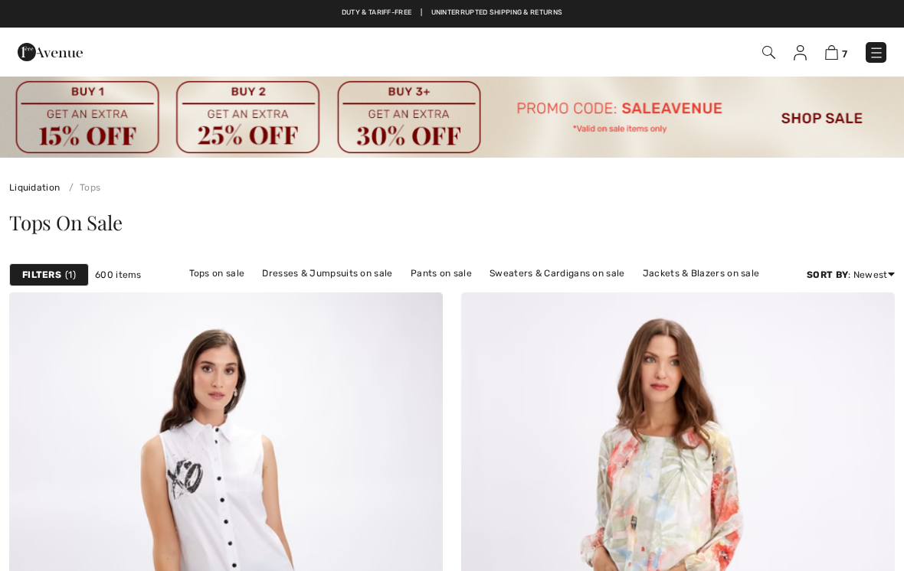
scroll to position [9495, 0]
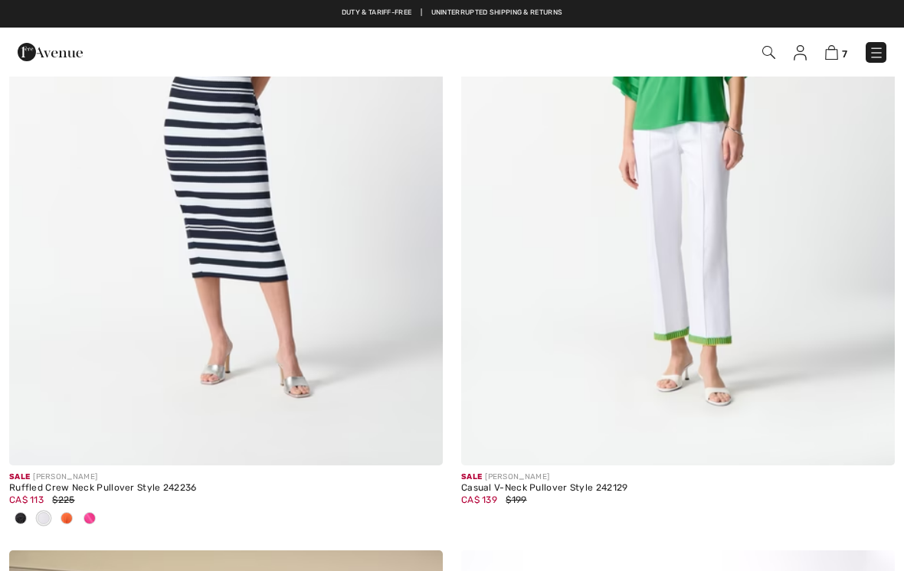
checkbox input "true"
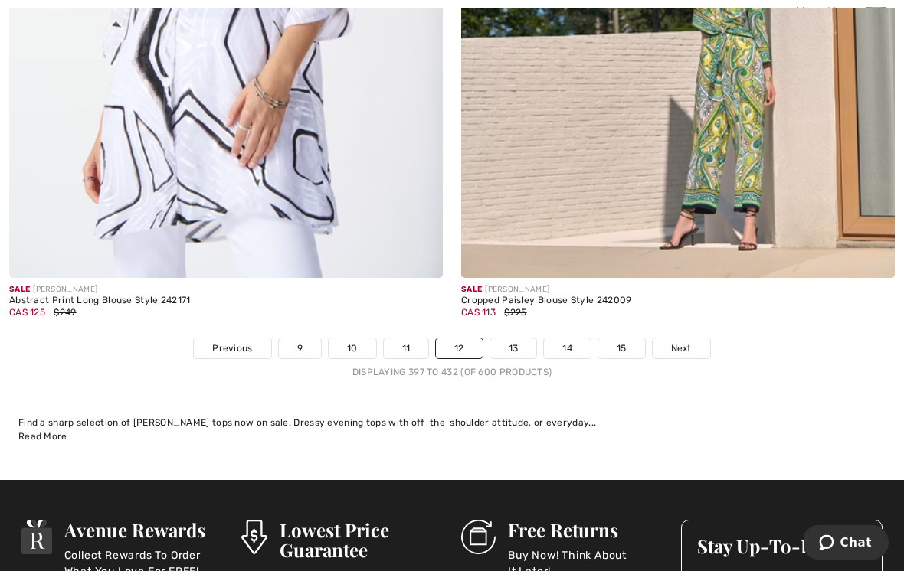
scroll to position [13312, 0]
click at [513, 341] on link "13" at bounding box center [513, 349] width 47 height 20
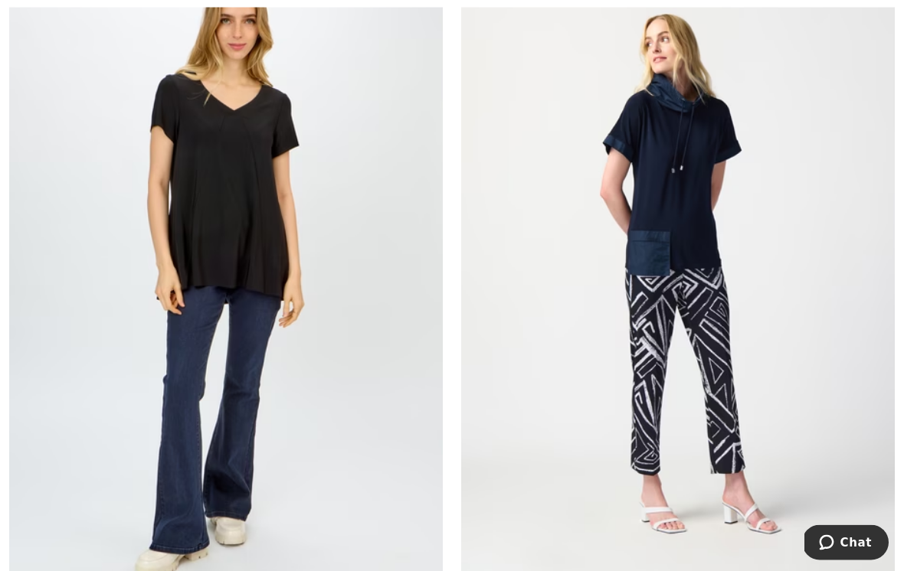
scroll to position [3225, 0]
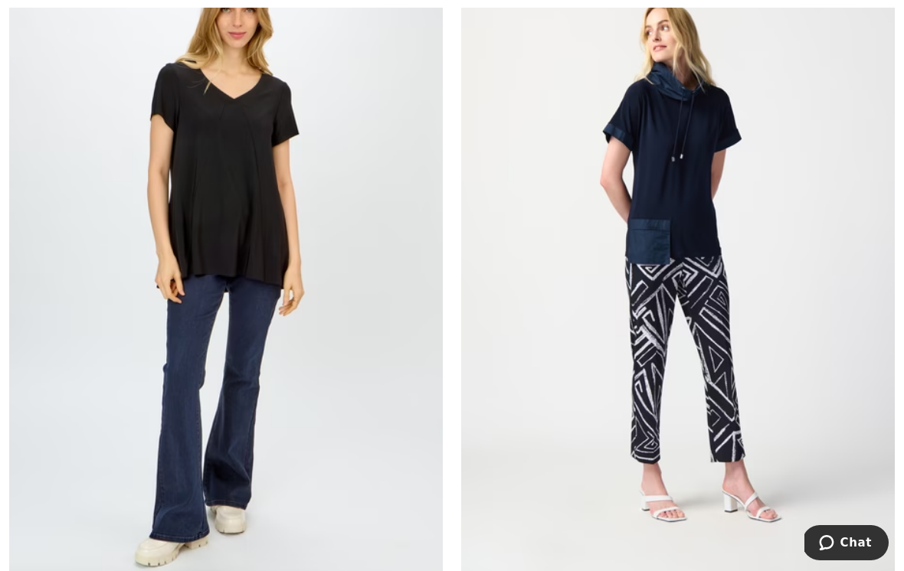
click at [267, 213] on img at bounding box center [226, 260] width 434 height 650
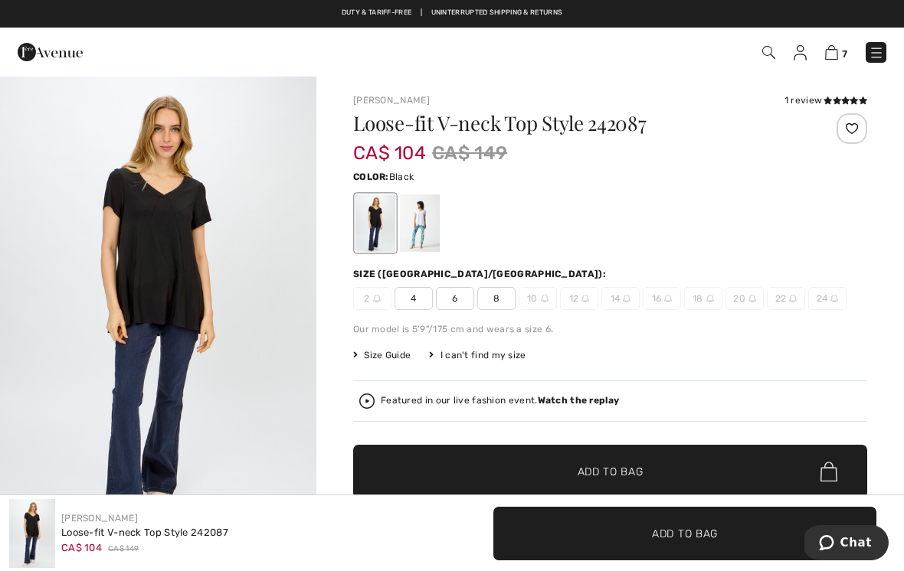
click at [424, 214] on div at bounding box center [420, 223] width 40 height 57
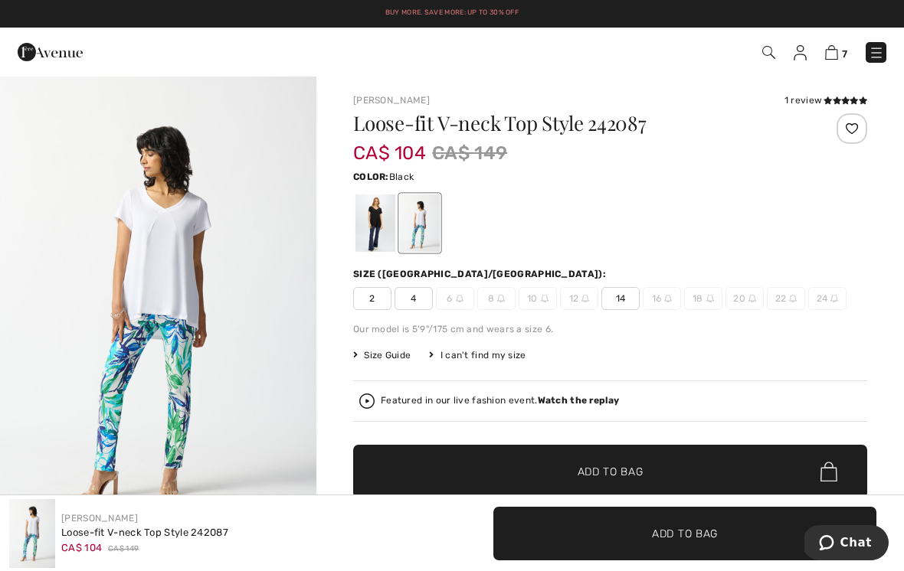
click at [378, 218] on div at bounding box center [375, 223] width 40 height 57
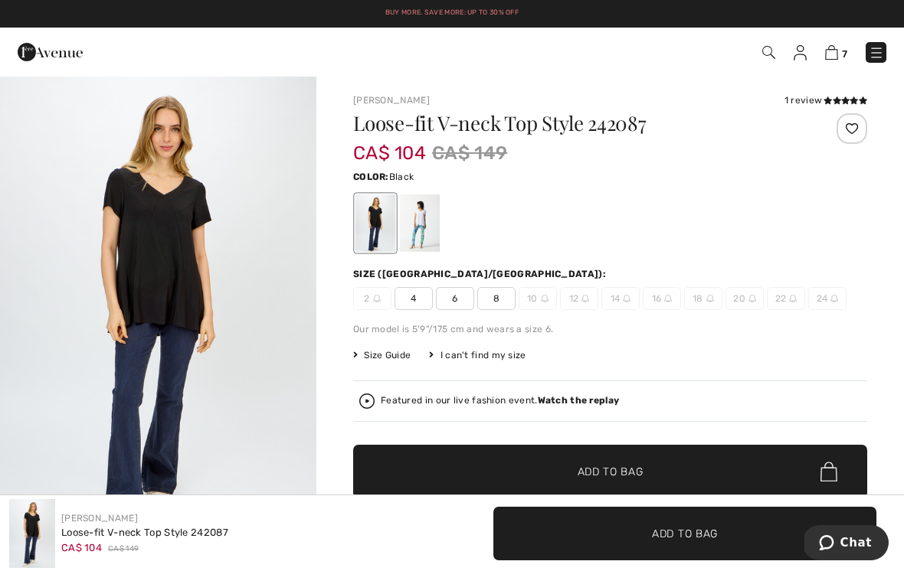
click at [502, 303] on span "8" at bounding box center [496, 298] width 38 height 23
click at [838, 100] on icon at bounding box center [837, 101] width 8 height 8
click at [651, 478] on span "✔ Added to Bag Add to Bag" at bounding box center [610, 472] width 514 height 54
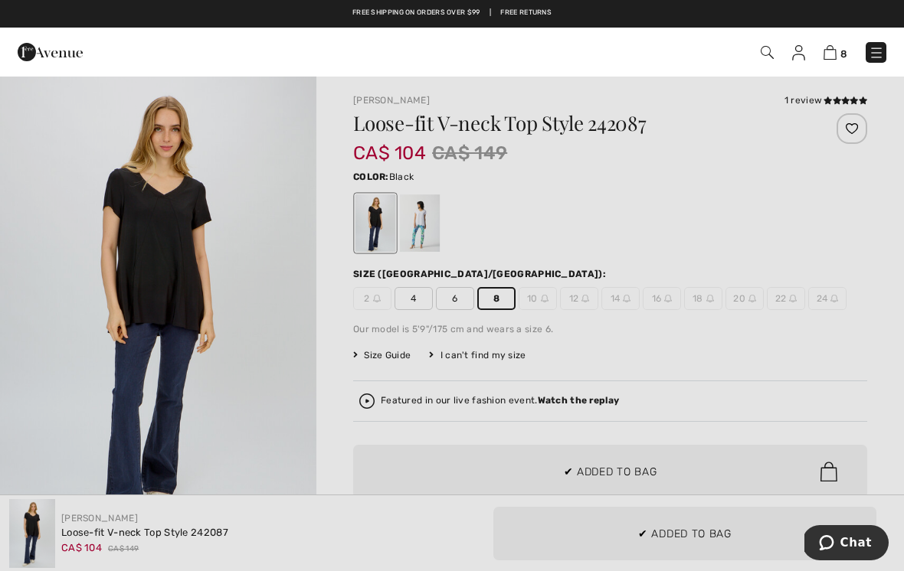
click at [302, 362] on div at bounding box center [452, 285] width 904 height 571
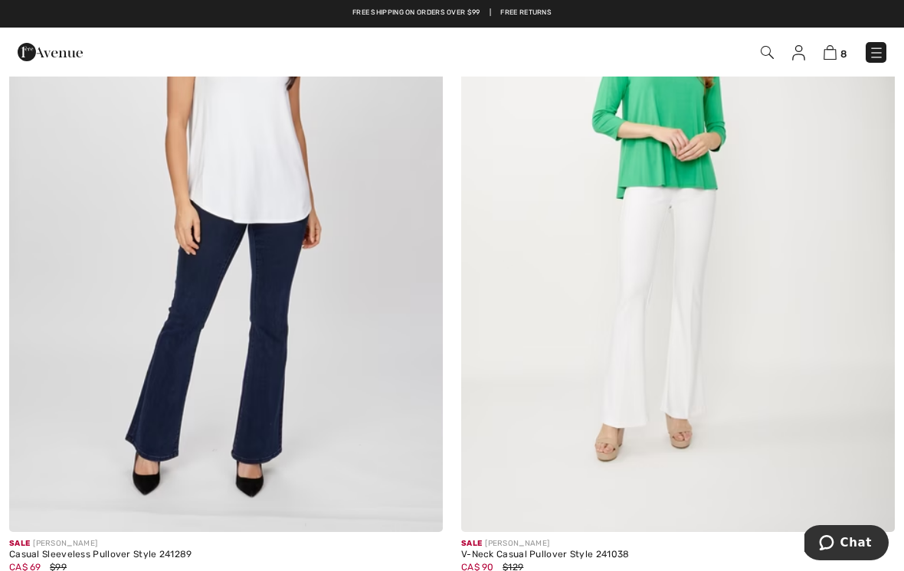
scroll to position [4890, 0]
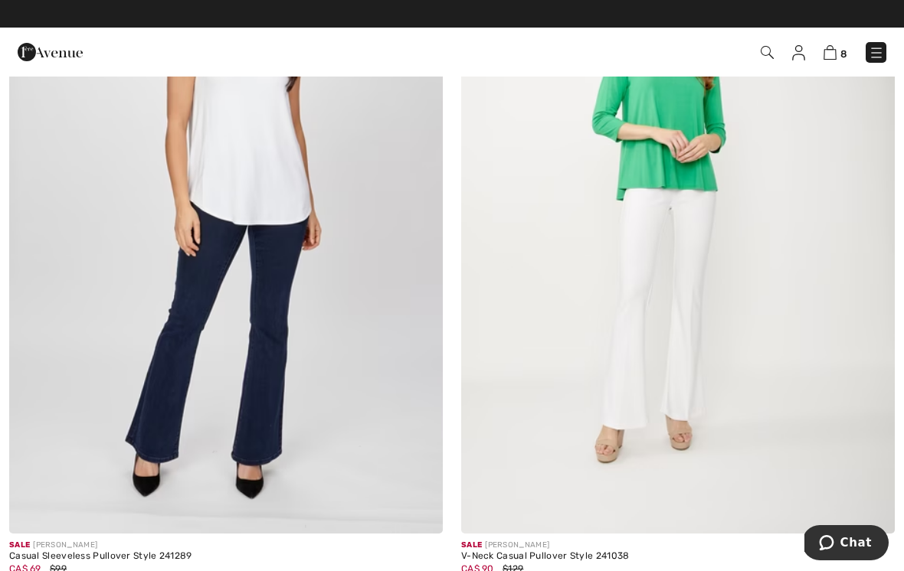
click at [283, 207] on img at bounding box center [226, 209] width 434 height 650
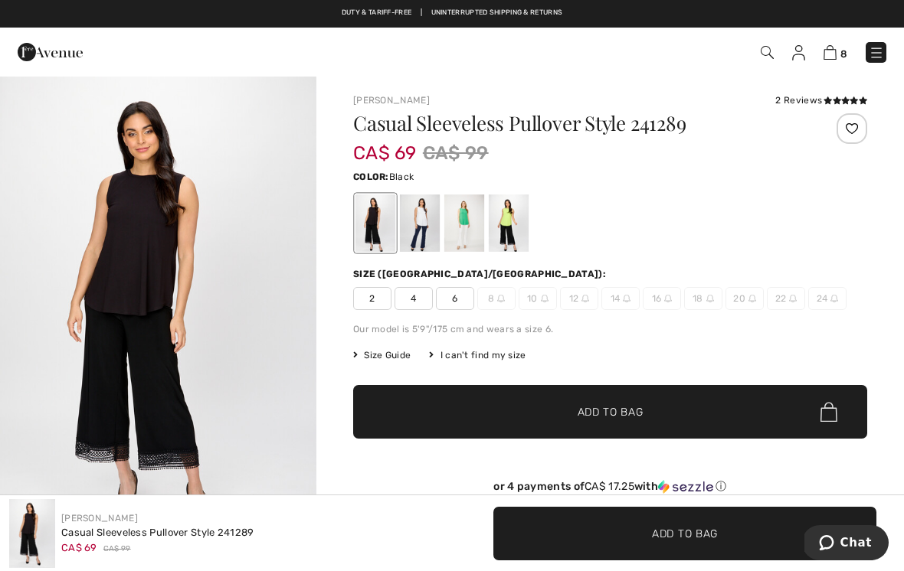
click at [369, 228] on div at bounding box center [375, 223] width 40 height 57
click at [424, 212] on div at bounding box center [420, 223] width 40 height 57
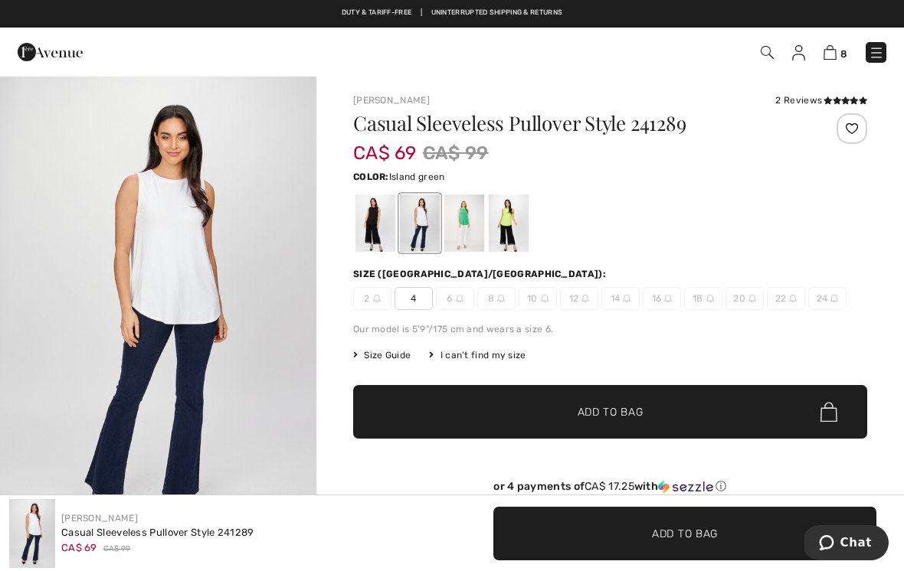
click at [474, 214] on div at bounding box center [464, 223] width 40 height 57
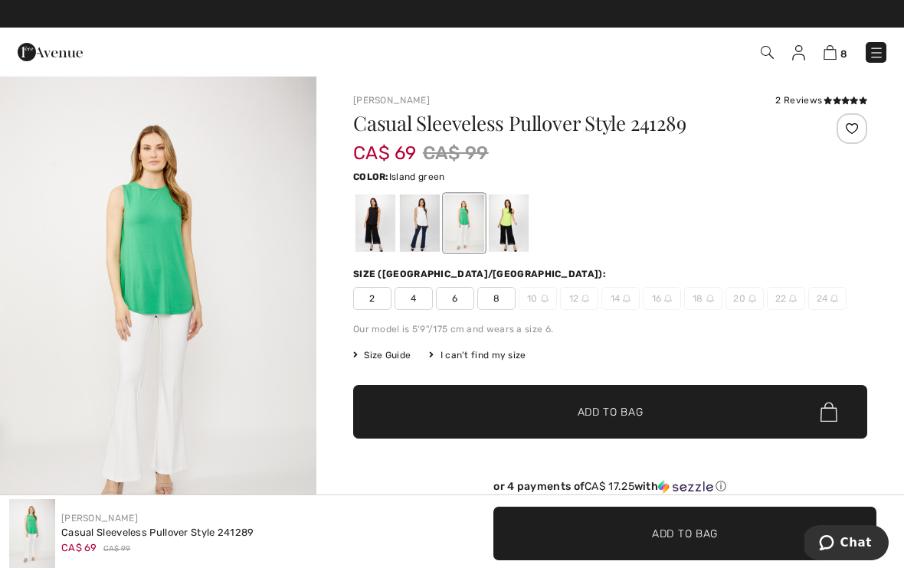
click at [516, 215] on div at bounding box center [509, 223] width 40 height 57
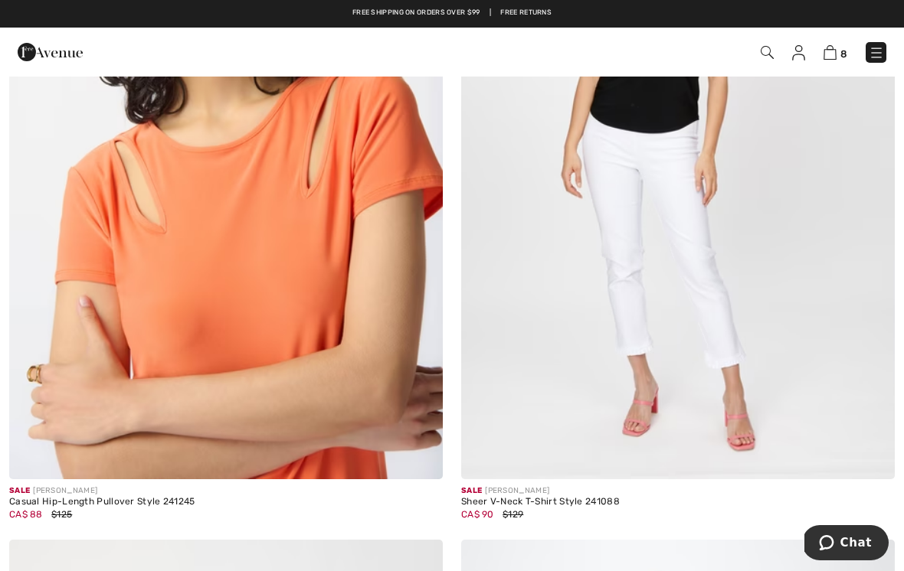
scroll to position [7896, 0]
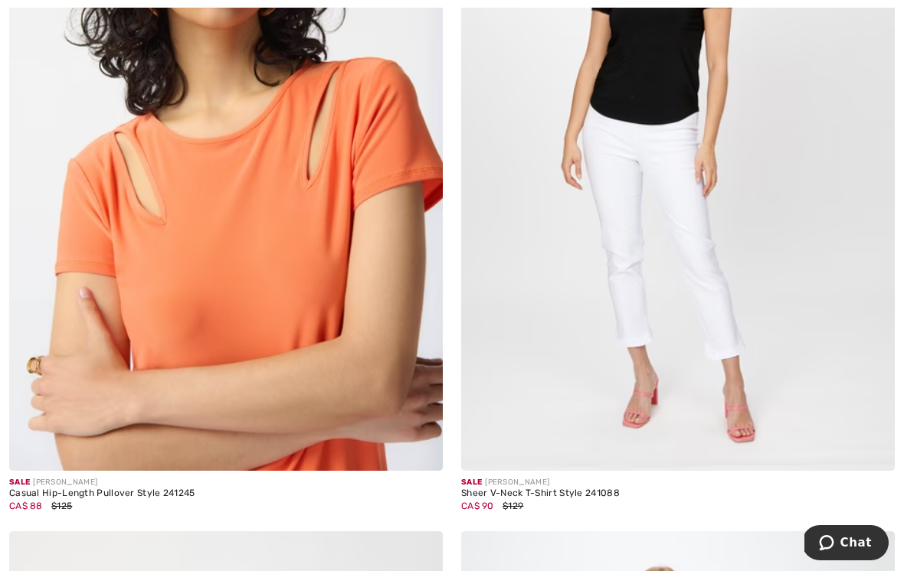
click at [322, 290] on img at bounding box center [226, 146] width 434 height 650
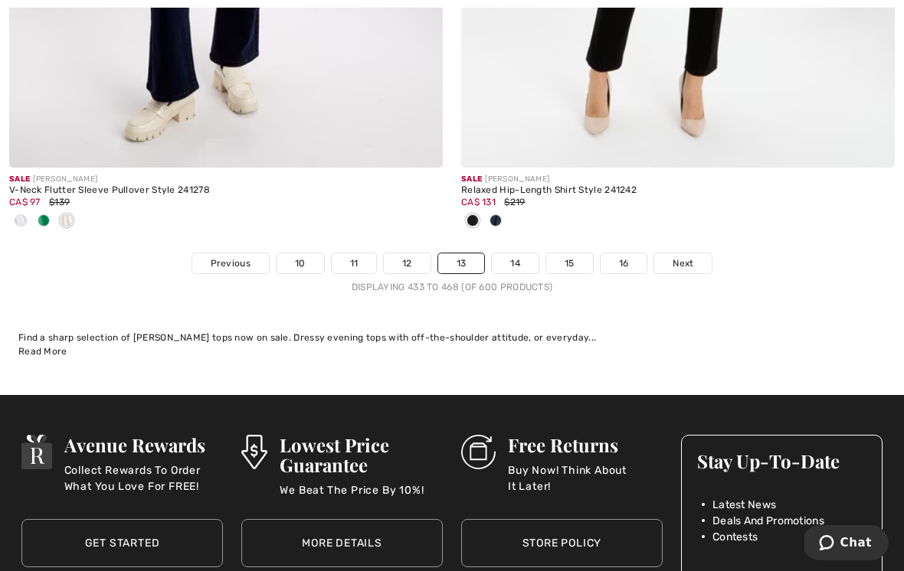
scroll to position [13448, 0]
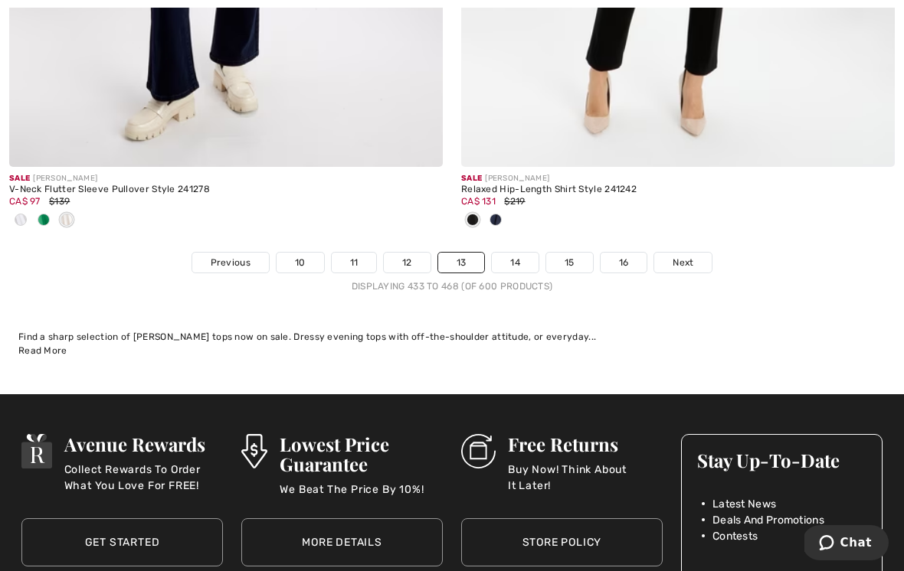
click at [520, 253] on link "14" at bounding box center [515, 263] width 47 height 20
click at [517, 253] on link "14" at bounding box center [515, 263] width 47 height 20
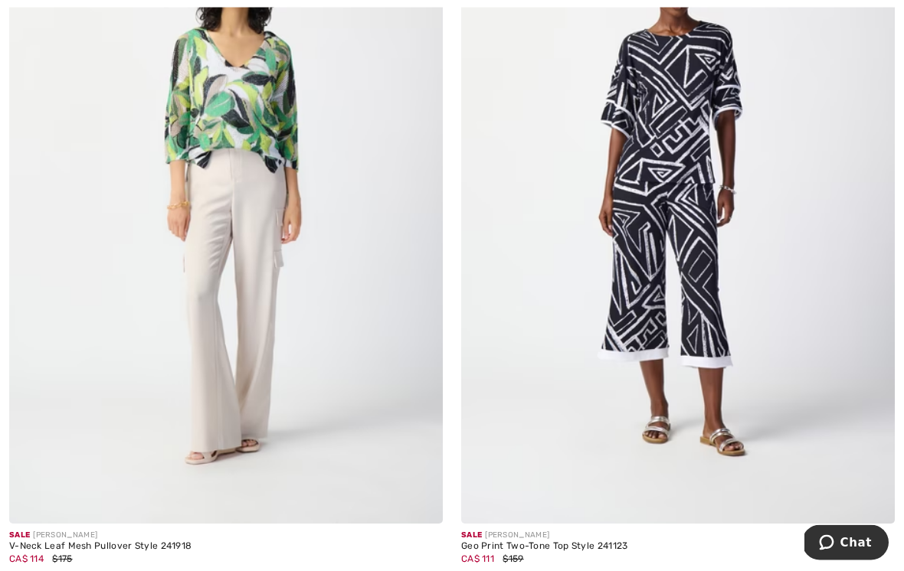
scroll to position [6372, 0]
click at [726, 117] on img at bounding box center [678, 199] width 434 height 650
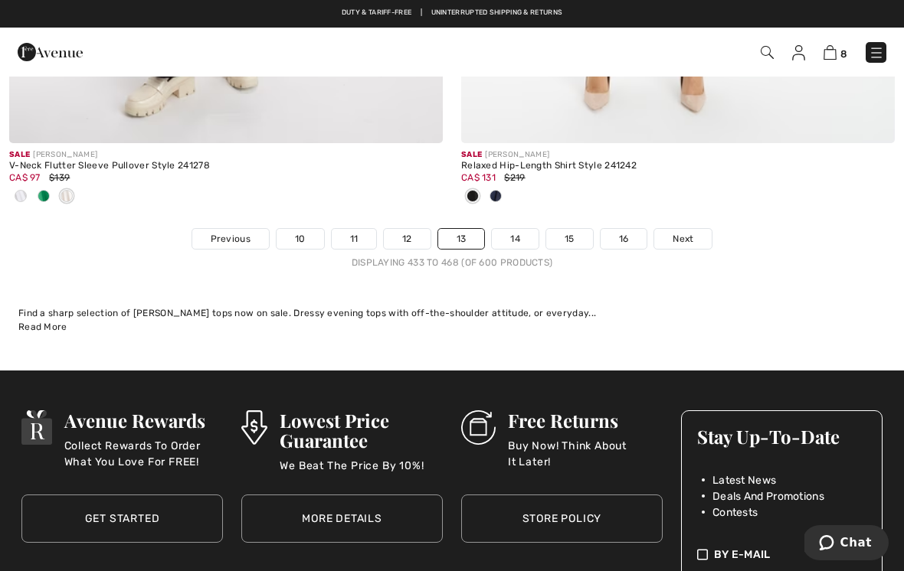
click at [522, 229] on link "14" at bounding box center [515, 239] width 47 height 20
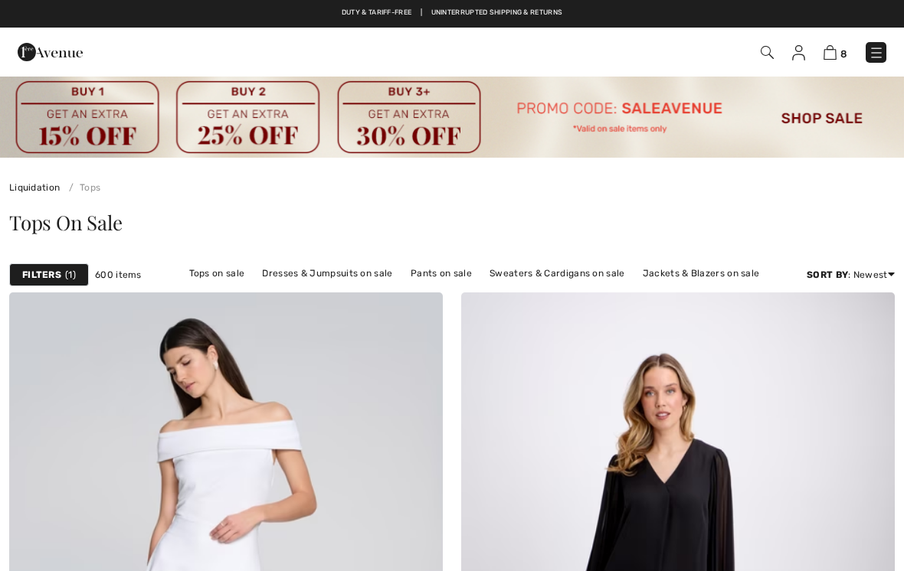
checkbox input "true"
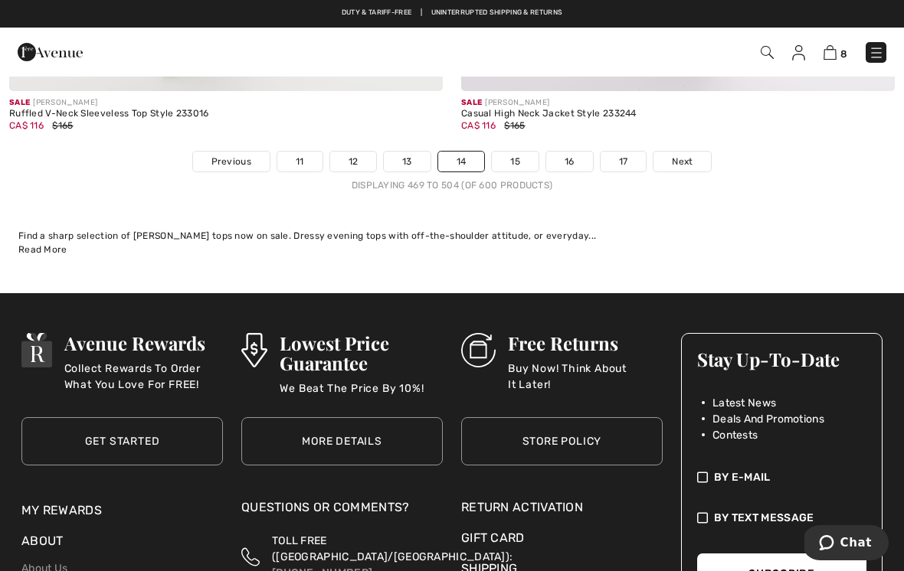
scroll to position [13399, 0]
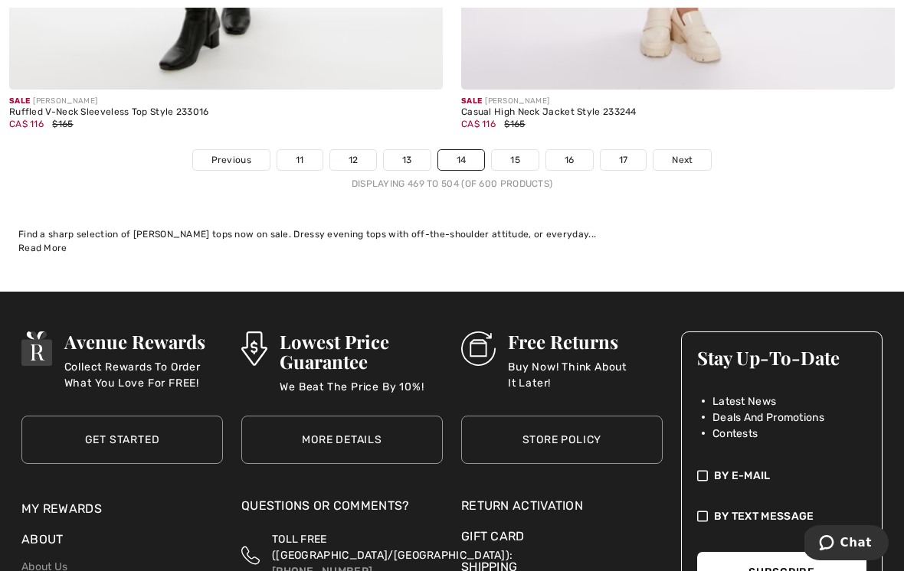
click at [523, 150] on link "15" at bounding box center [515, 160] width 47 height 20
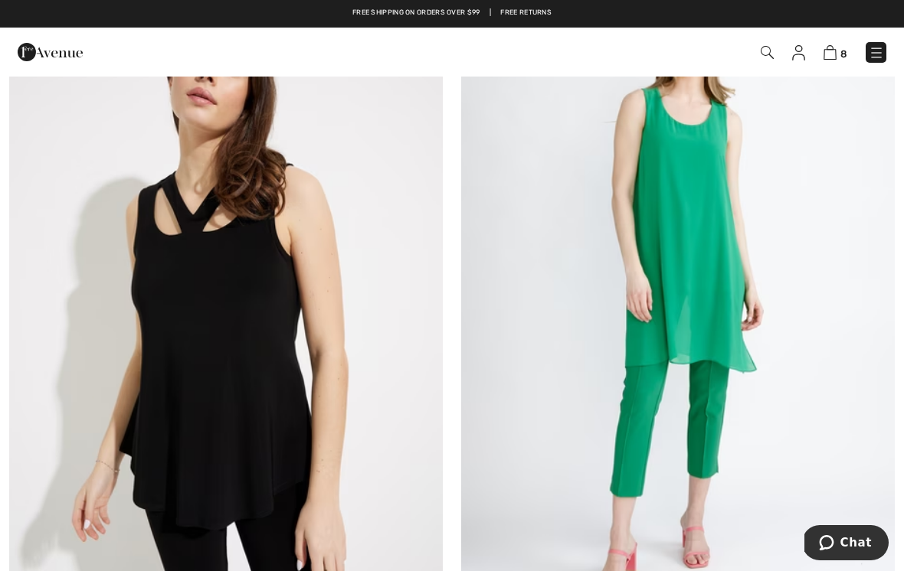
scroll to position [8431, 0]
click at [322, 345] on img at bounding box center [226, 297] width 434 height 650
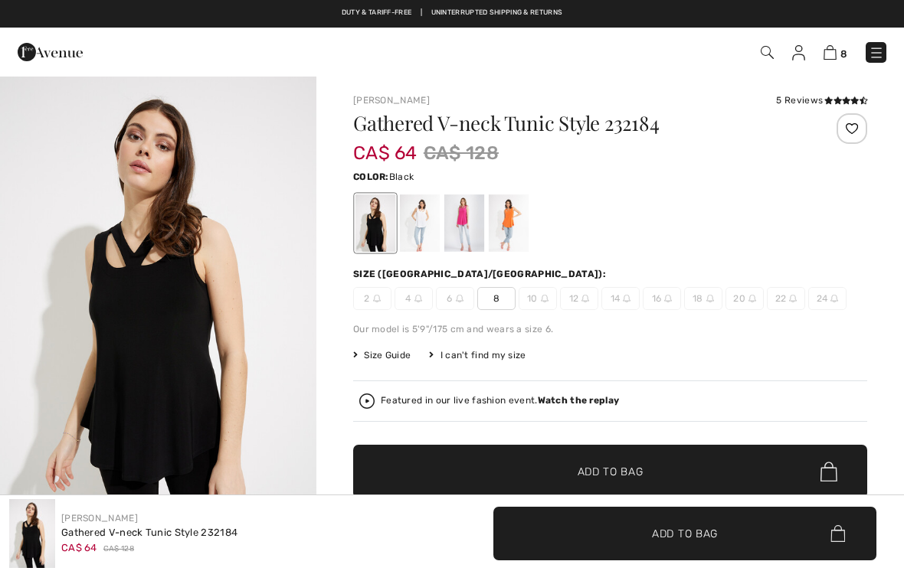
checkbox input "true"
click at [429, 218] on div at bounding box center [420, 223] width 40 height 57
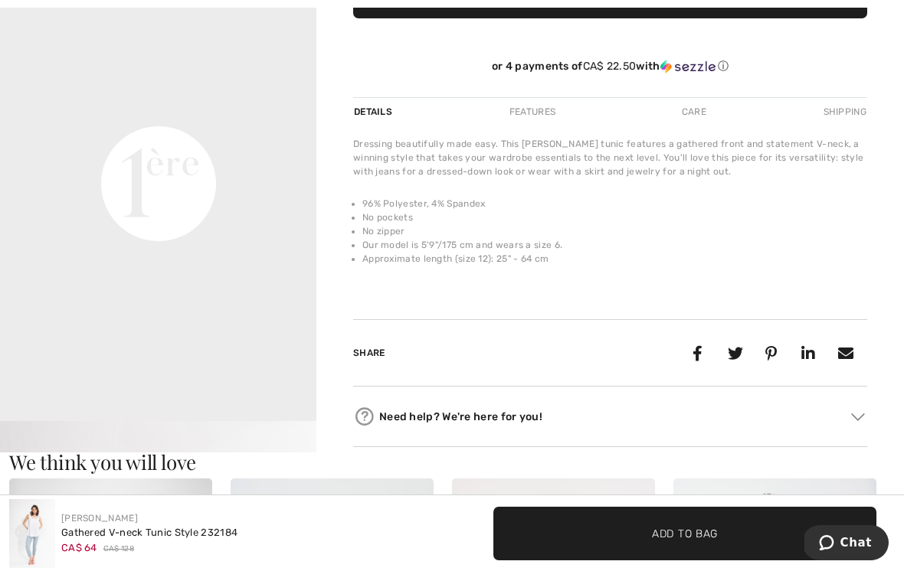
scroll to position [598, 0]
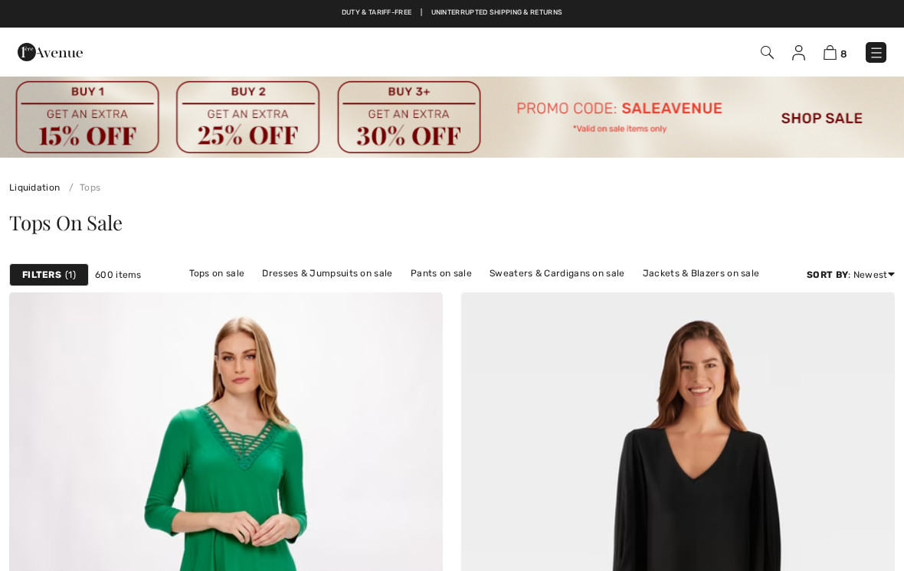
scroll to position [8454, 0]
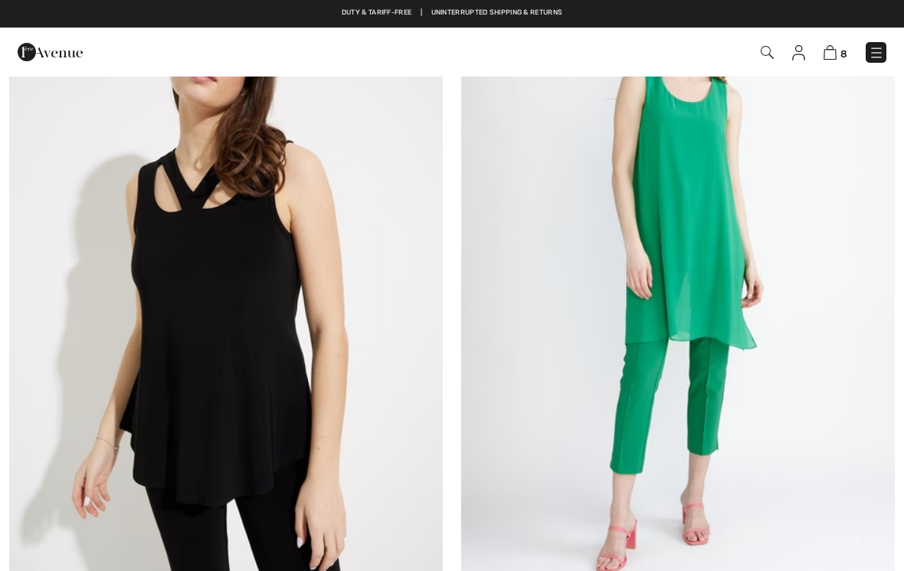
checkbox input "true"
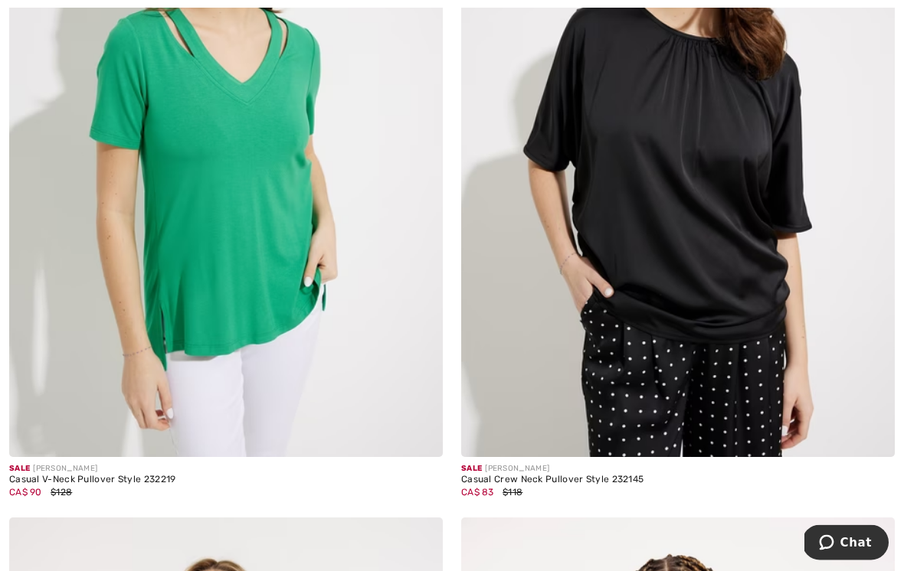
scroll to position [10239, 0]
click at [750, 195] on img at bounding box center [678, 132] width 434 height 650
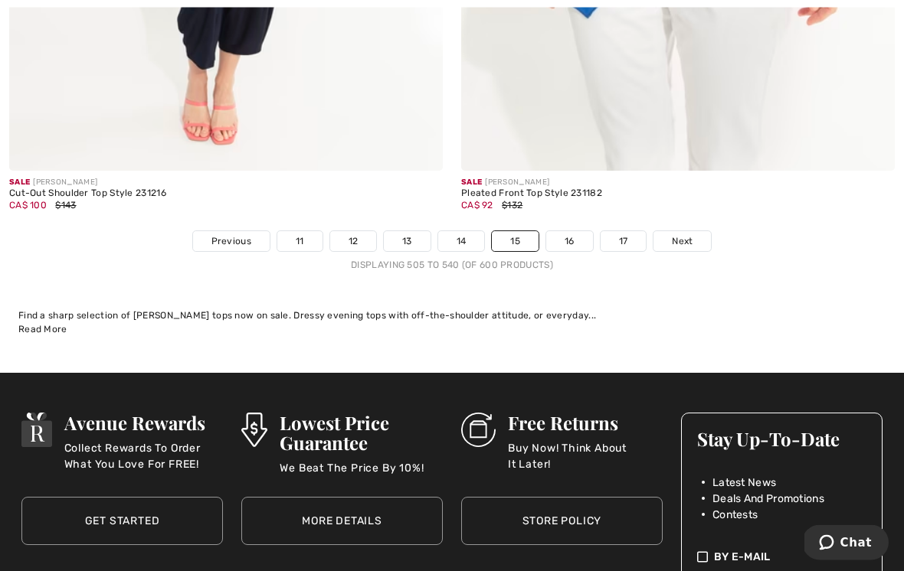
scroll to position [13429, 0]
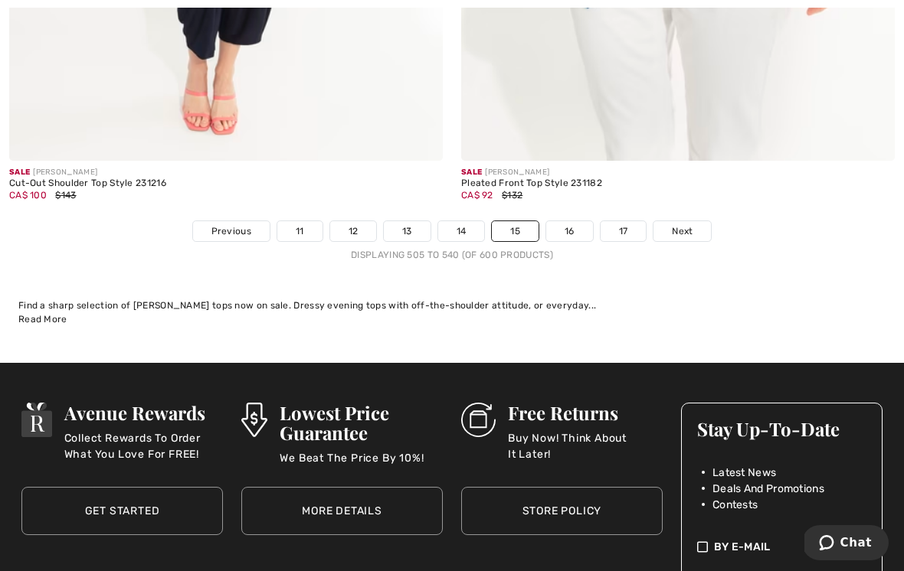
click at [582, 221] on link "16" at bounding box center [569, 231] width 47 height 20
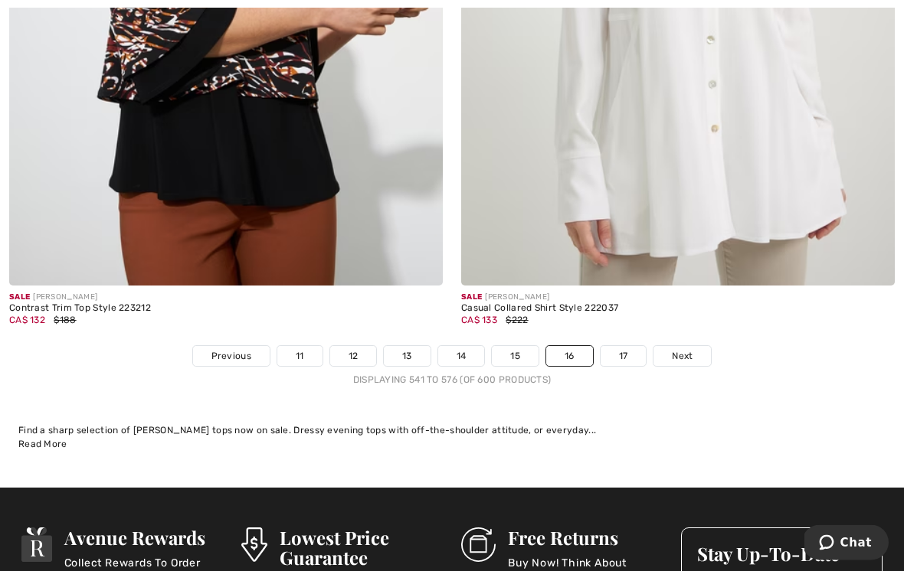
scroll to position [13127, 0]
click at [633, 346] on link "17" at bounding box center [623, 356] width 46 height 20
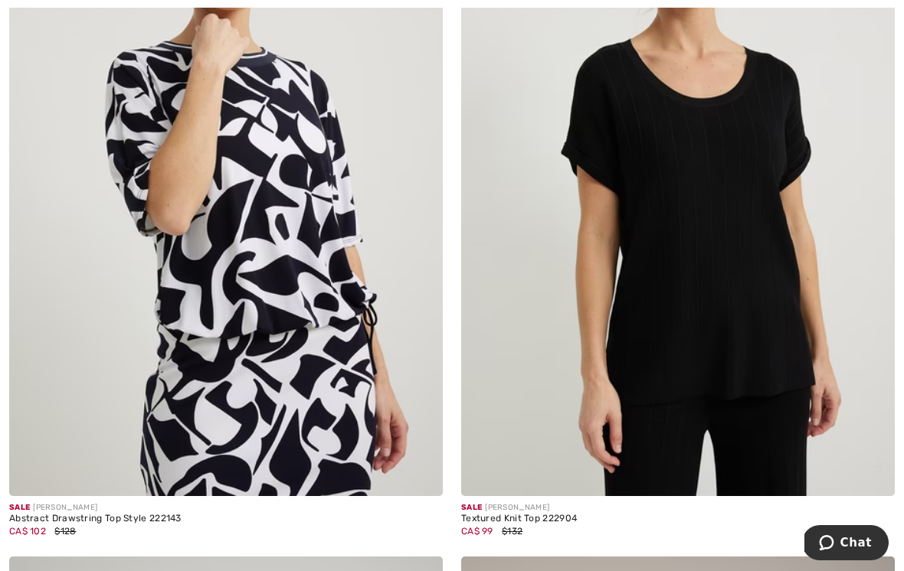
scroll to position [1885, 0]
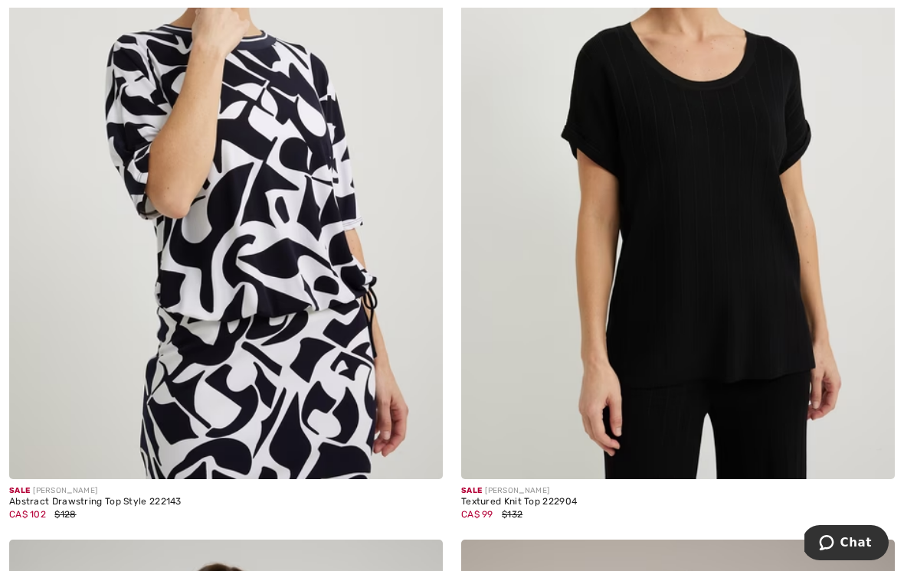
click at [740, 237] on img at bounding box center [678, 154] width 434 height 650
click at [767, 148] on img at bounding box center [678, 154] width 434 height 650
click at [745, 158] on img at bounding box center [678, 154] width 434 height 650
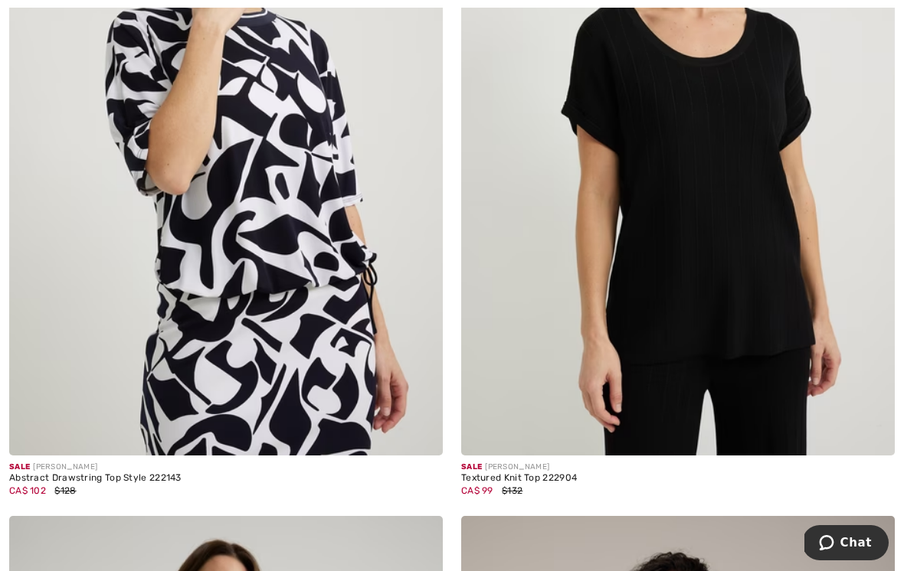
click at [807, 157] on img at bounding box center [678, 130] width 434 height 650
click at [777, 158] on img at bounding box center [678, 130] width 434 height 650
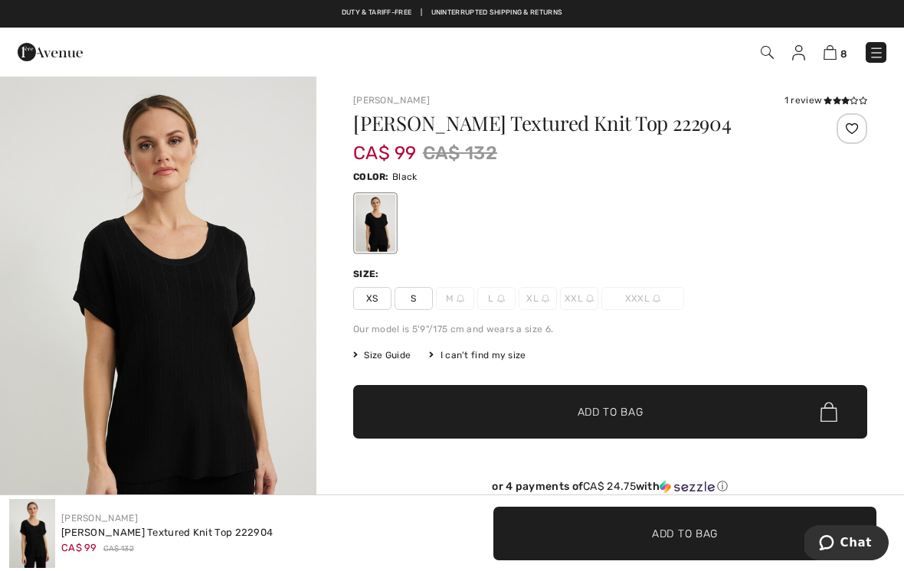
click at [414, 299] on span "S" at bounding box center [413, 298] width 38 height 23
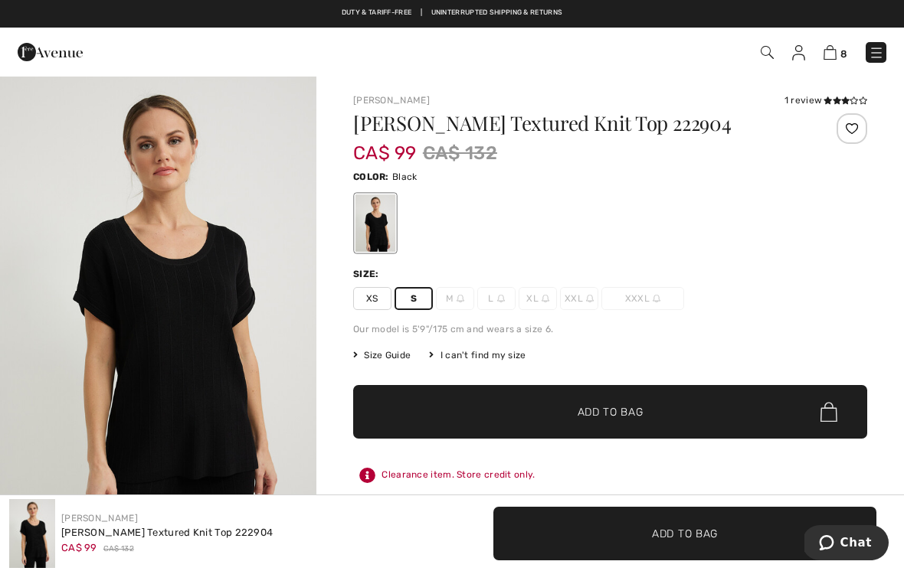
click at [666, 417] on span "✔ Added to Bag Add to Bag" at bounding box center [610, 412] width 514 height 54
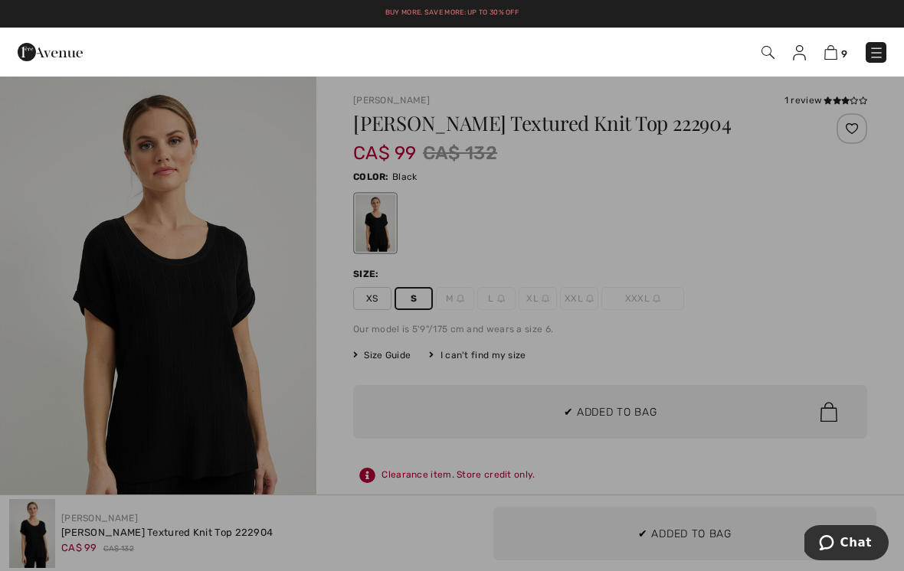
click at [676, 345] on div at bounding box center [452, 285] width 904 height 571
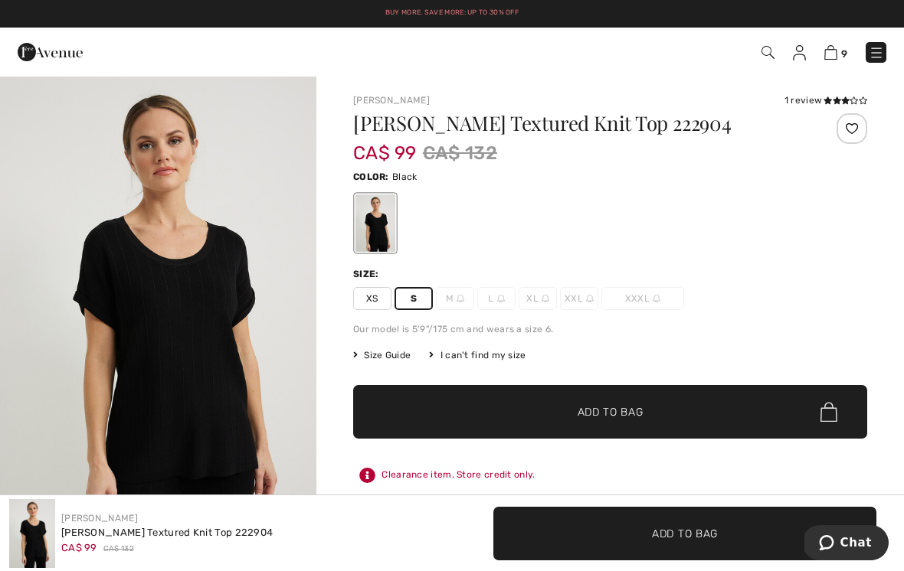
click at [826, 103] on icon at bounding box center [827, 101] width 8 height 8
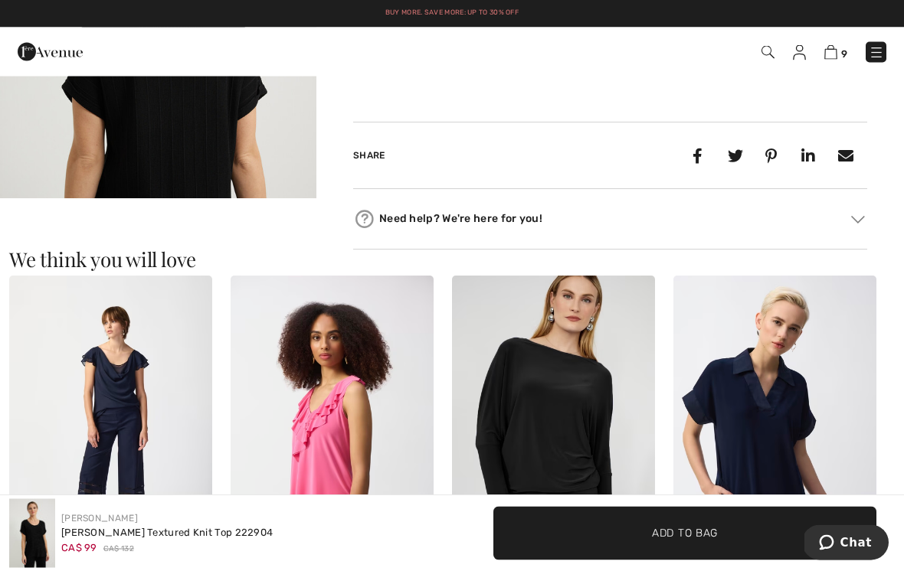
scroll to position [641, 0]
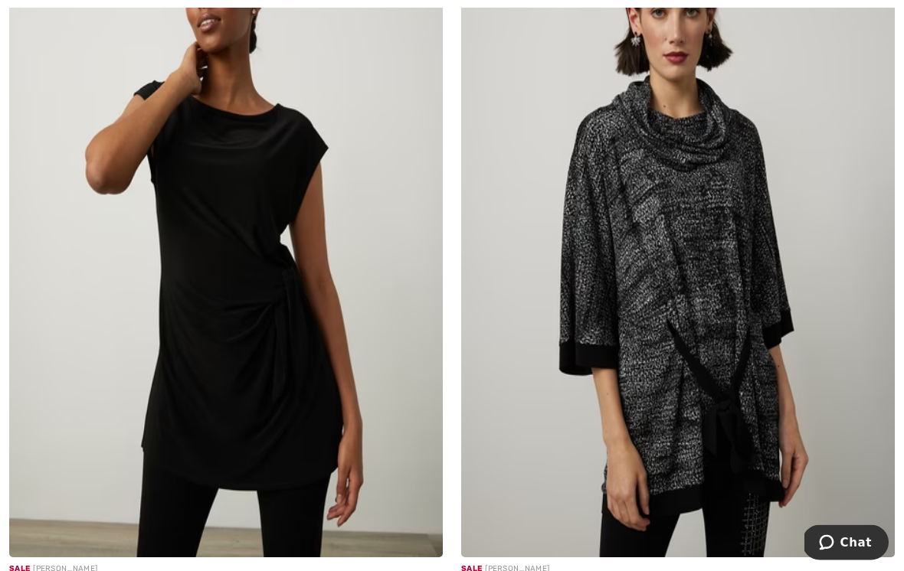
scroll to position [5531, 0]
click at [302, 296] on img at bounding box center [226, 232] width 434 height 650
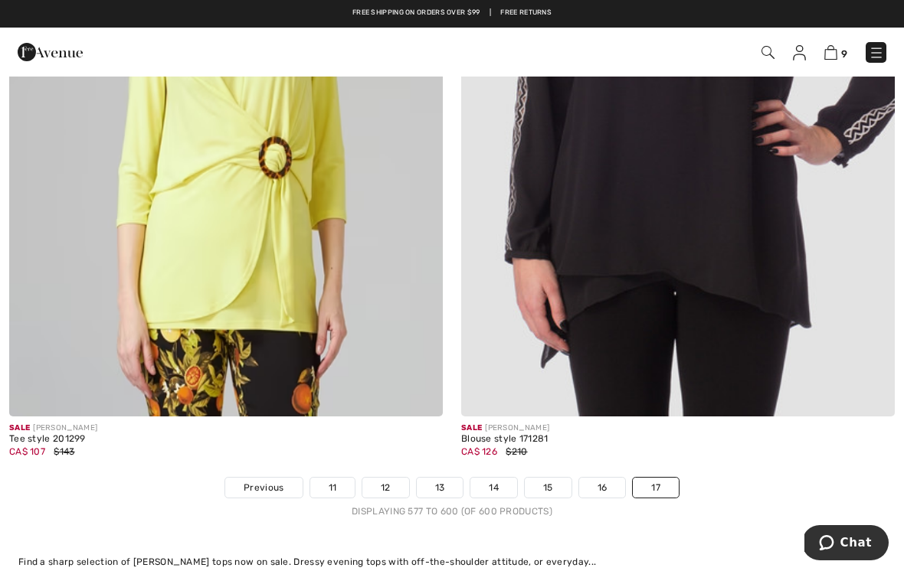
scroll to position [8483, 0]
